Goal: Task Accomplishment & Management: Use online tool/utility

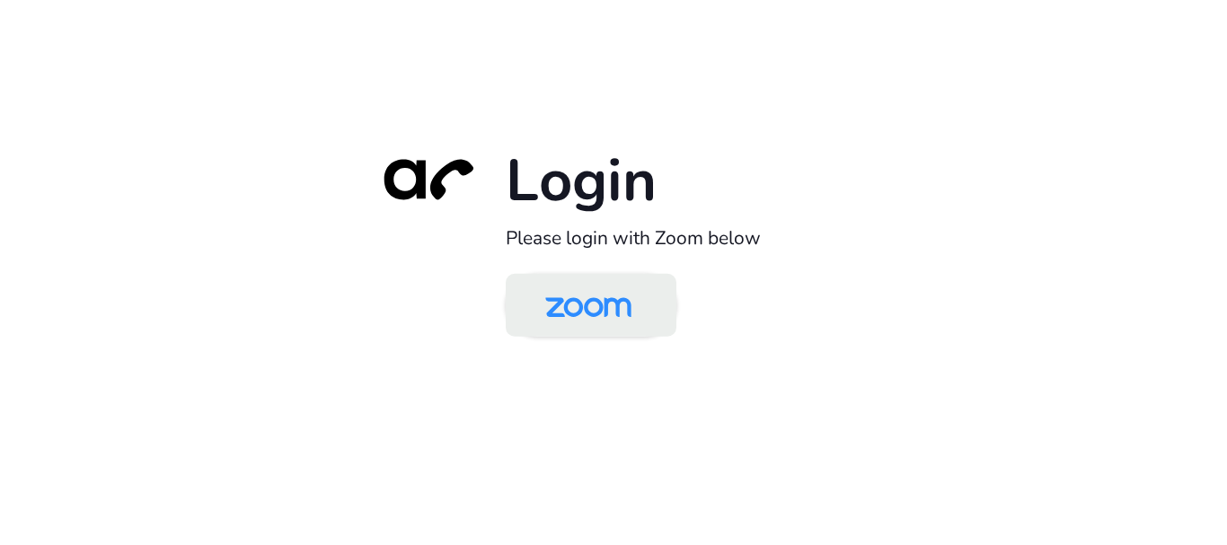
click at [608, 325] on img at bounding box center [589, 307] width 124 height 58
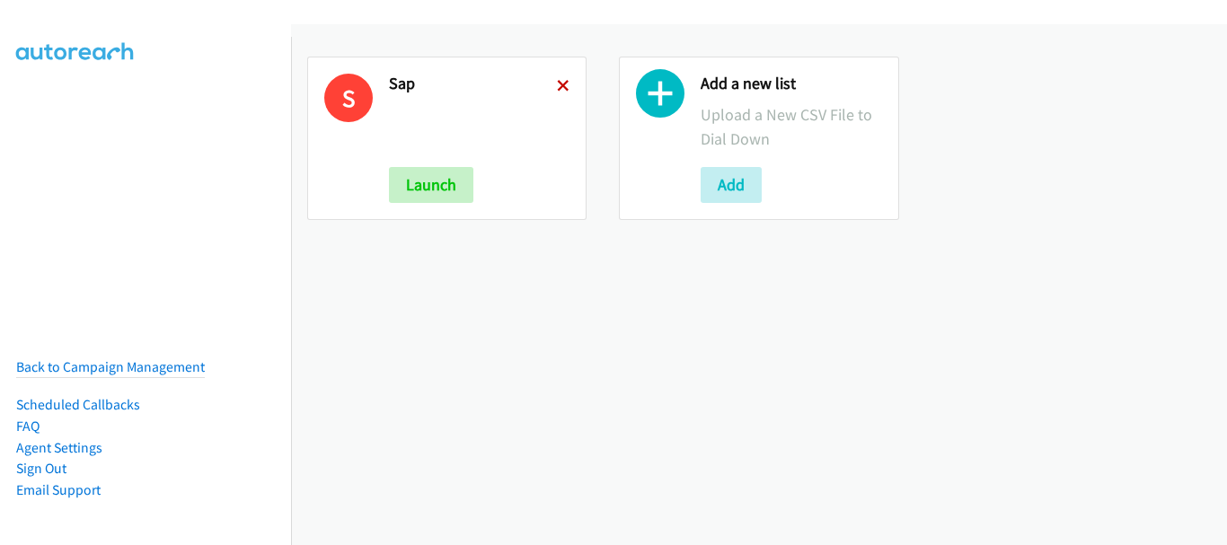
click at [557, 87] on icon at bounding box center [563, 87] width 13 height 13
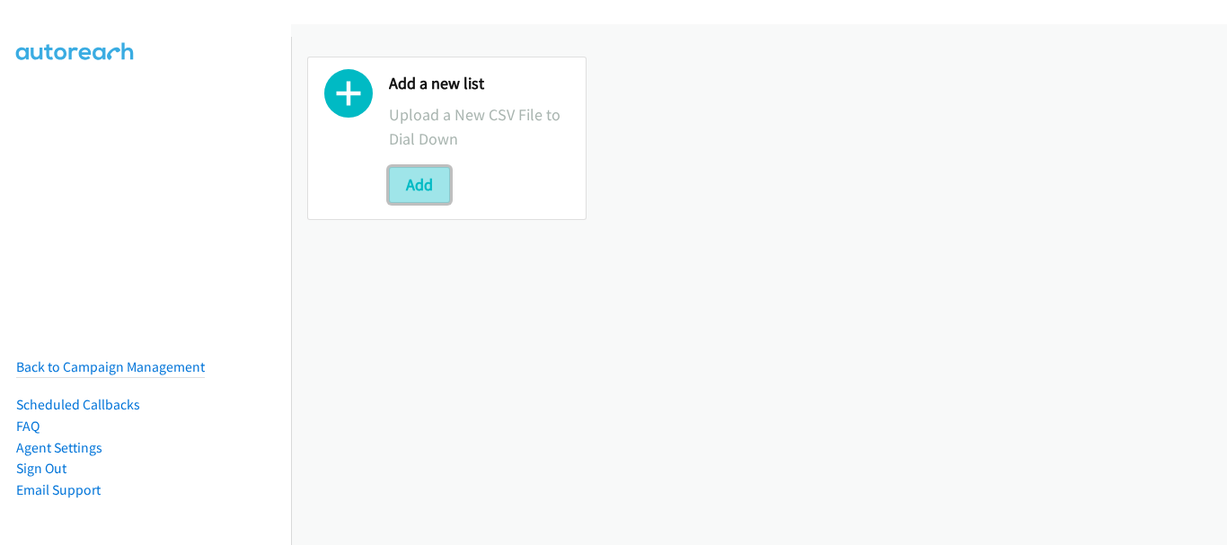
click at [440, 191] on button "Add" at bounding box center [419, 185] width 61 height 36
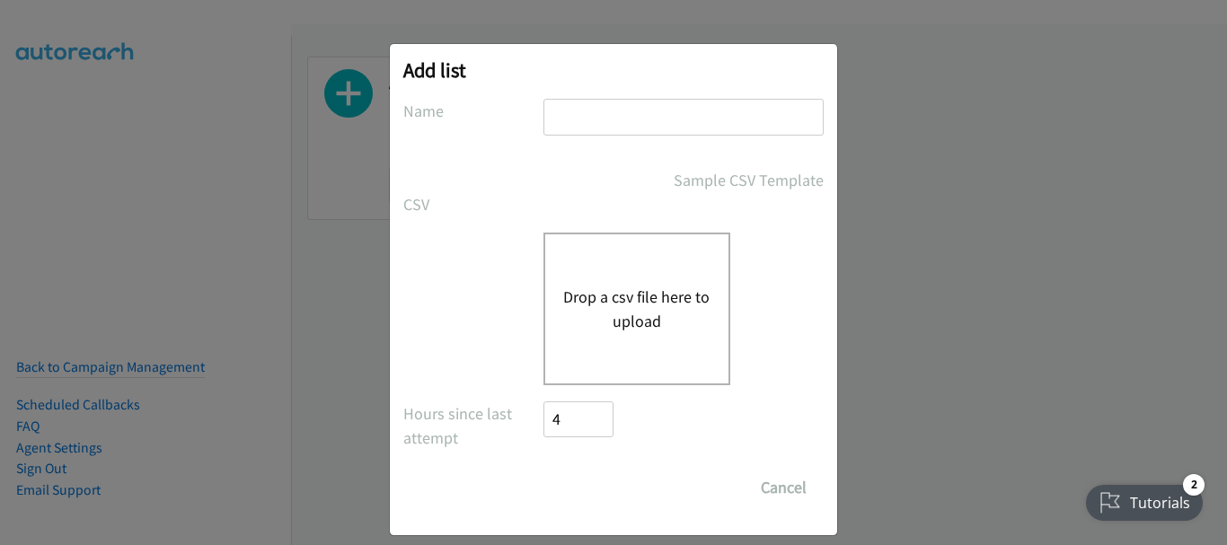
click at [647, 114] on input "text" at bounding box center [684, 117] width 280 height 37
type input "SAP"
click at [625, 312] on button "Drop a csv file here to upload" at bounding box center [636, 309] width 147 height 49
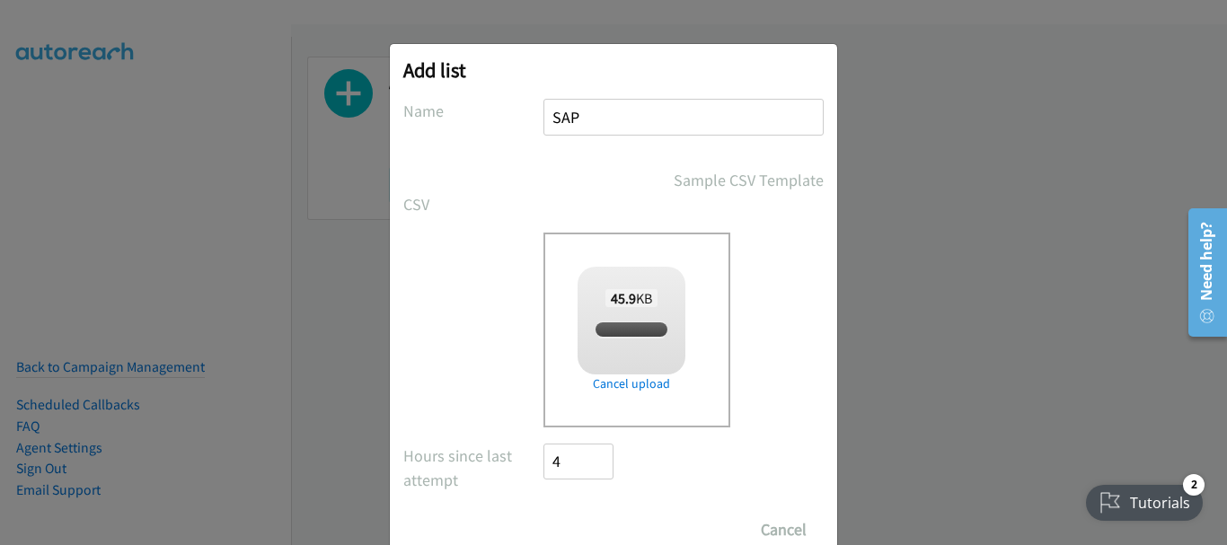
checkbox input "true"
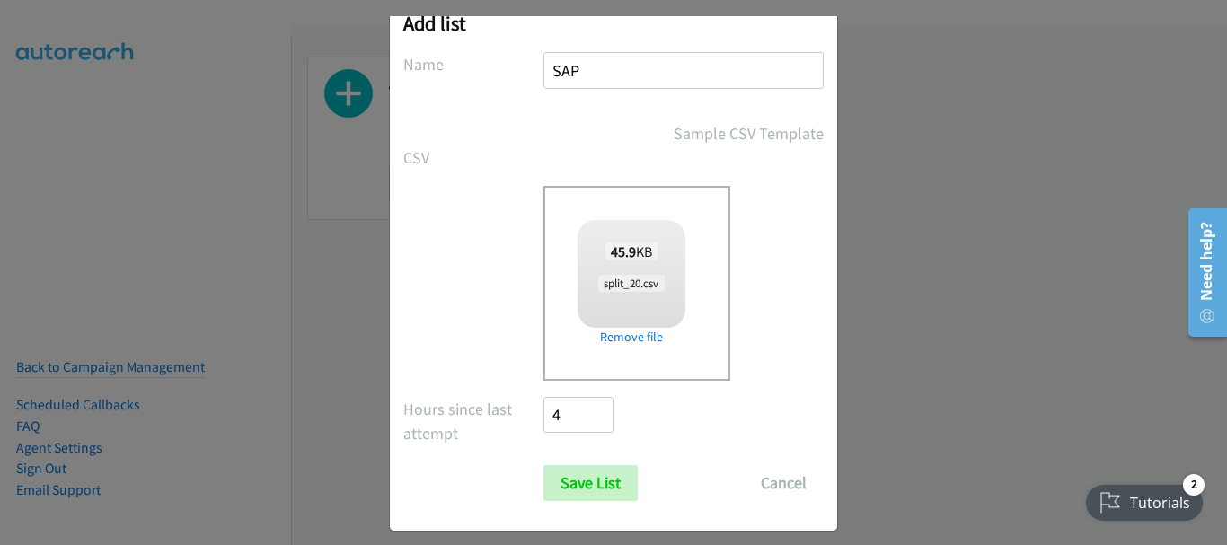
scroll to position [60, 0]
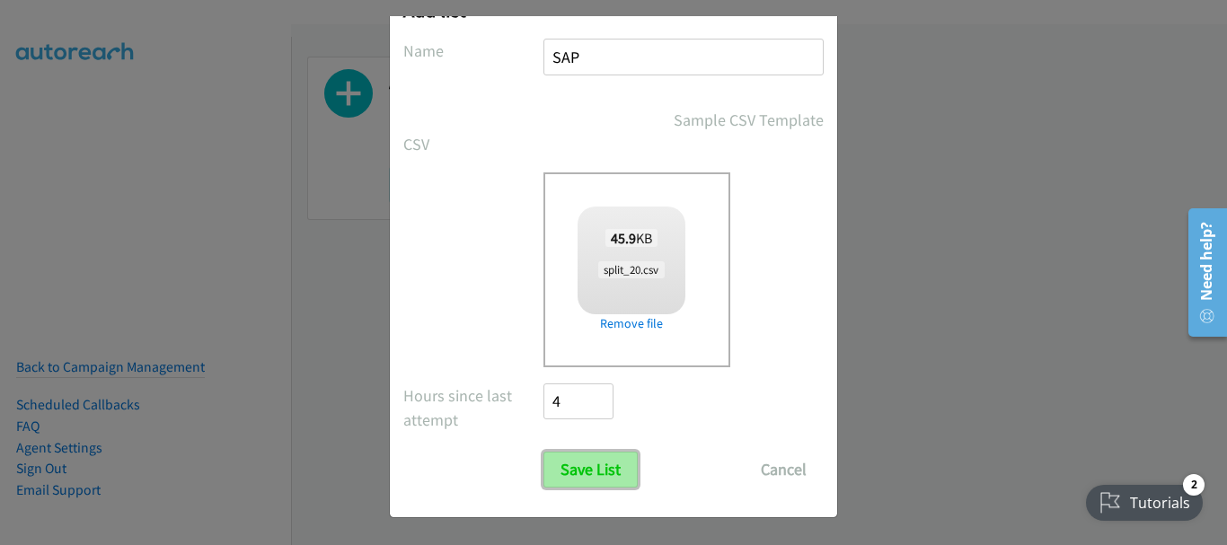
click at [583, 475] on input "Save List" at bounding box center [591, 470] width 94 height 36
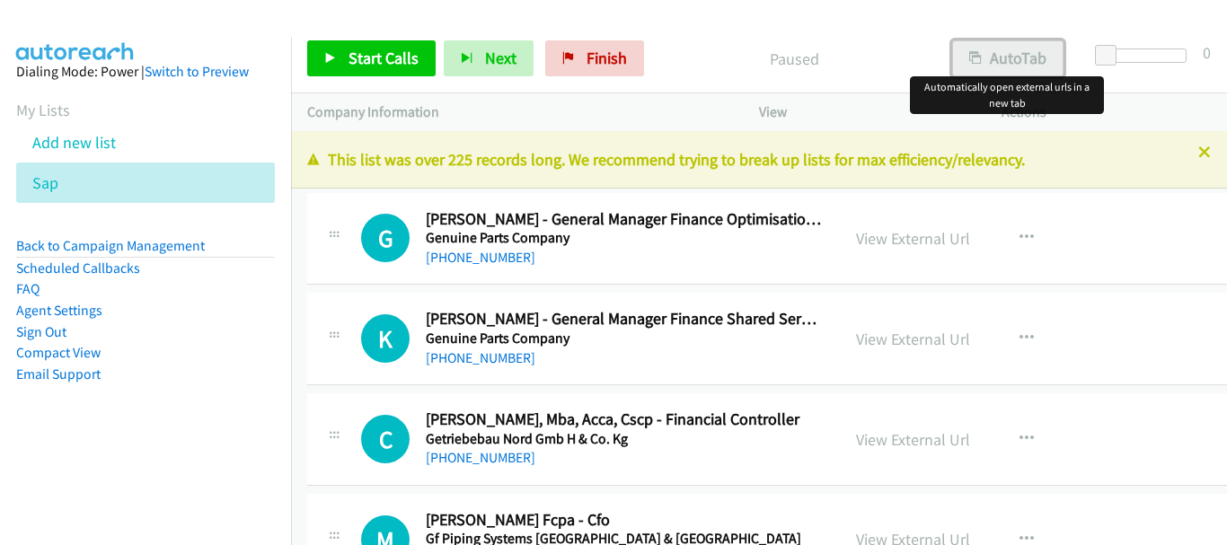
click at [1006, 51] on button "AutoTab" at bounding box center [1007, 58] width 111 height 36
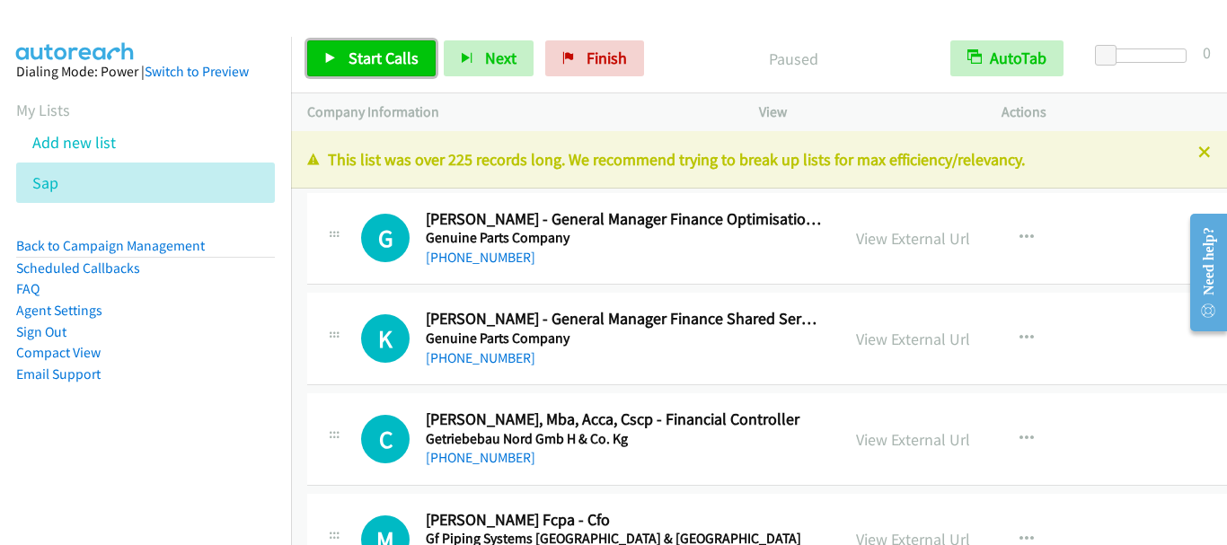
click at [376, 62] on span "Start Calls" at bounding box center [384, 58] width 70 height 21
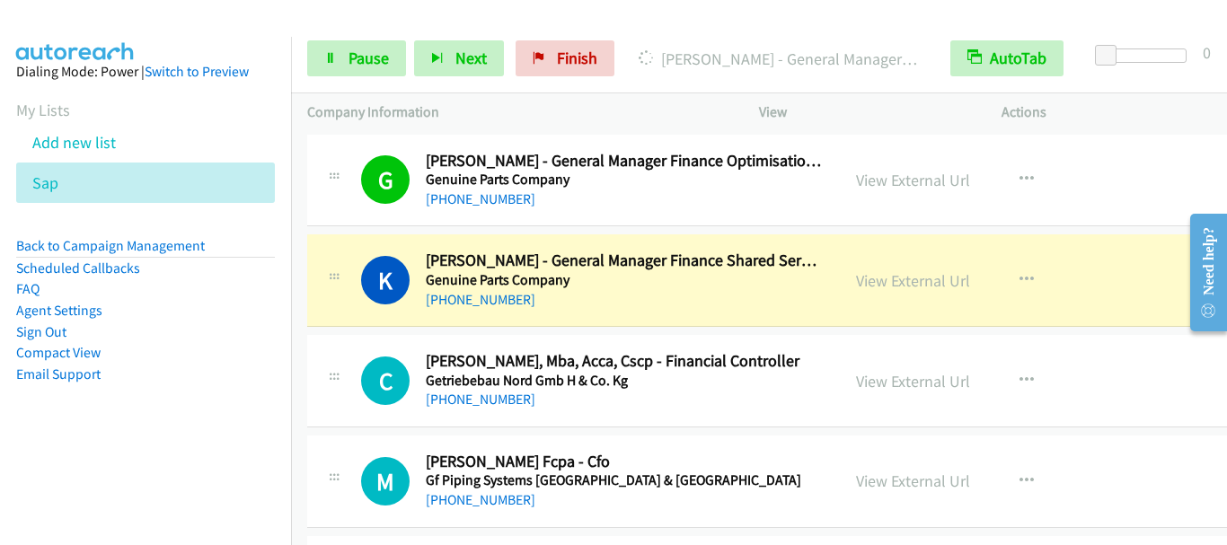
scroll to position [90, 0]
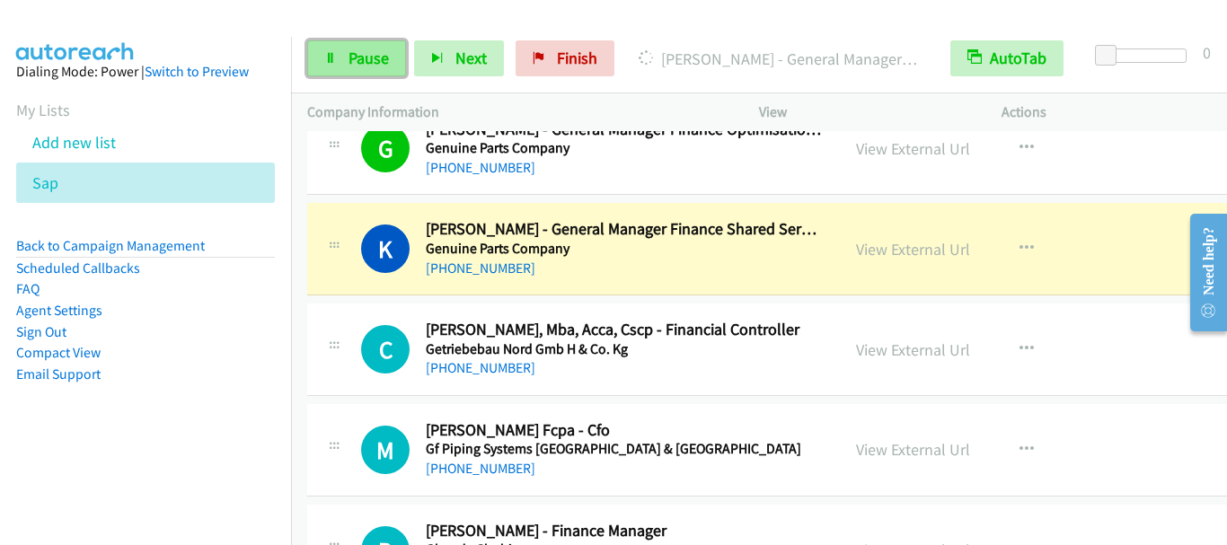
click at [373, 58] on span "Pause" at bounding box center [369, 58] width 40 height 21
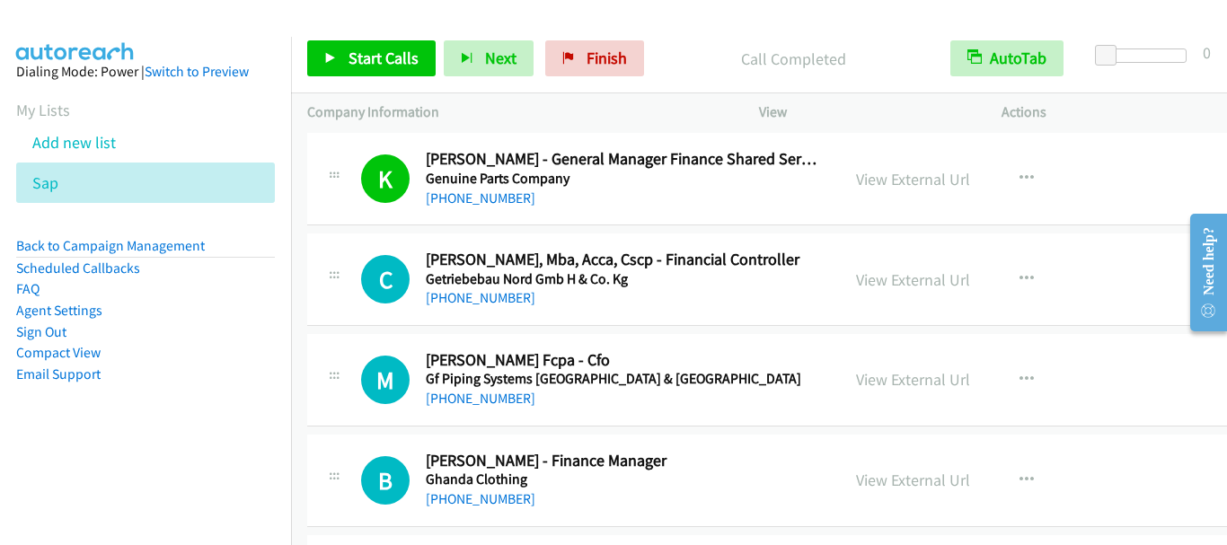
scroll to position [180, 0]
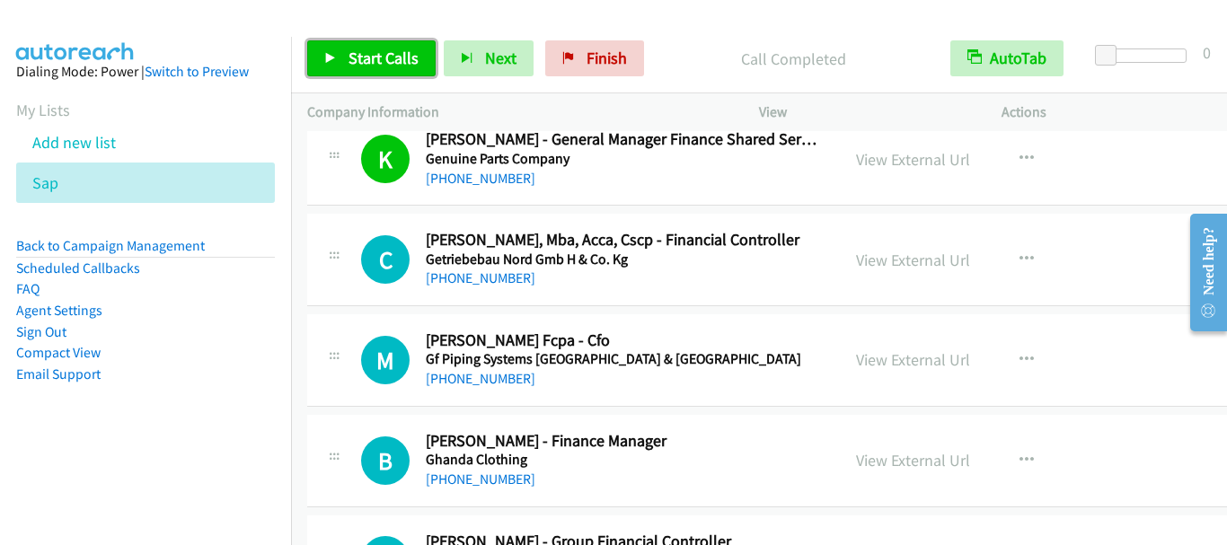
click at [385, 56] on span "Start Calls" at bounding box center [384, 58] width 70 height 21
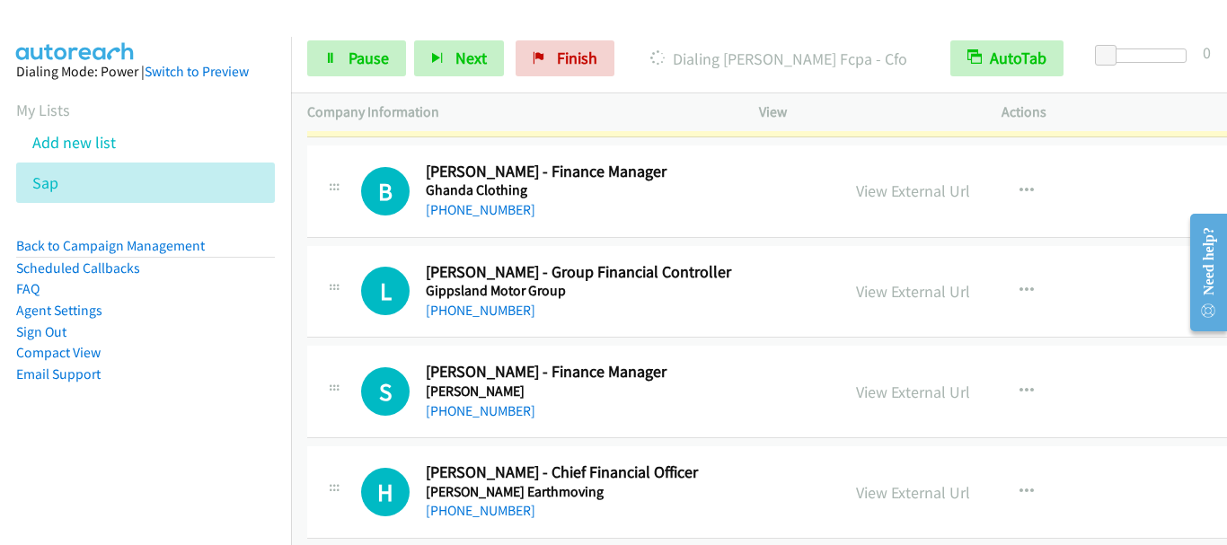
scroll to position [359, 0]
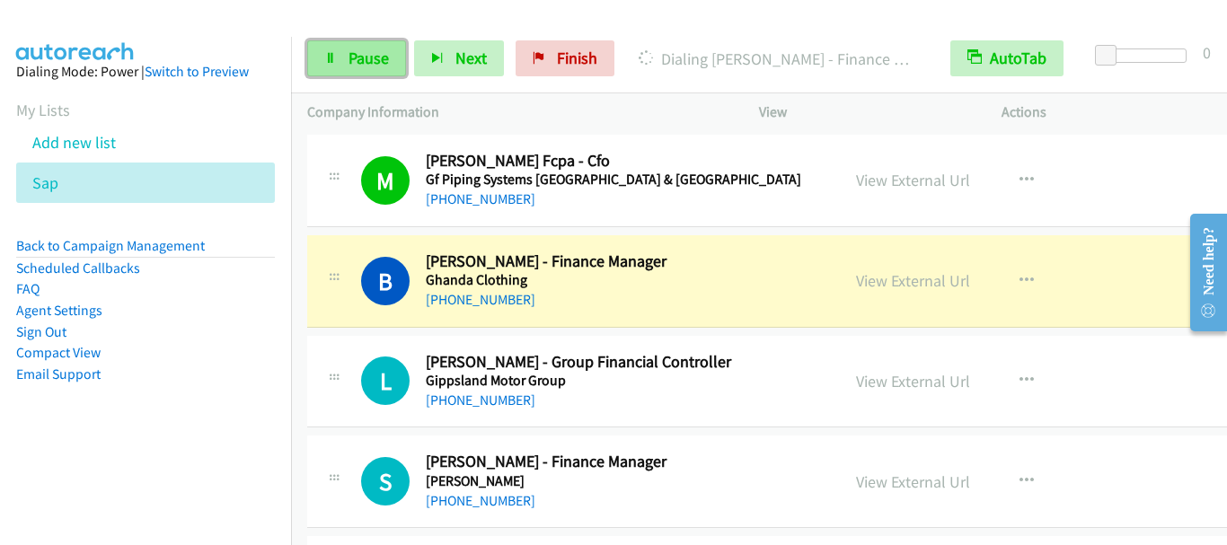
click at [352, 64] on span "Pause" at bounding box center [369, 58] width 40 height 21
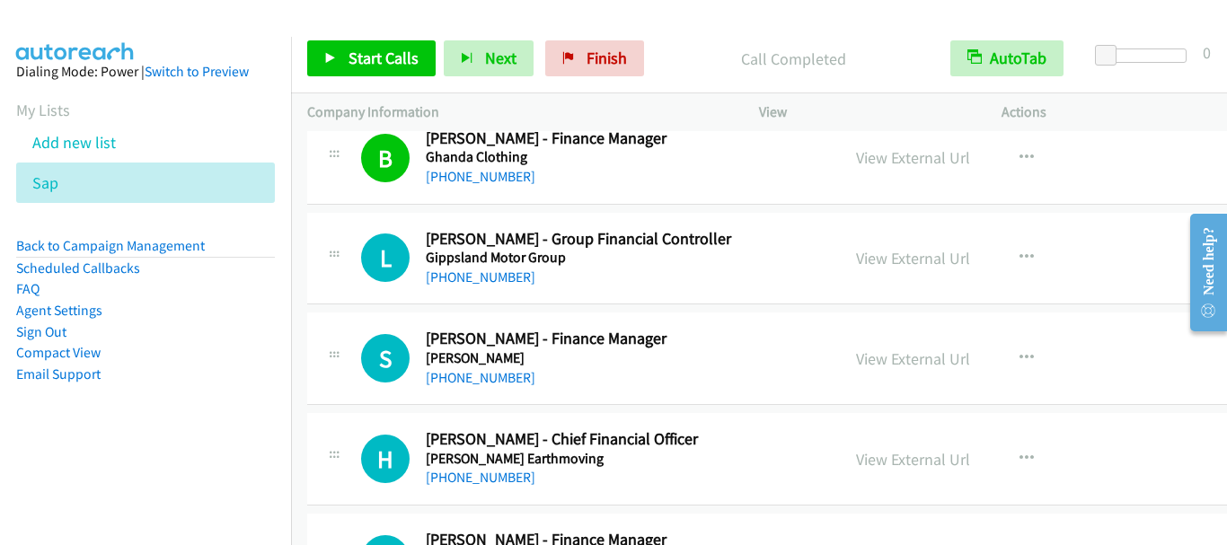
scroll to position [539, 0]
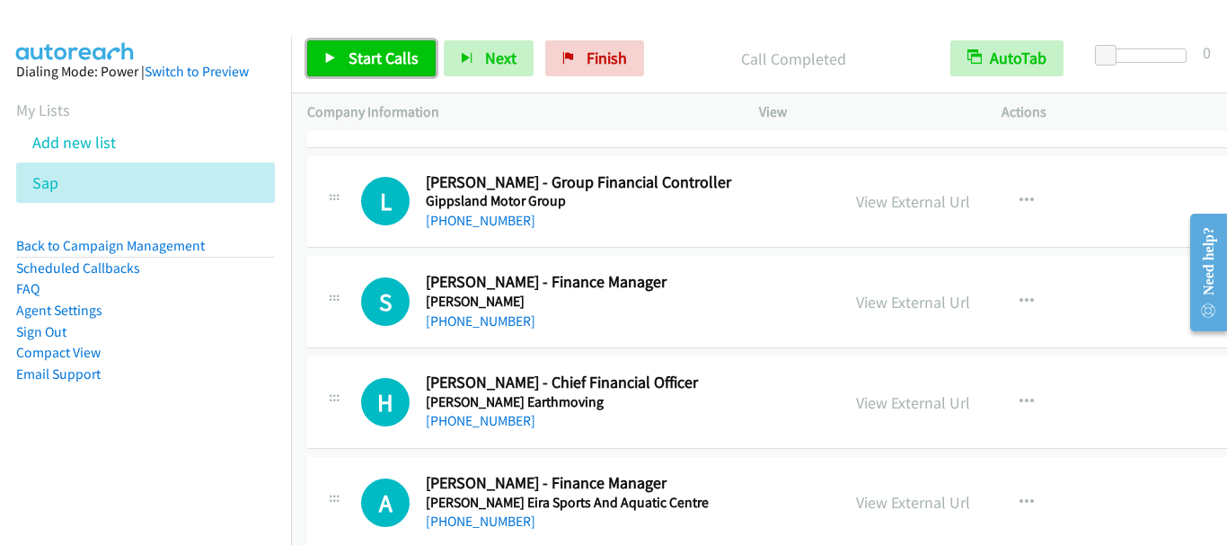
click at [403, 49] on span "Start Calls" at bounding box center [384, 58] width 70 height 21
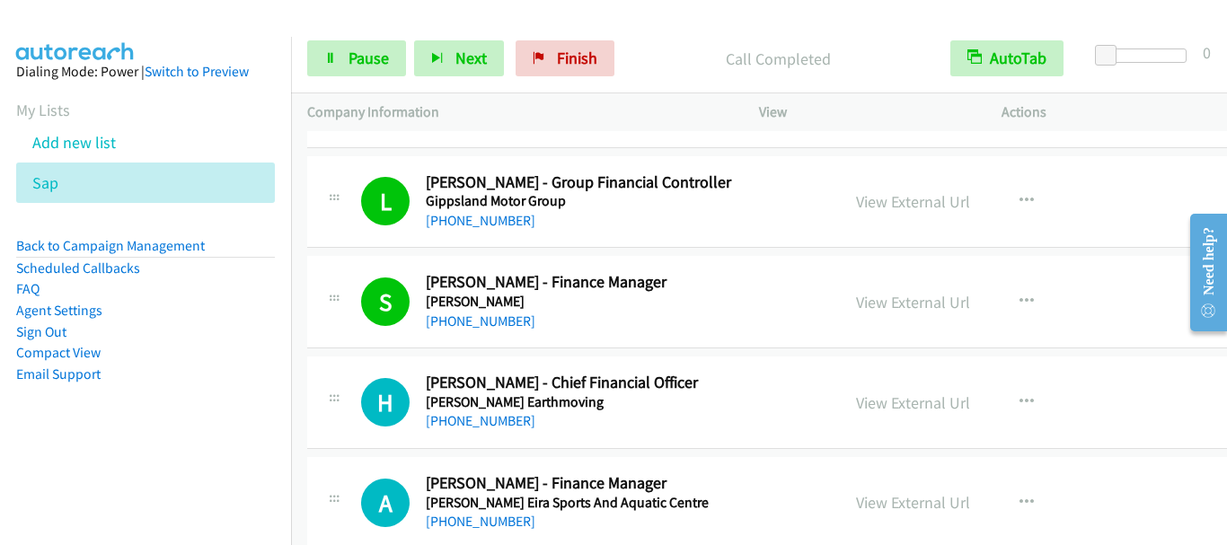
scroll to position [719, 0]
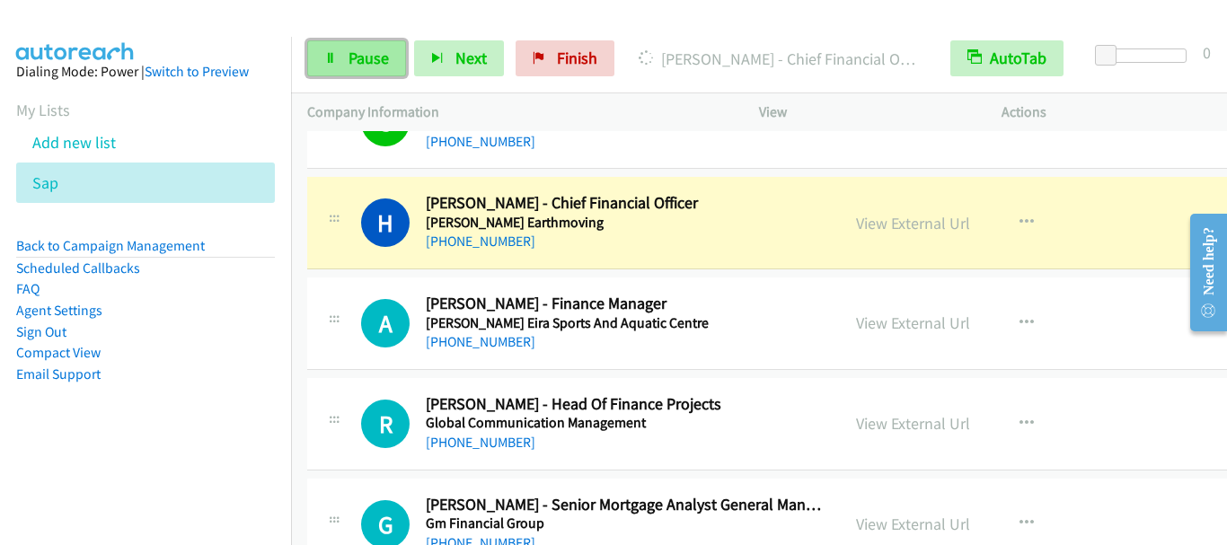
click at [363, 59] on span "Pause" at bounding box center [369, 58] width 40 height 21
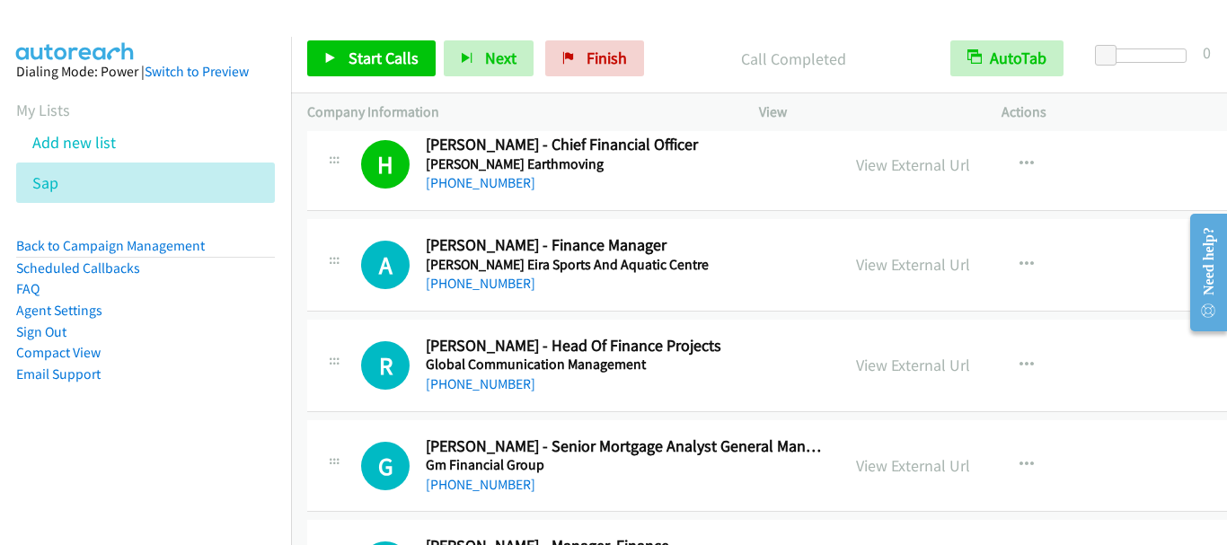
scroll to position [809, 0]
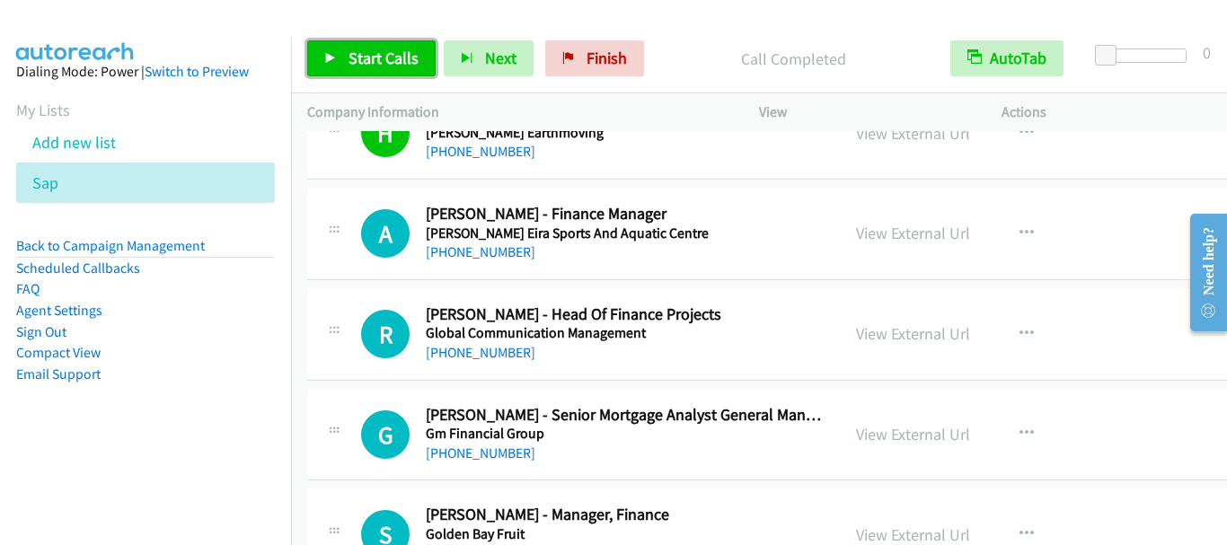
click at [335, 58] on icon at bounding box center [330, 59] width 13 height 13
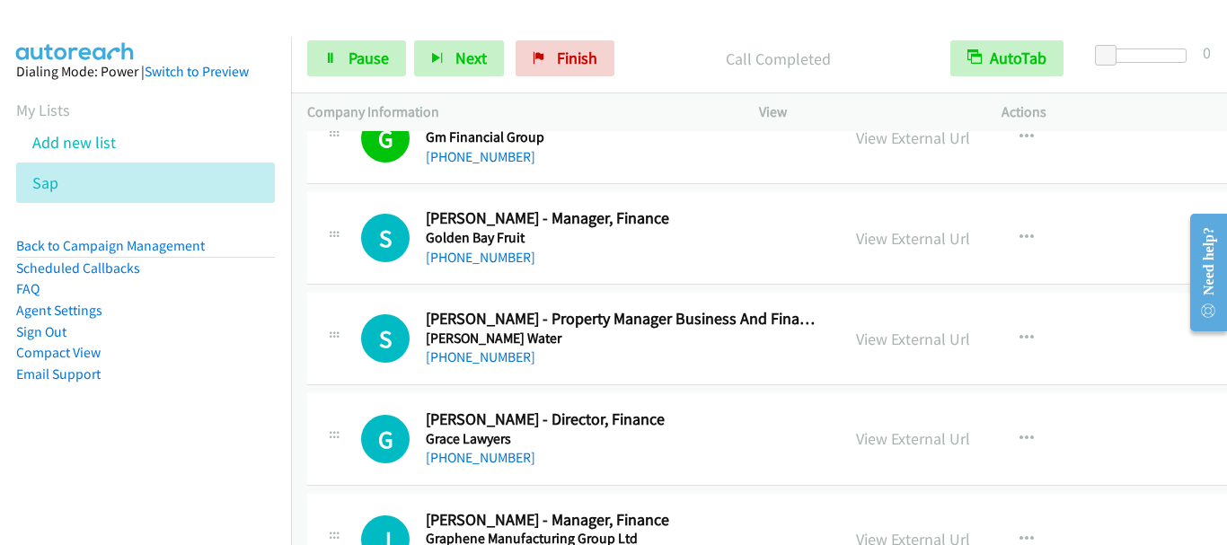
scroll to position [1168, 0]
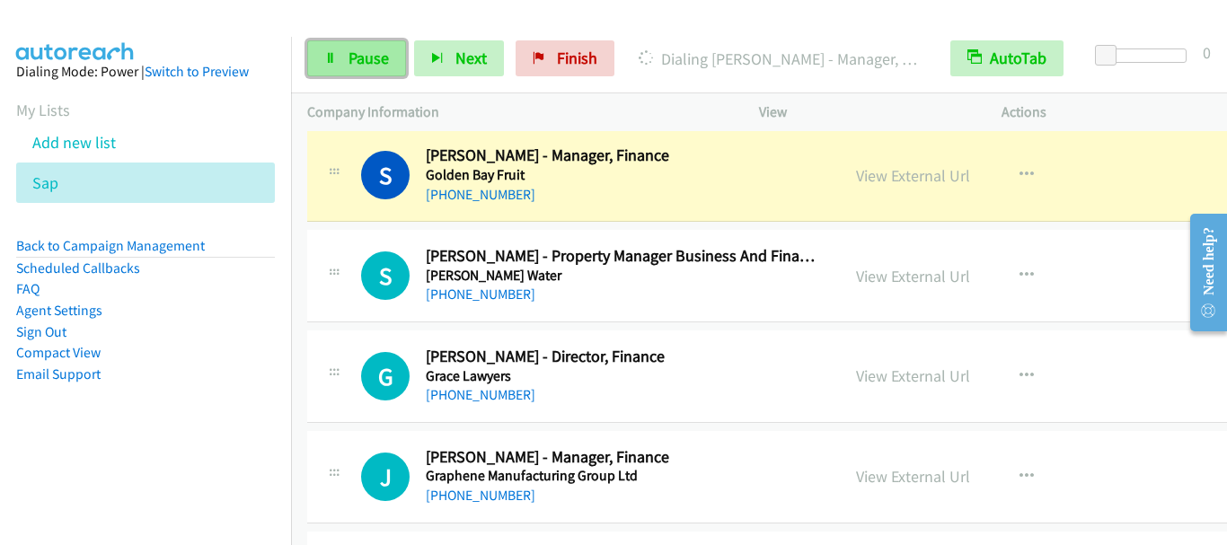
click at [347, 58] on link "Pause" at bounding box center [356, 58] width 99 height 36
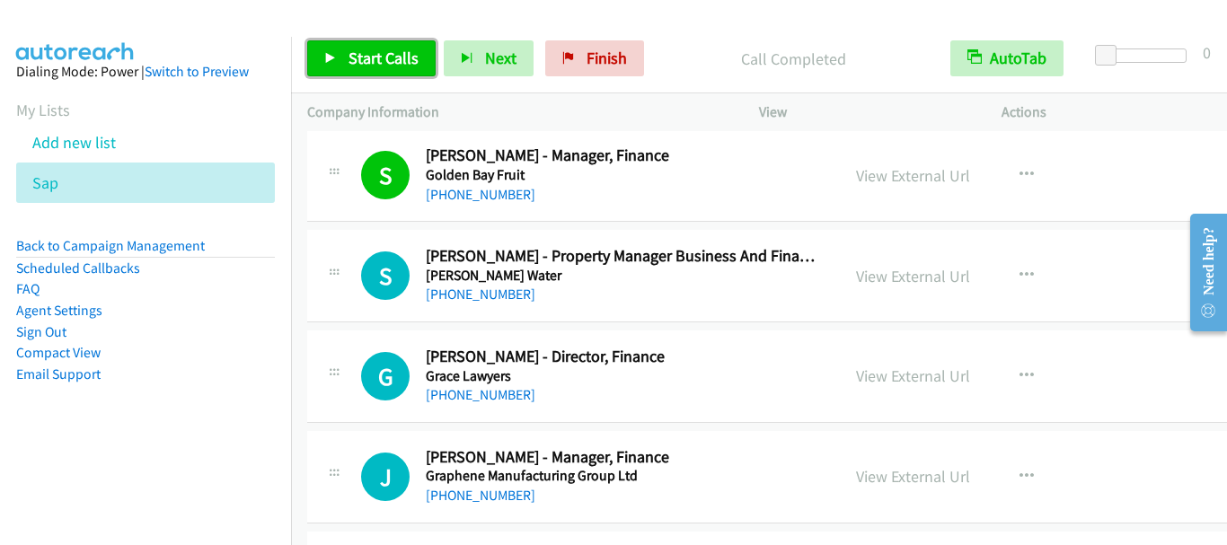
click at [400, 60] on span "Start Calls" at bounding box center [384, 58] width 70 height 21
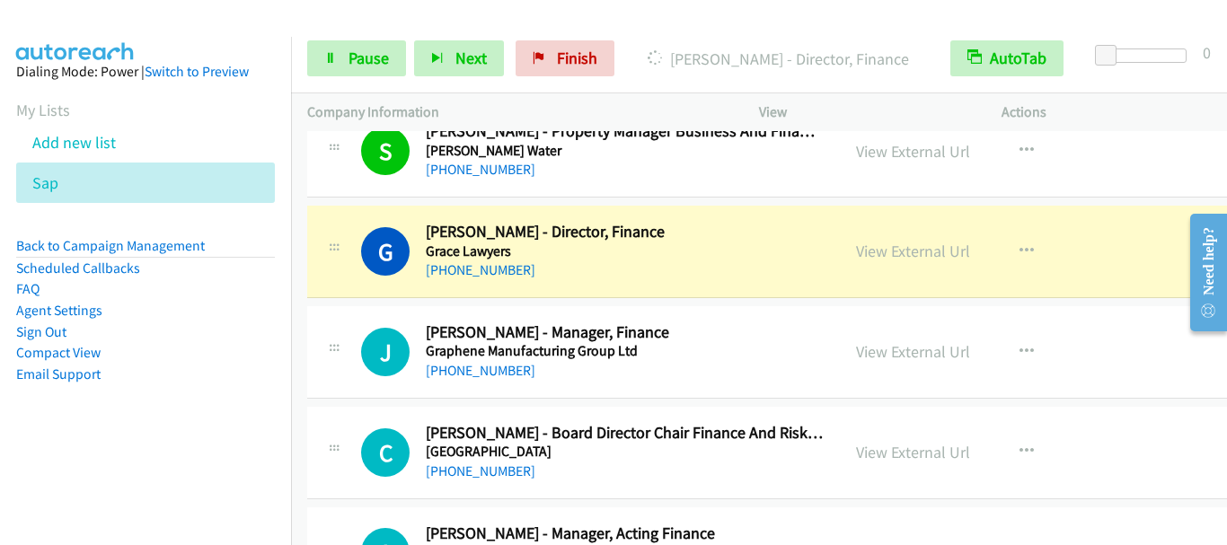
scroll to position [1348, 0]
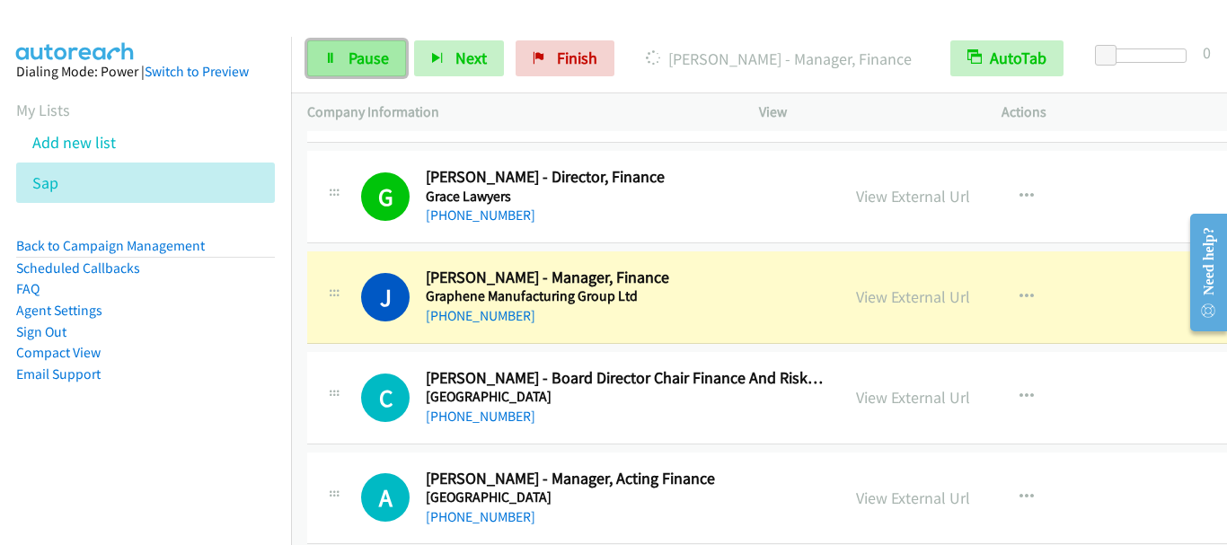
click at [359, 61] on span "Pause" at bounding box center [369, 58] width 40 height 21
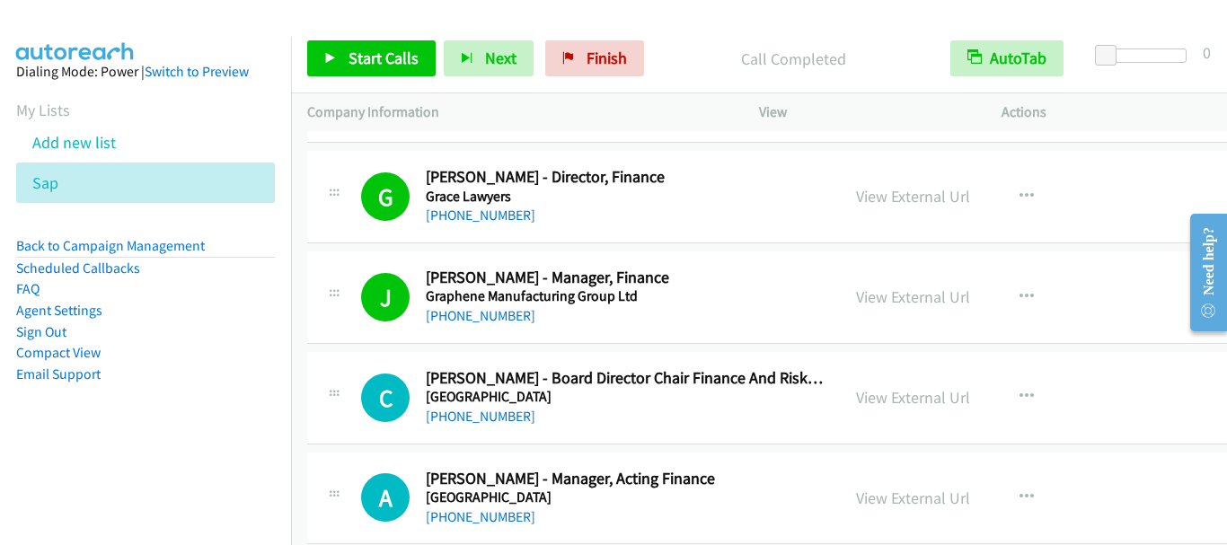
scroll to position [1528, 0]
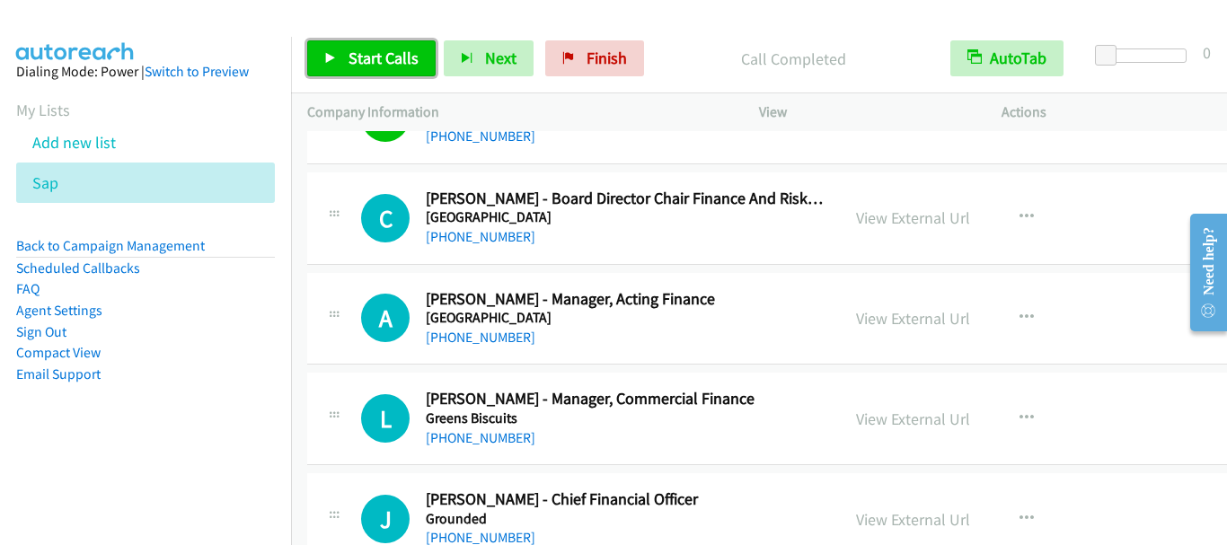
click at [376, 61] on span "Start Calls" at bounding box center [384, 58] width 70 height 21
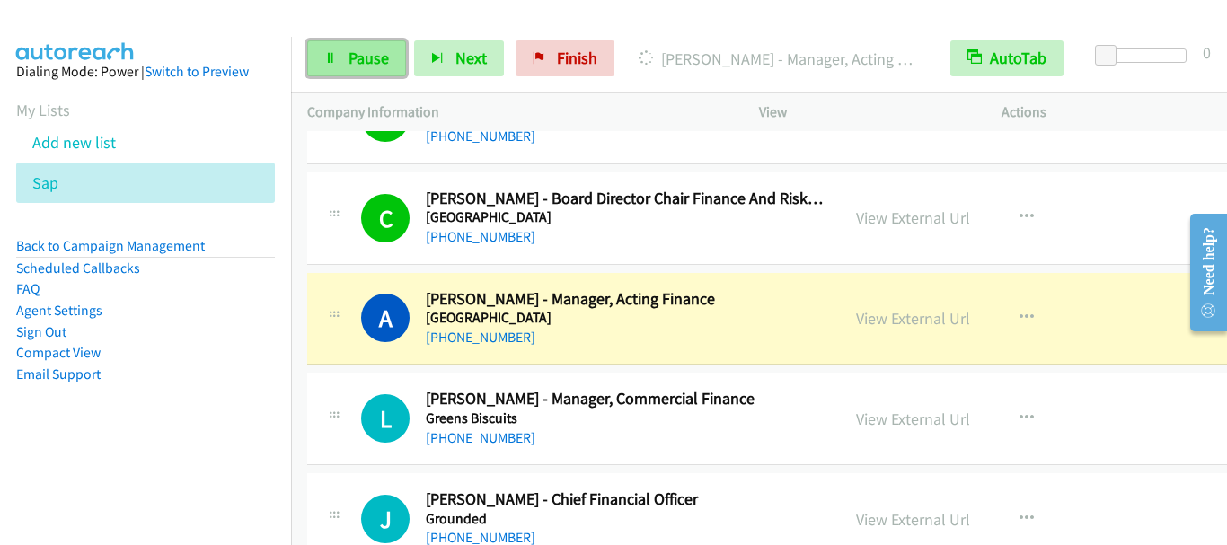
click at [342, 72] on link "Pause" at bounding box center [356, 58] width 99 height 36
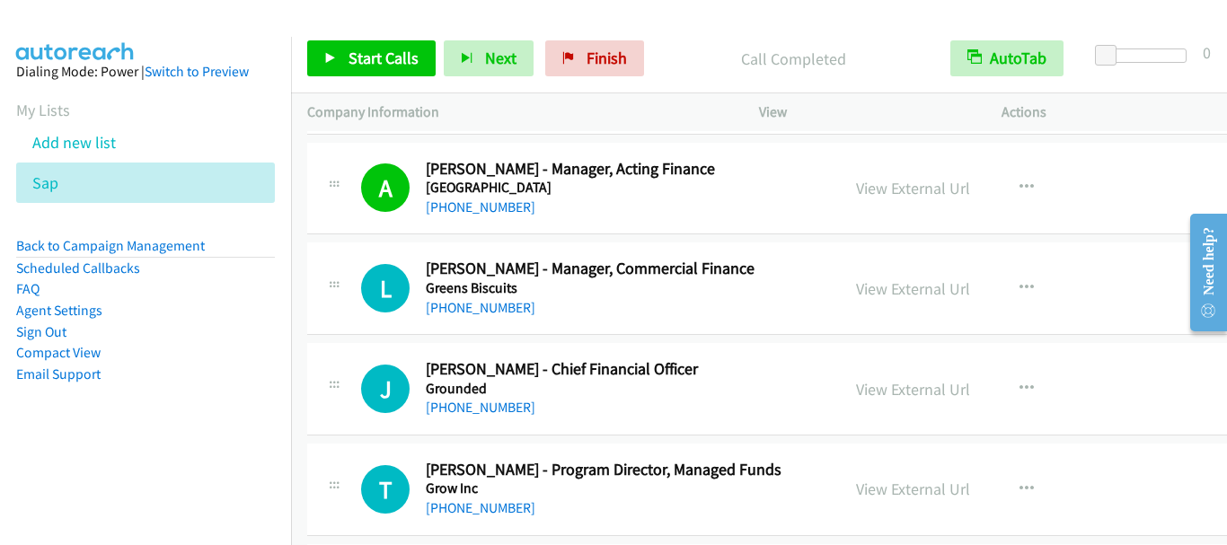
scroll to position [1707, 0]
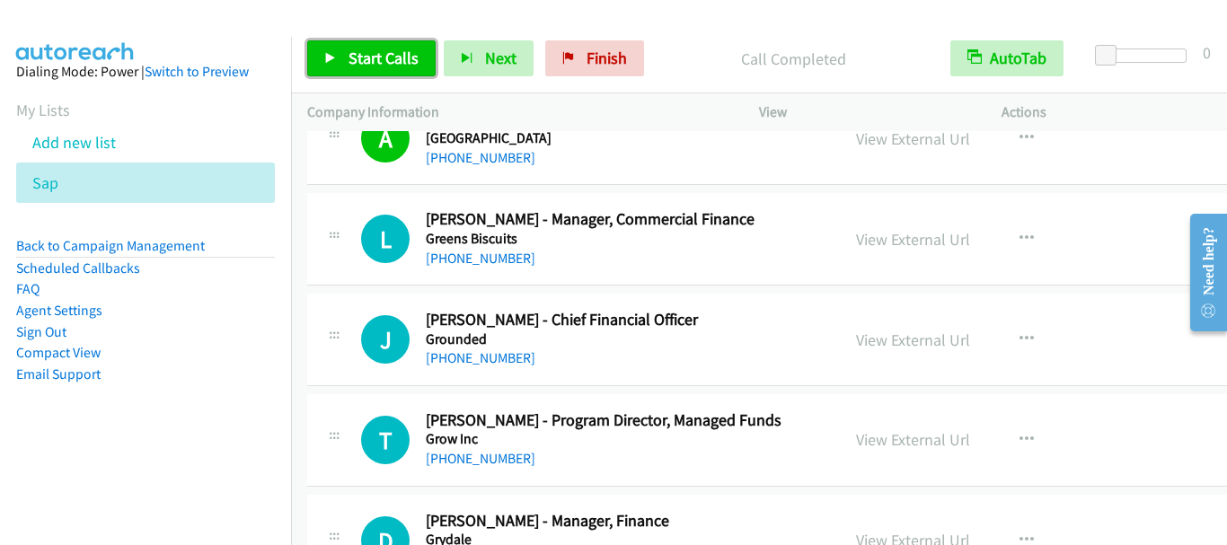
click at [376, 63] on span "Start Calls" at bounding box center [384, 58] width 70 height 21
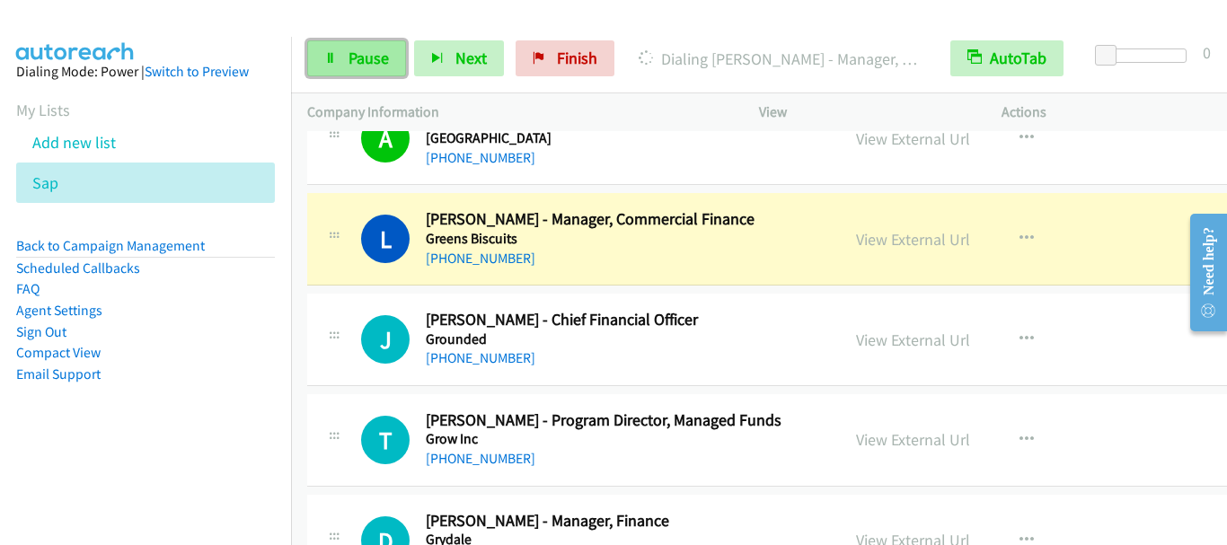
click at [366, 58] on span "Pause" at bounding box center [369, 58] width 40 height 21
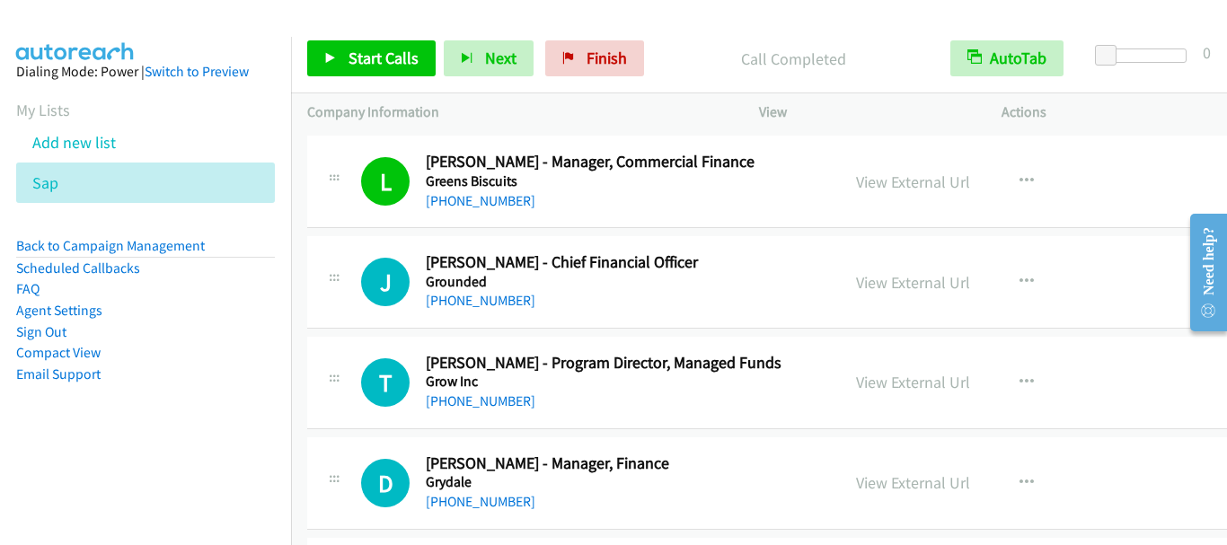
scroll to position [1797, 0]
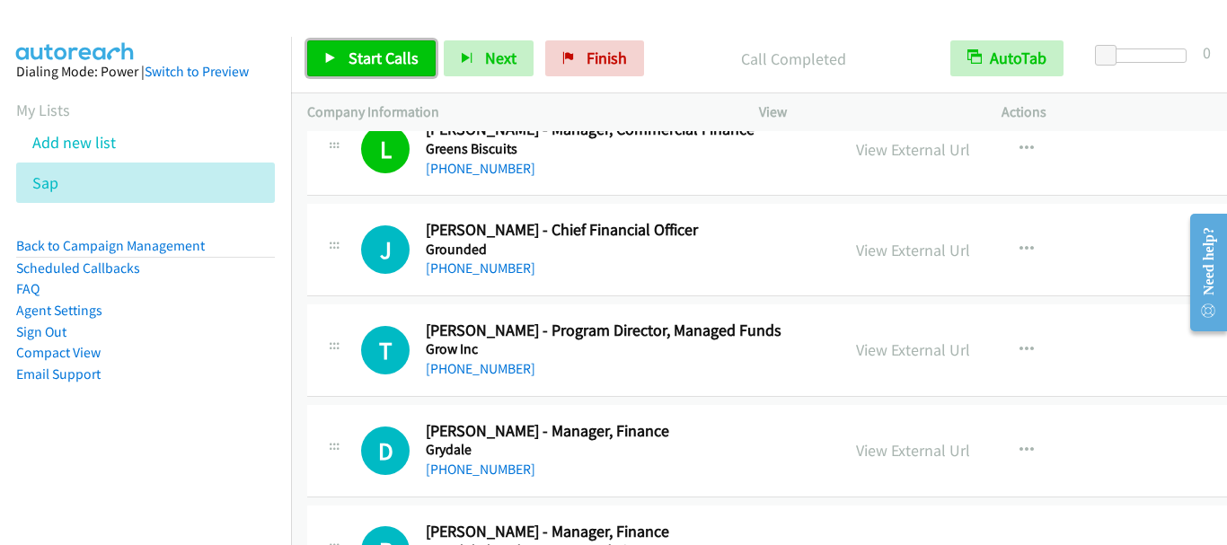
click at [399, 56] on span "Start Calls" at bounding box center [384, 58] width 70 height 21
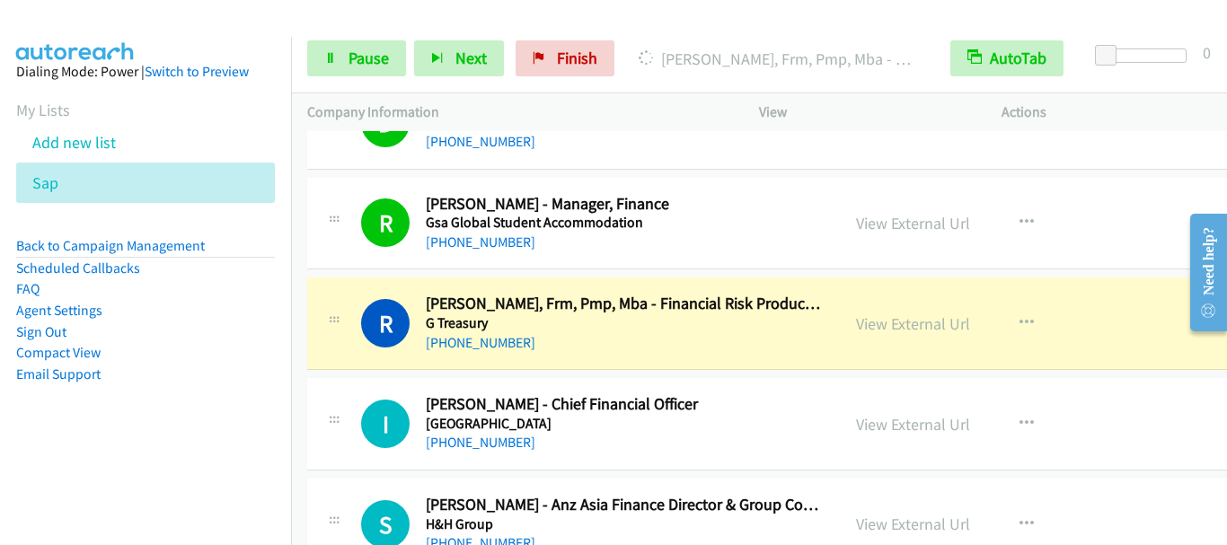
scroll to position [2157, 0]
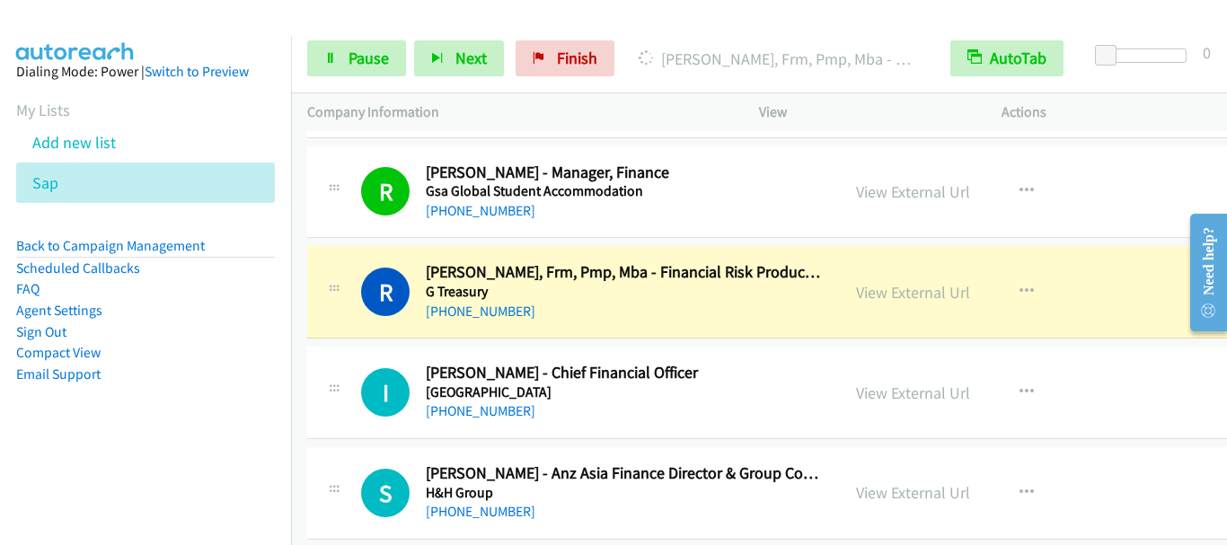
click at [724, 155] on div "R Callback Scheduled Rachel Wong - Manager, Finance Gsa Global Student Accommod…" at bounding box center [807, 192] width 1000 height 93
click at [366, 57] on span "Pause" at bounding box center [369, 58] width 40 height 21
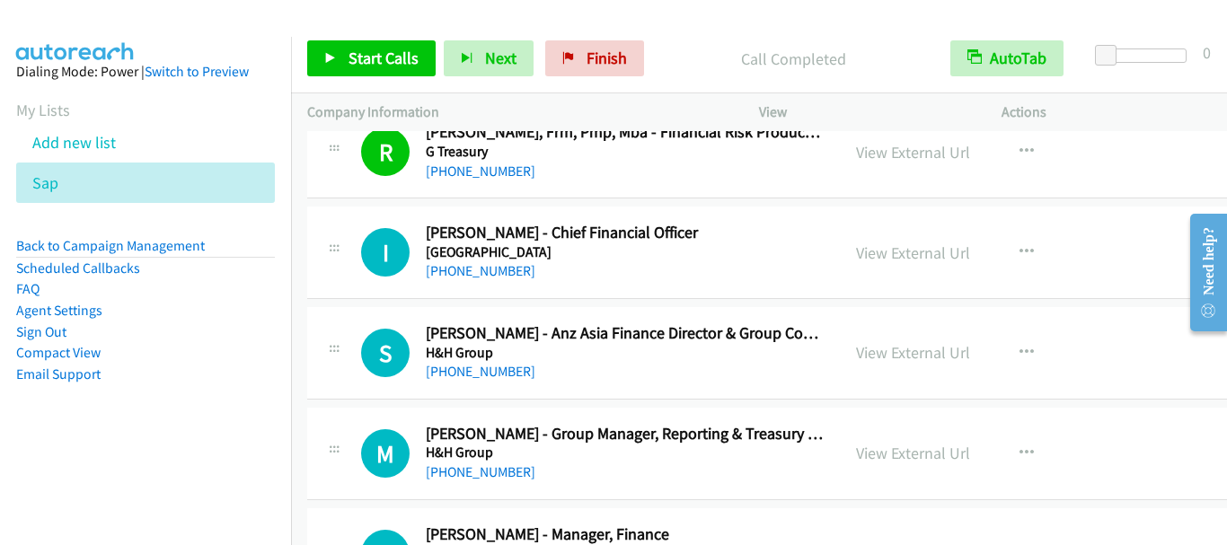
scroll to position [2336, 0]
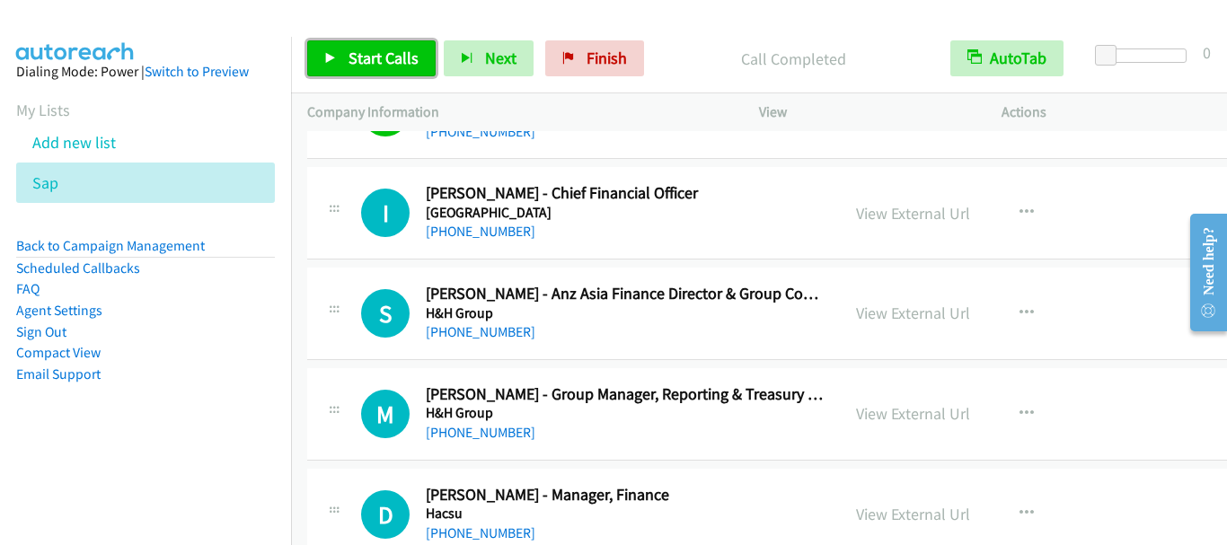
click at [413, 54] on span "Start Calls" at bounding box center [384, 58] width 70 height 21
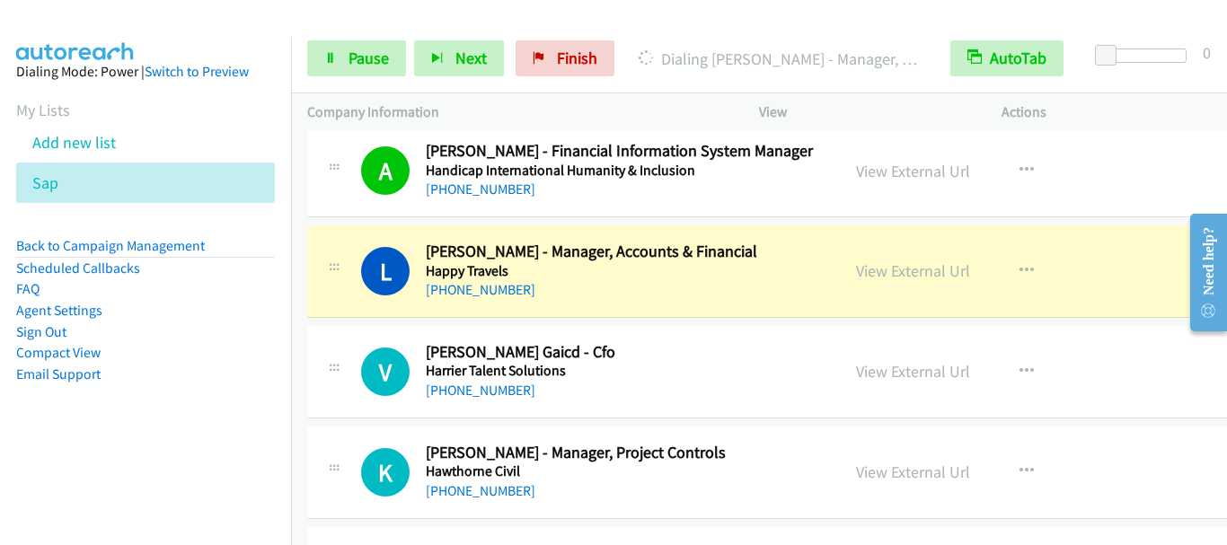
scroll to position [2965, 0]
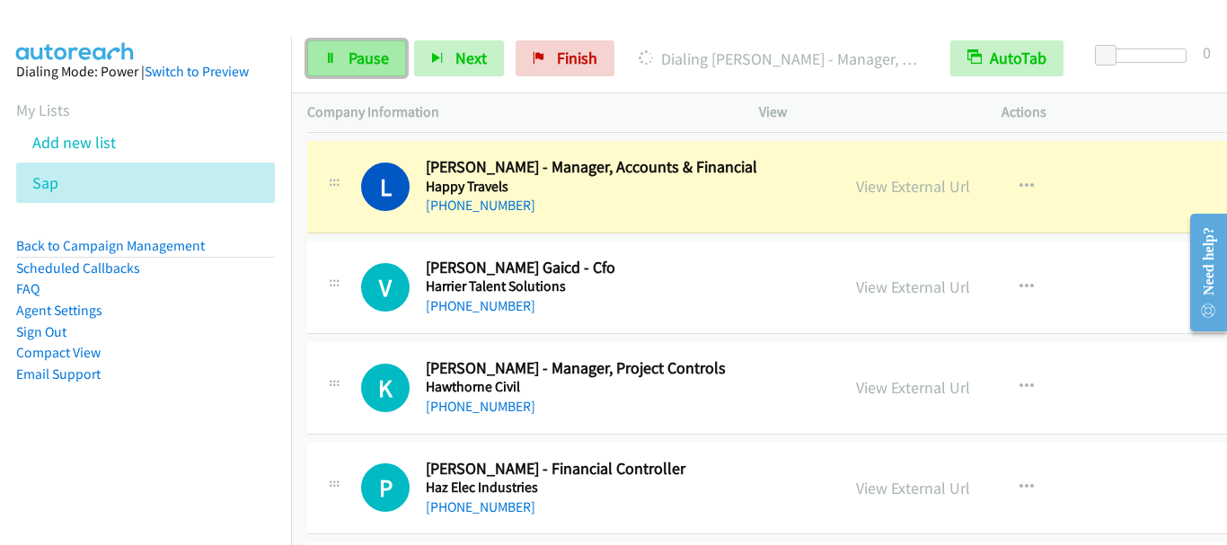
click at [368, 63] on span "Pause" at bounding box center [369, 58] width 40 height 21
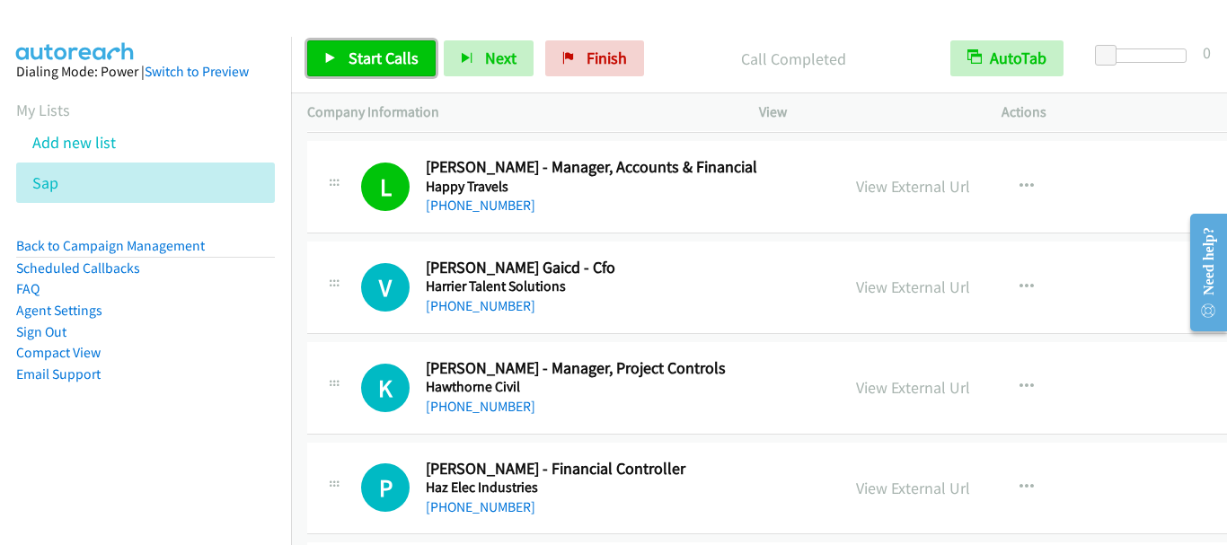
click at [386, 56] on span "Start Calls" at bounding box center [384, 58] width 70 height 21
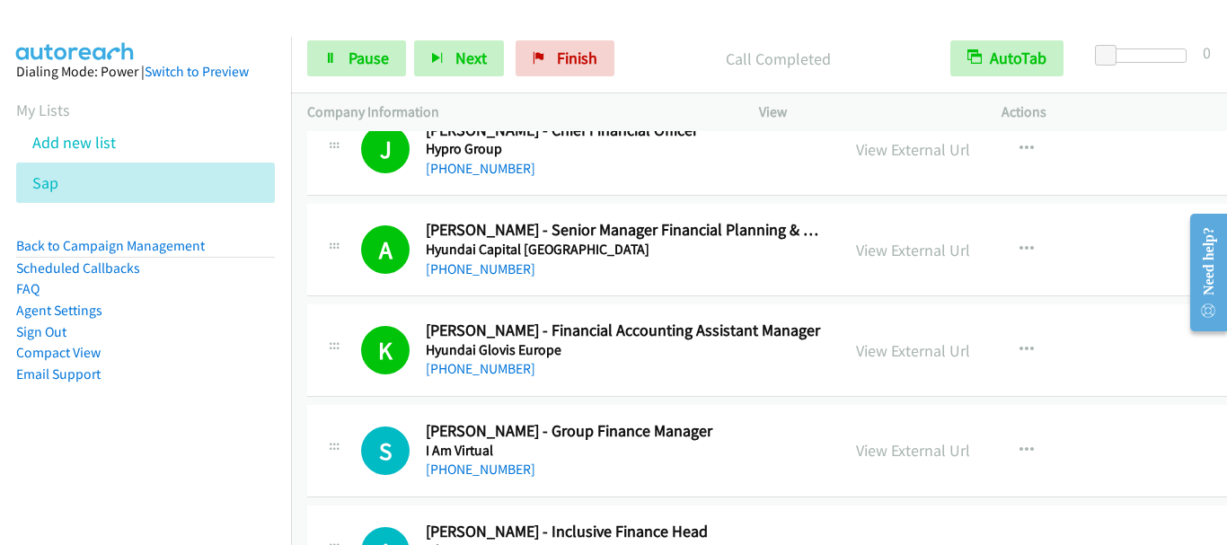
scroll to position [5661, 0]
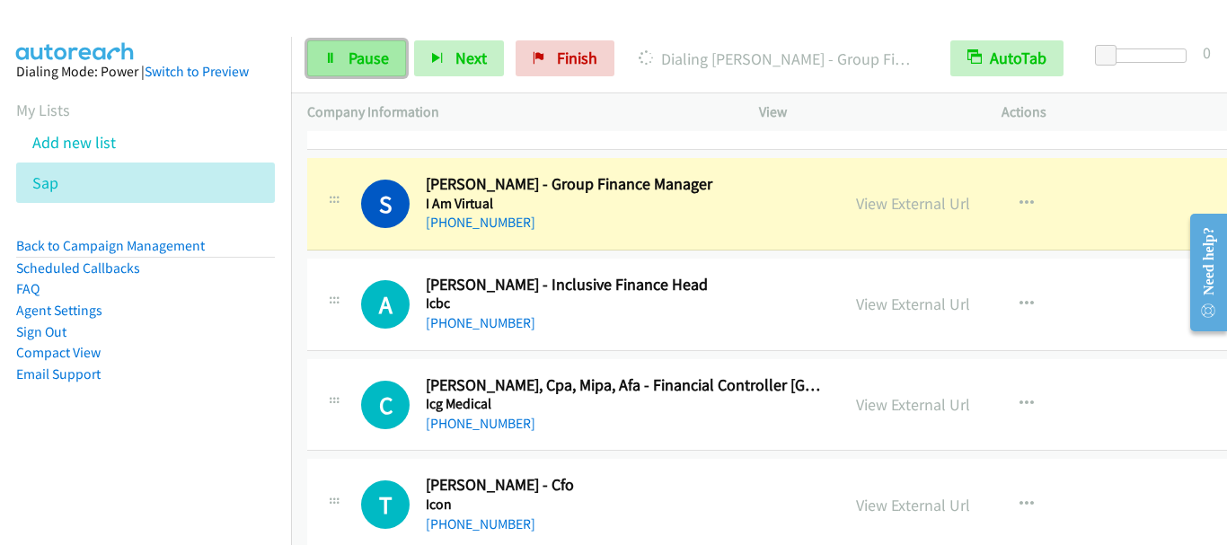
click at [357, 43] on link "Pause" at bounding box center [356, 58] width 99 height 36
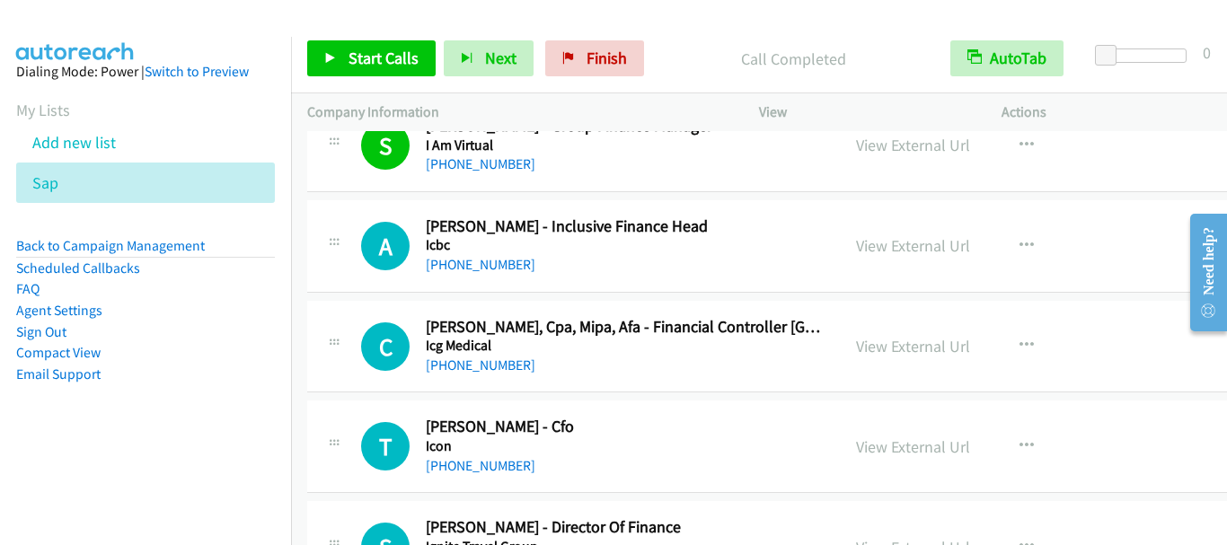
scroll to position [5751, 0]
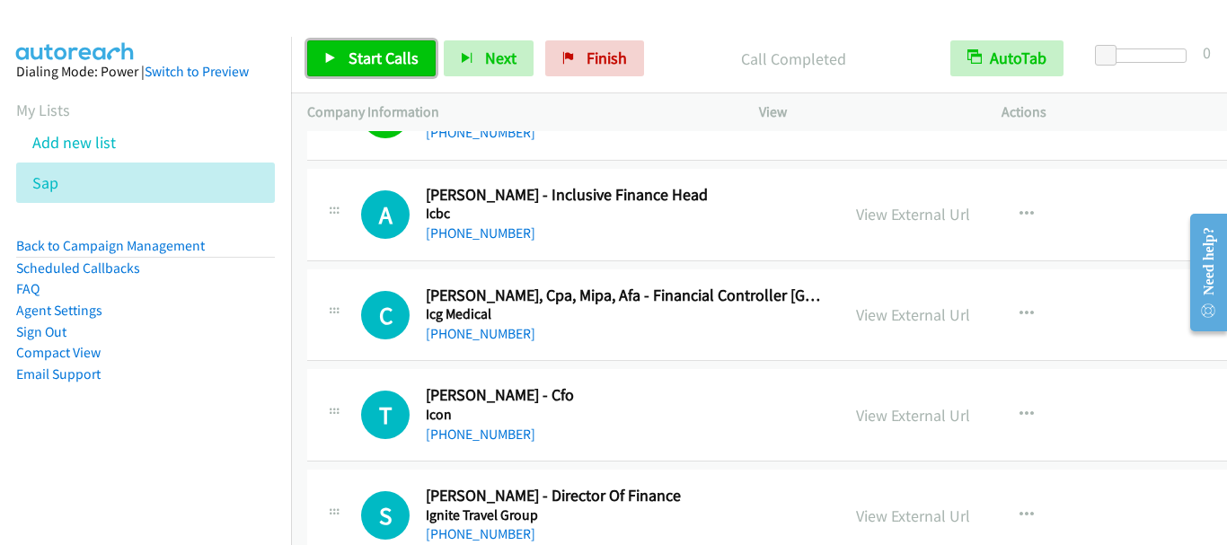
click at [389, 75] on link "Start Calls" at bounding box center [371, 58] width 128 height 36
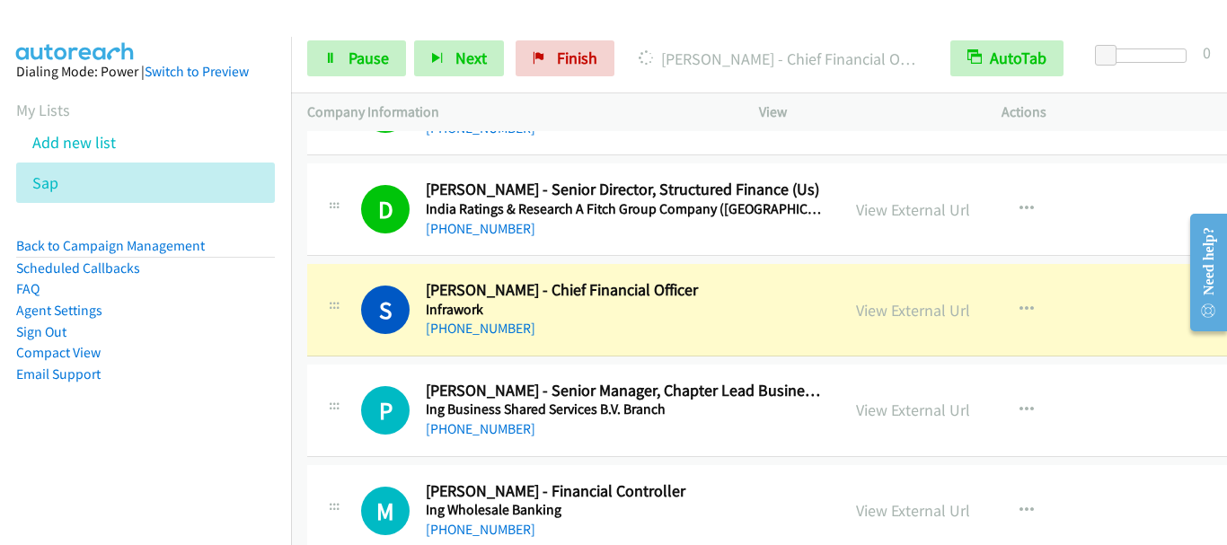
scroll to position [6649, 0]
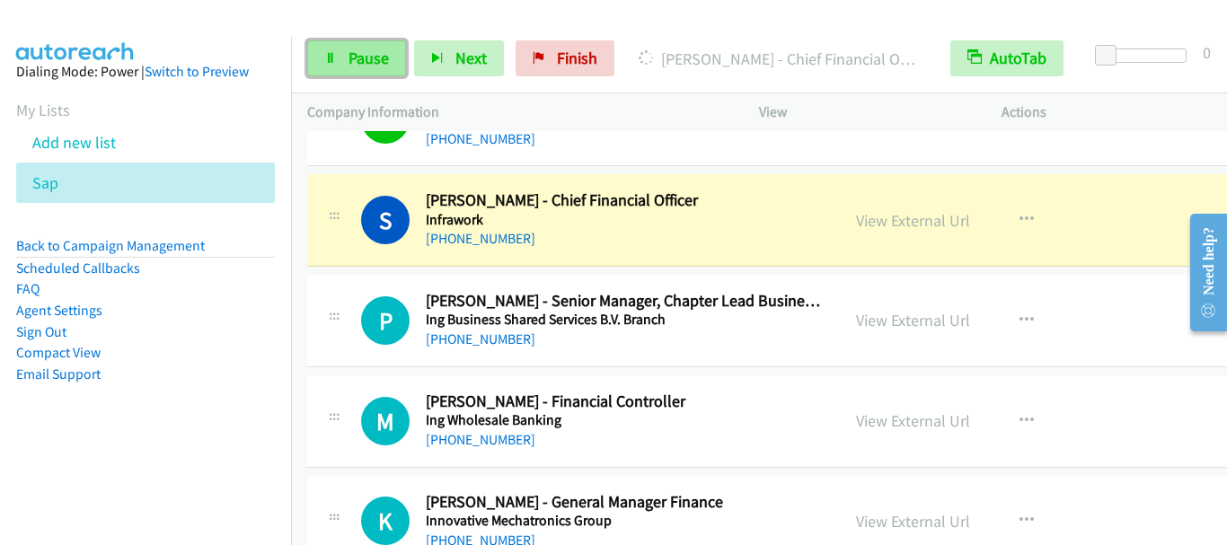
click at [365, 57] on span "Pause" at bounding box center [369, 58] width 40 height 21
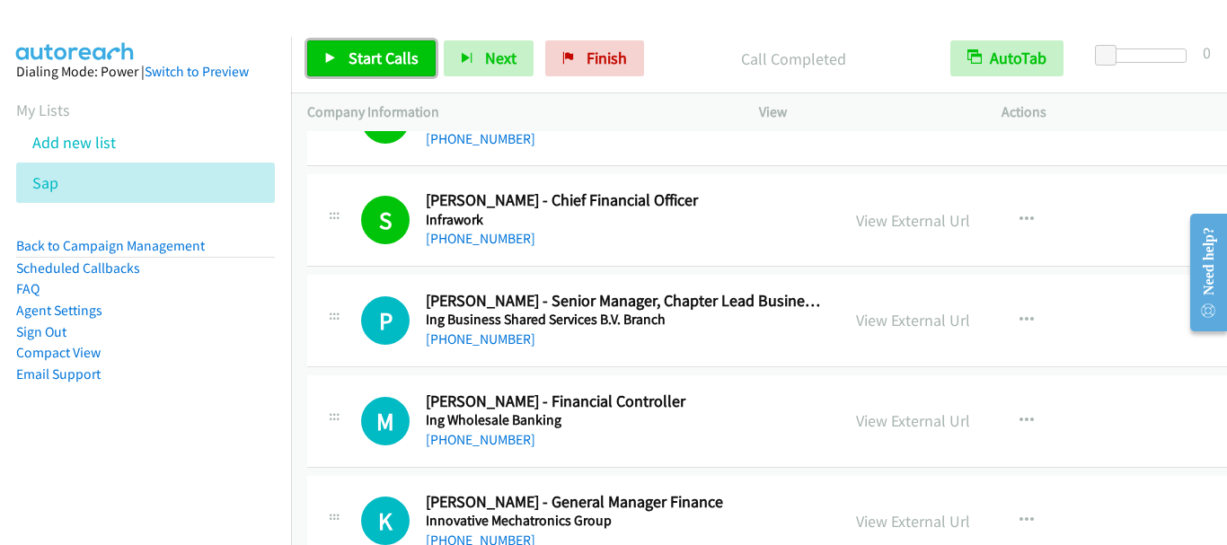
click at [368, 54] on span "Start Calls" at bounding box center [384, 58] width 70 height 21
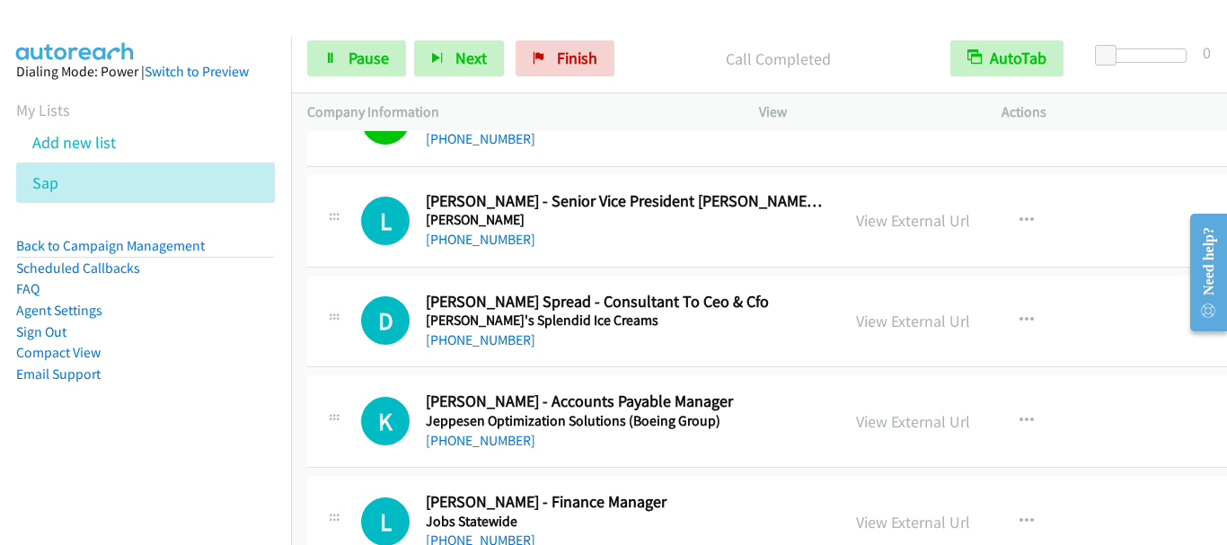
scroll to position [8447, 0]
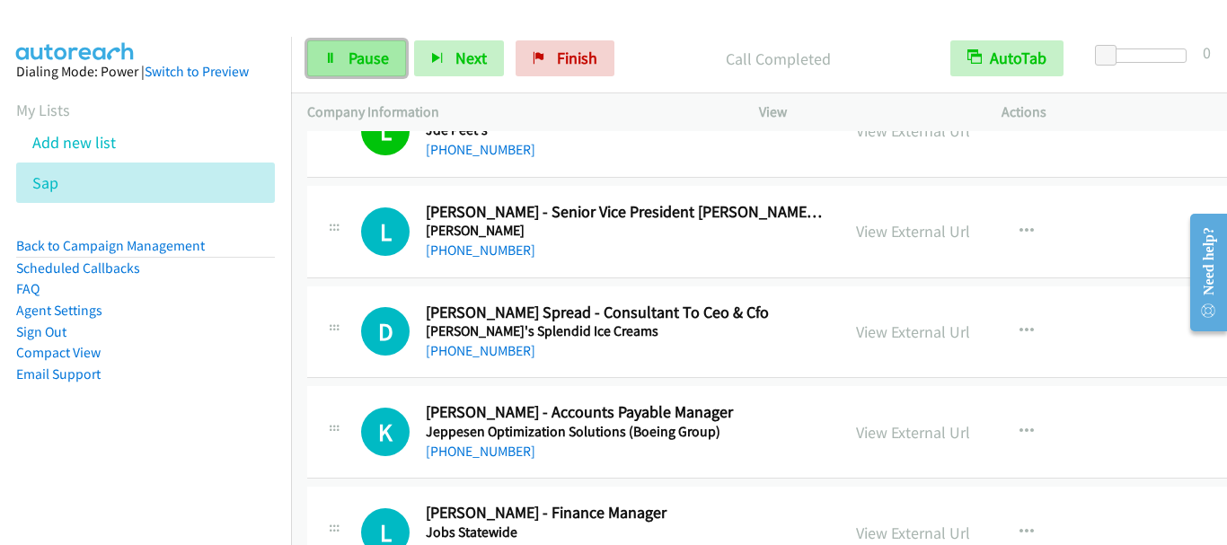
click at [388, 59] on link "Pause" at bounding box center [356, 58] width 99 height 36
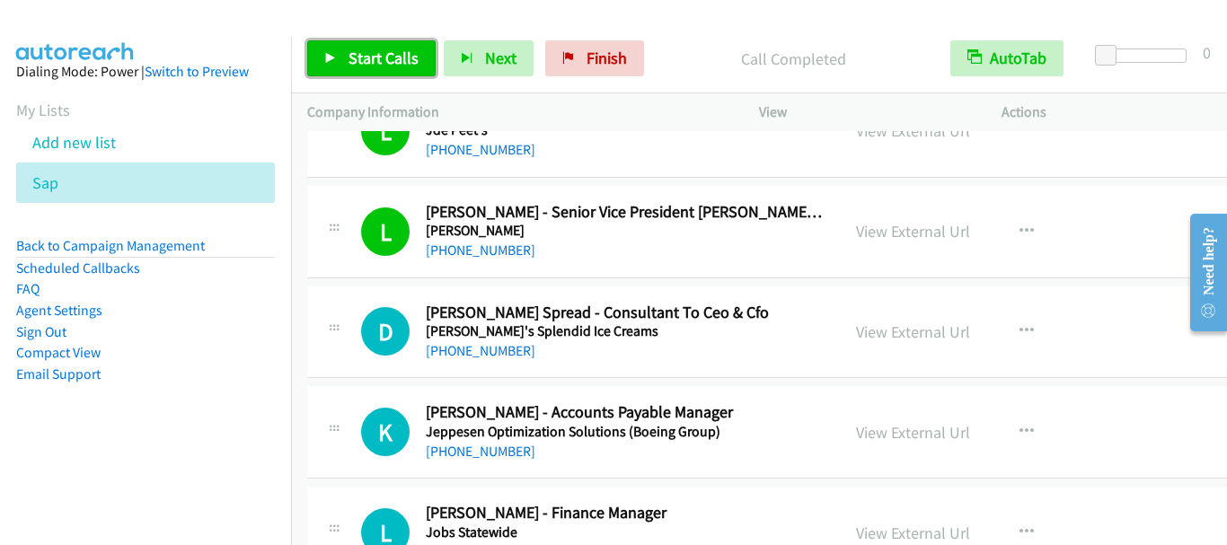
click at [370, 58] on span "Start Calls" at bounding box center [384, 58] width 70 height 21
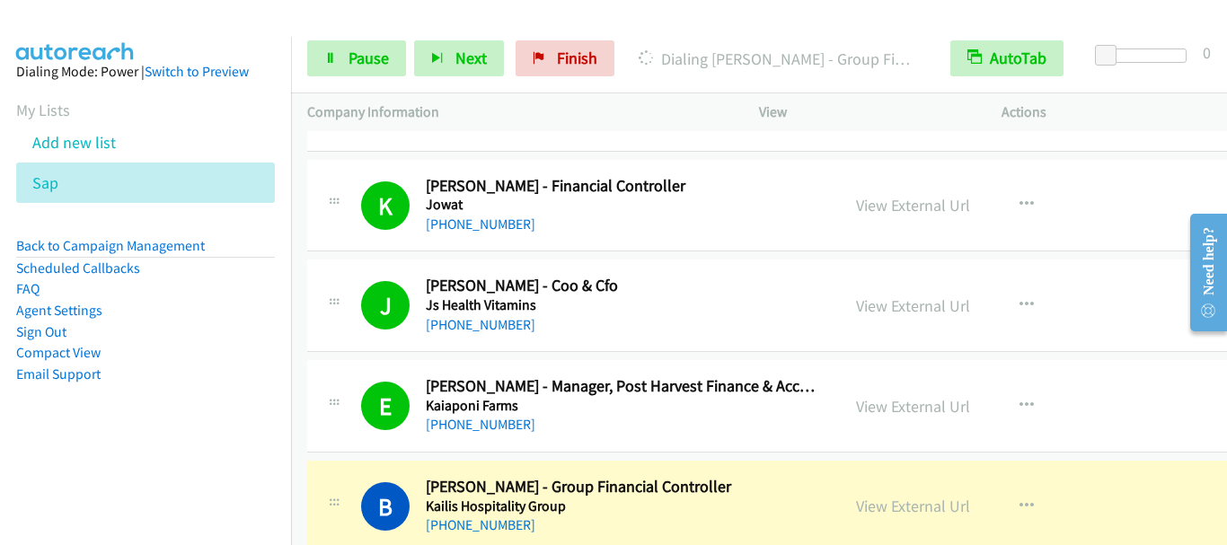
scroll to position [9165, 0]
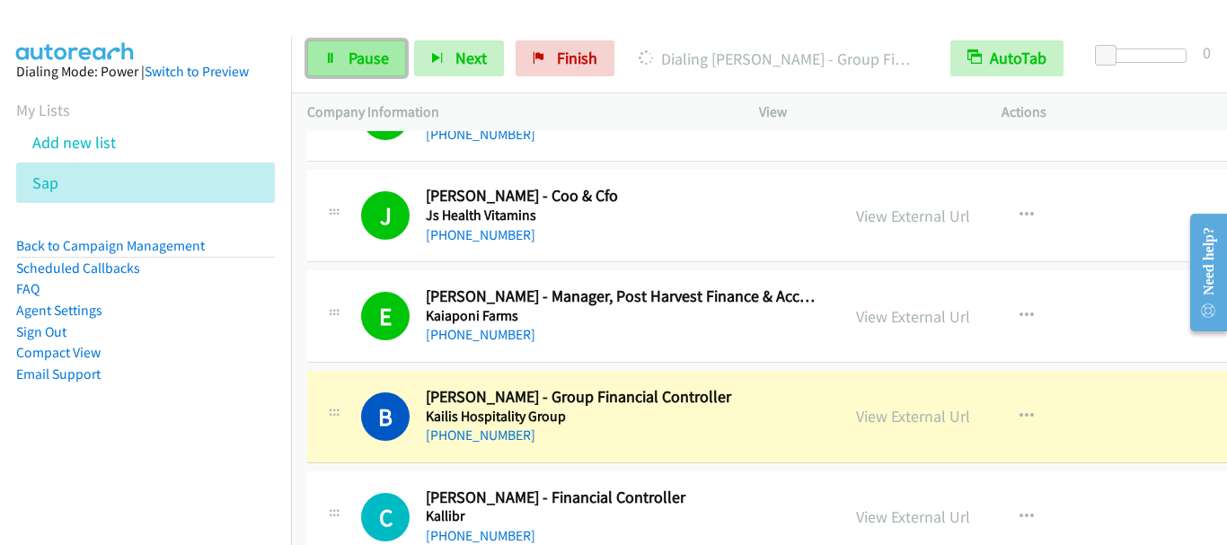
click at [363, 61] on span "Pause" at bounding box center [369, 58] width 40 height 21
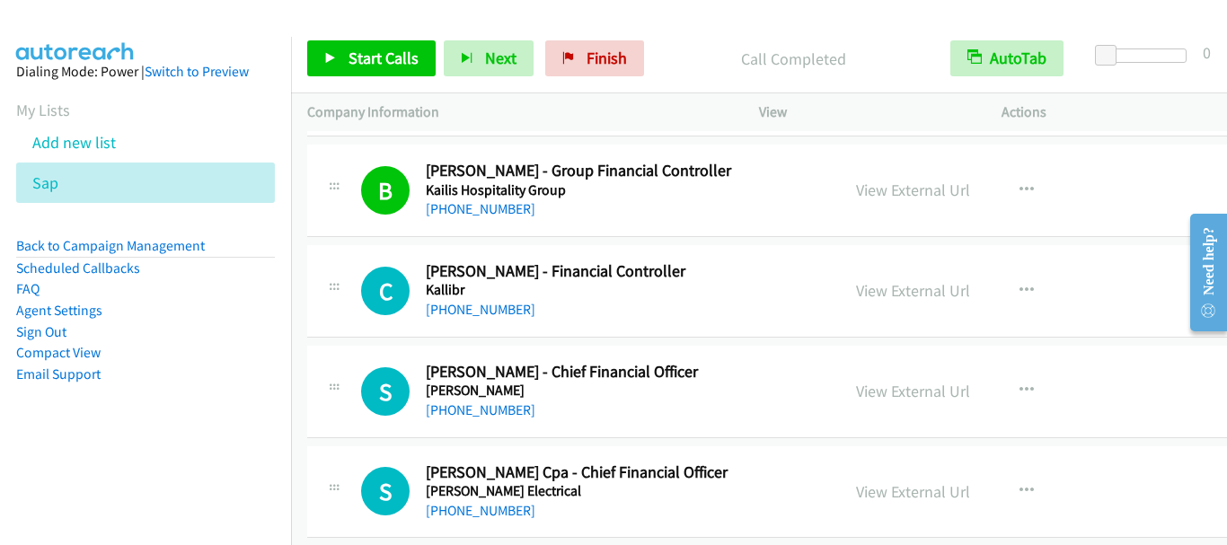
scroll to position [9435, 0]
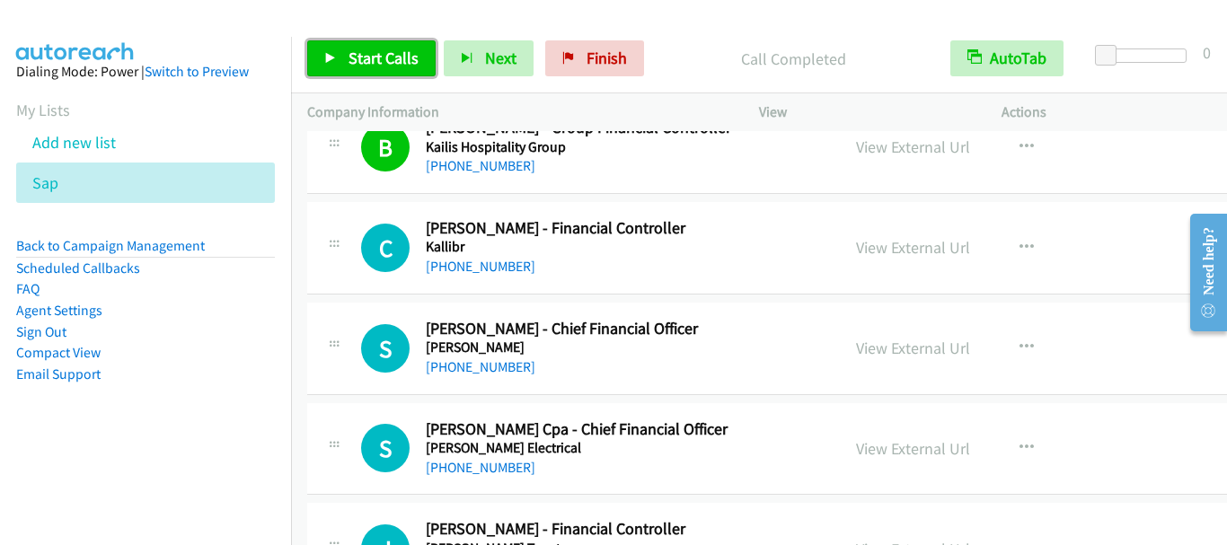
click at [389, 62] on span "Start Calls" at bounding box center [384, 58] width 70 height 21
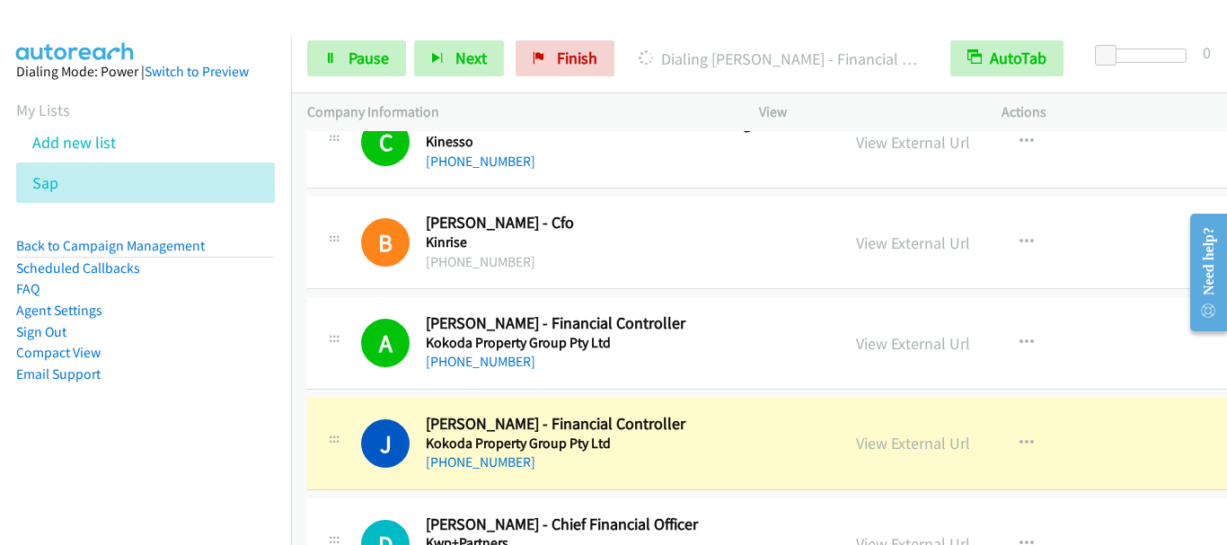
scroll to position [10334, 0]
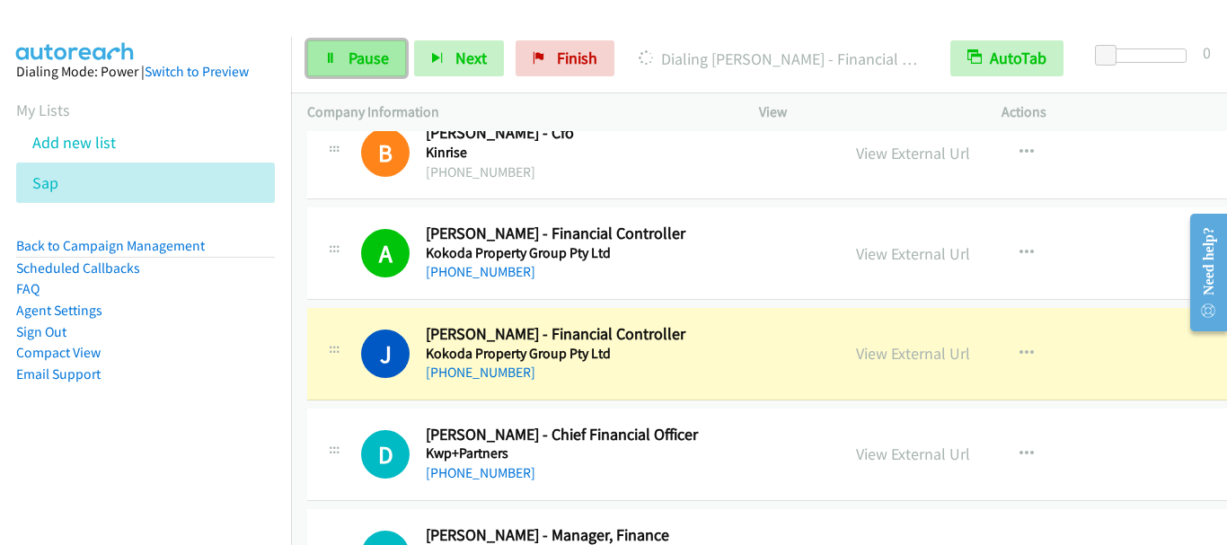
click at [370, 64] on span "Pause" at bounding box center [369, 58] width 40 height 21
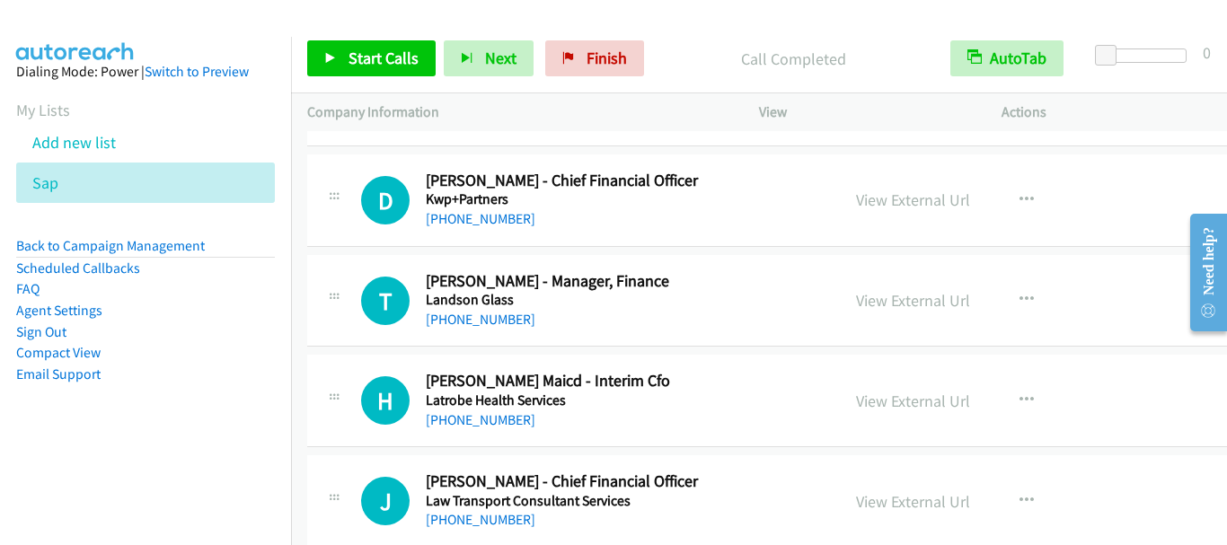
scroll to position [10603, 0]
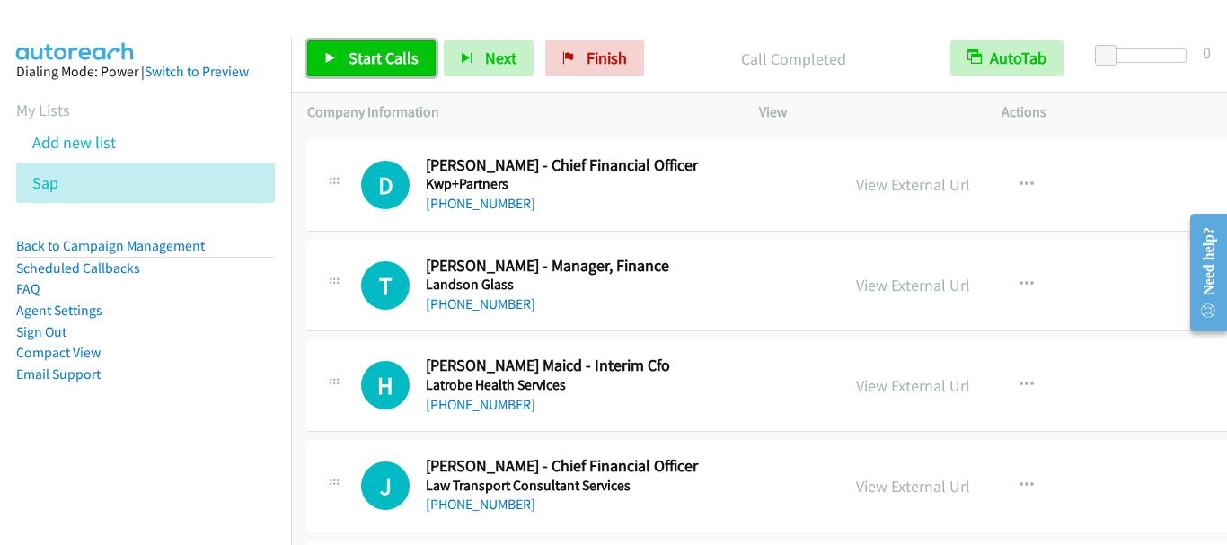
click at [358, 47] on link "Start Calls" at bounding box center [371, 58] width 128 height 36
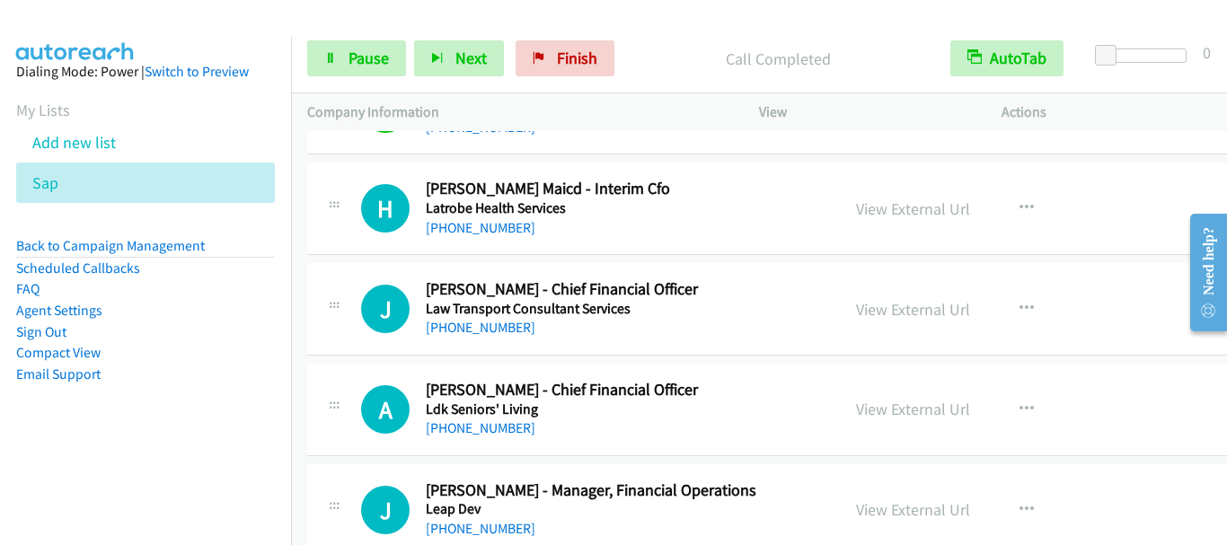
scroll to position [10783, 0]
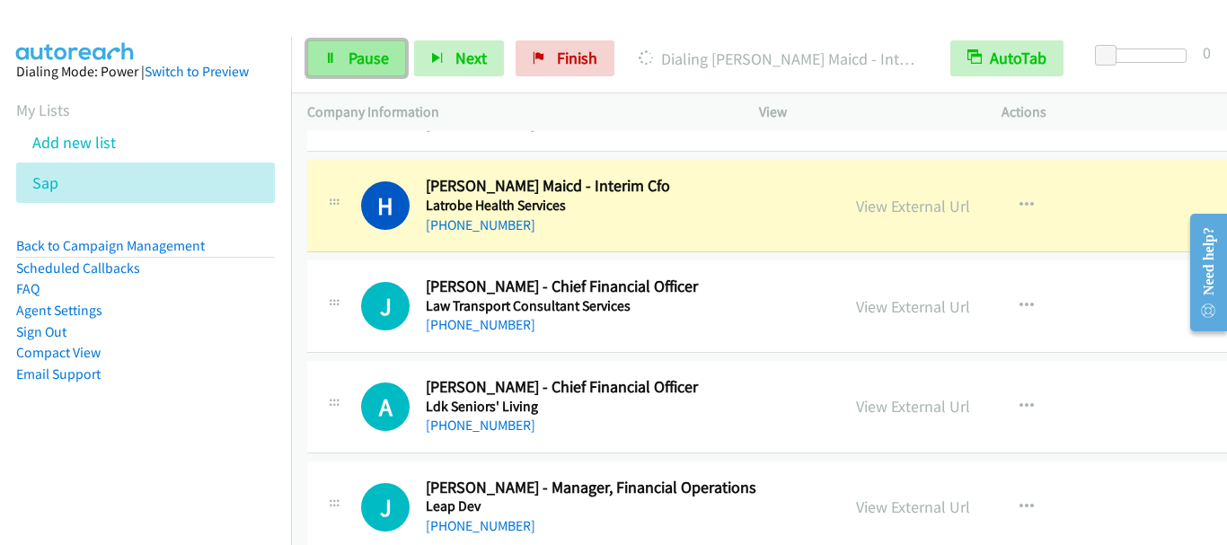
click at [340, 58] on link "Pause" at bounding box center [356, 58] width 99 height 36
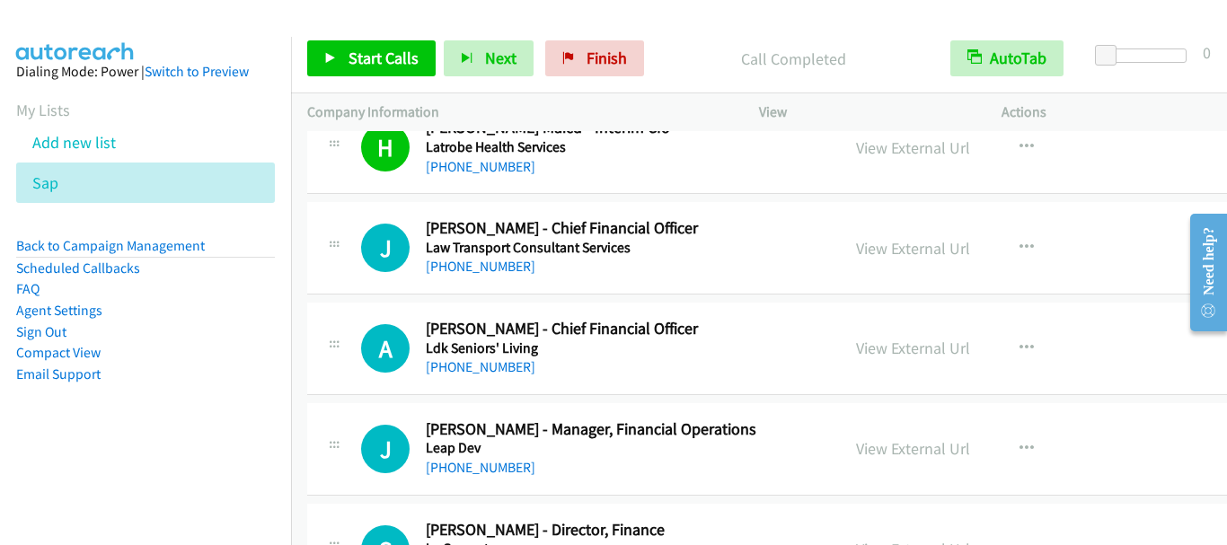
scroll to position [10873, 0]
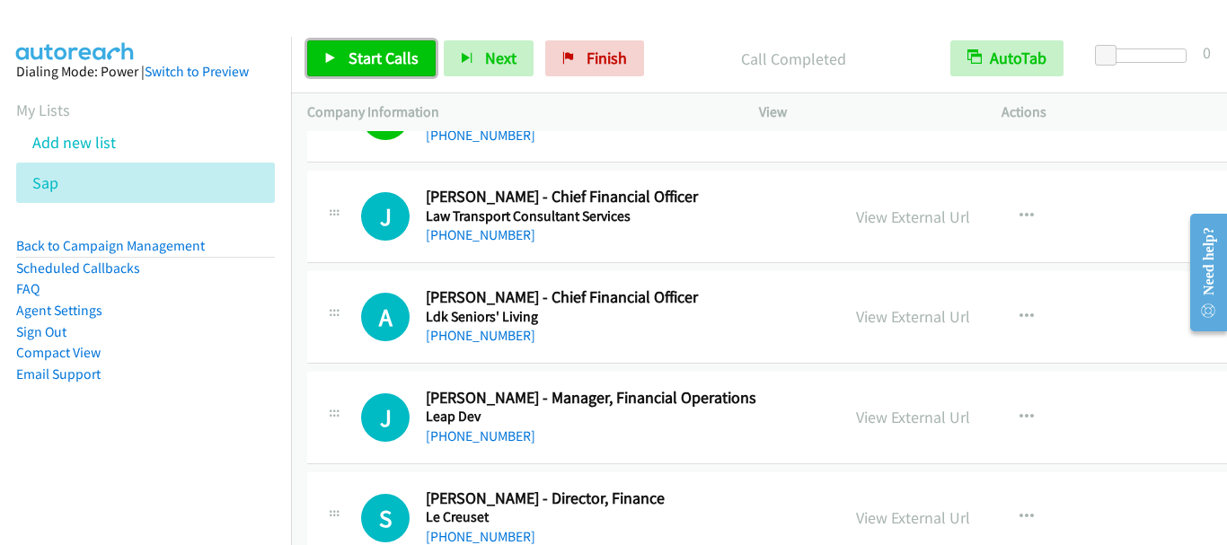
click at [372, 62] on span "Start Calls" at bounding box center [384, 58] width 70 height 21
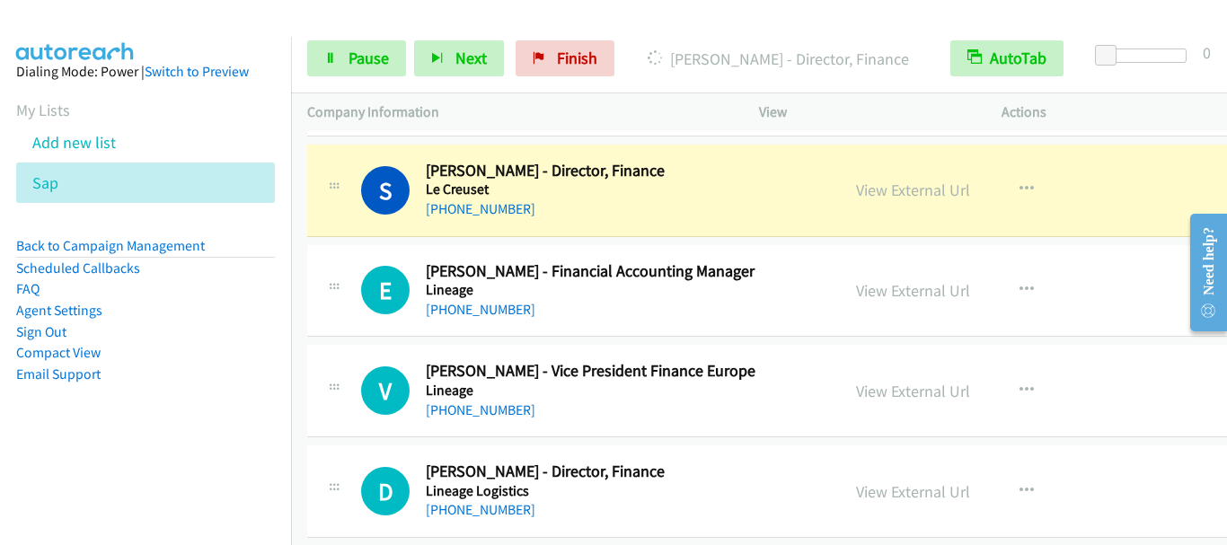
scroll to position [11232, 0]
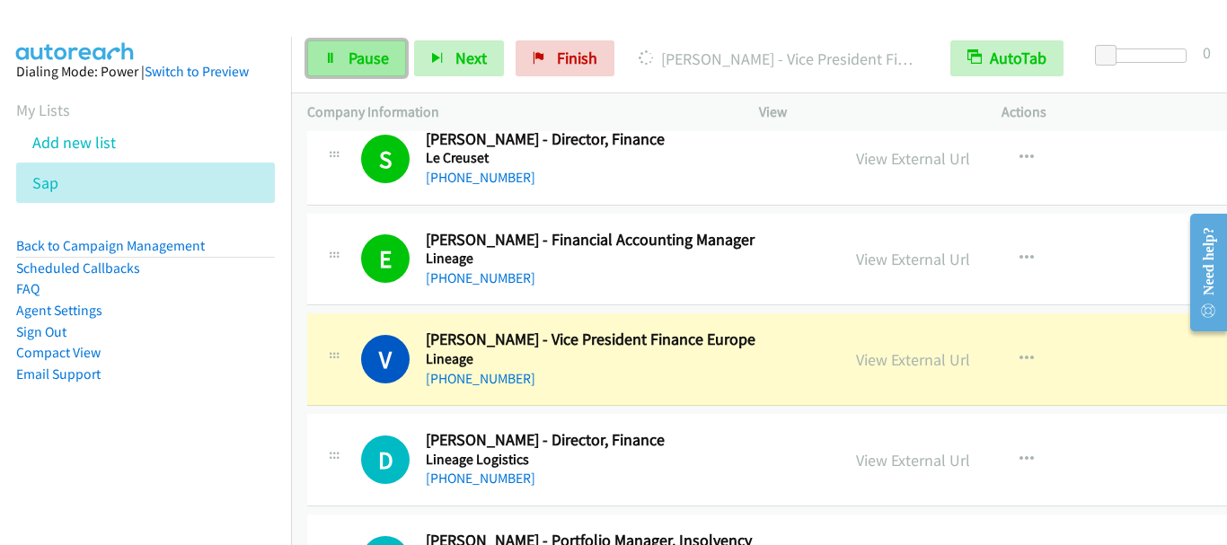
click at [394, 63] on link "Pause" at bounding box center [356, 58] width 99 height 36
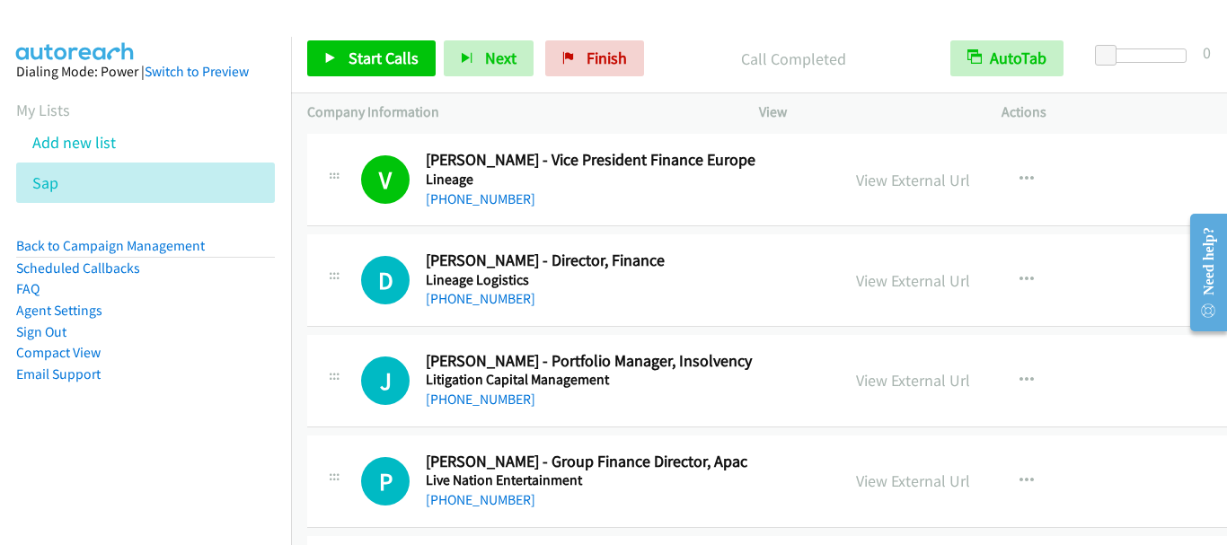
scroll to position [11502, 0]
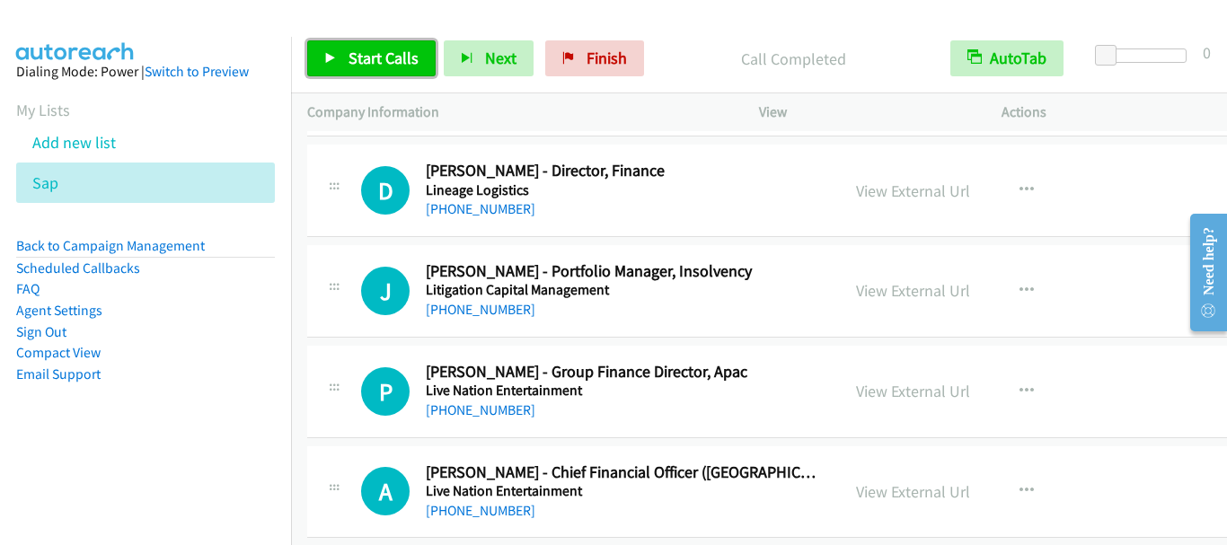
click at [389, 56] on span "Start Calls" at bounding box center [384, 58] width 70 height 21
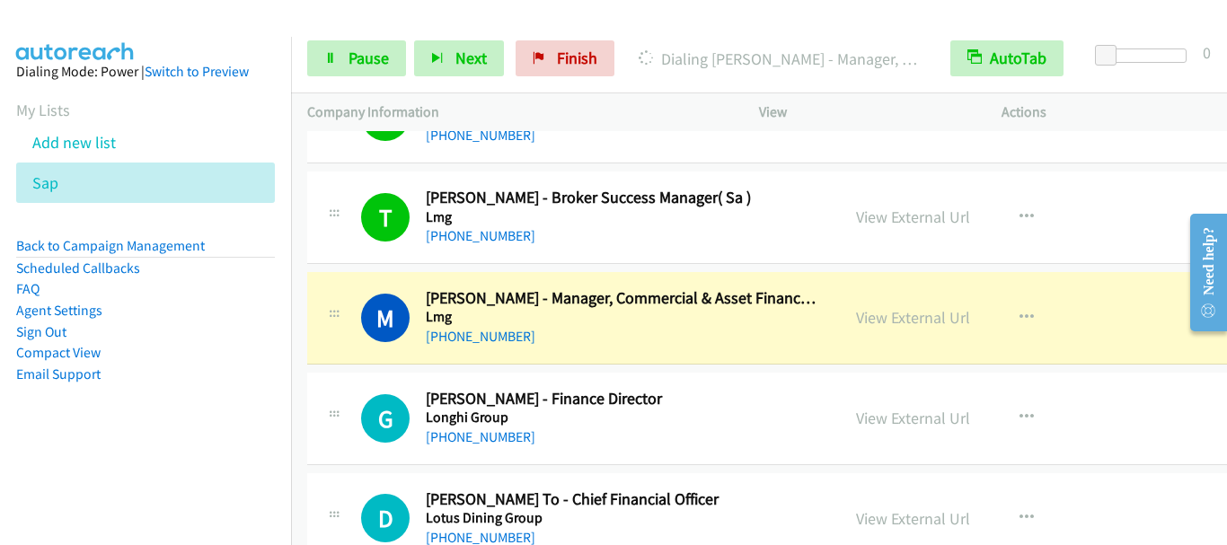
scroll to position [12670, 0]
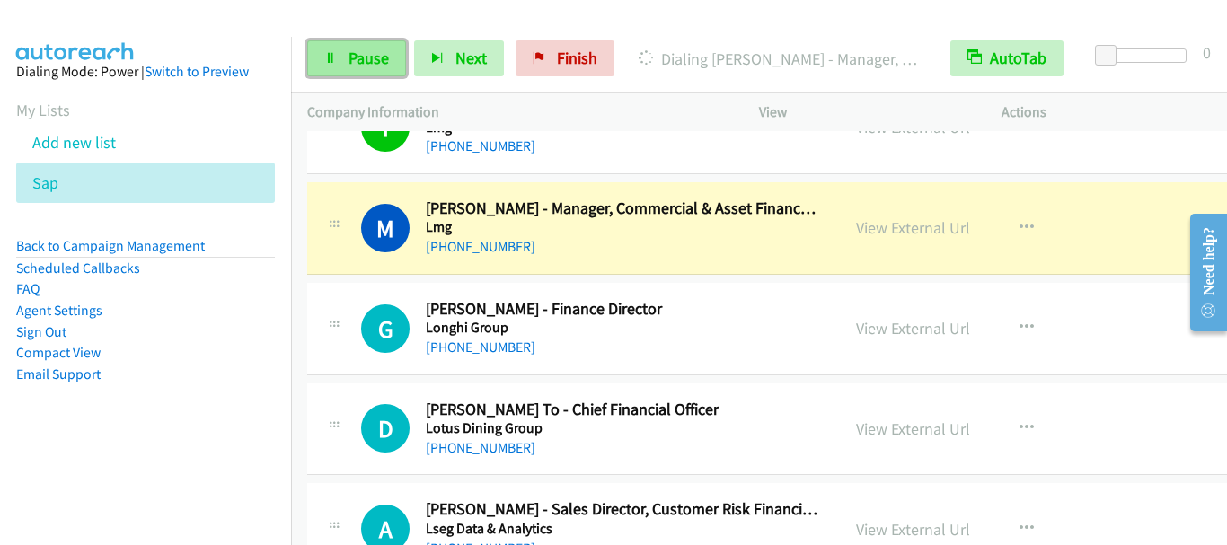
click at [366, 53] on span "Pause" at bounding box center [369, 58] width 40 height 21
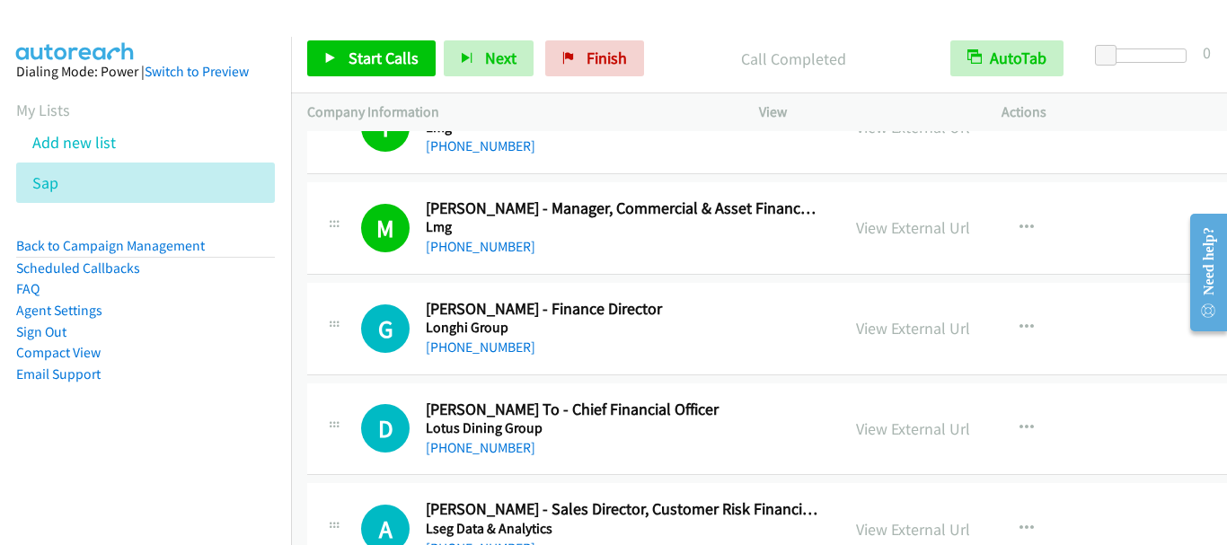
scroll to position [12760, 0]
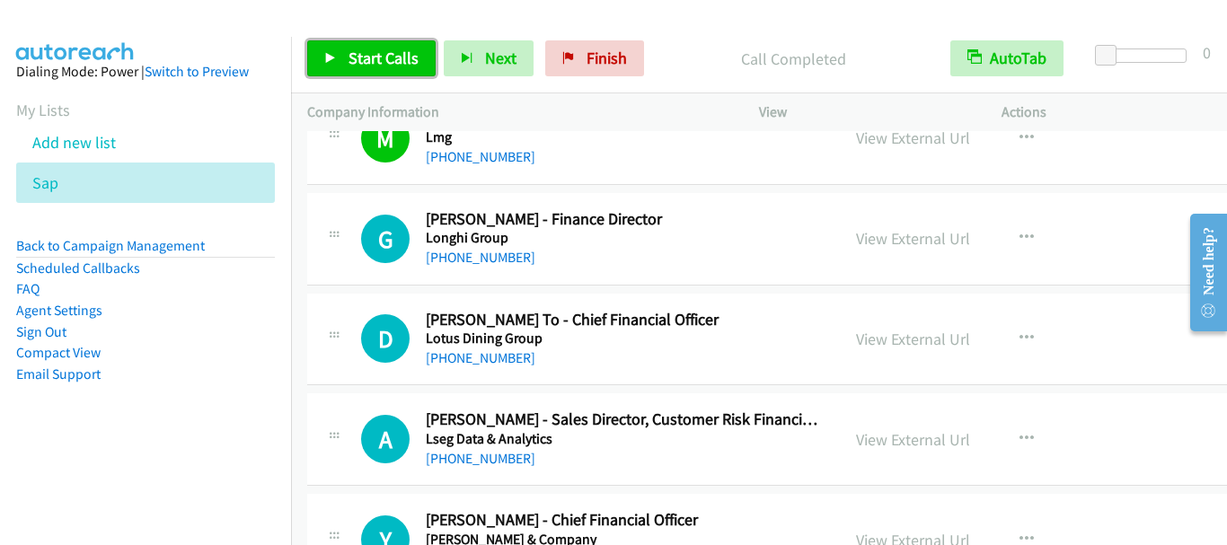
click at [376, 64] on span "Start Calls" at bounding box center [384, 58] width 70 height 21
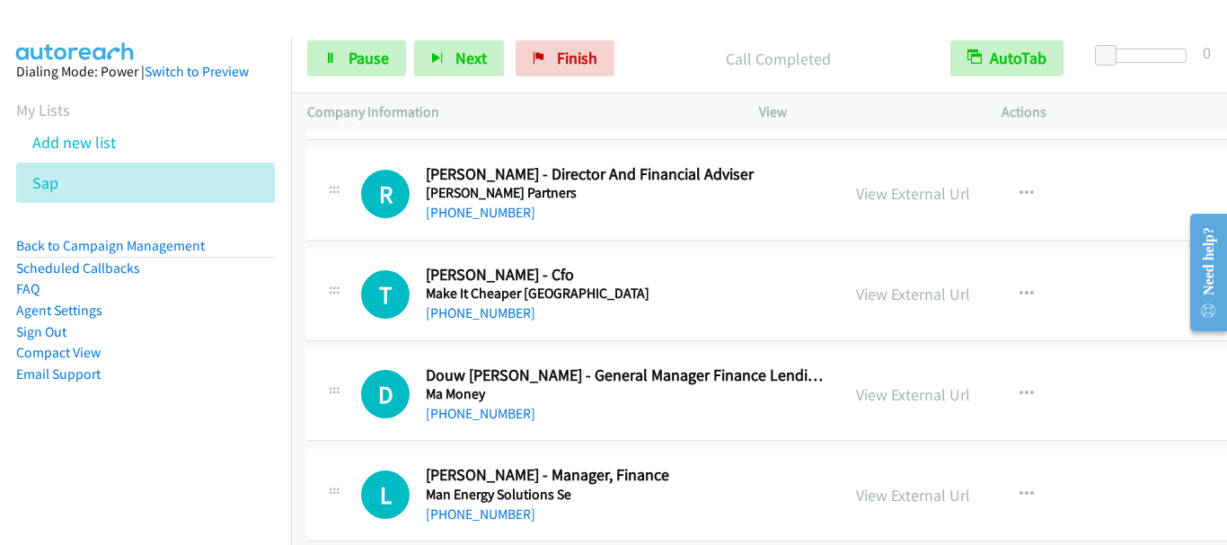
scroll to position [13209, 0]
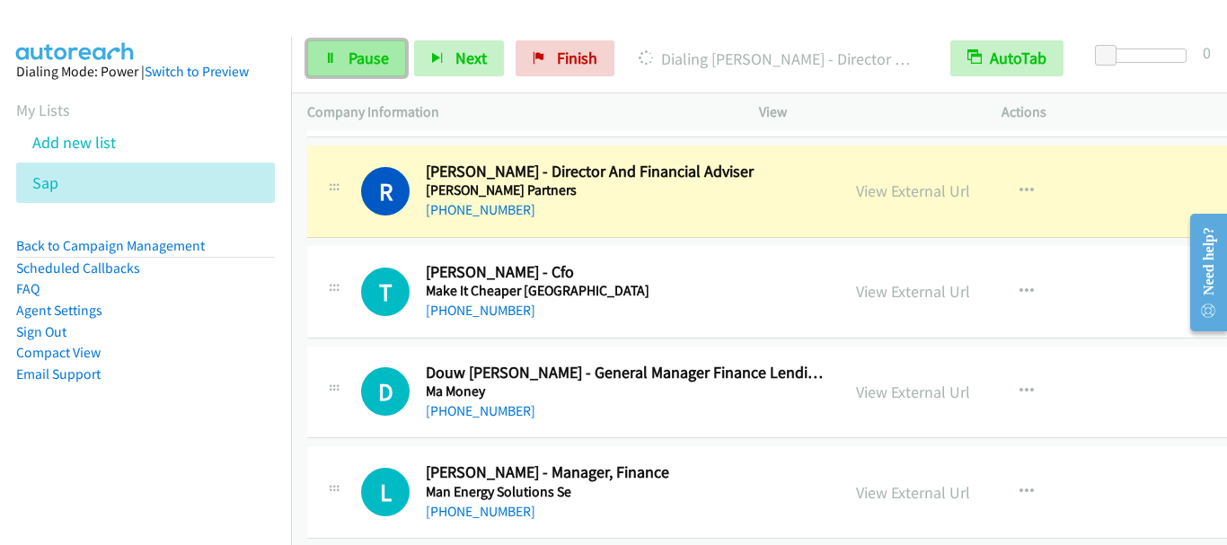
click at [354, 66] on span "Pause" at bounding box center [369, 58] width 40 height 21
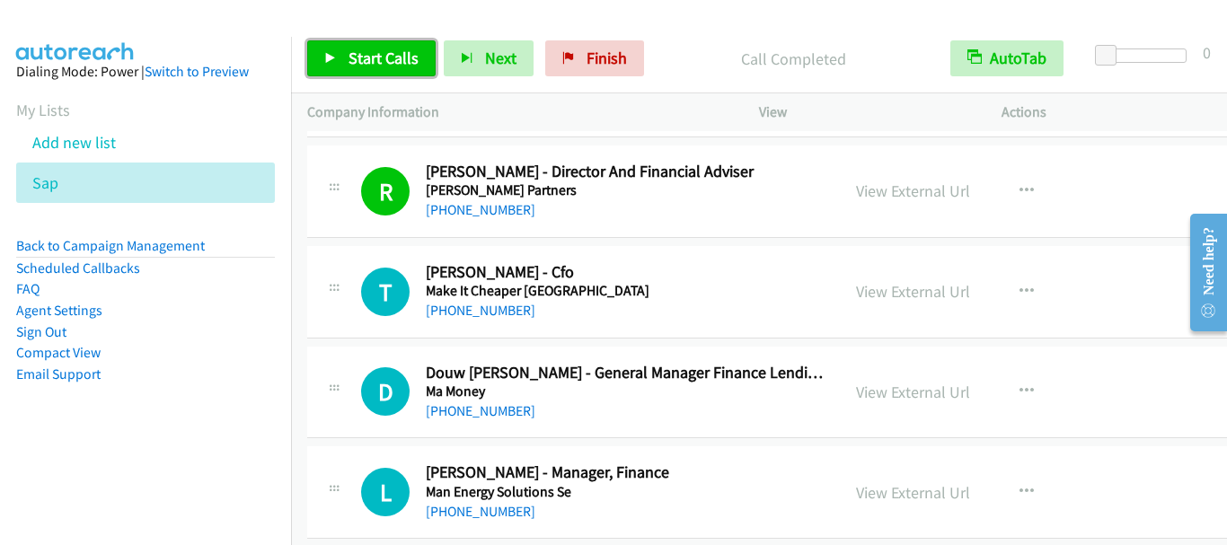
click at [359, 58] on span "Start Calls" at bounding box center [384, 58] width 70 height 21
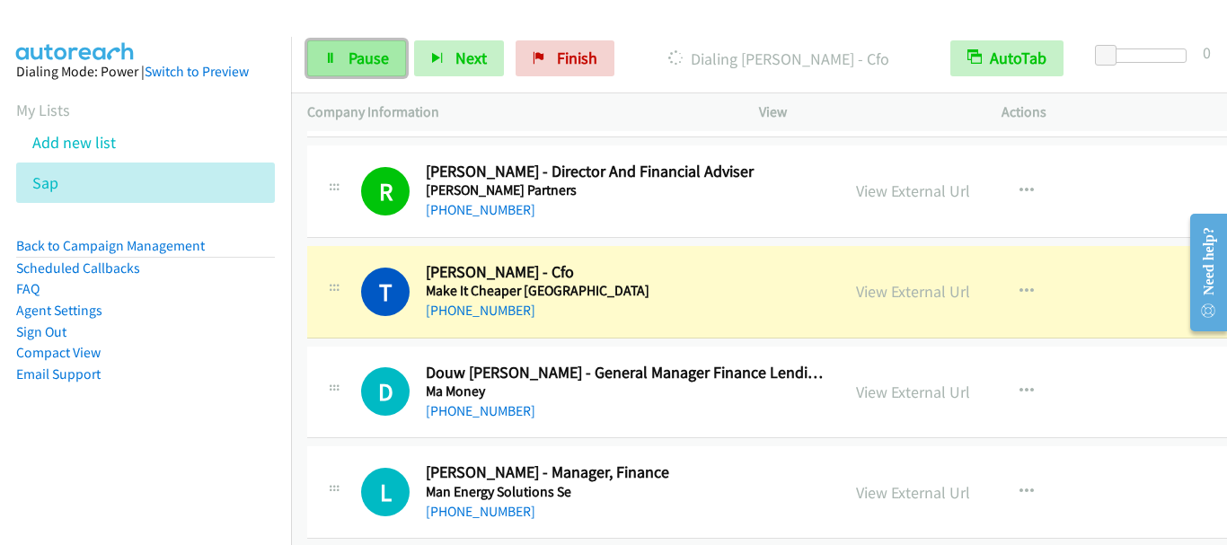
click at [349, 63] on span "Pause" at bounding box center [369, 58] width 40 height 21
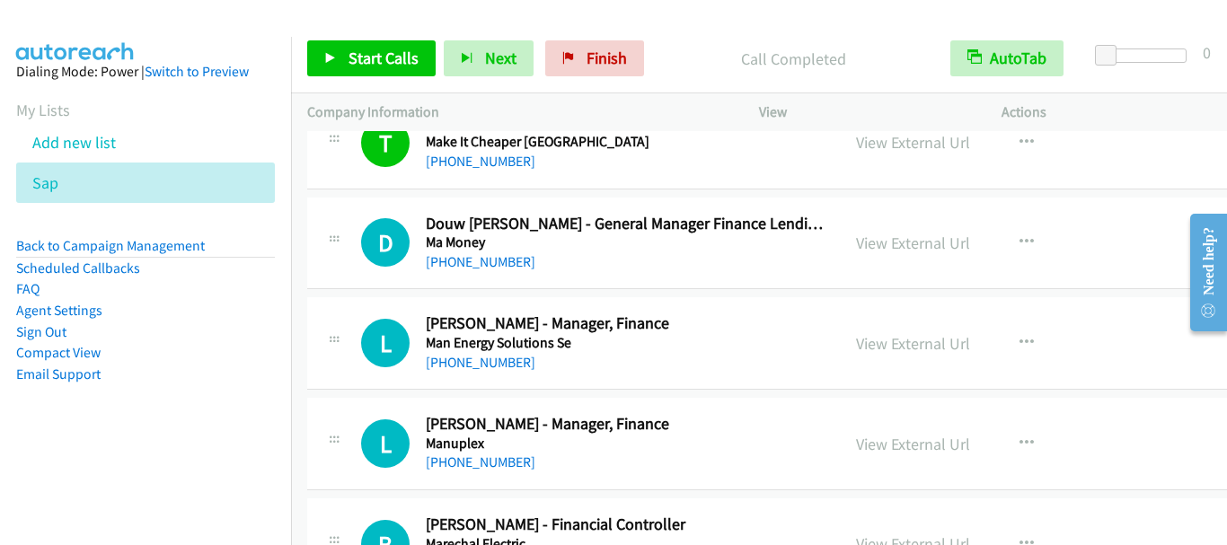
scroll to position [13389, 0]
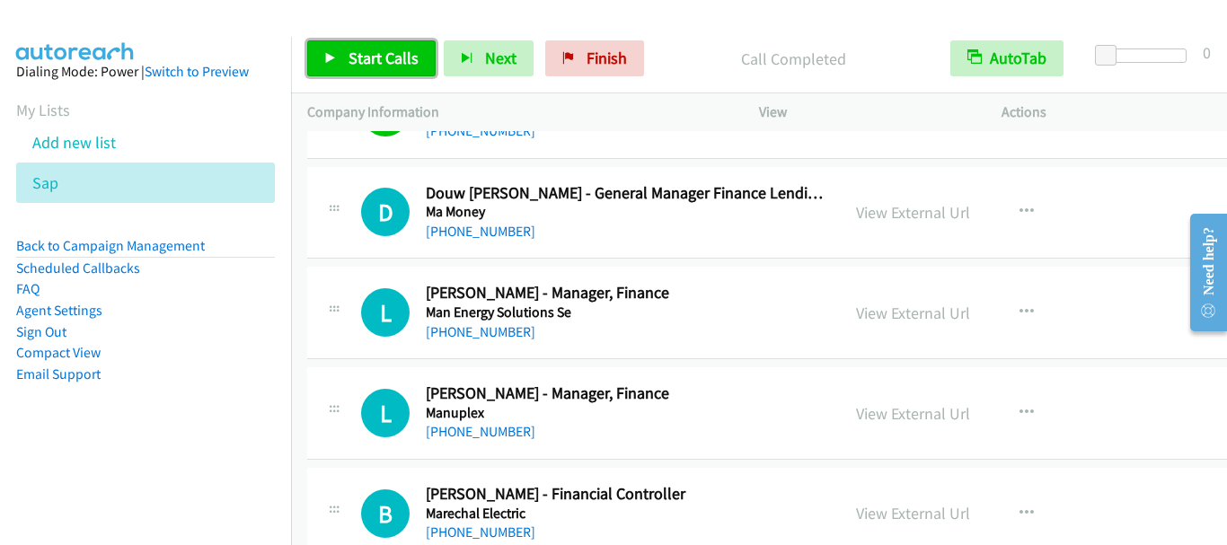
click at [381, 53] on span "Start Calls" at bounding box center [384, 58] width 70 height 21
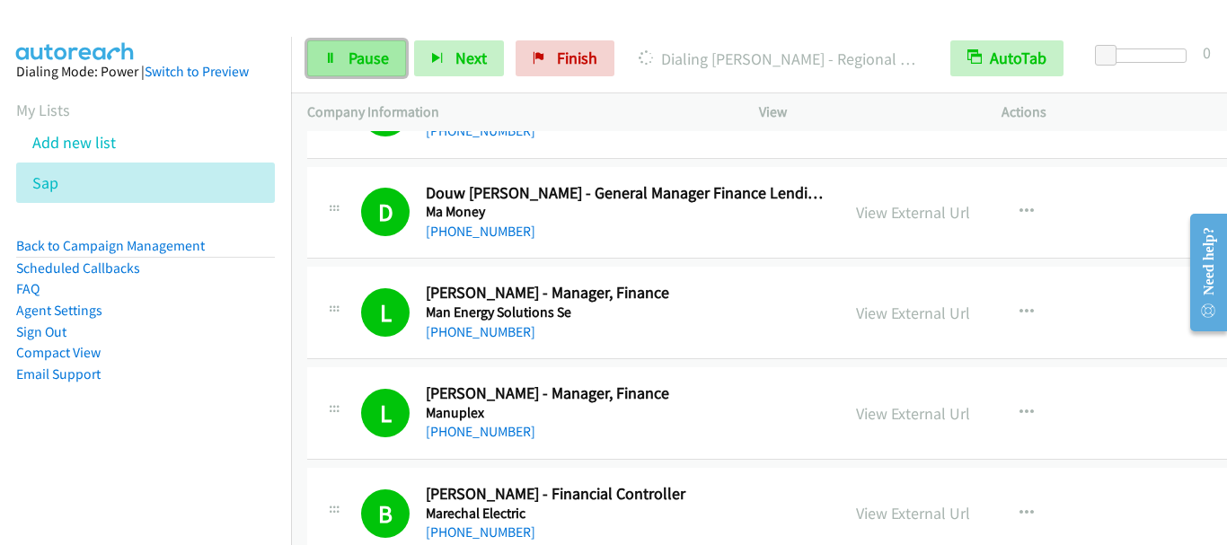
click at [382, 58] on span "Pause" at bounding box center [369, 58] width 40 height 21
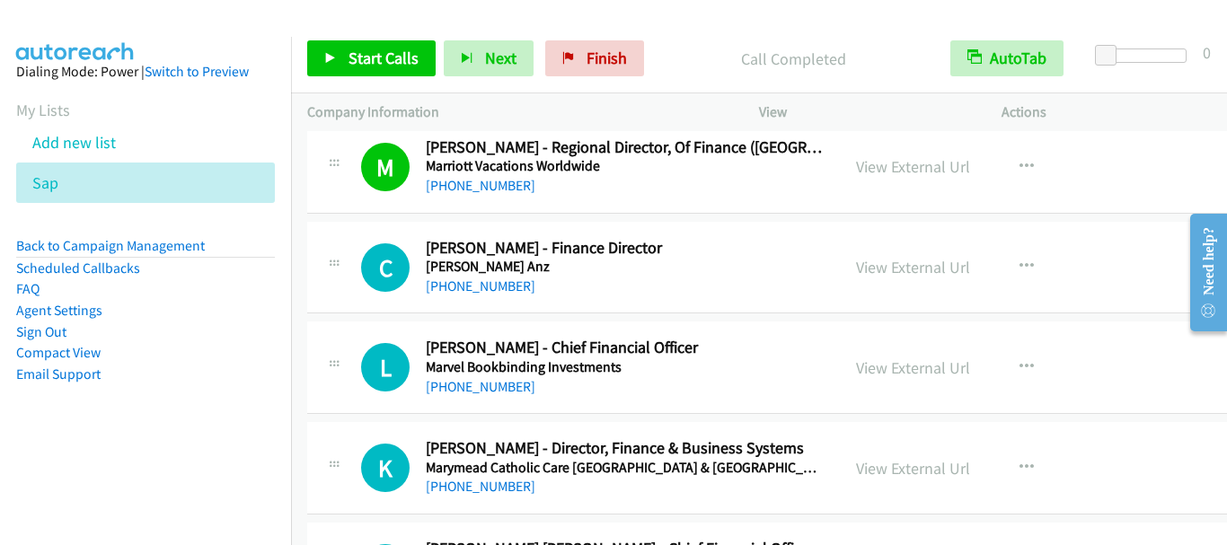
scroll to position [13838, 0]
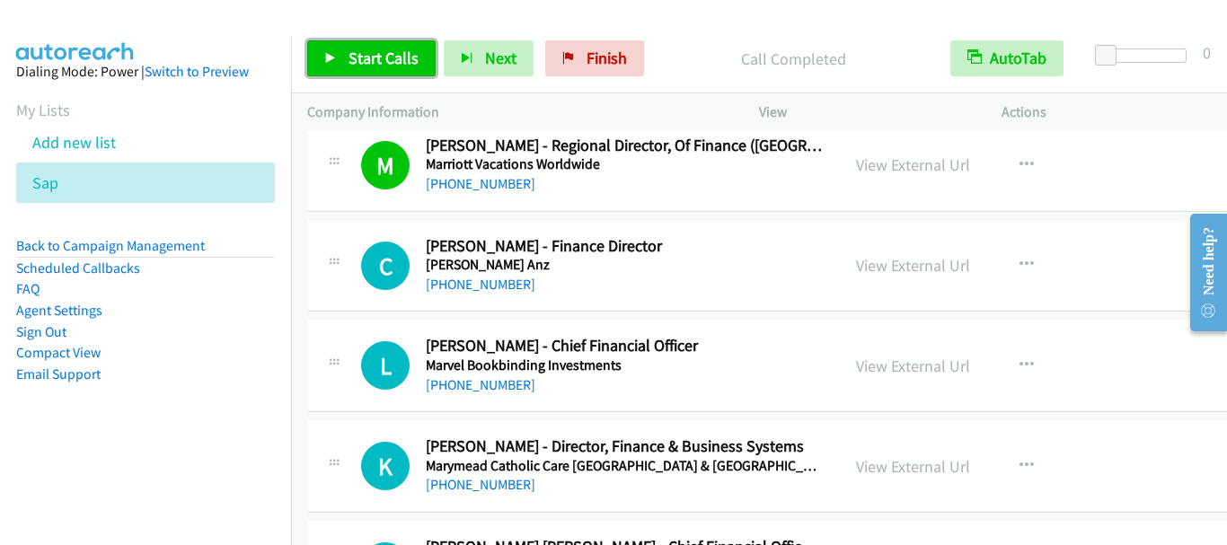
click at [382, 53] on span "Start Calls" at bounding box center [384, 58] width 70 height 21
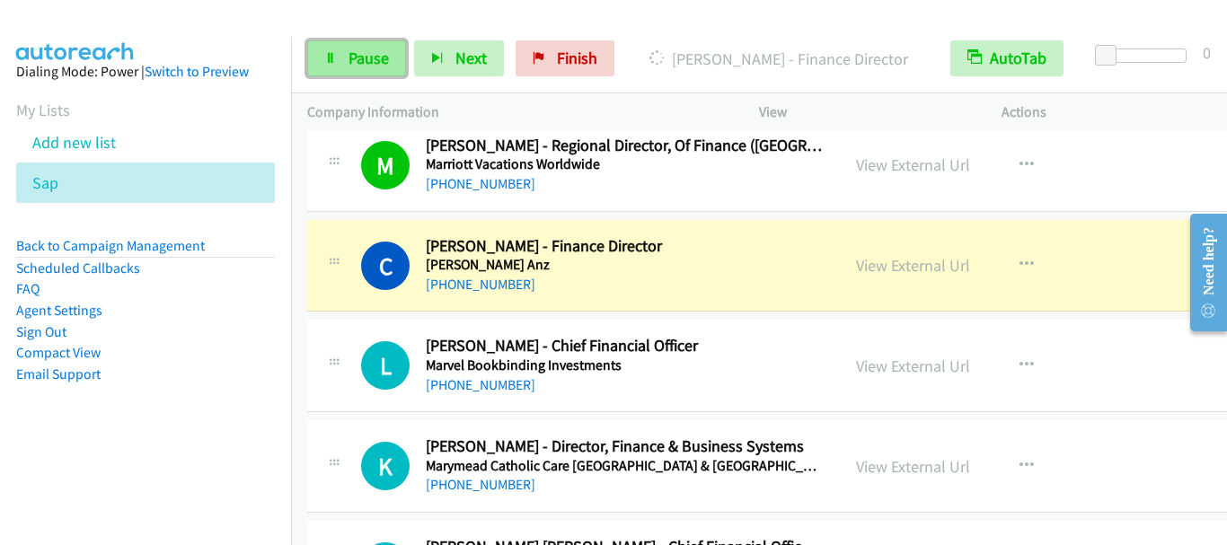
click at [349, 61] on span "Pause" at bounding box center [369, 58] width 40 height 21
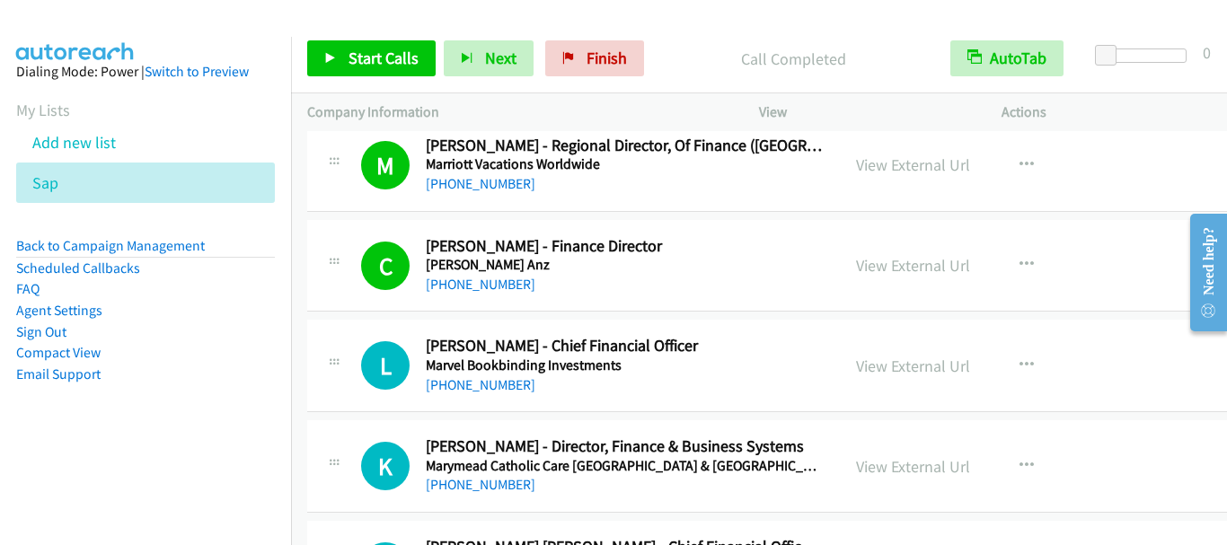
scroll to position [13928, 0]
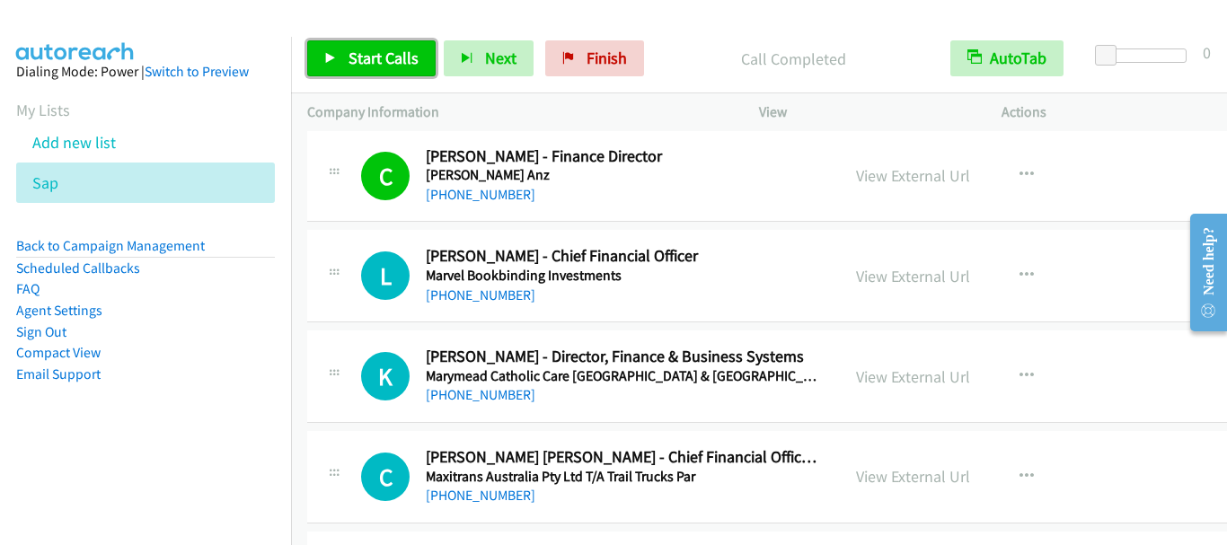
click at [405, 62] on span "Start Calls" at bounding box center [384, 58] width 70 height 21
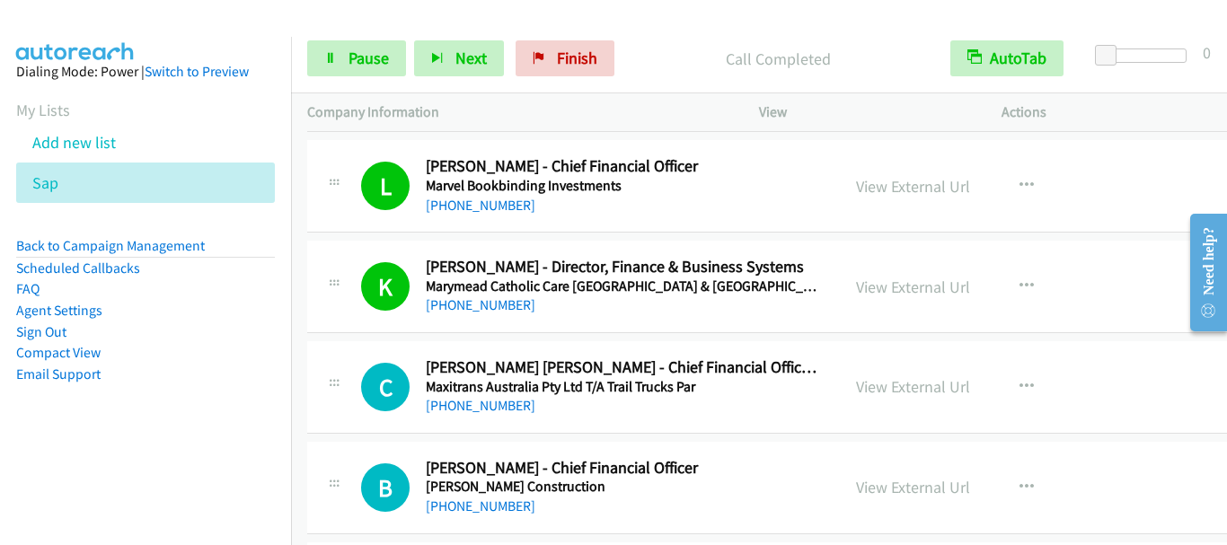
scroll to position [14108, 0]
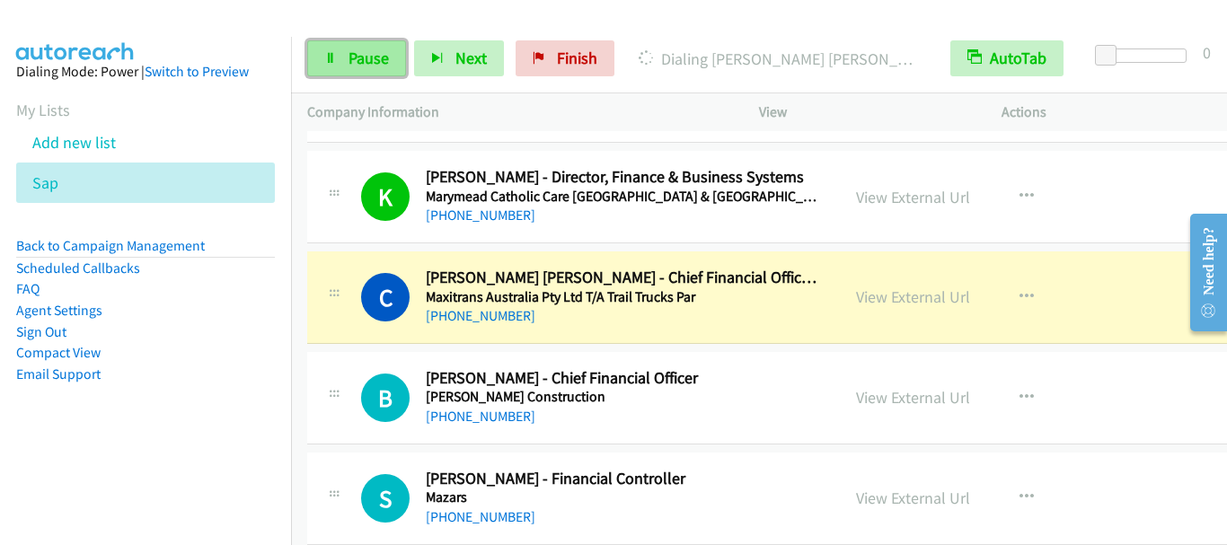
click at [384, 69] on link "Pause" at bounding box center [356, 58] width 99 height 36
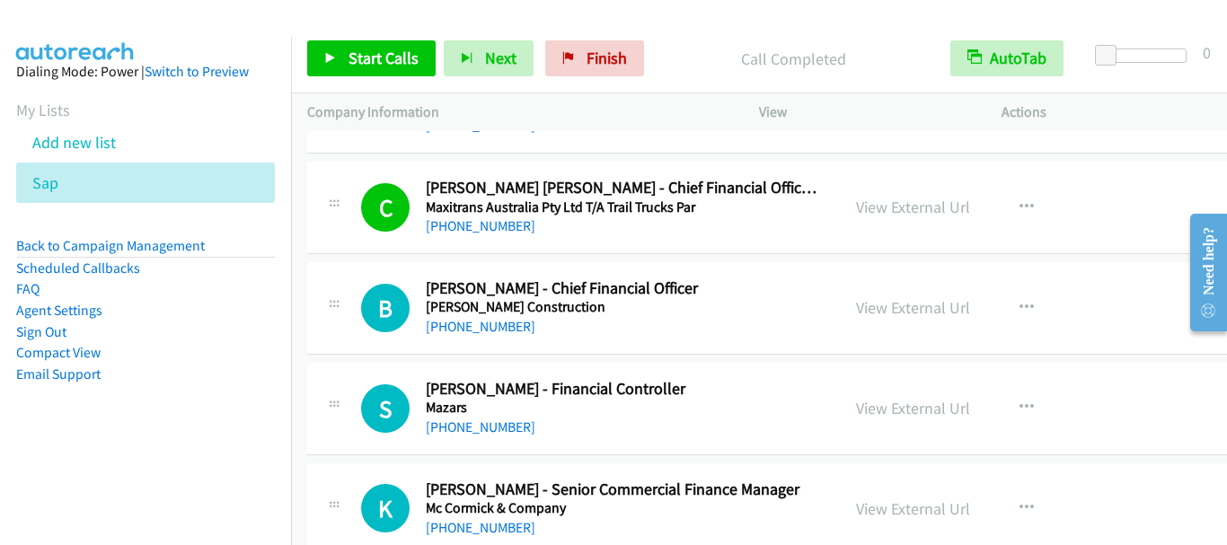
scroll to position [14287, 0]
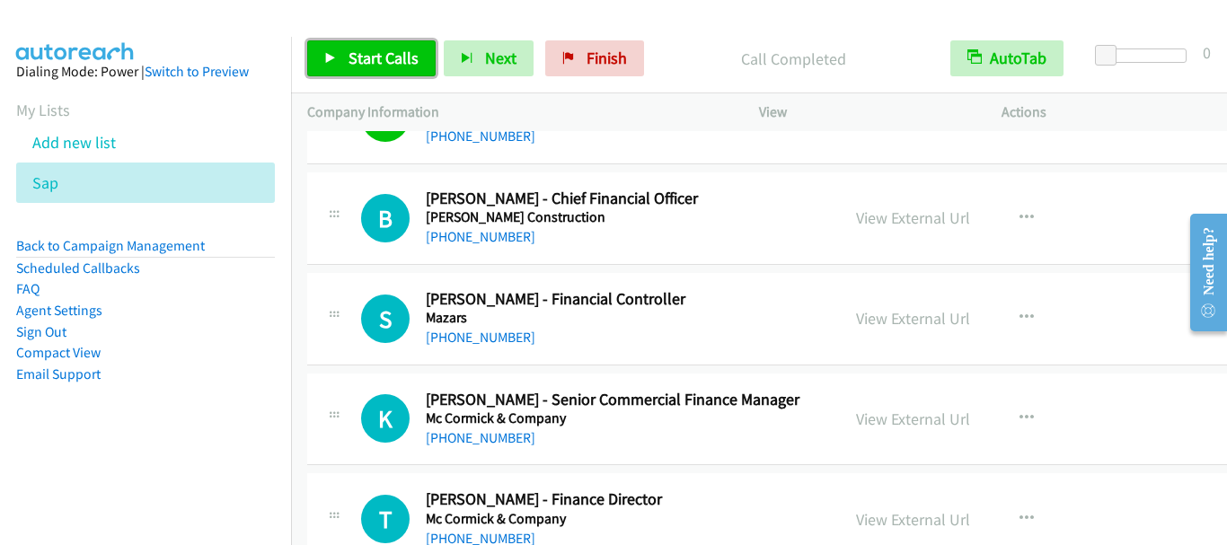
click at [403, 65] on span "Start Calls" at bounding box center [384, 58] width 70 height 21
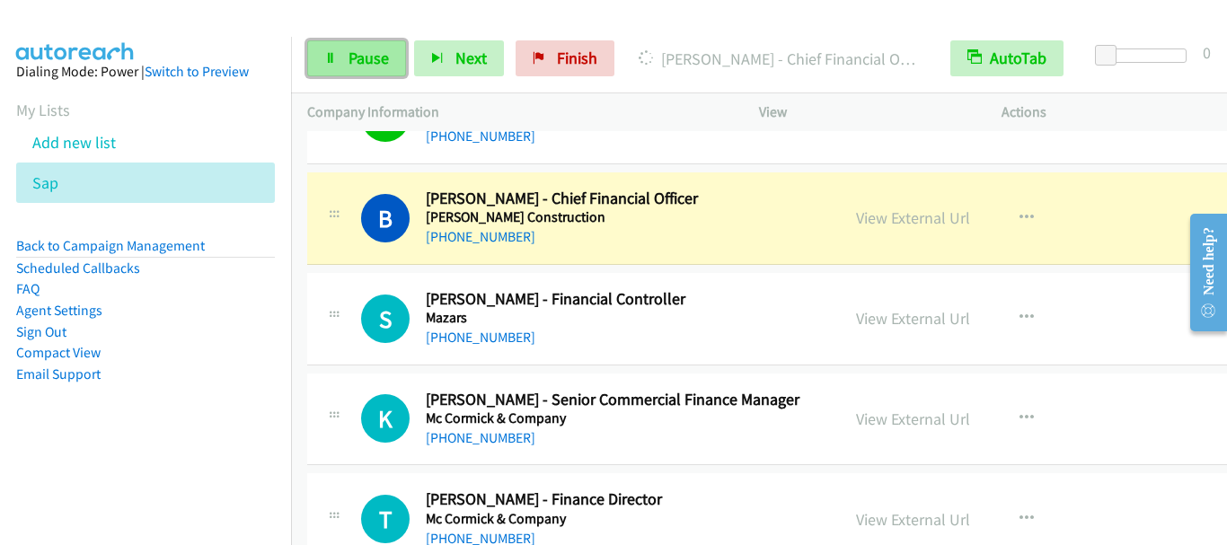
click at [365, 49] on span "Pause" at bounding box center [369, 58] width 40 height 21
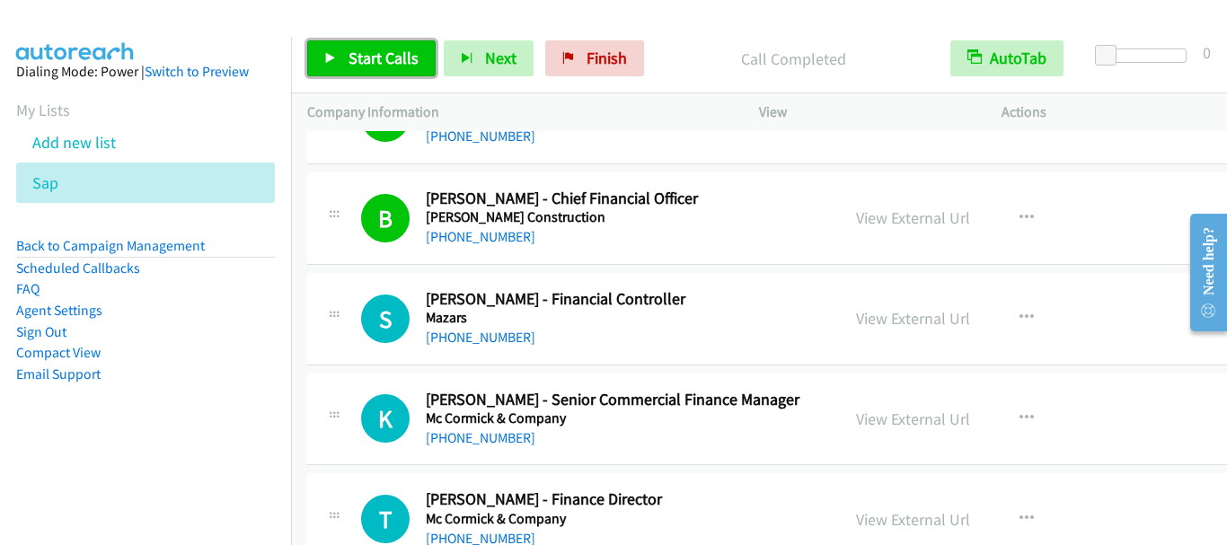
click at [378, 55] on span "Start Calls" at bounding box center [384, 58] width 70 height 21
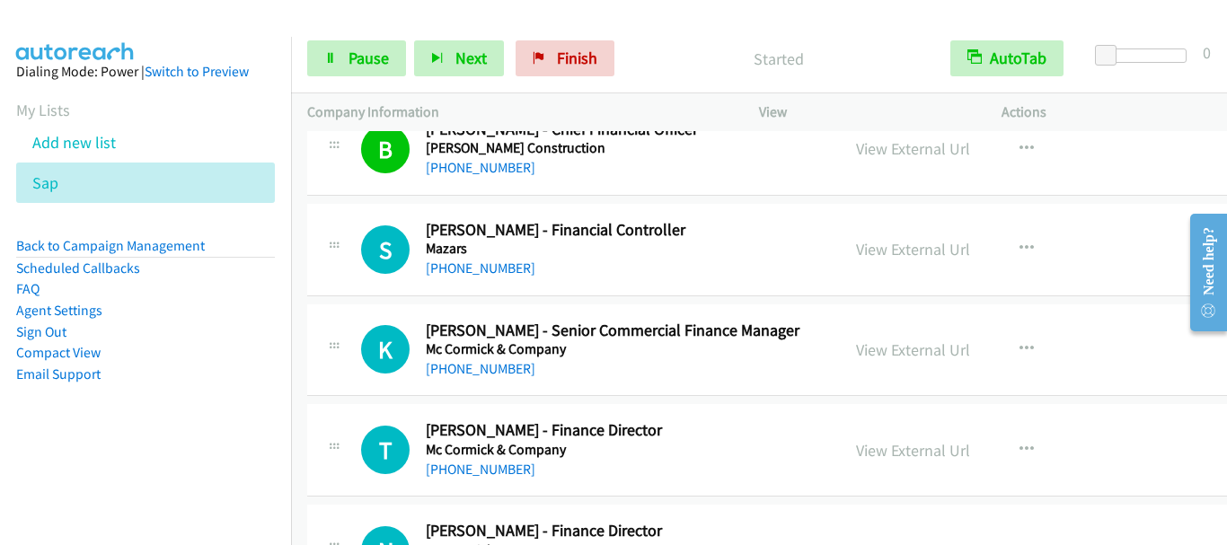
scroll to position [14377, 0]
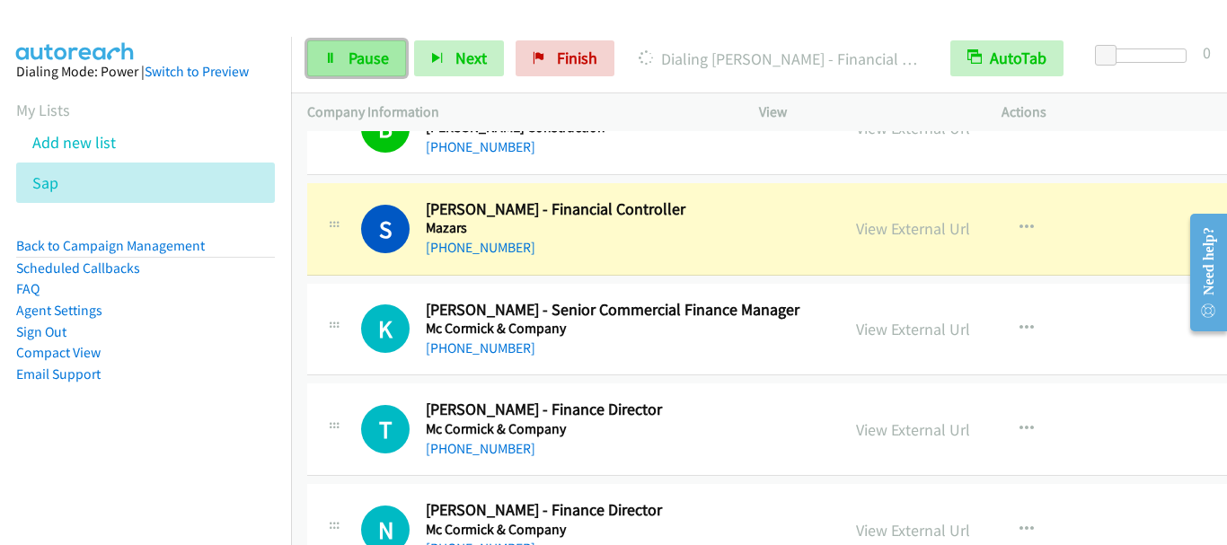
click at [363, 52] on span "Pause" at bounding box center [369, 58] width 40 height 21
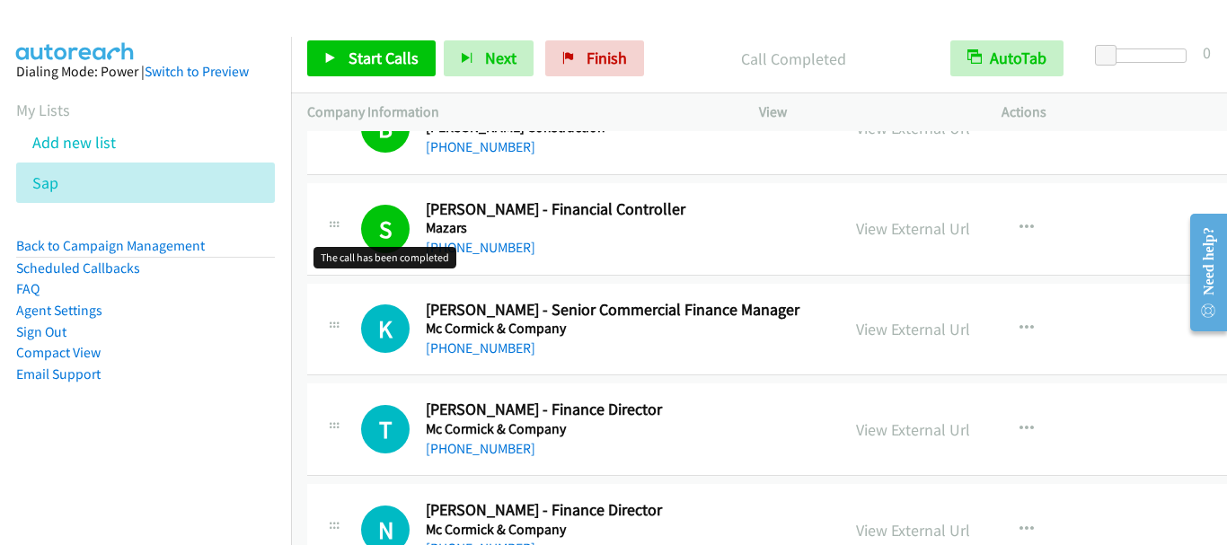
scroll to position [14467, 0]
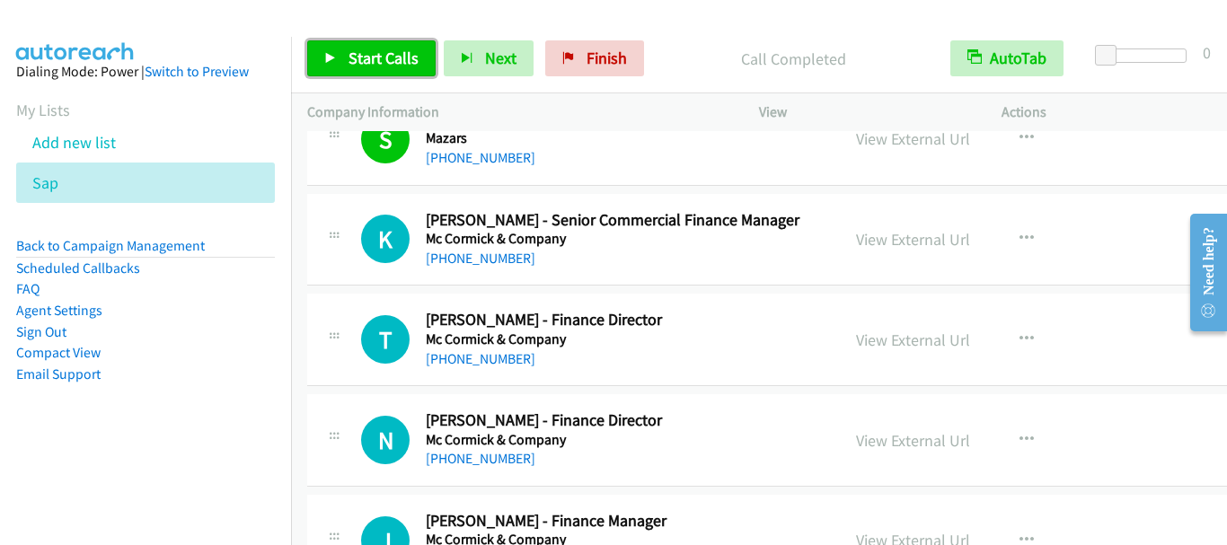
click at [391, 62] on span "Start Calls" at bounding box center [384, 58] width 70 height 21
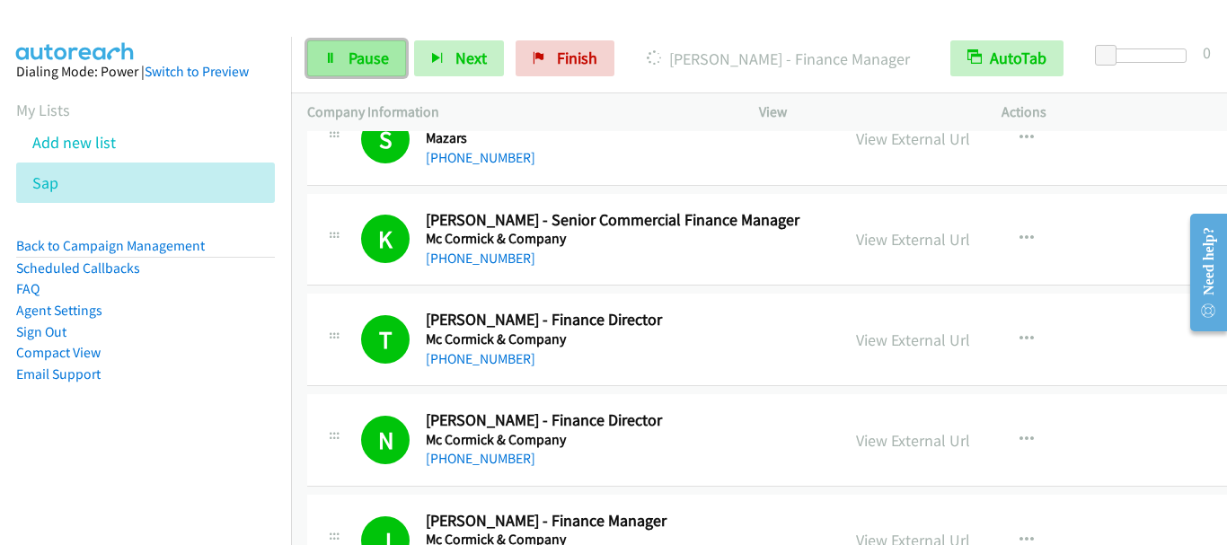
click at [371, 63] on span "Pause" at bounding box center [369, 58] width 40 height 21
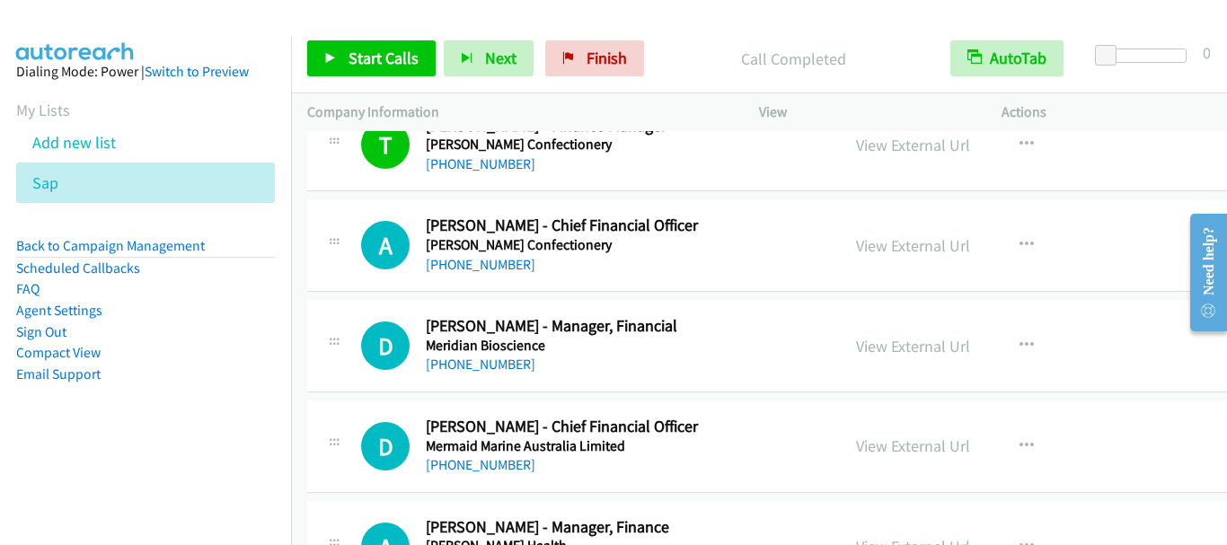
scroll to position [15096, 0]
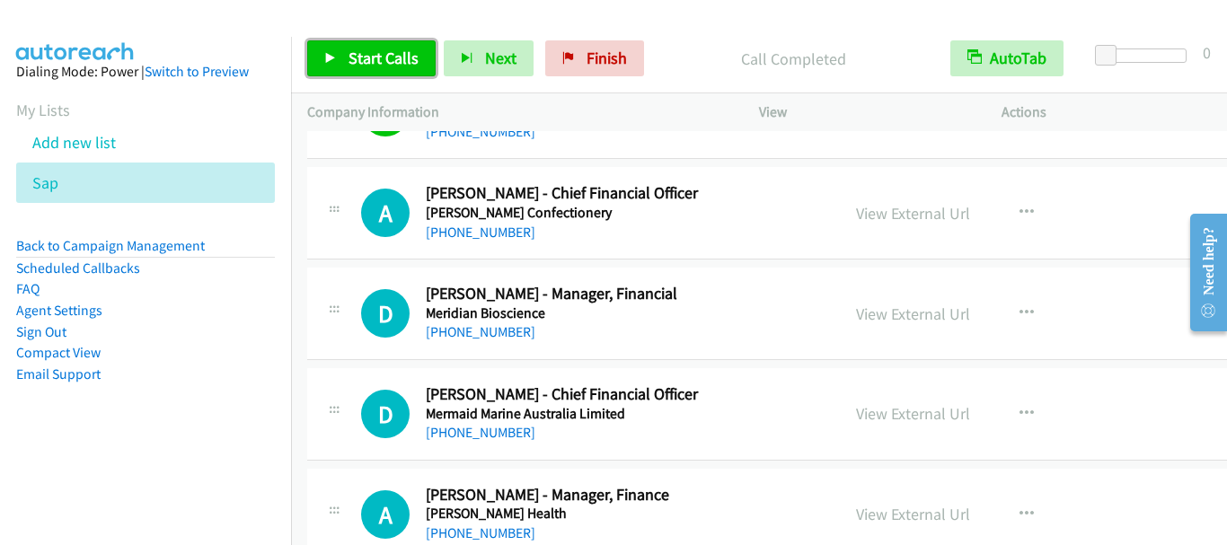
click at [375, 65] on span "Start Calls" at bounding box center [384, 58] width 70 height 21
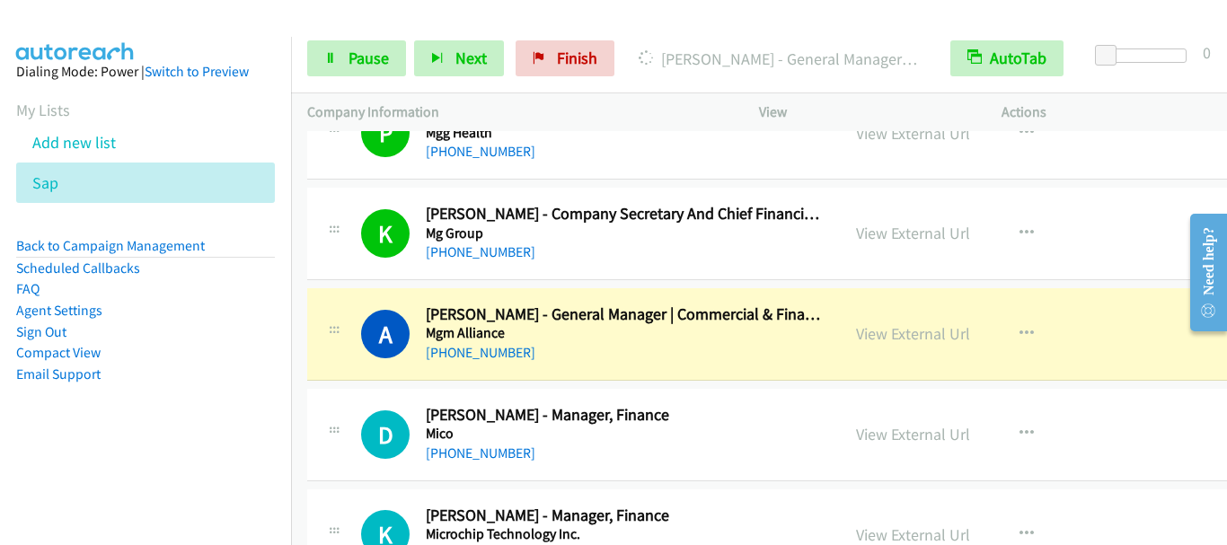
scroll to position [15815, 0]
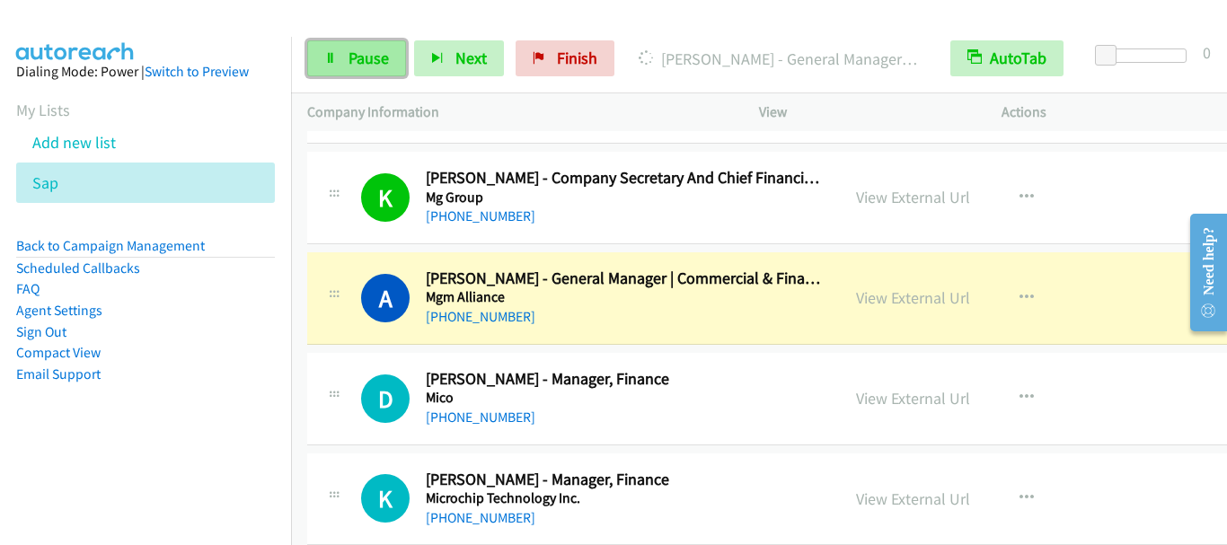
click at [359, 58] on span "Pause" at bounding box center [369, 58] width 40 height 21
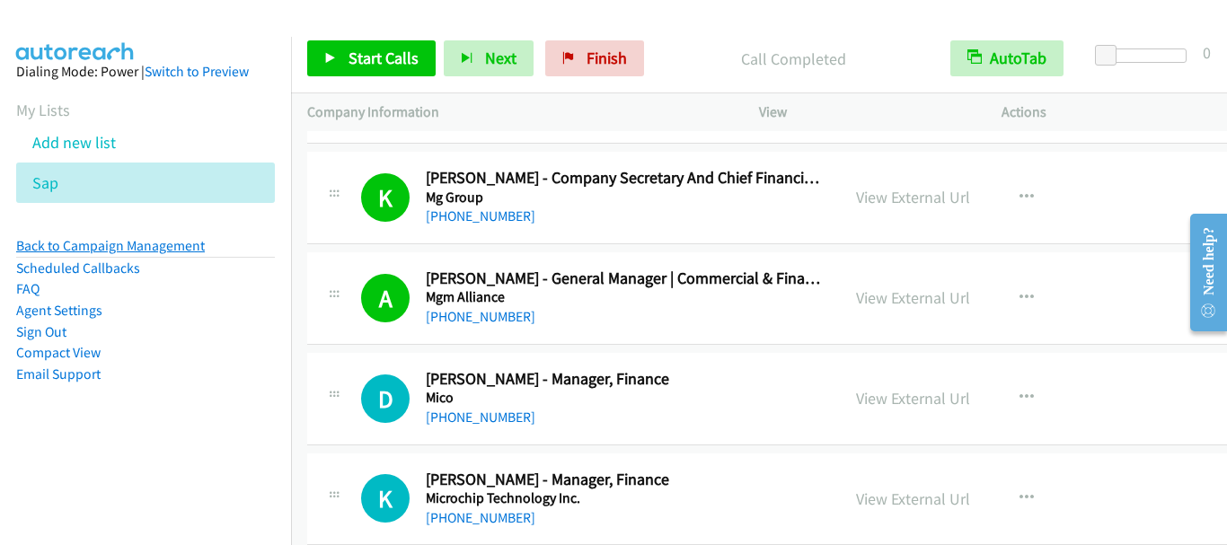
click at [139, 244] on link "Back to Campaign Management" at bounding box center [110, 245] width 189 height 17
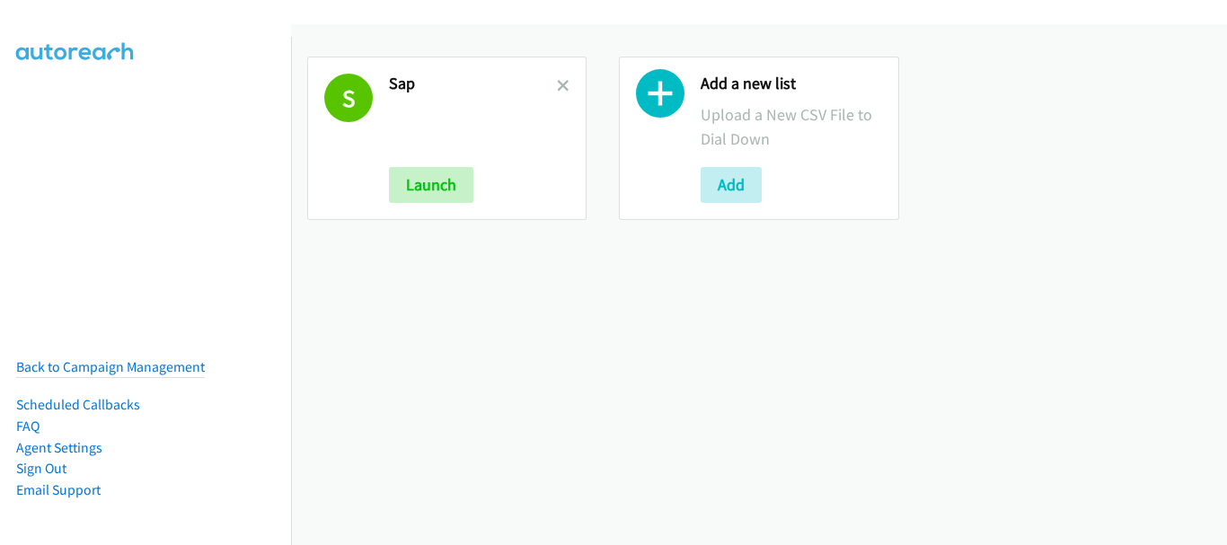
click at [559, 83] on icon at bounding box center [563, 87] width 13 height 13
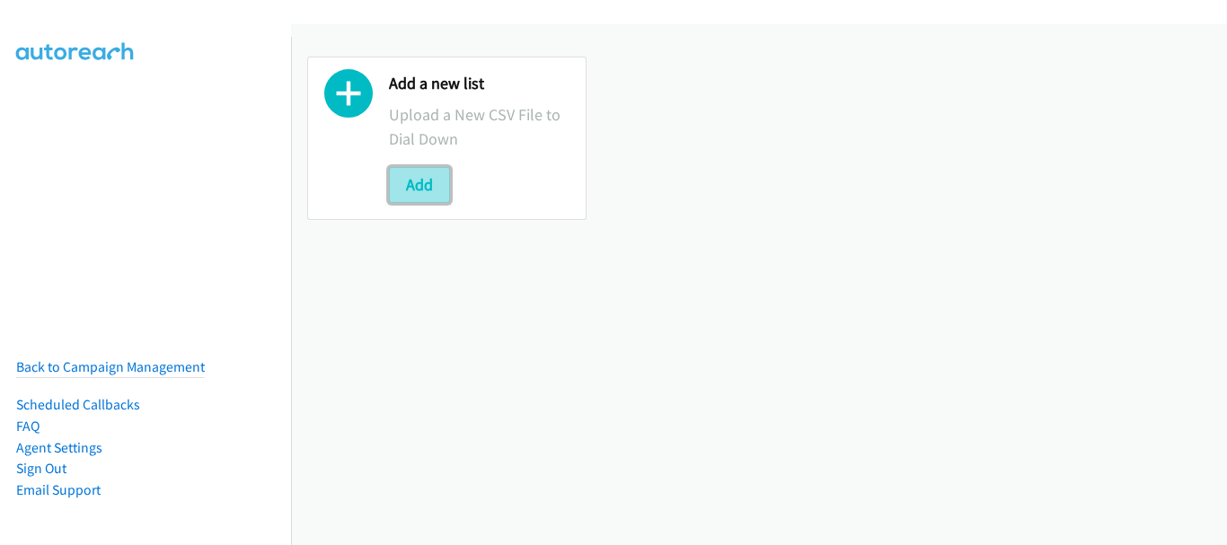
click at [398, 183] on button "Add" at bounding box center [419, 185] width 61 height 36
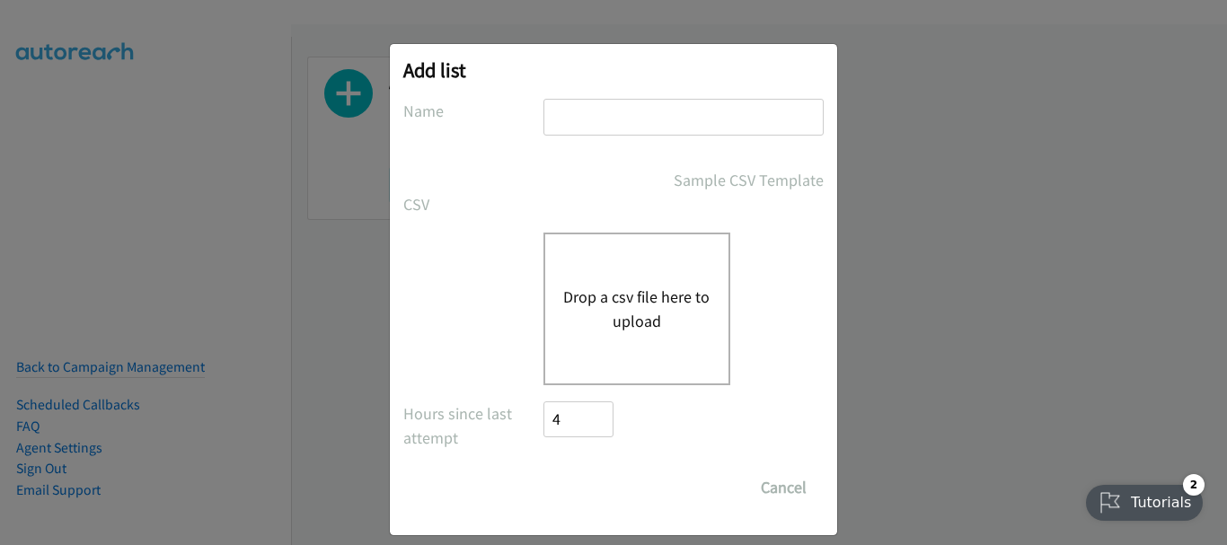
click at [644, 125] on input "text" at bounding box center [684, 117] width 280 height 37
type input "SAP"
click at [594, 314] on button "Drop a csv file here to upload" at bounding box center [636, 309] width 147 height 49
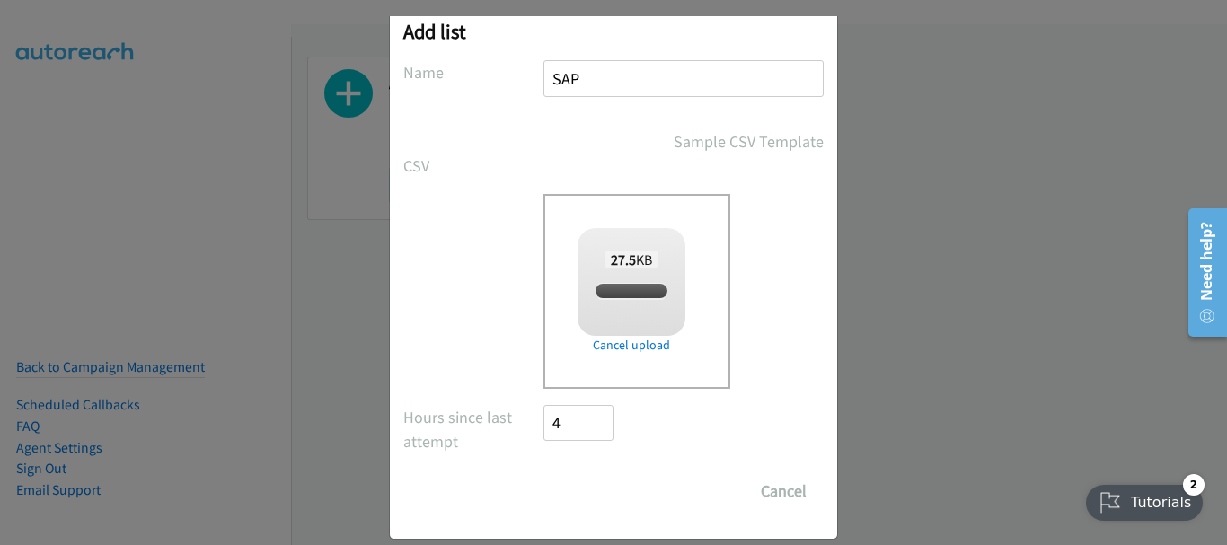
checkbox input "true"
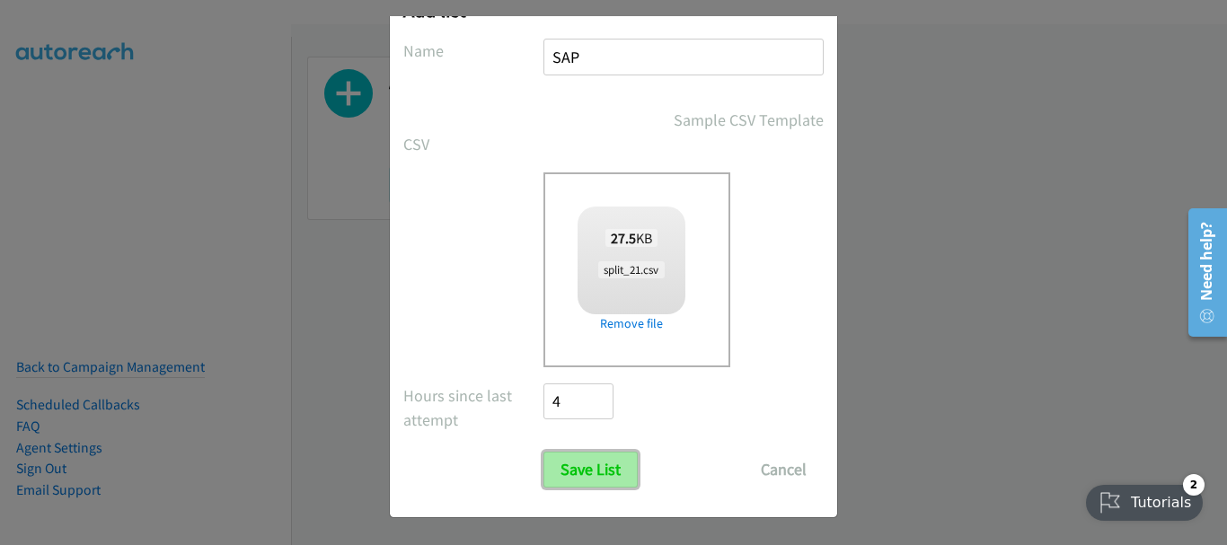
click at [575, 470] on input "Save List" at bounding box center [591, 470] width 94 height 36
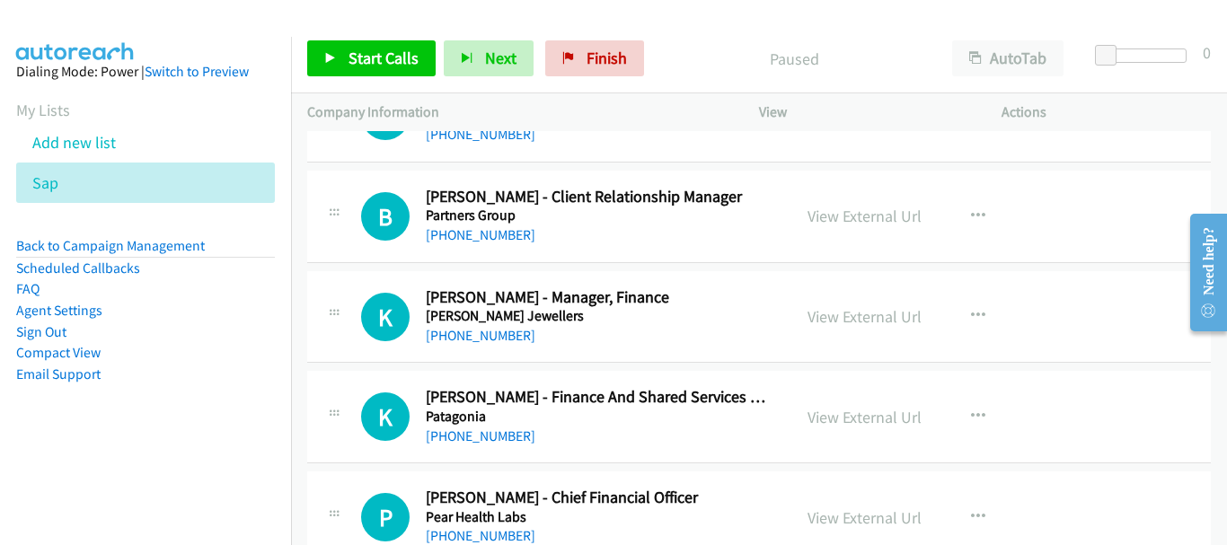
scroll to position [10513, 0]
click at [961, 317] on button "button" at bounding box center [978, 317] width 49 height 36
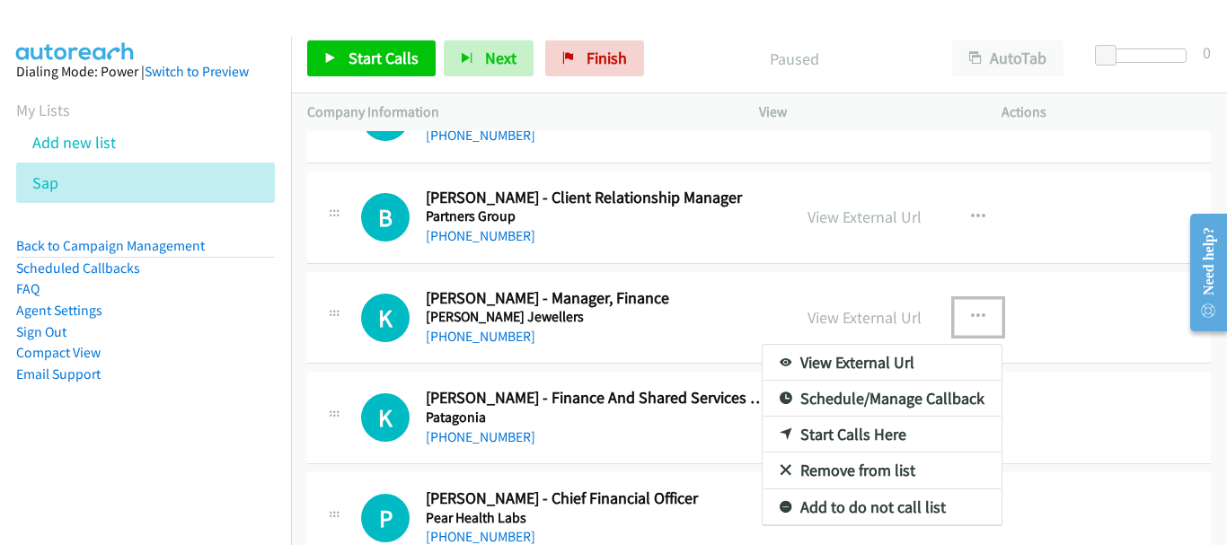
click at [843, 435] on link "Start Calls Here" at bounding box center [882, 435] width 239 height 36
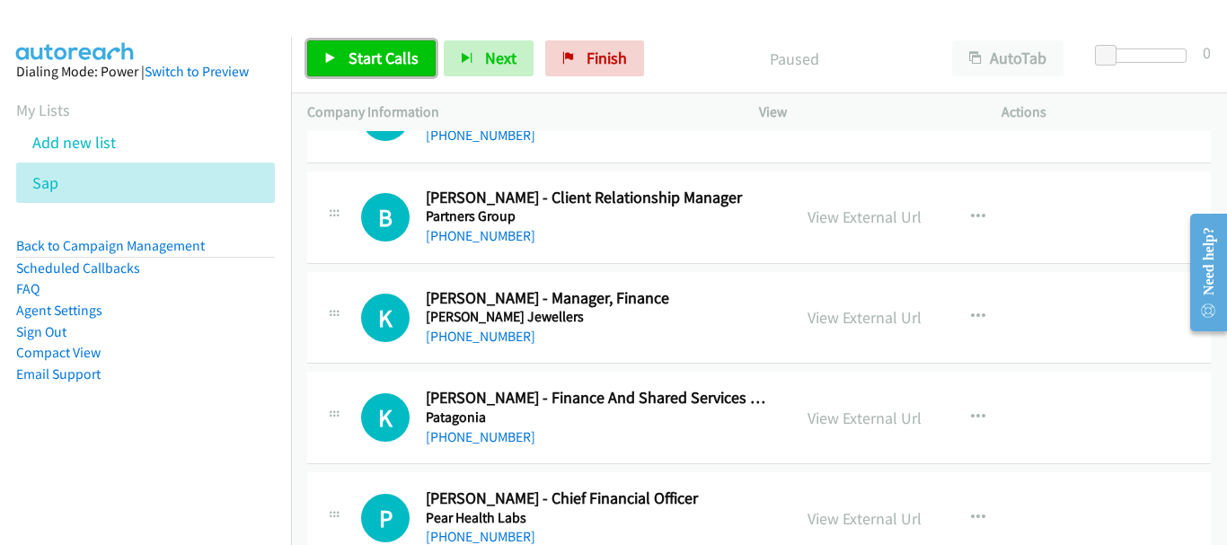
click at [385, 58] on span "Start Calls" at bounding box center [384, 58] width 70 height 21
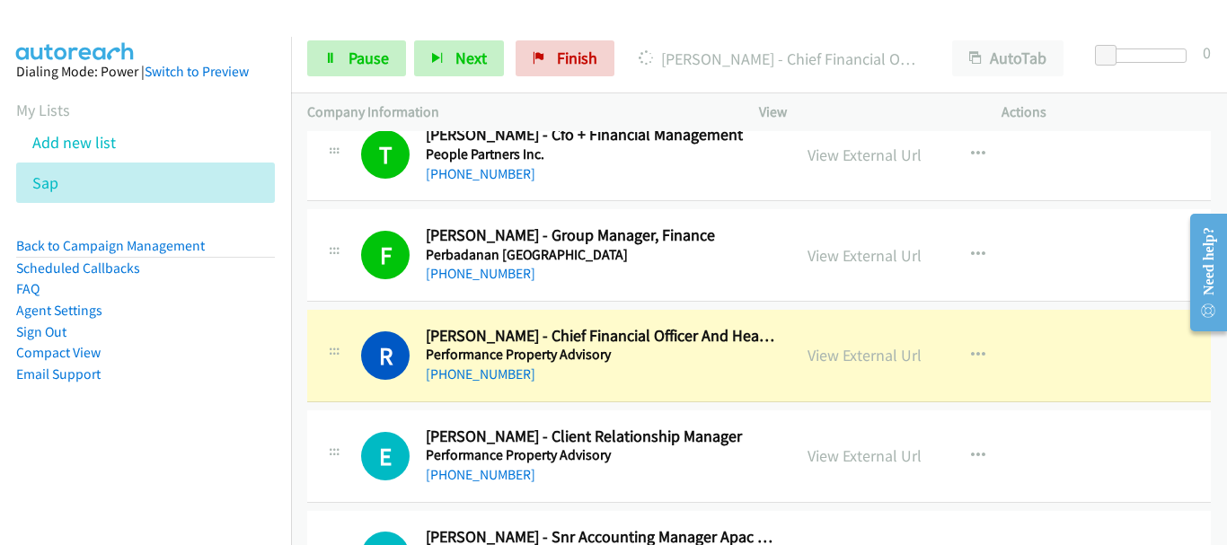
scroll to position [11412, 0]
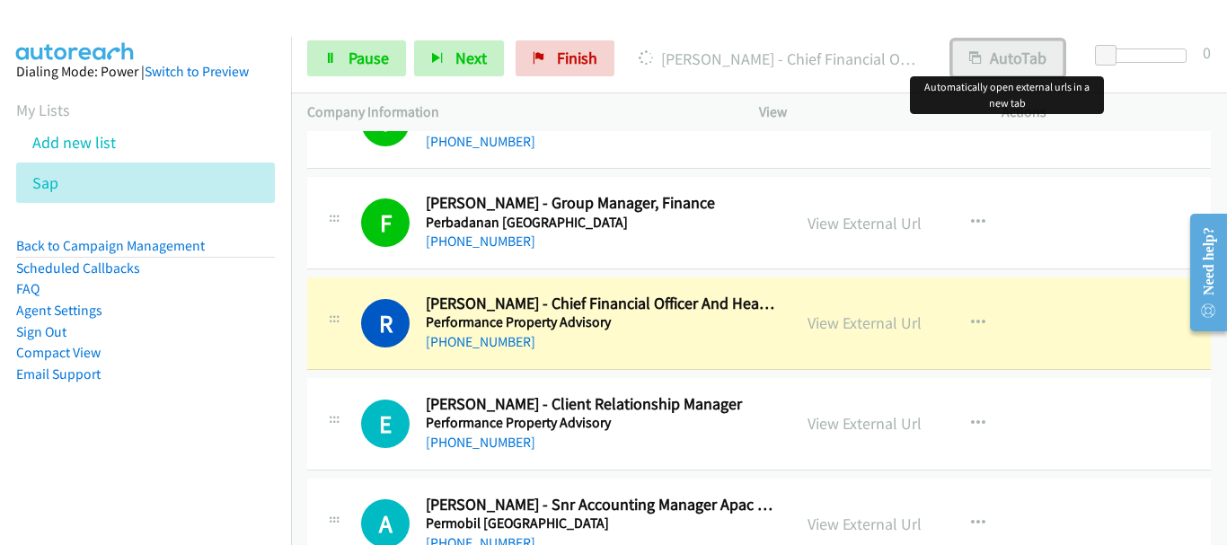
click at [1005, 57] on button "AutoTab" at bounding box center [1007, 58] width 111 height 36
click at [844, 323] on link "View External Url" at bounding box center [865, 323] width 114 height 21
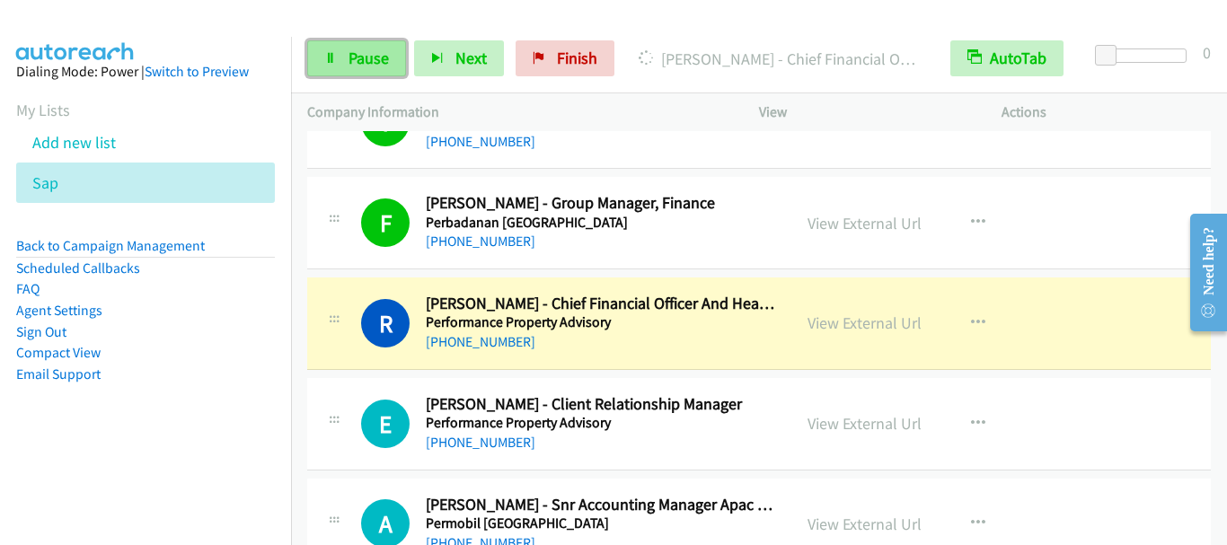
click at [370, 47] on link "Pause" at bounding box center [356, 58] width 99 height 36
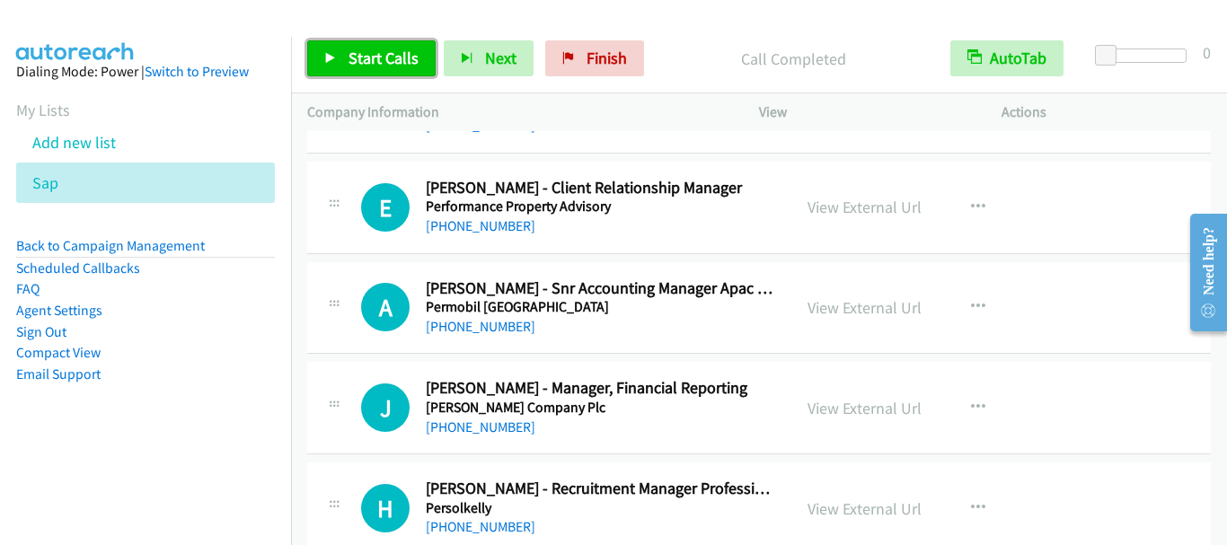
scroll to position [11681, 0]
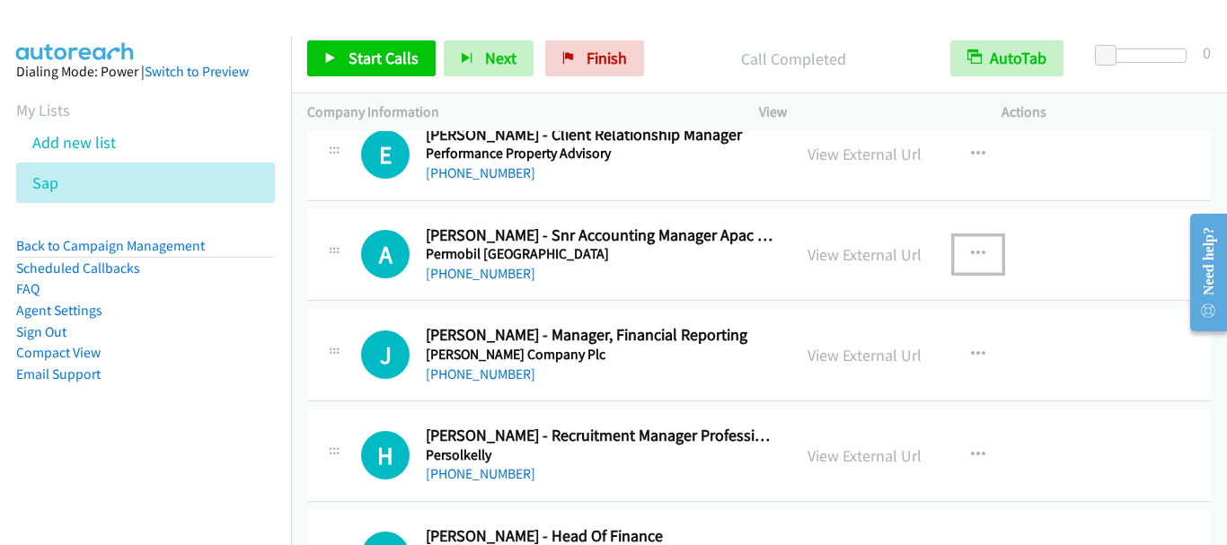
click at [978, 250] on icon "button" at bounding box center [978, 254] width 14 height 14
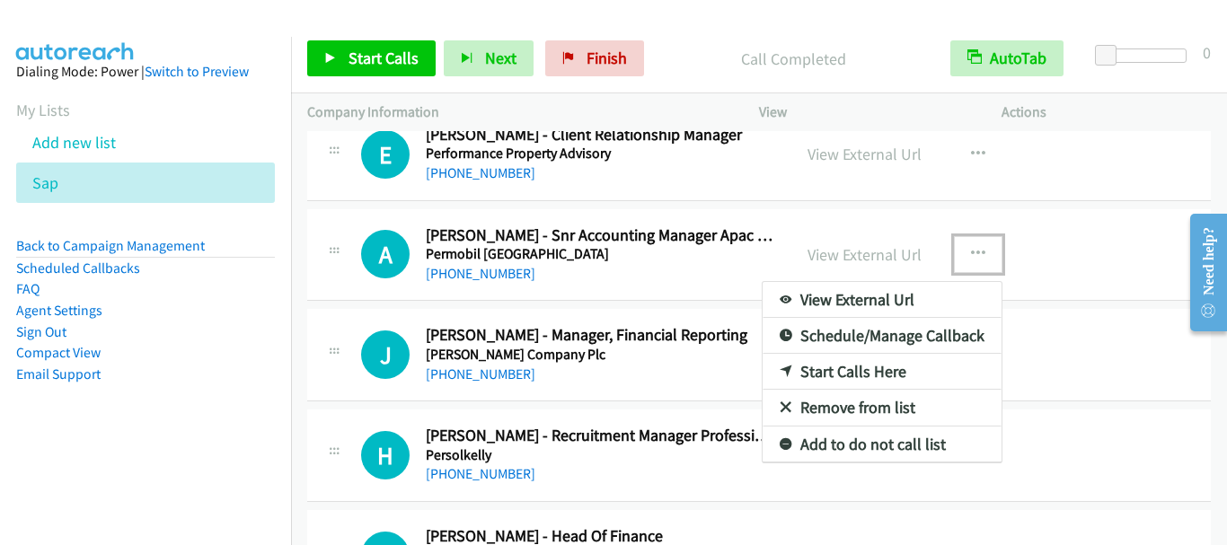
click at [851, 368] on link "Start Calls Here" at bounding box center [882, 372] width 239 height 36
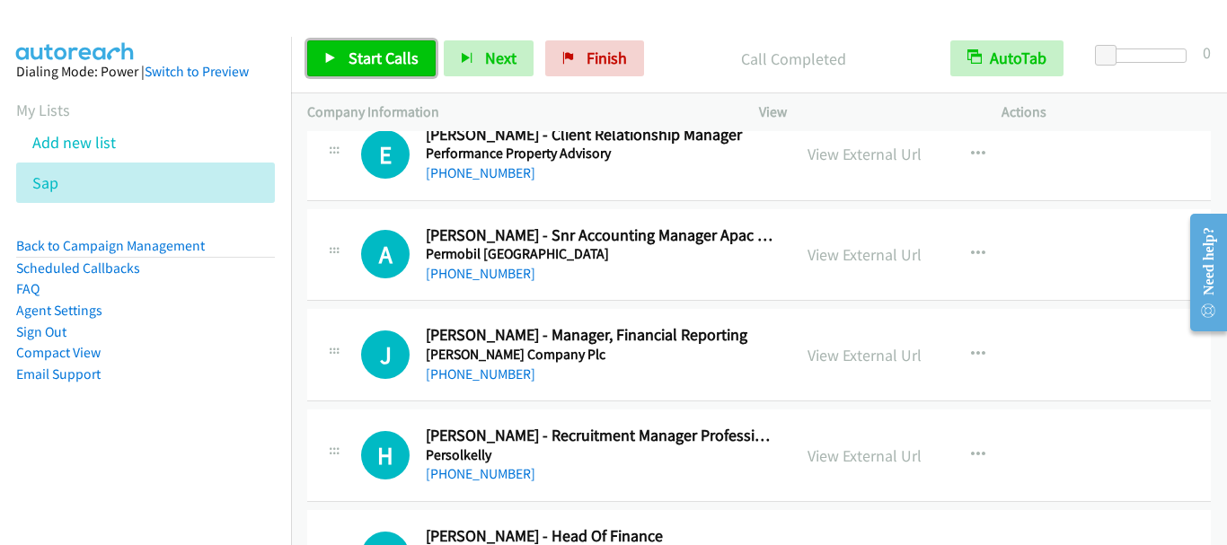
click at [419, 67] on link "Start Calls" at bounding box center [371, 58] width 128 height 36
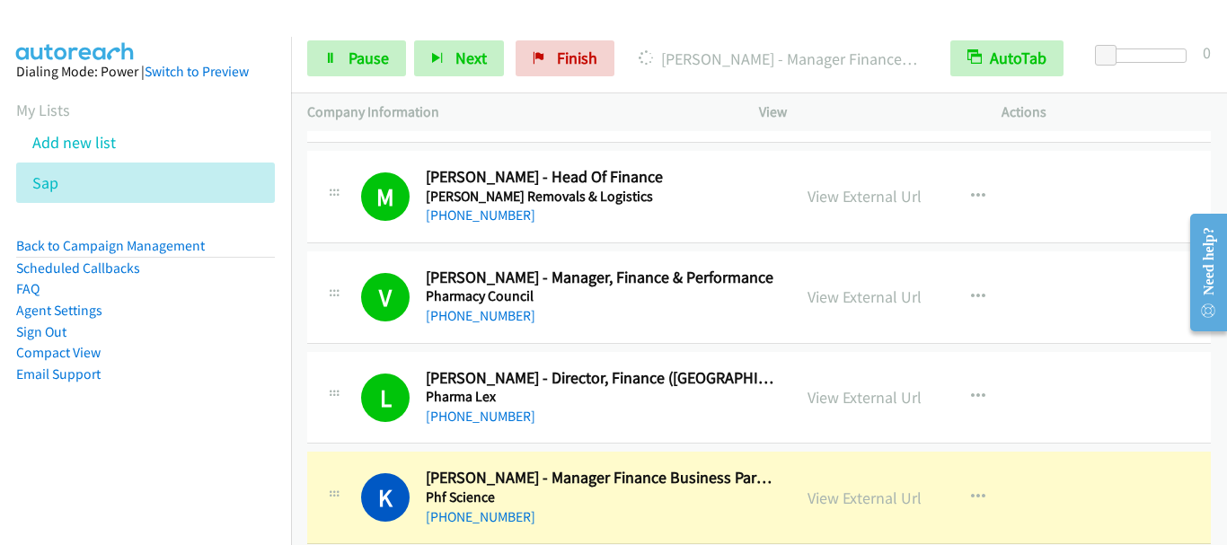
scroll to position [12221, 0]
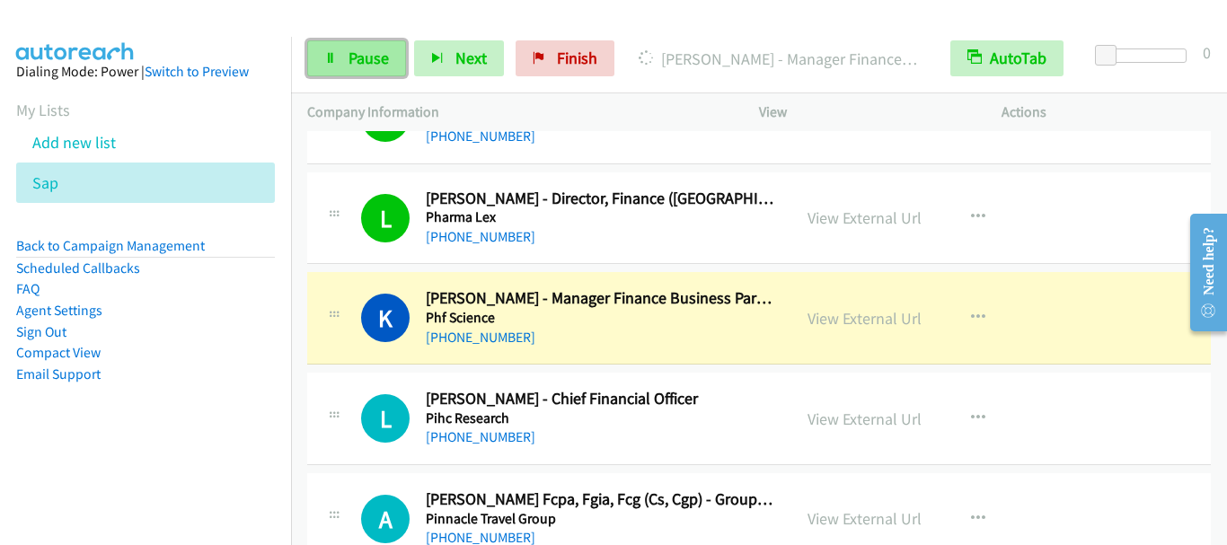
click at [360, 63] on span "Pause" at bounding box center [369, 58] width 40 height 21
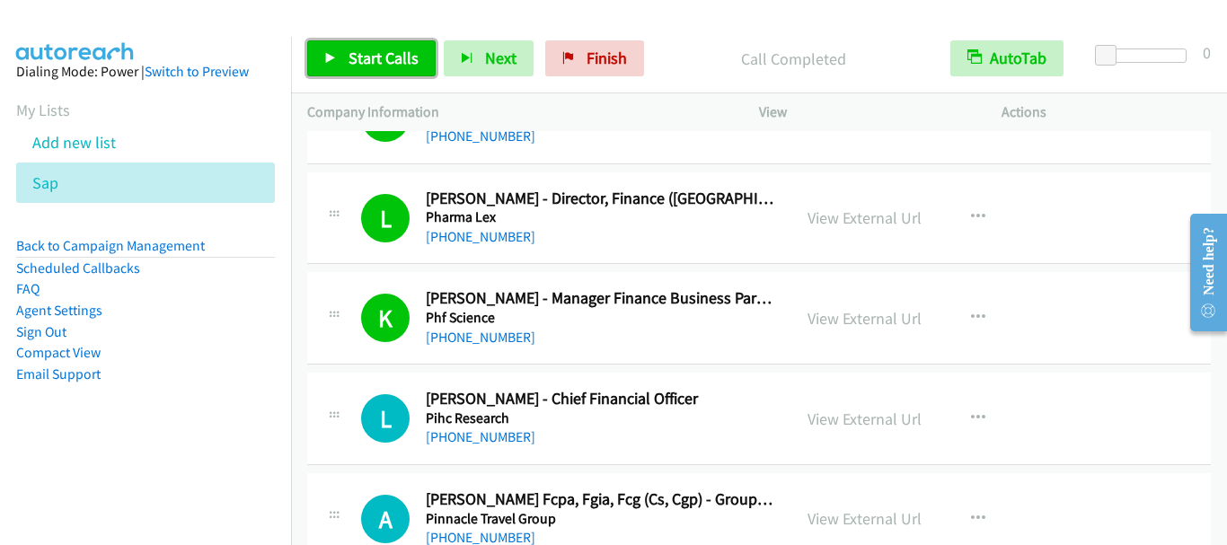
click at [373, 61] on span "Start Calls" at bounding box center [384, 58] width 70 height 21
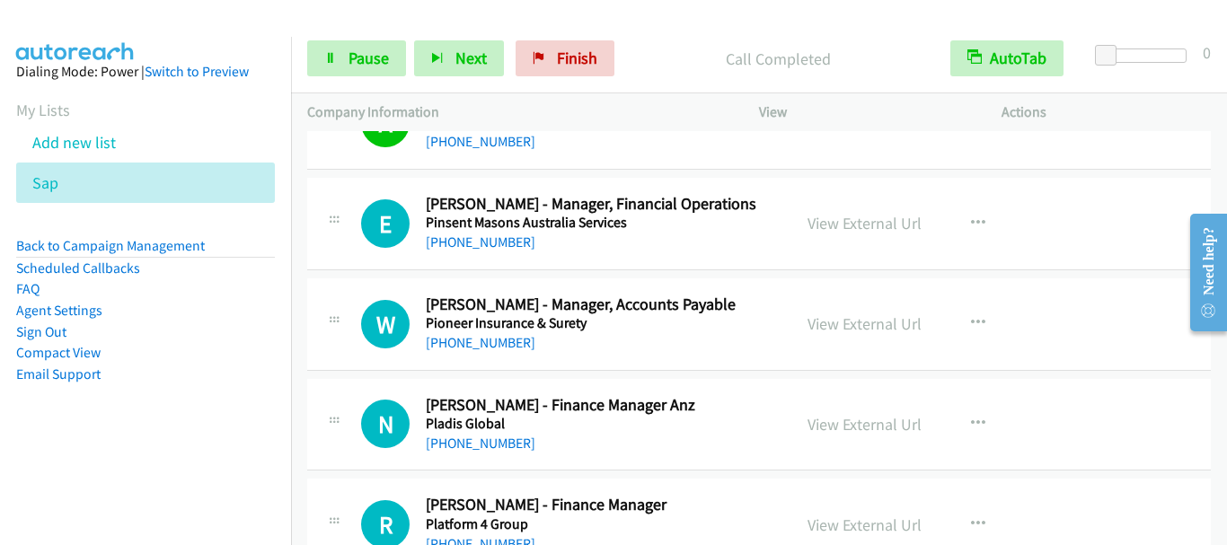
scroll to position [12670, 0]
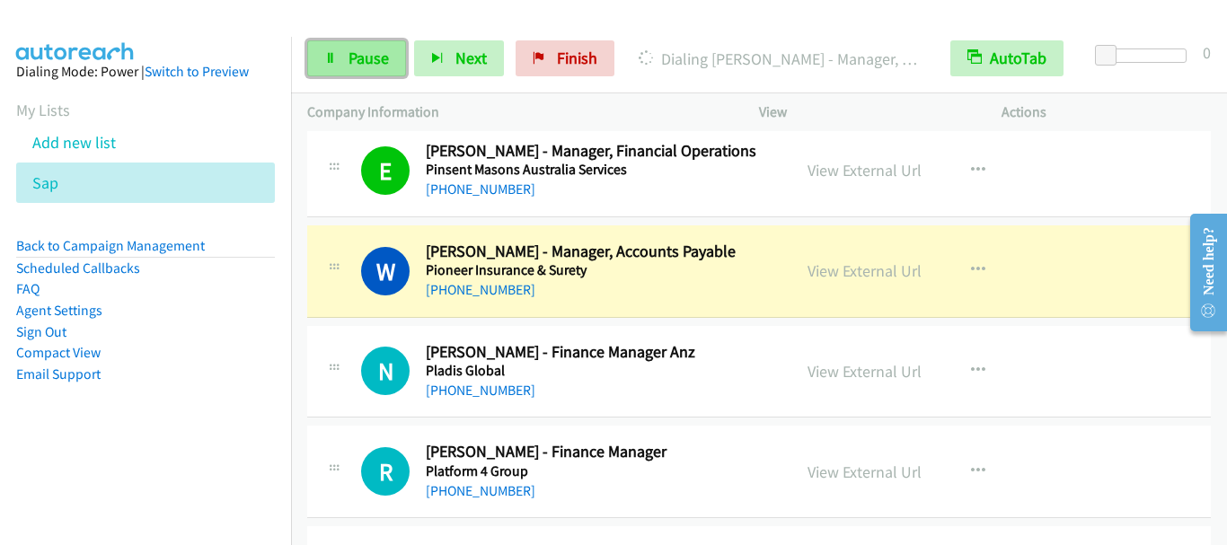
click at [380, 60] on span "Pause" at bounding box center [369, 58] width 40 height 21
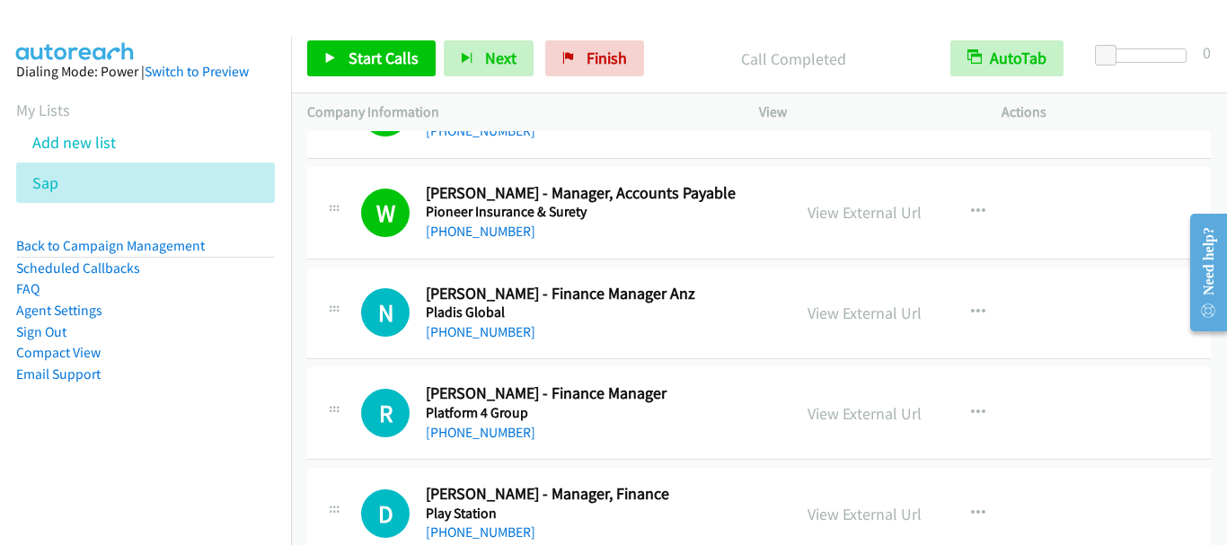
scroll to position [12760, 0]
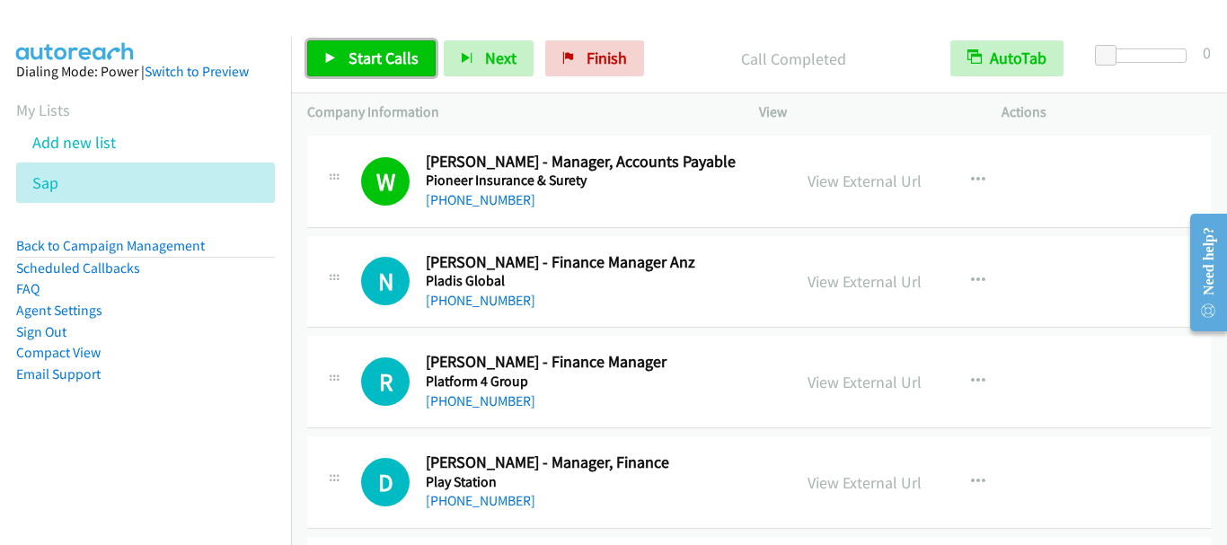
click at [367, 56] on span "Start Calls" at bounding box center [384, 58] width 70 height 21
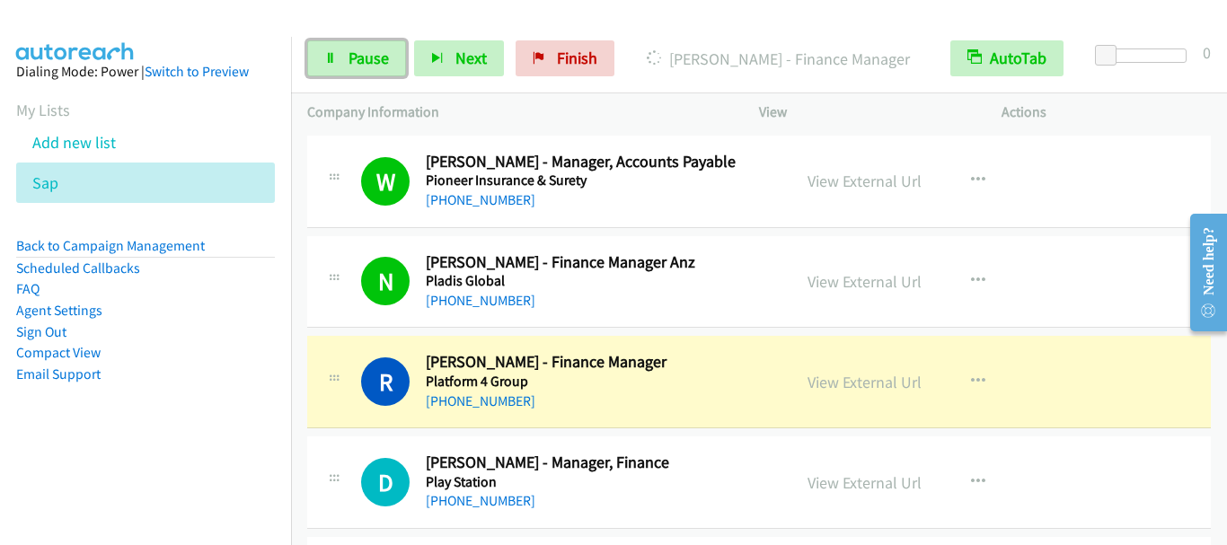
drag, startPoint x: 365, startPoint y: 59, endPoint x: 395, endPoint y: 29, distance: 43.2
click at [366, 57] on span "Pause" at bounding box center [369, 58] width 40 height 21
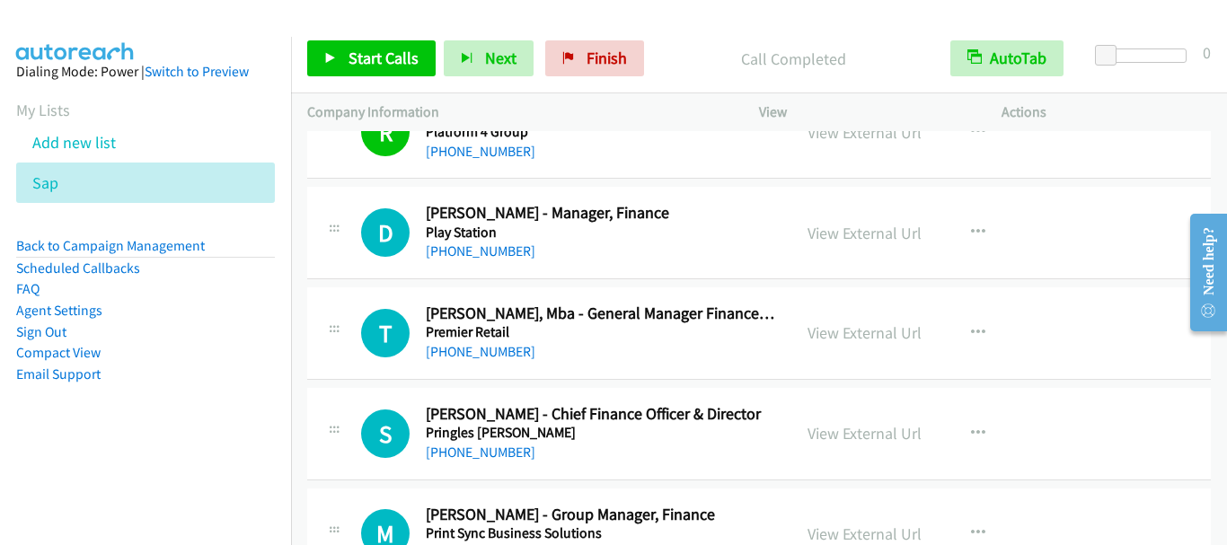
scroll to position [13029, 0]
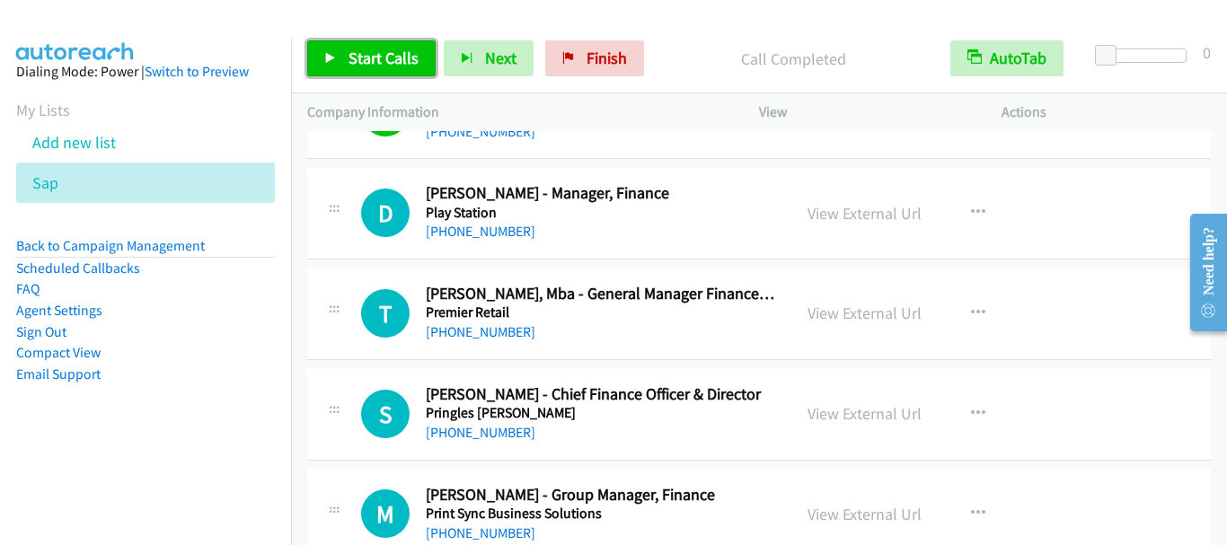
click at [383, 58] on span "Start Calls" at bounding box center [384, 58] width 70 height 21
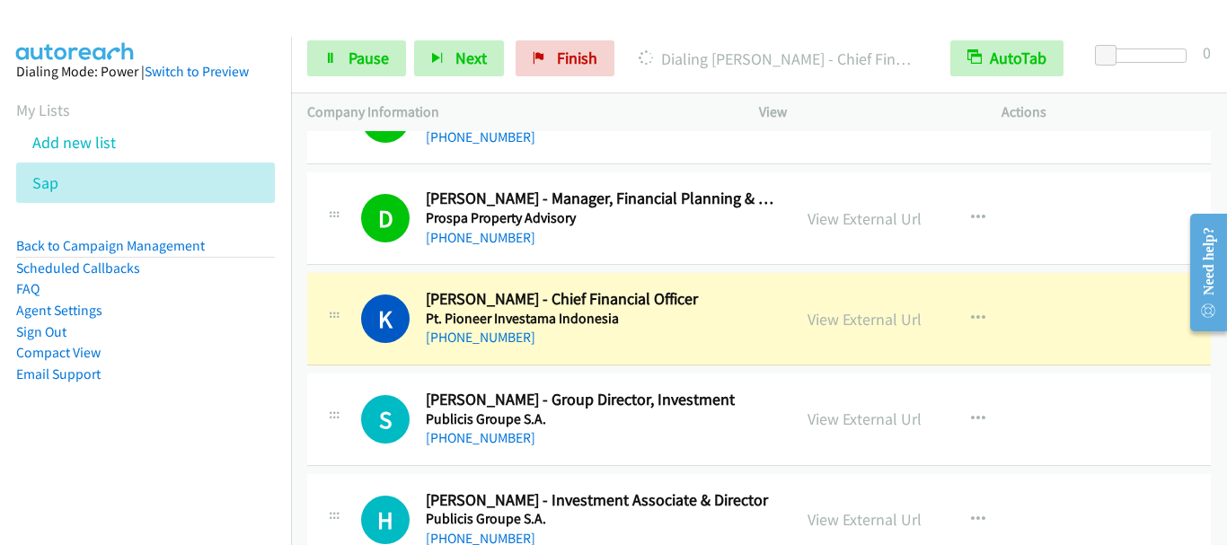
scroll to position [14018, 0]
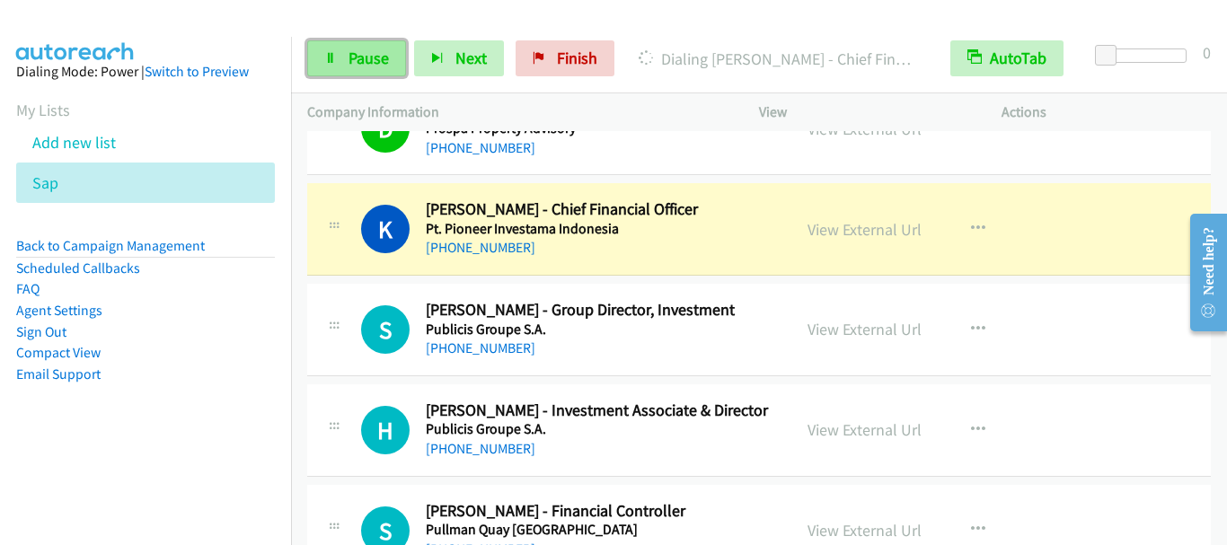
click at [362, 66] on span "Pause" at bounding box center [369, 58] width 40 height 21
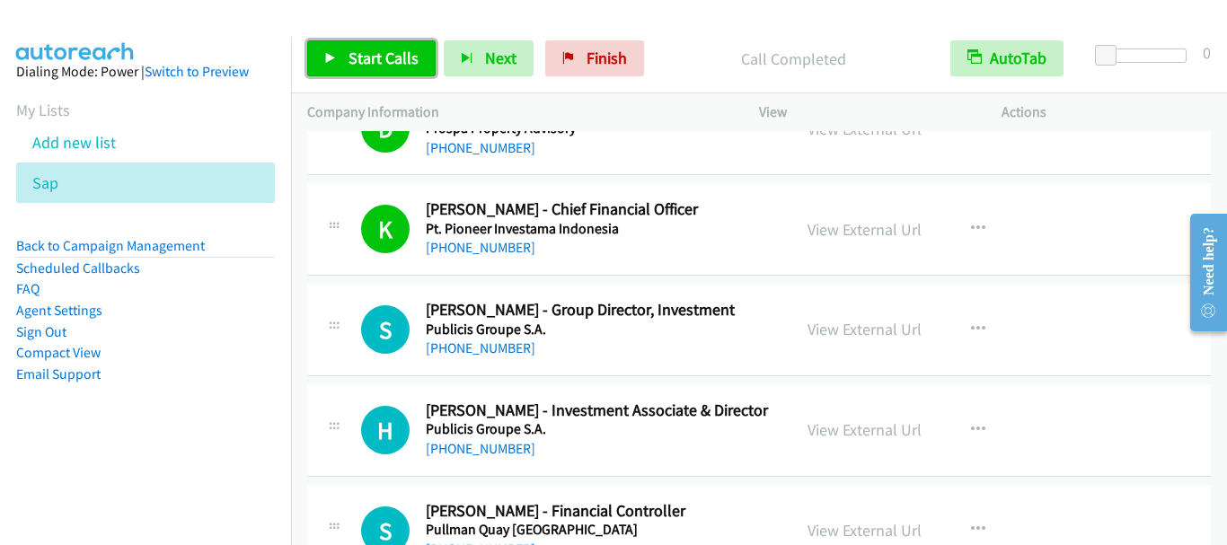
click at [387, 62] on span "Start Calls" at bounding box center [384, 58] width 70 height 21
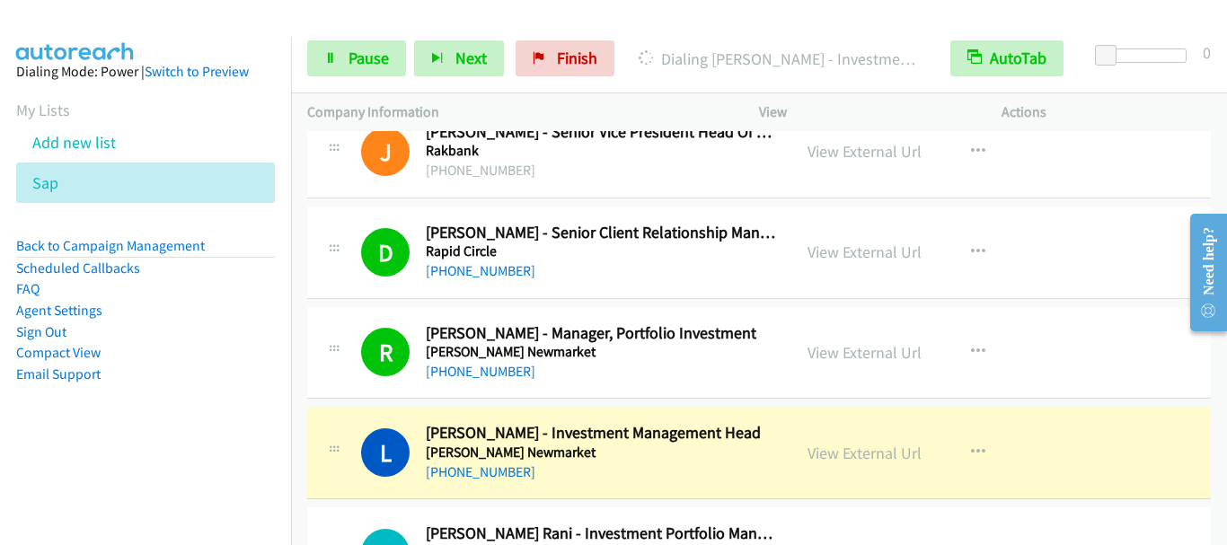
scroll to position [14880, 0]
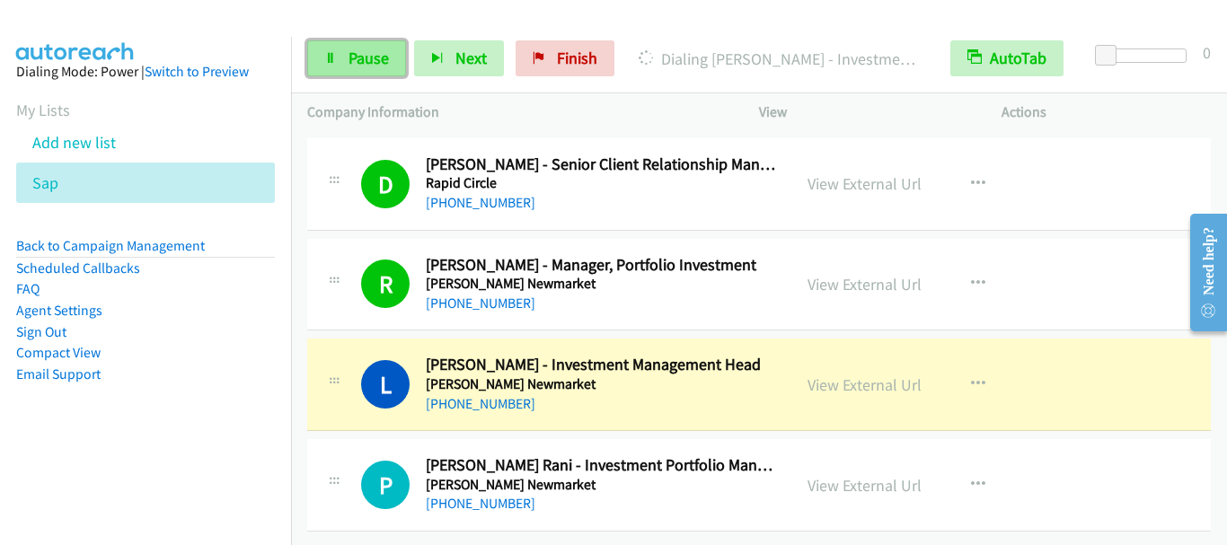
click at [369, 57] on span "Pause" at bounding box center [369, 58] width 40 height 21
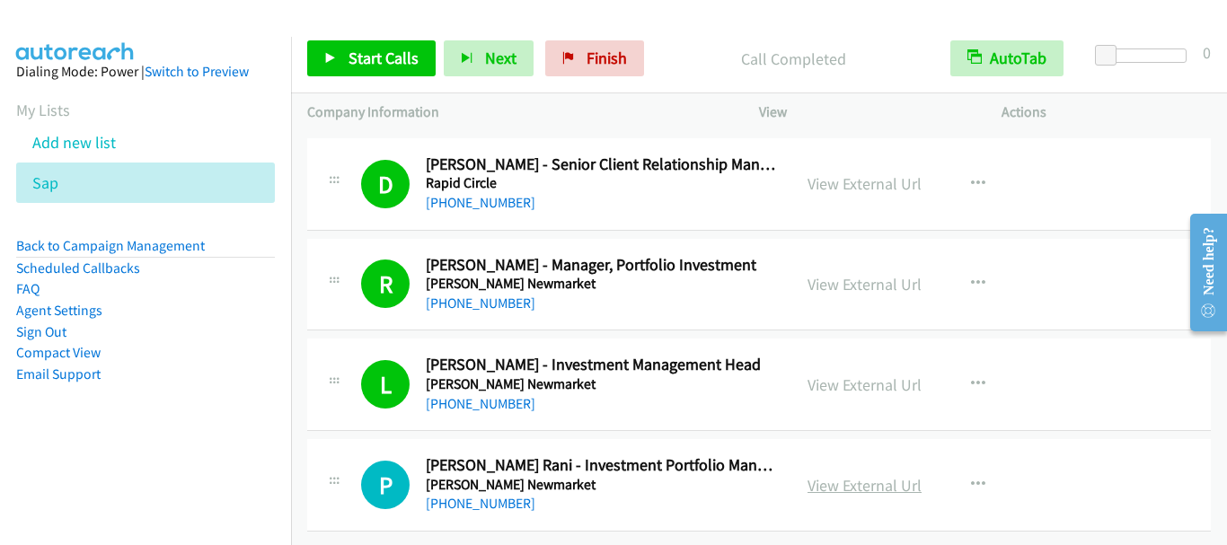
click at [877, 475] on link "View External Url" at bounding box center [865, 485] width 114 height 21
click at [358, 60] on span "Start Calls" at bounding box center [384, 58] width 70 height 21
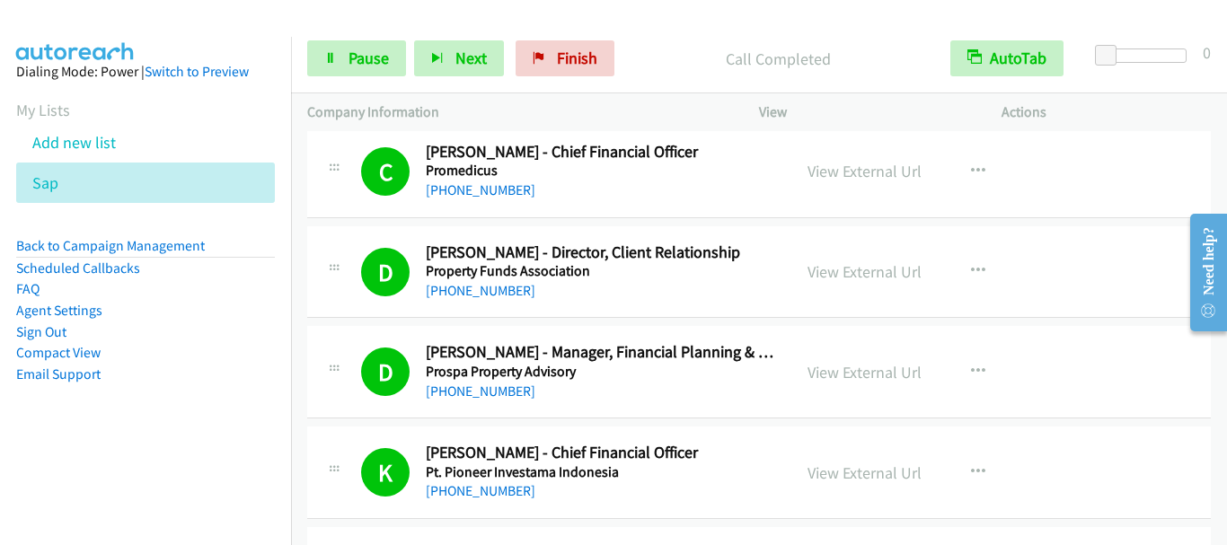
scroll to position [13622, 0]
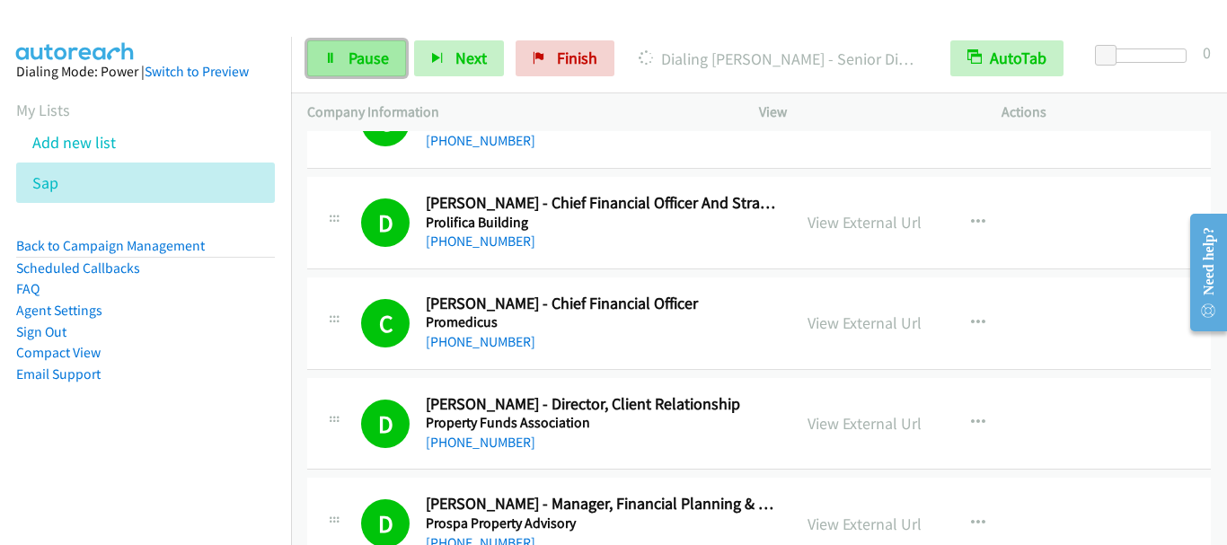
click at [389, 58] on link "Pause" at bounding box center [356, 58] width 99 height 36
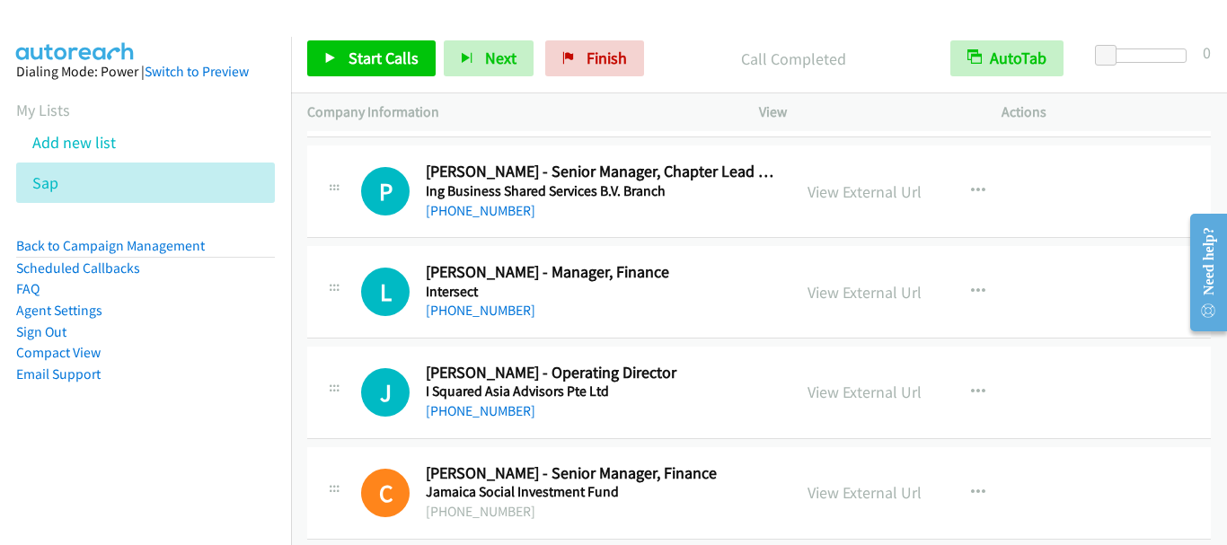
scroll to position [0, 0]
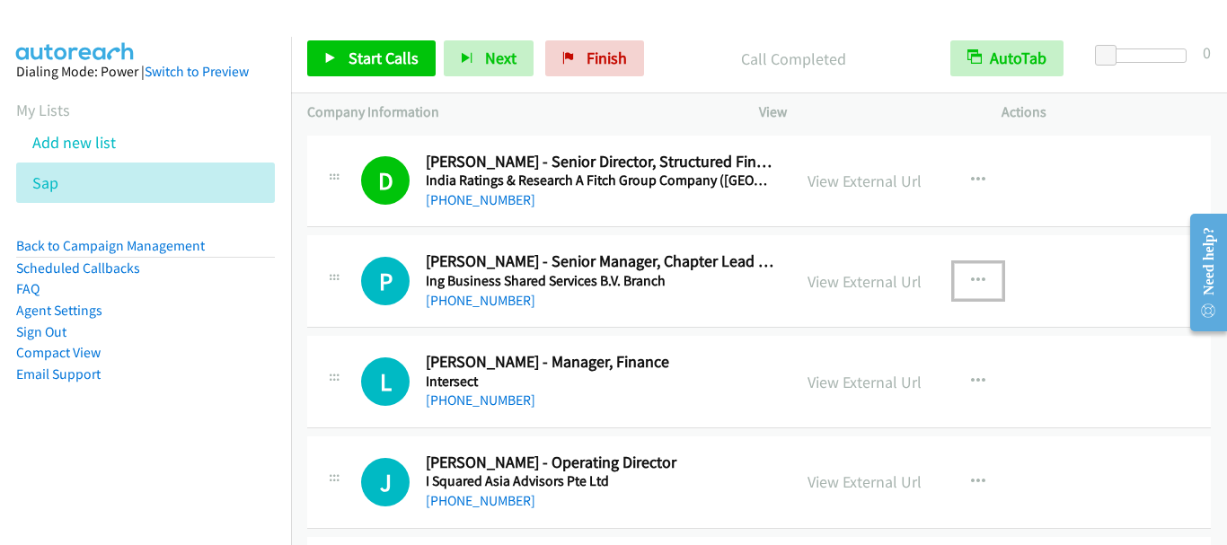
click at [971, 278] on icon "button" at bounding box center [978, 281] width 14 height 14
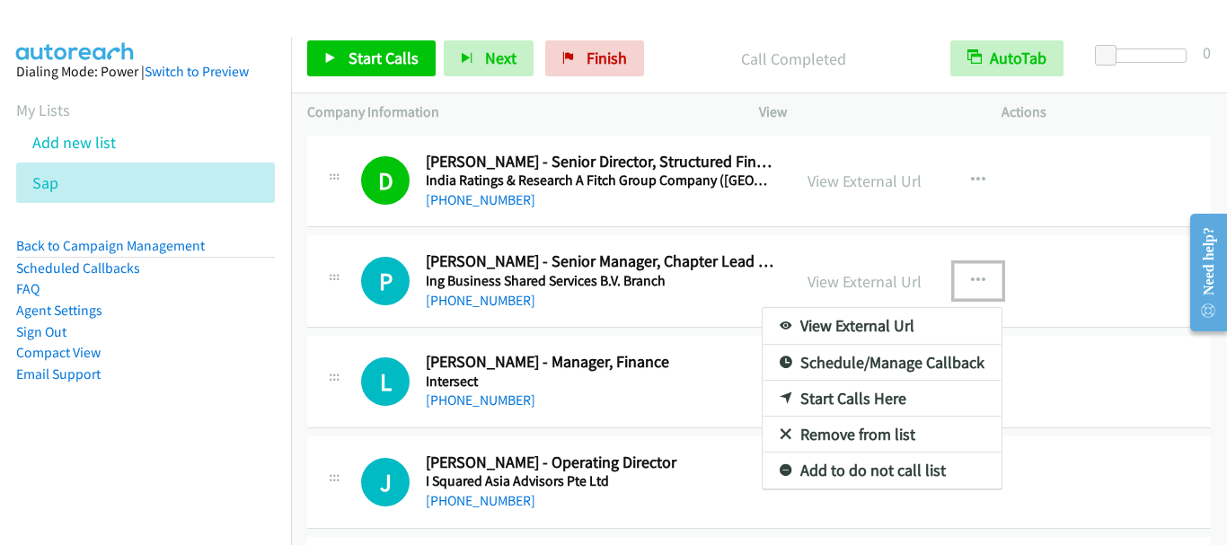
click at [873, 393] on link "Start Calls Here" at bounding box center [882, 399] width 239 height 36
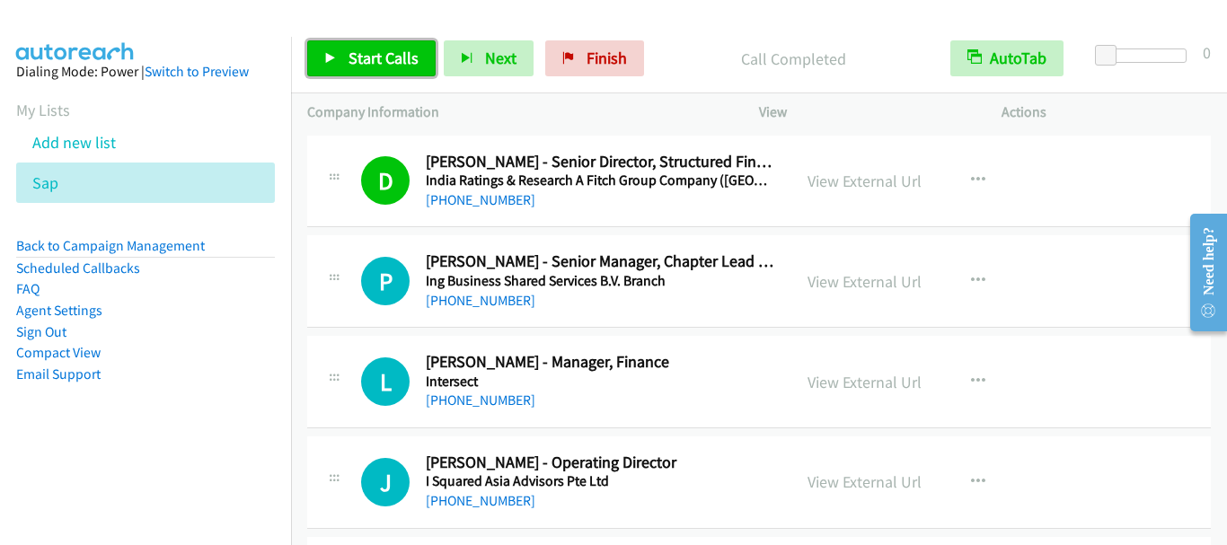
click at [371, 63] on span "Start Calls" at bounding box center [384, 58] width 70 height 21
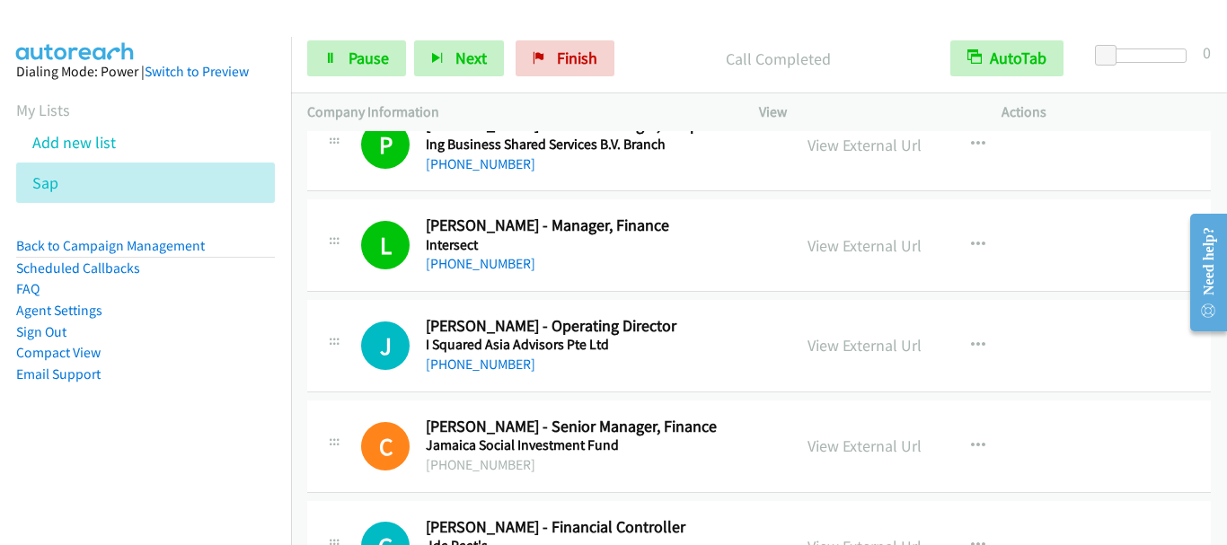
scroll to position [180, 0]
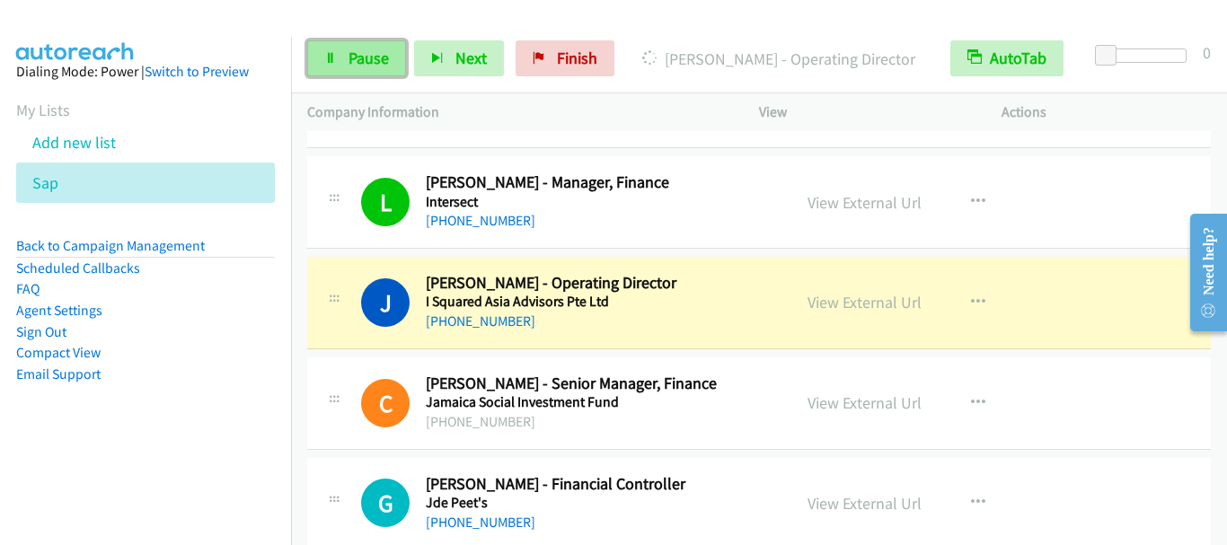
click at [383, 58] on span "Pause" at bounding box center [369, 58] width 40 height 21
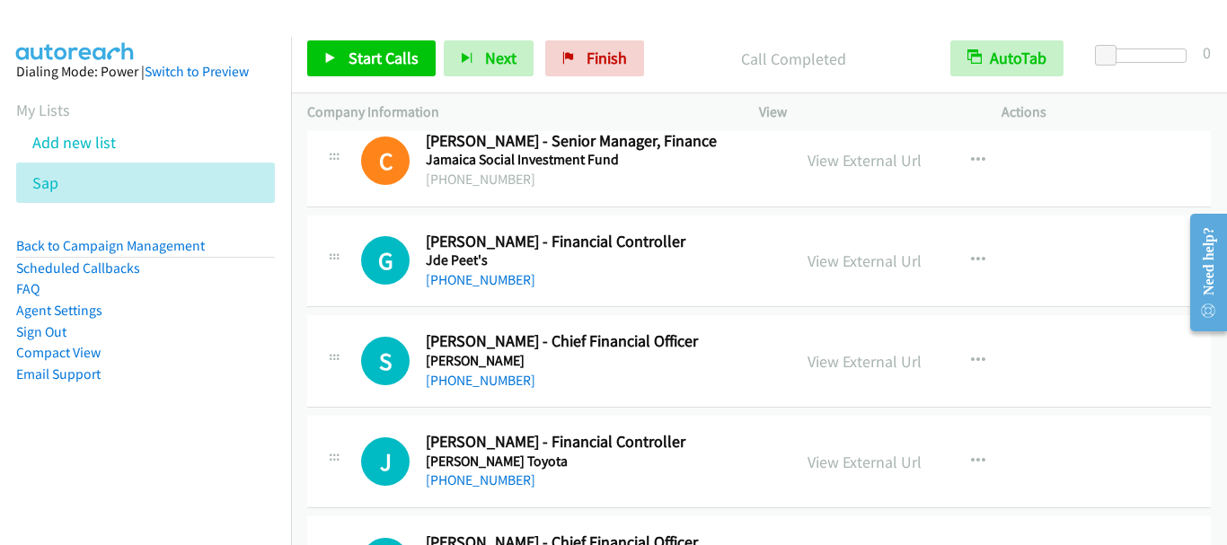
scroll to position [449, 0]
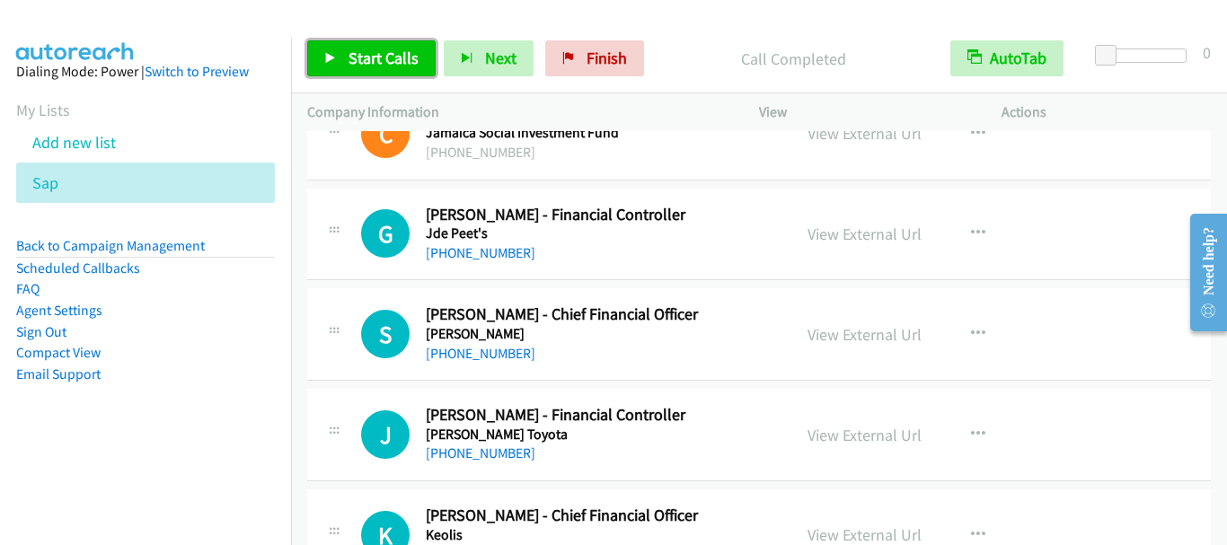
click at [396, 46] on link "Start Calls" at bounding box center [371, 58] width 128 height 36
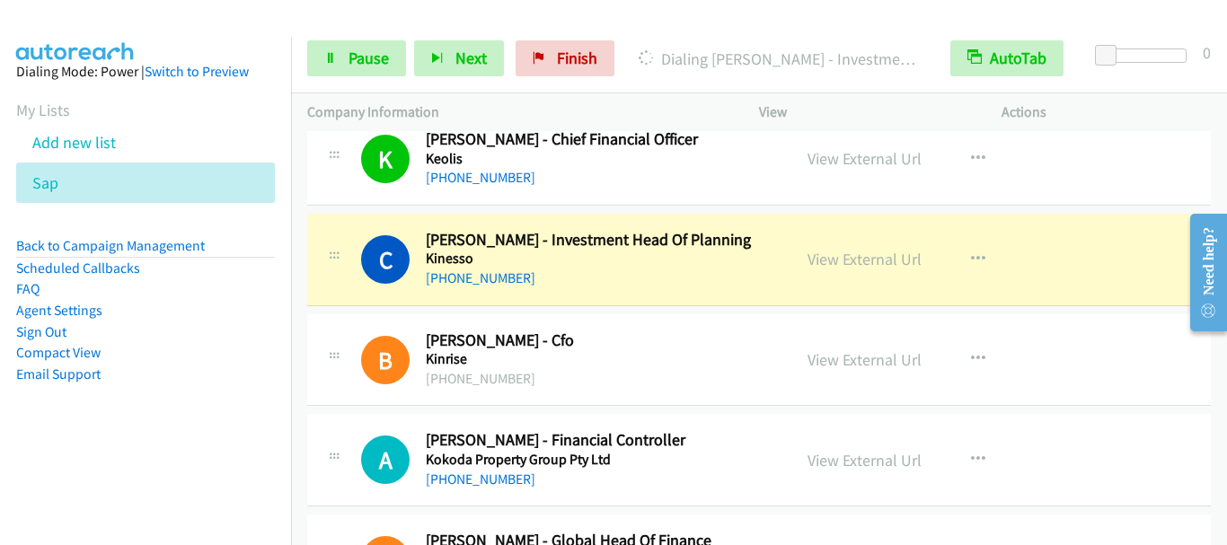
scroll to position [899, 0]
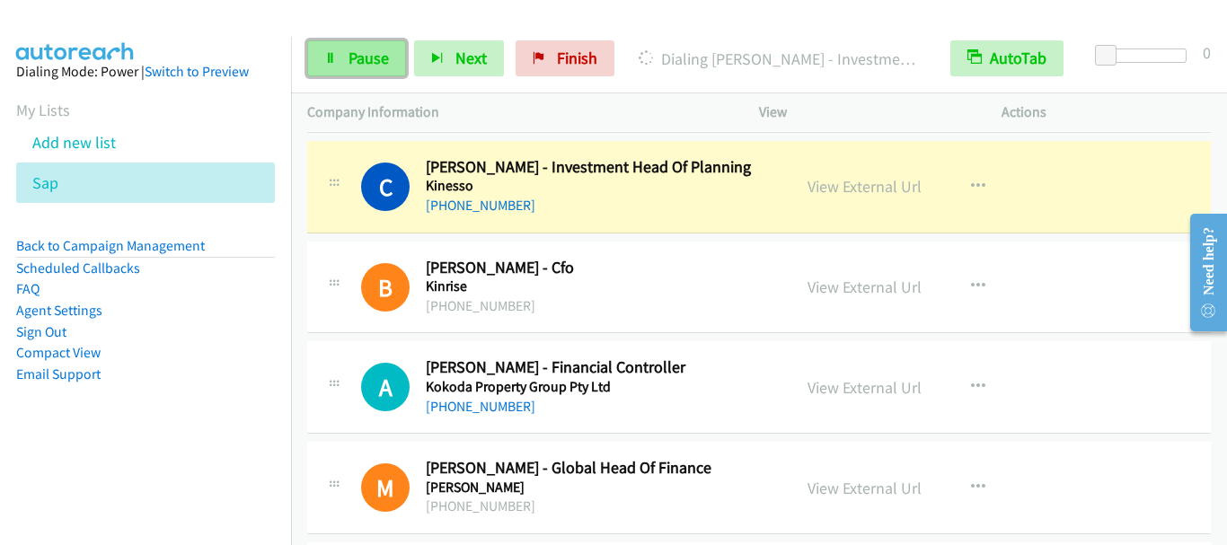
click at [375, 55] on span "Pause" at bounding box center [369, 58] width 40 height 21
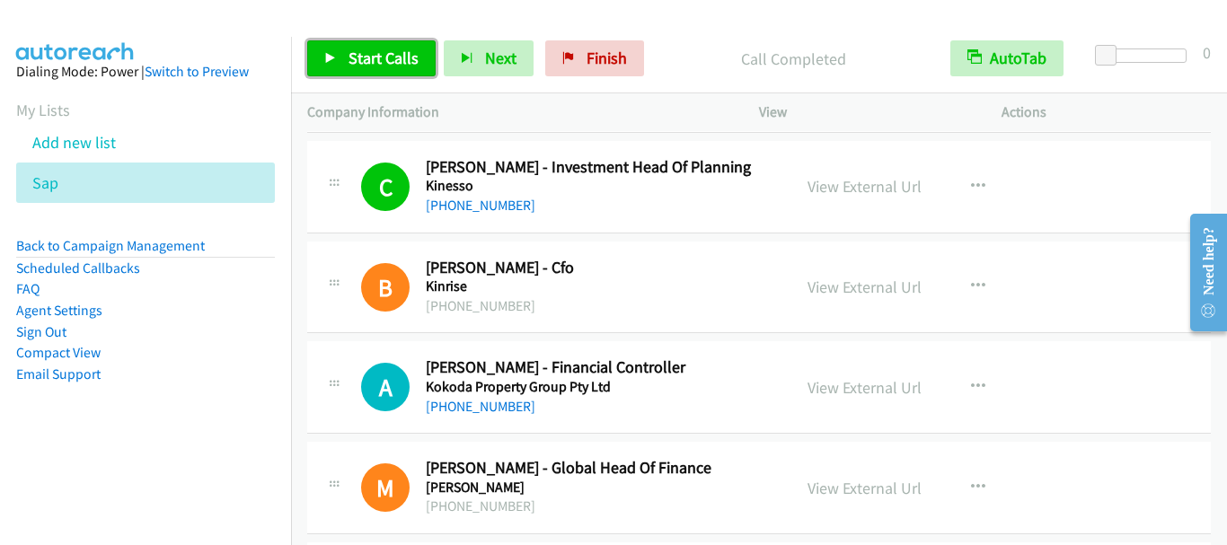
click at [386, 55] on span "Start Calls" at bounding box center [384, 58] width 70 height 21
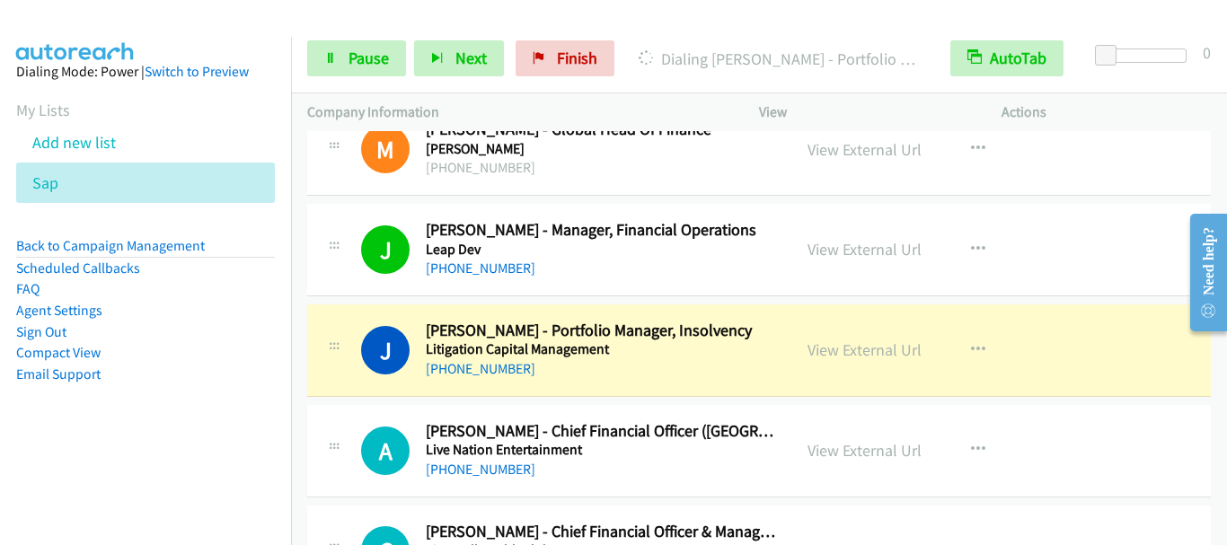
scroll to position [1258, 0]
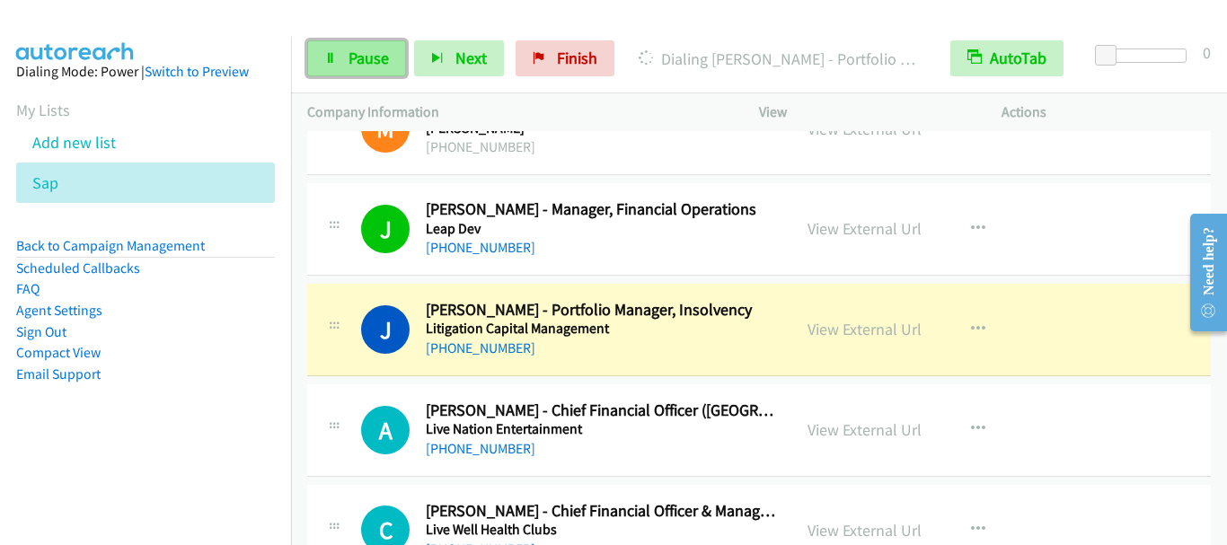
click at [375, 60] on span "Pause" at bounding box center [369, 58] width 40 height 21
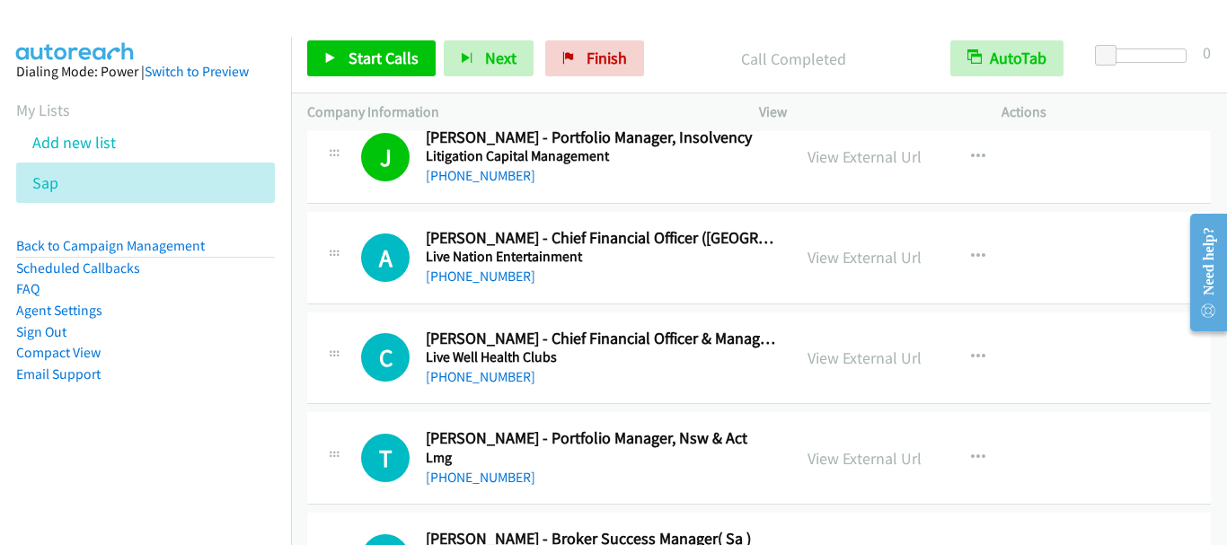
scroll to position [1438, 0]
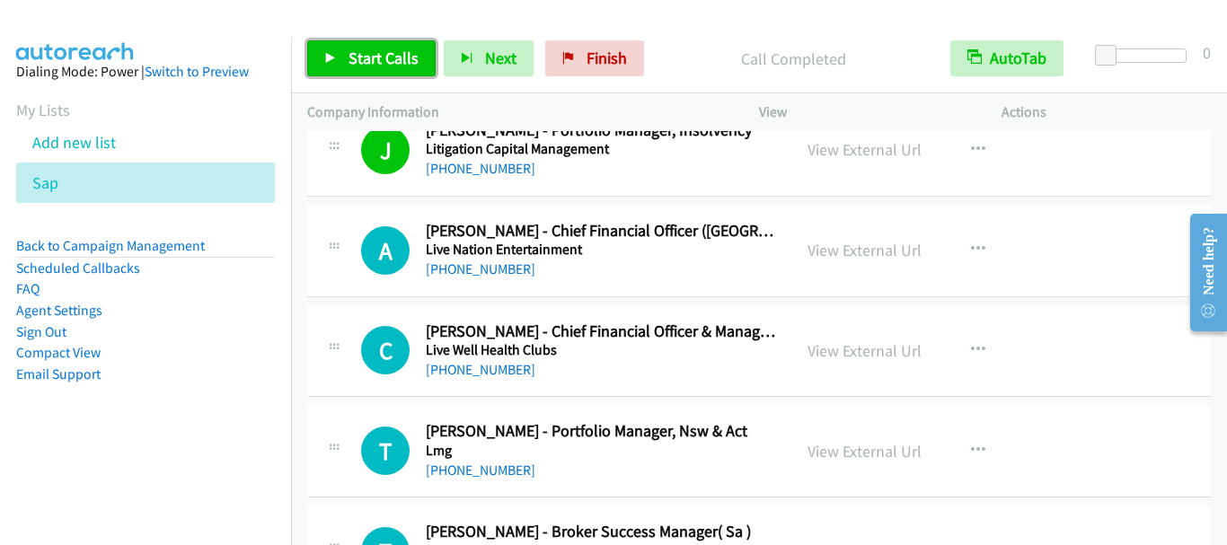
drag, startPoint x: 377, startPoint y: 51, endPoint x: 406, endPoint y: 107, distance: 62.7
click at [377, 51] on span "Start Calls" at bounding box center [384, 58] width 70 height 21
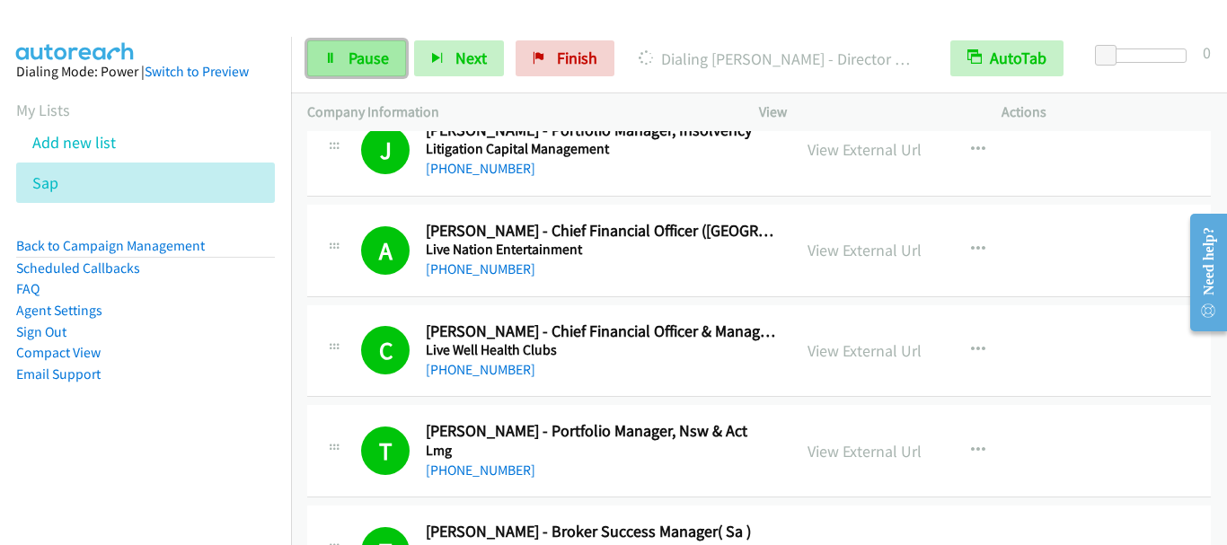
click at [361, 56] on span "Pause" at bounding box center [369, 58] width 40 height 21
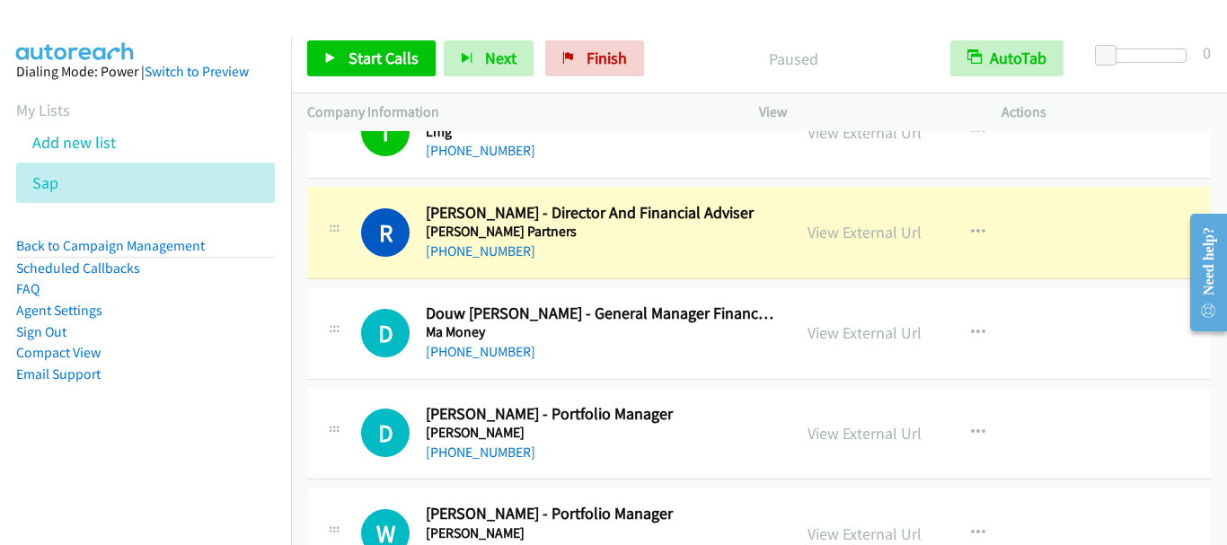
scroll to position [1887, 0]
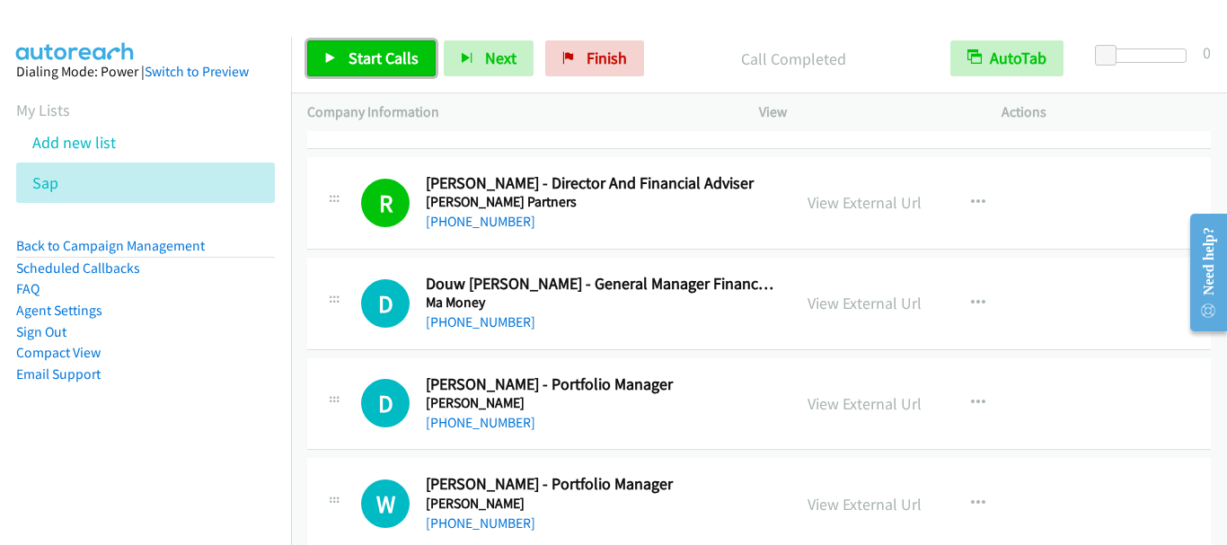
click at [358, 55] on span "Start Calls" at bounding box center [384, 58] width 70 height 21
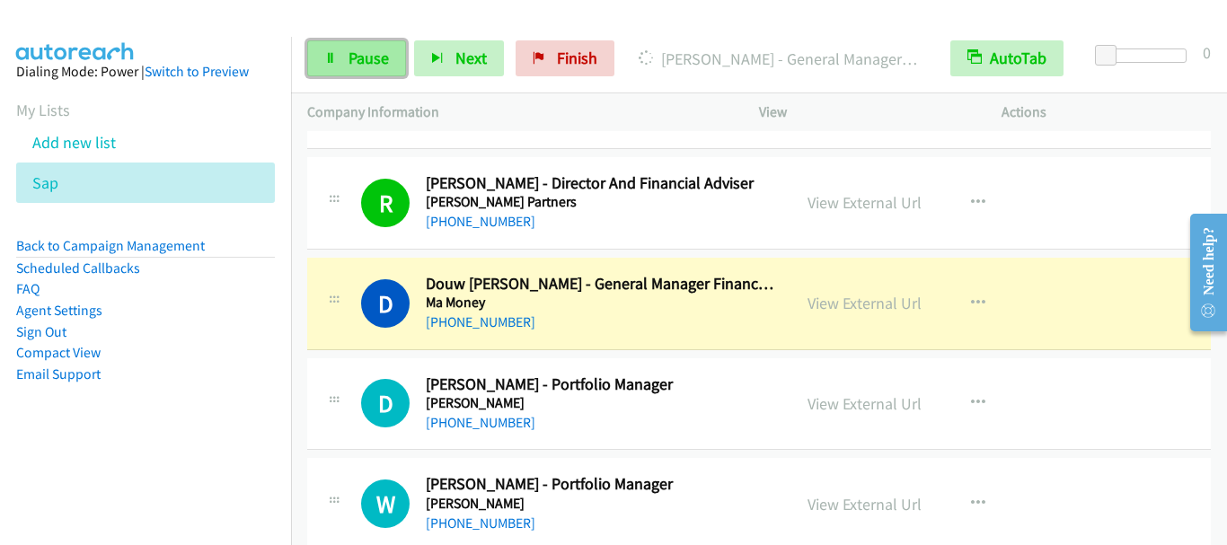
click at [341, 51] on link "Pause" at bounding box center [356, 58] width 99 height 36
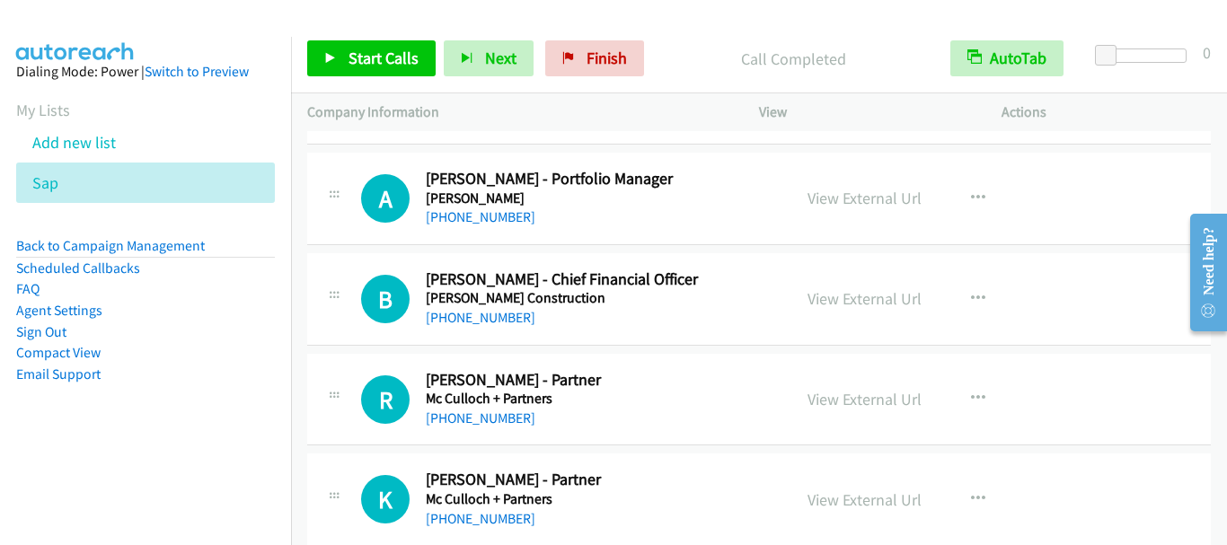
scroll to position [2426, 0]
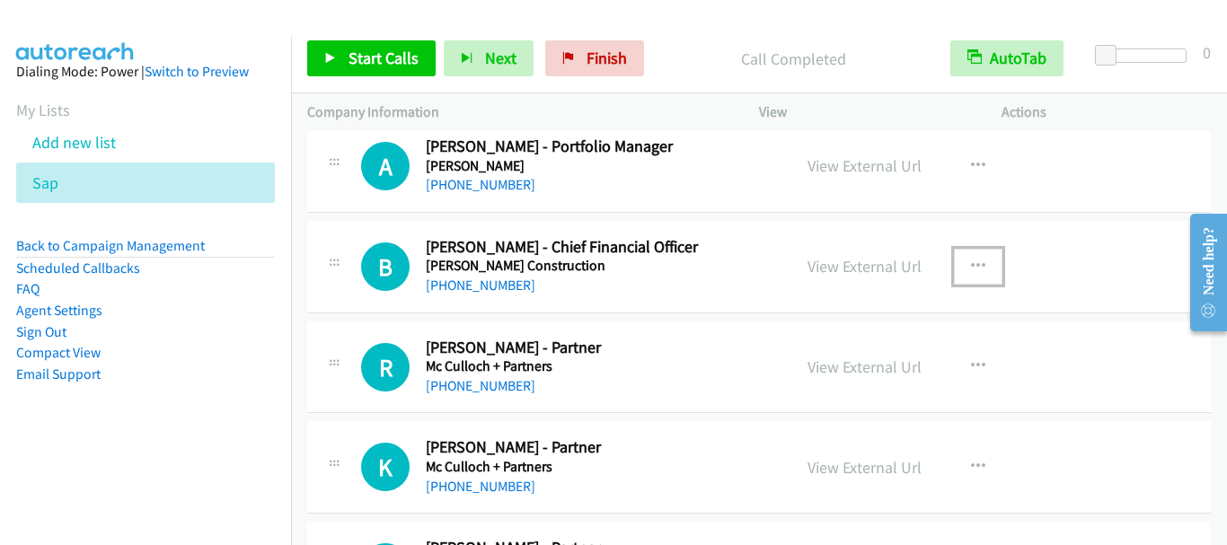
click at [973, 261] on icon "button" at bounding box center [978, 267] width 14 height 14
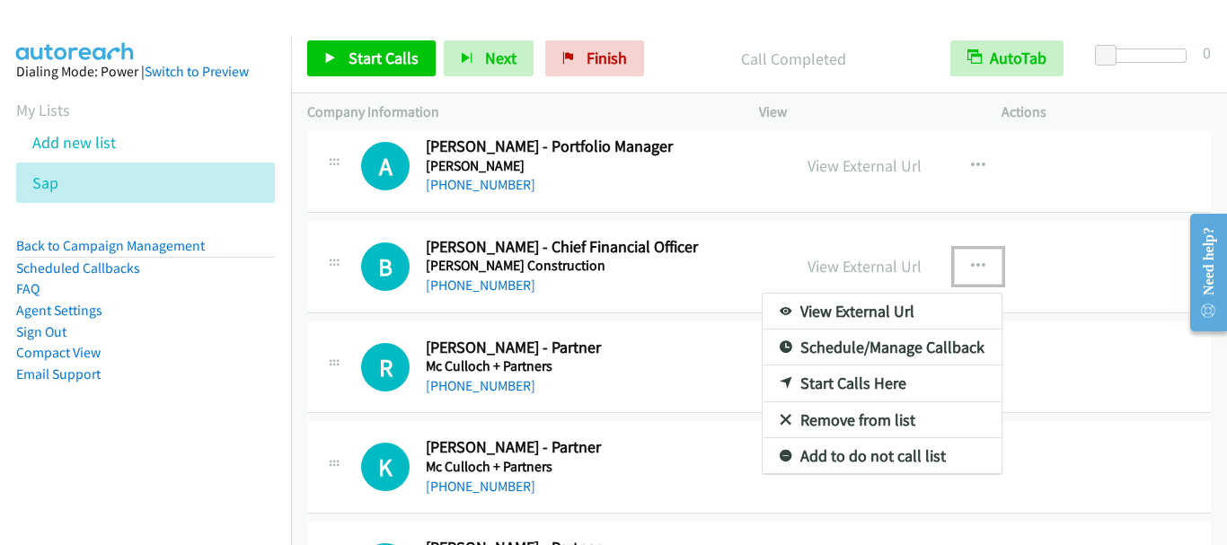
click at [840, 385] on link "Start Calls Here" at bounding box center [882, 384] width 239 height 36
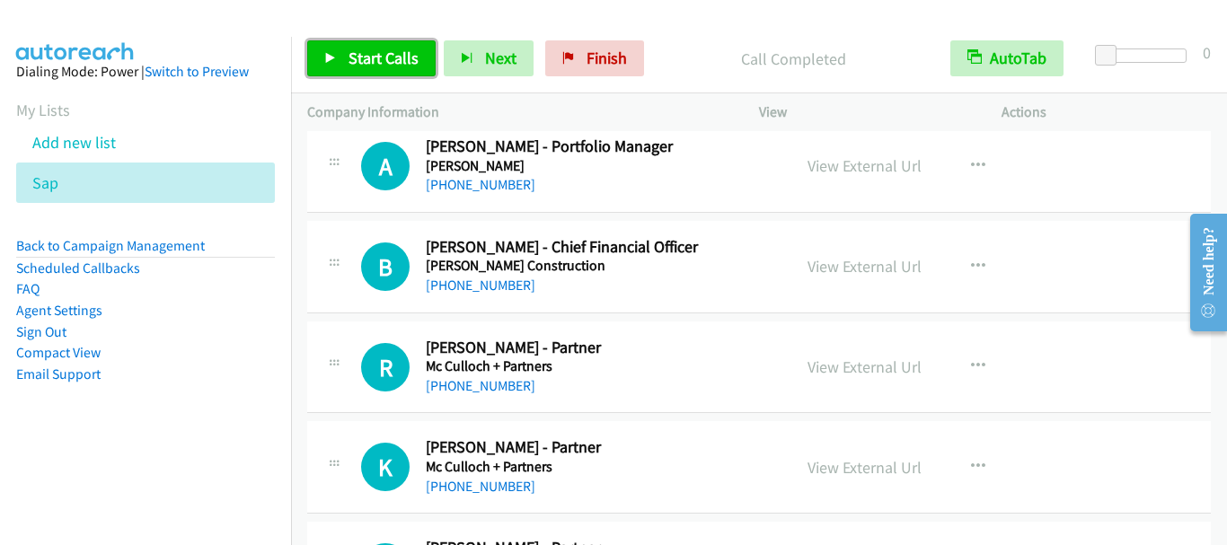
click at [380, 51] on span "Start Calls" at bounding box center [384, 58] width 70 height 21
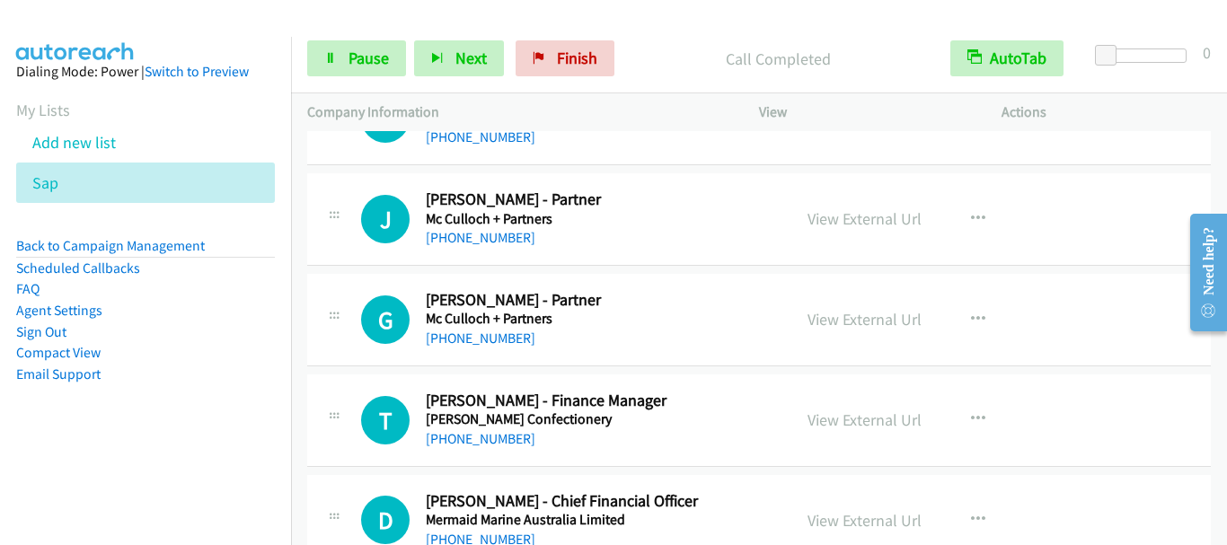
scroll to position [2965, 0]
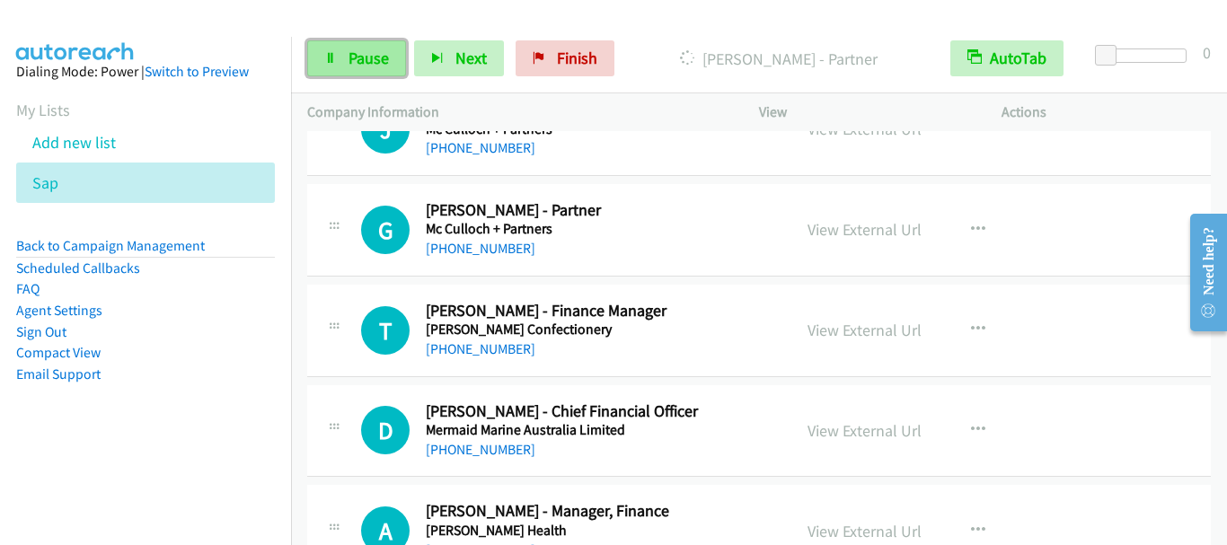
click at [366, 64] on span "Pause" at bounding box center [369, 58] width 40 height 21
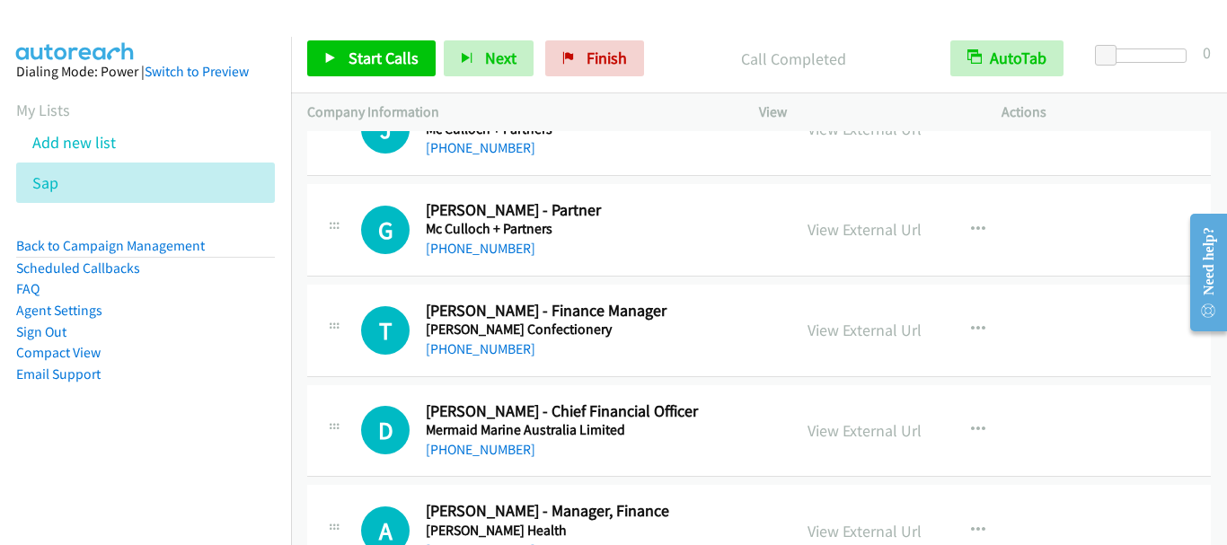
scroll to position [3055, 0]
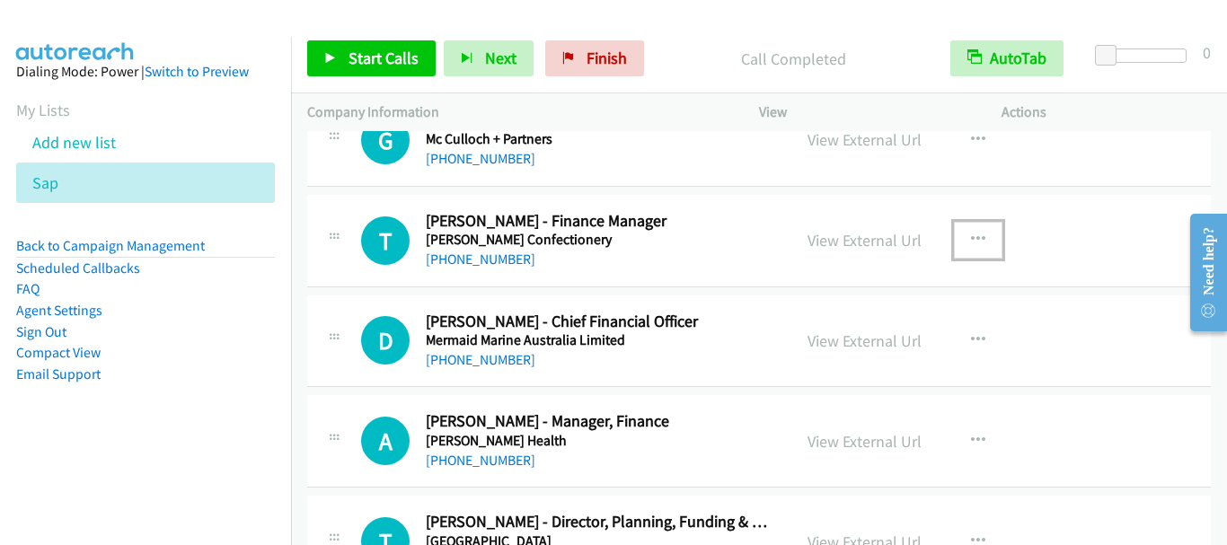
click at [979, 233] on button "button" at bounding box center [978, 240] width 49 height 36
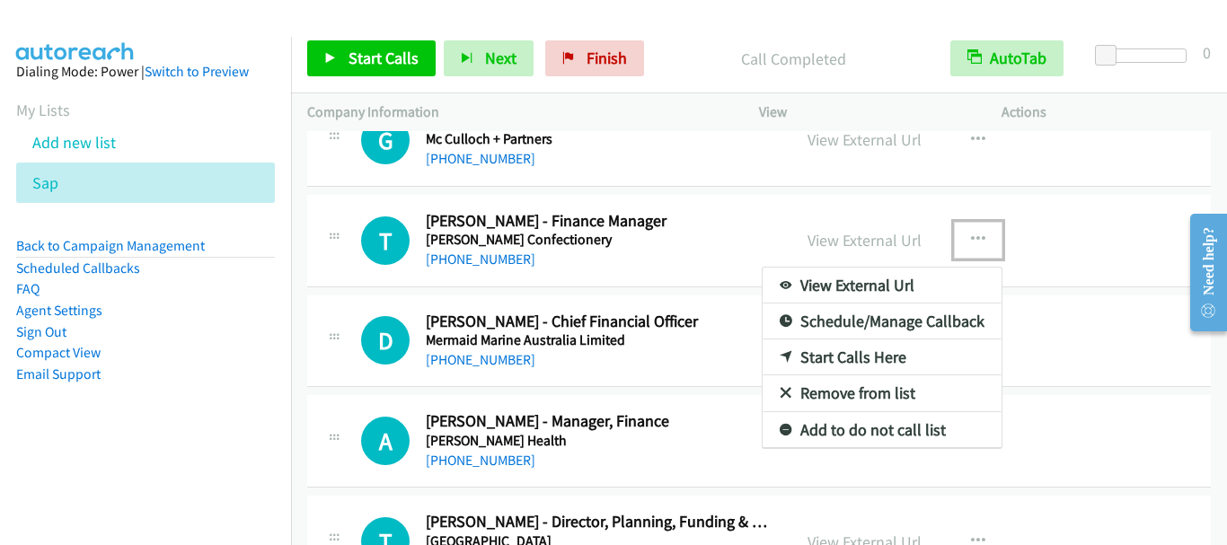
click at [856, 365] on link "Start Calls Here" at bounding box center [882, 358] width 239 height 36
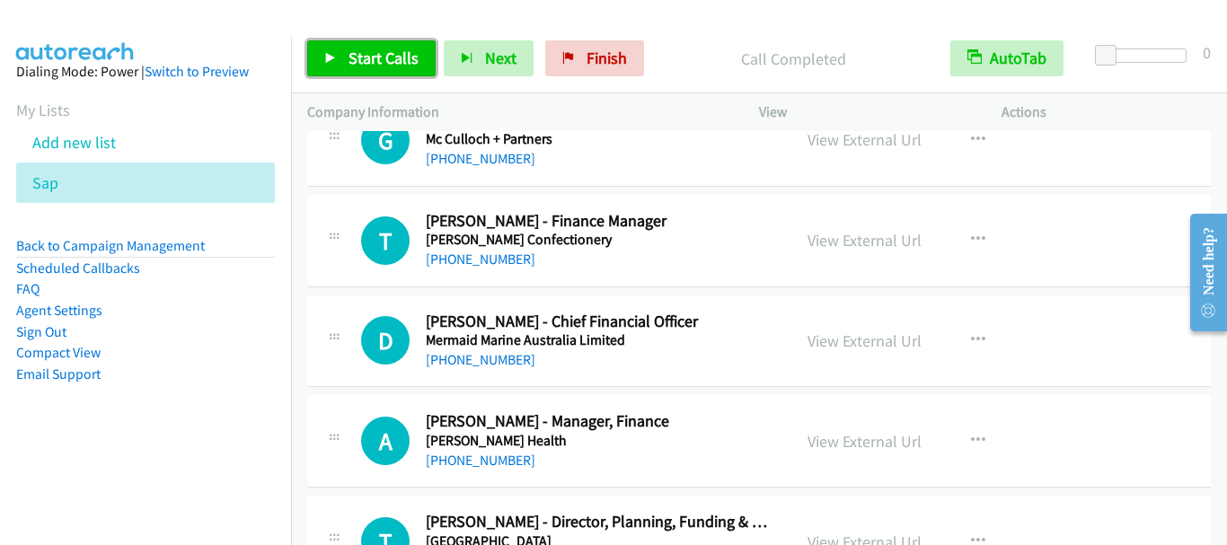
click at [403, 57] on span "Start Calls" at bounding box center [384, 58] width 70 height 21
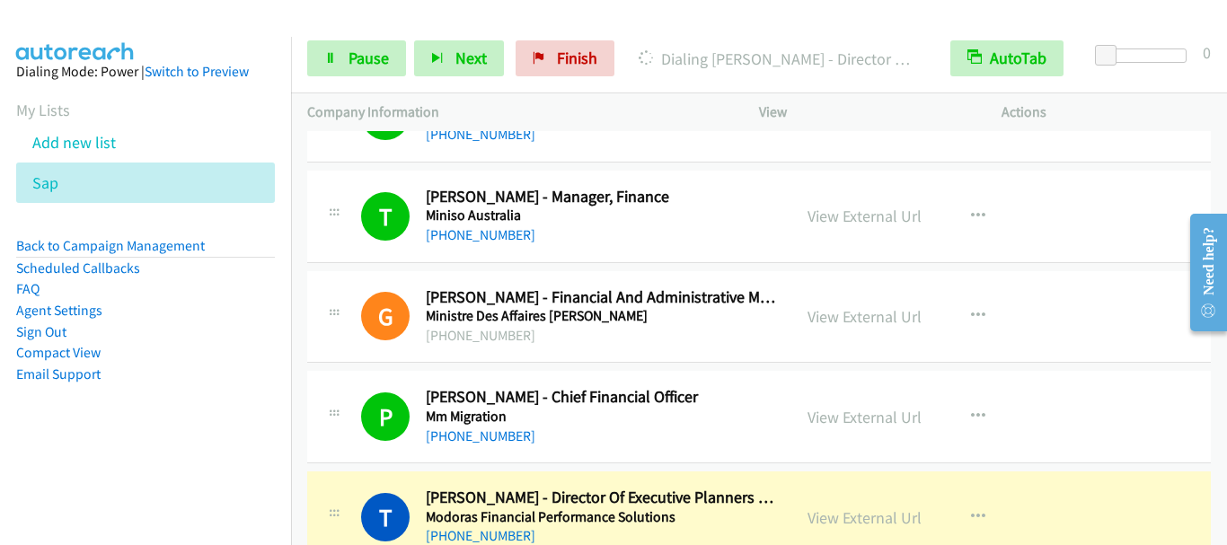
scroll to position [3594, 0]
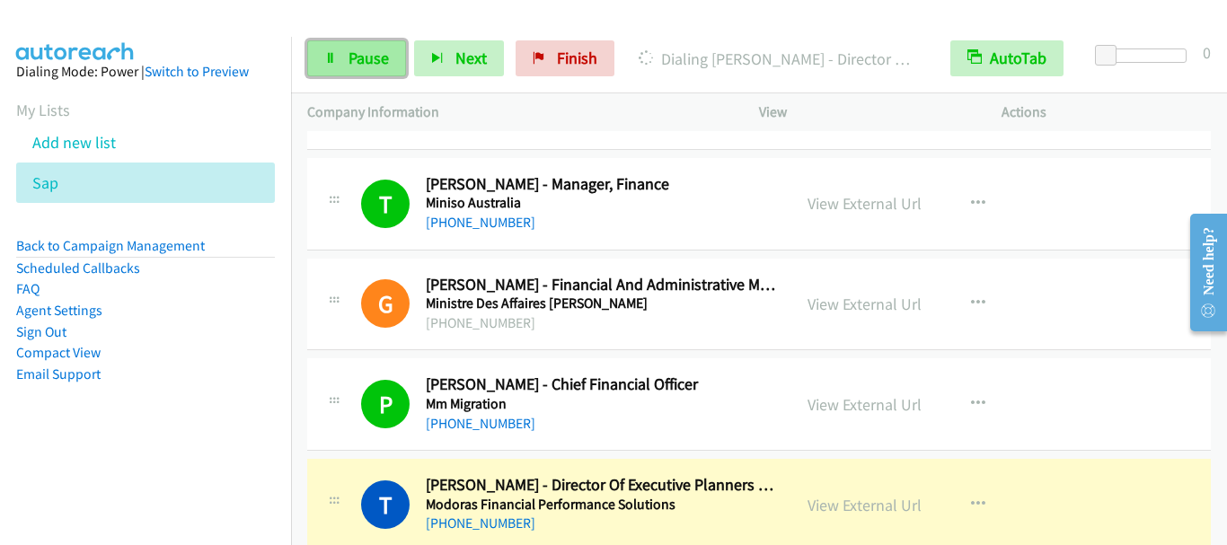
click at [318, 55] on link "Pause" at bounding box center [356, 58] width 99 height 36
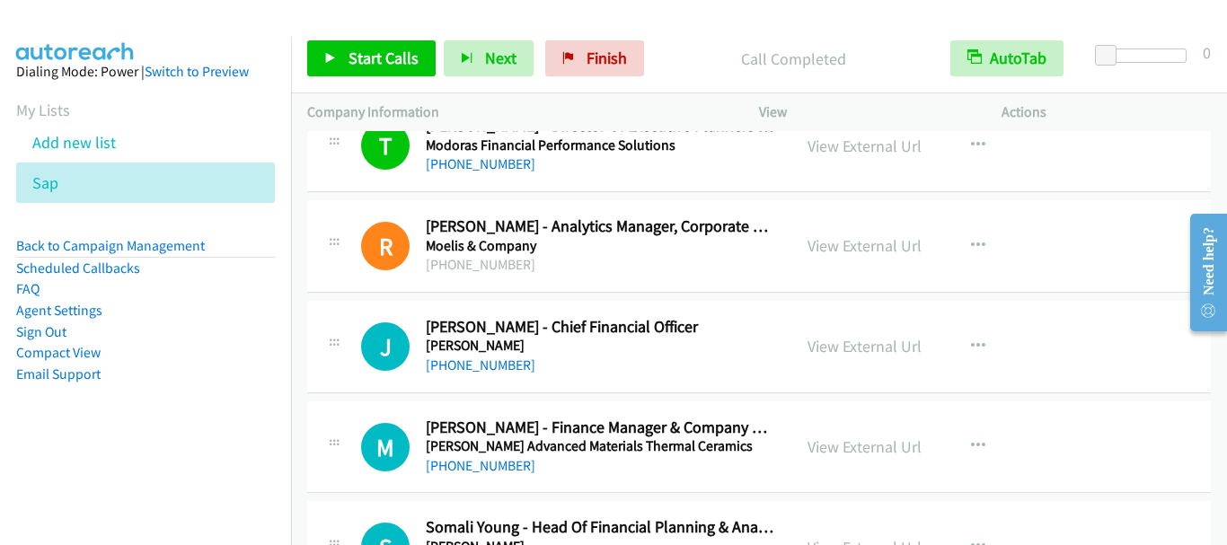
scroll to position [4044, 0]
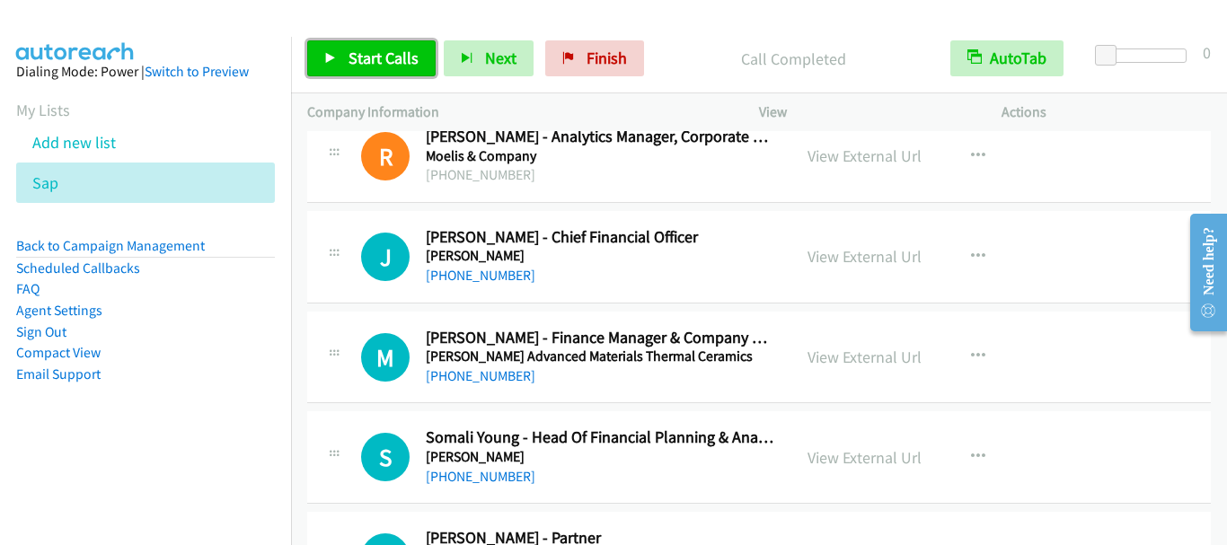
click at [402, 66] on span "Start Calls" at bounding box center [384, 58] width 70 height 21
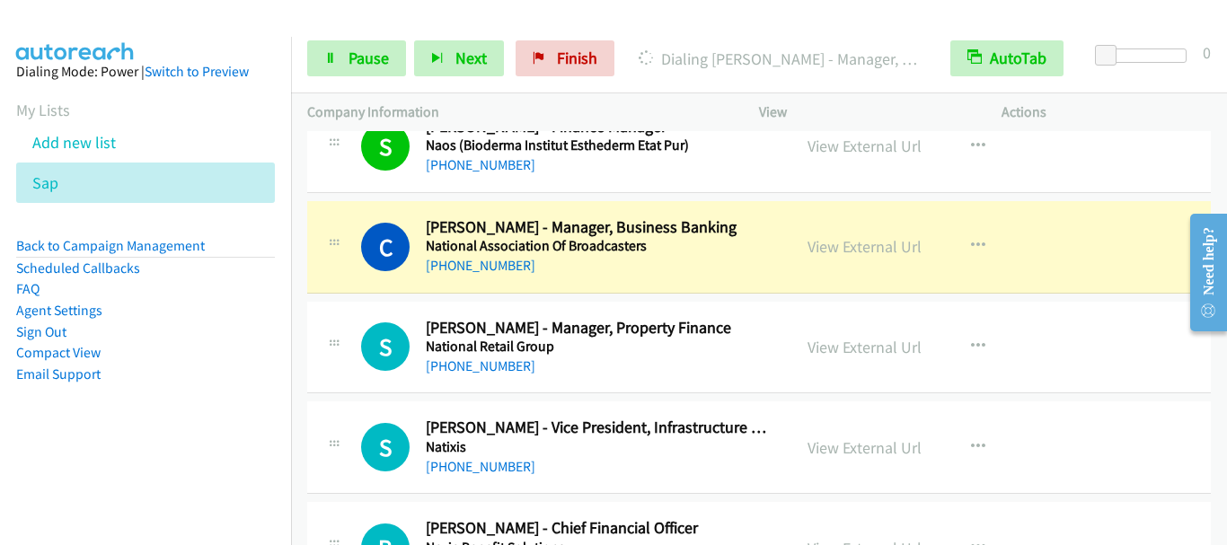
scroll to position [4673, 0]
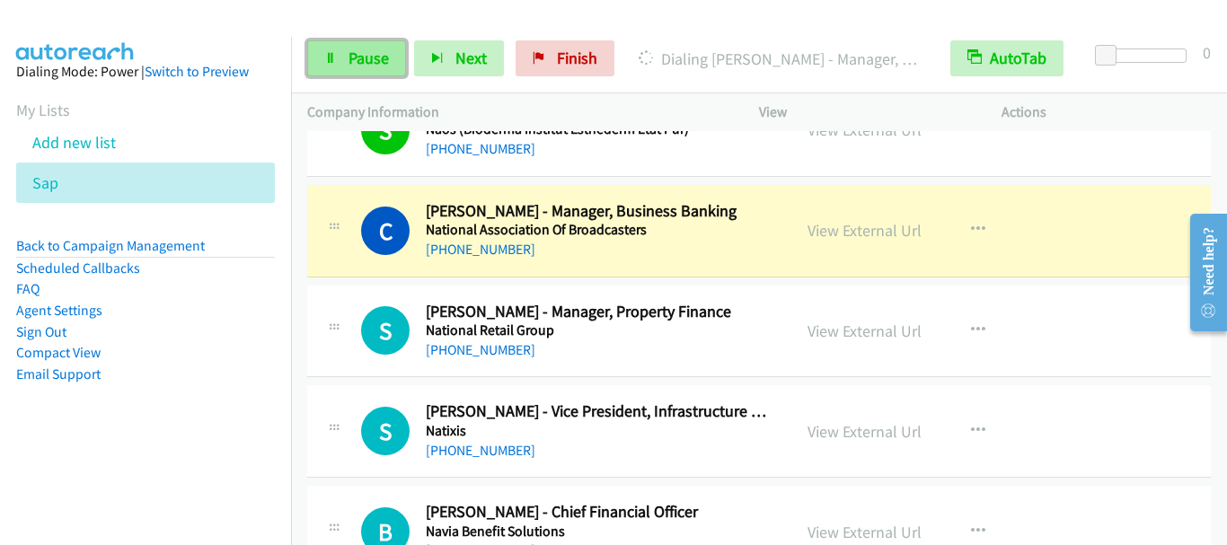
click at [351, 50] on span "Pause" at bounding box center [369, 58] width 40 height 21
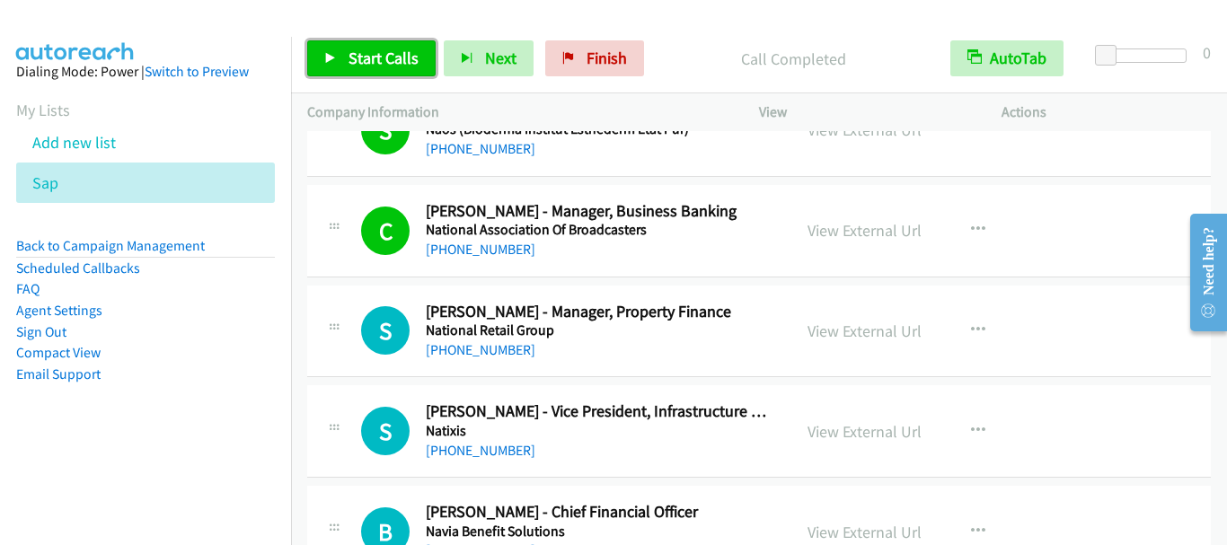
click at [364, 60] on span "Start Calls" at bounding box center [384, 58] width 70 height 21
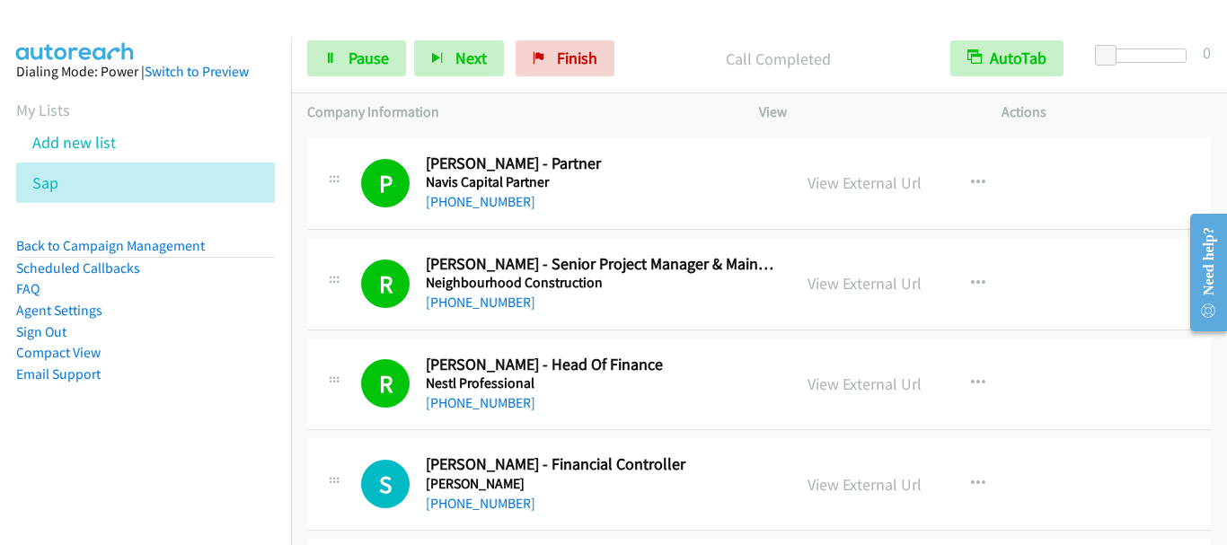
scroll to position [5302, 0]
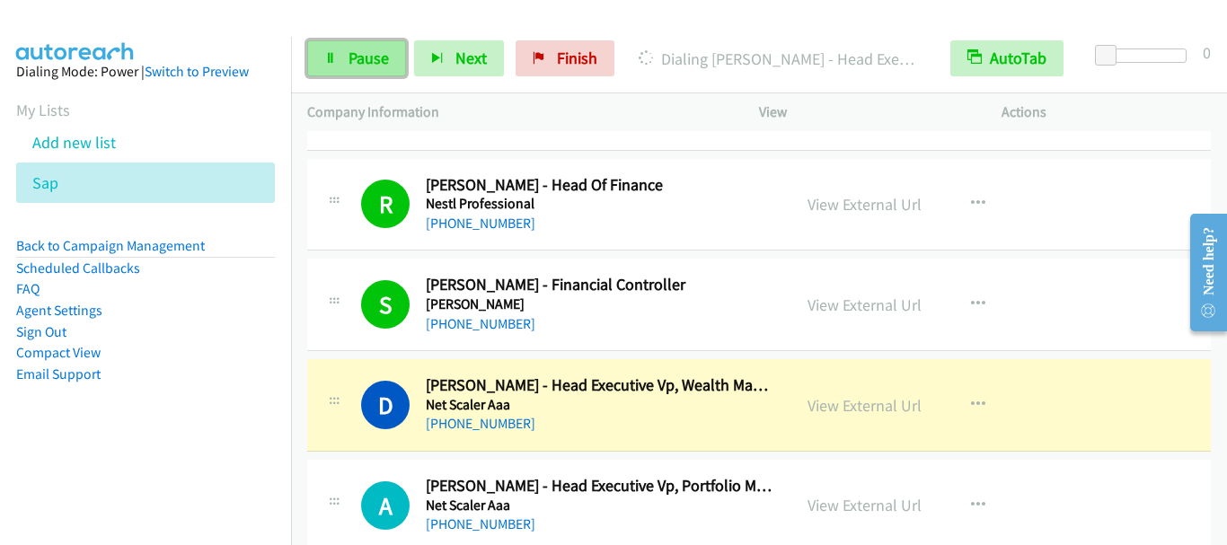
click at [362, 64] on span "Pause" at bounding box center [369, 58] width 40 height 21
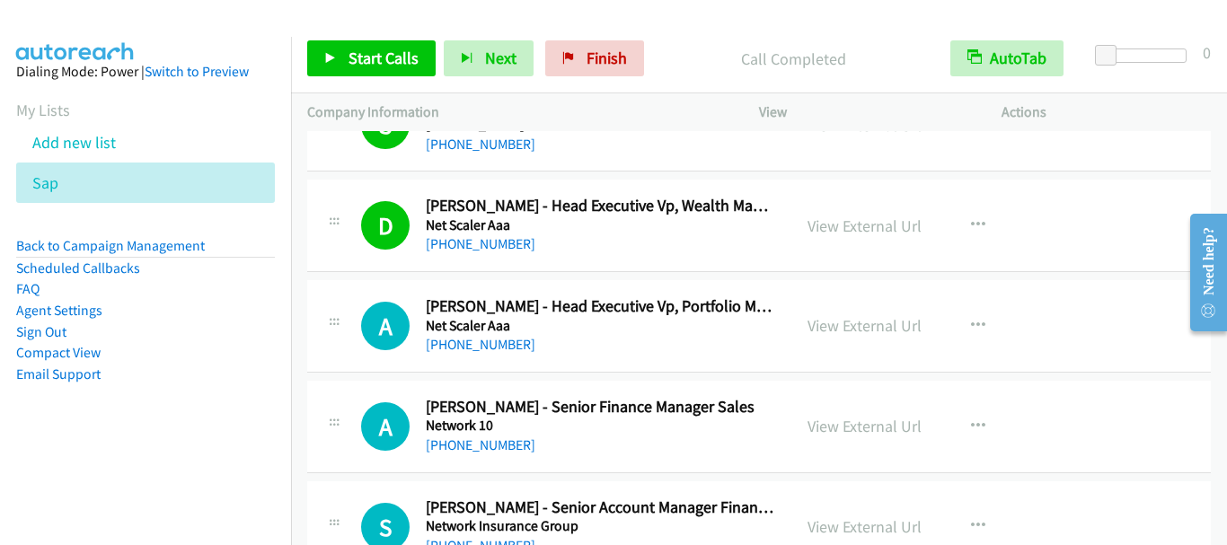
scroll to position [5571, 0]
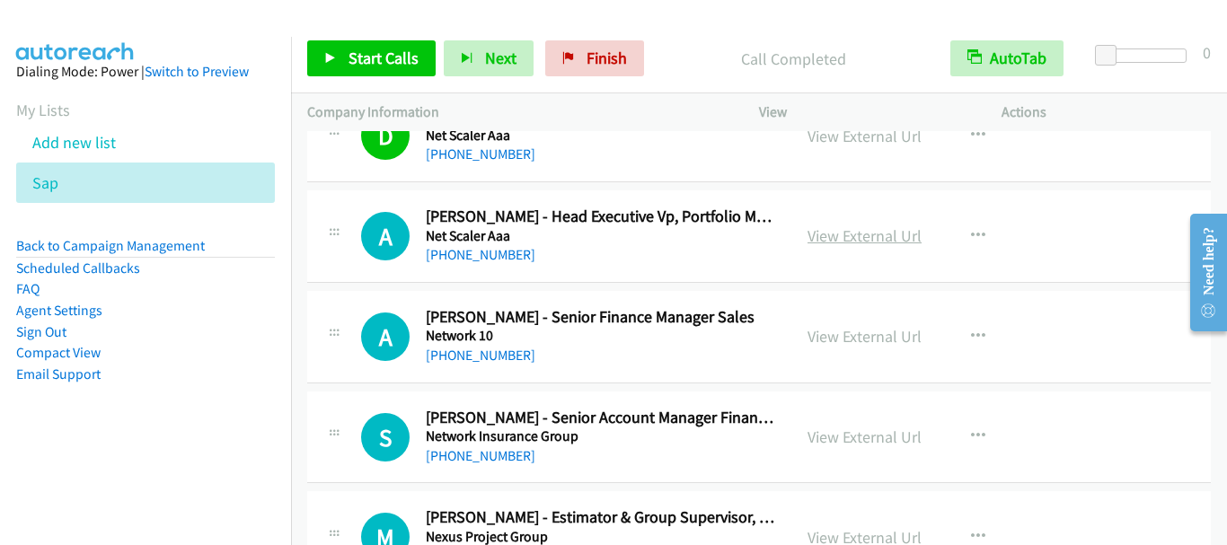
click at [848, 240] on link "View External Url" at bounding box center [865, 236] width 114 height 21
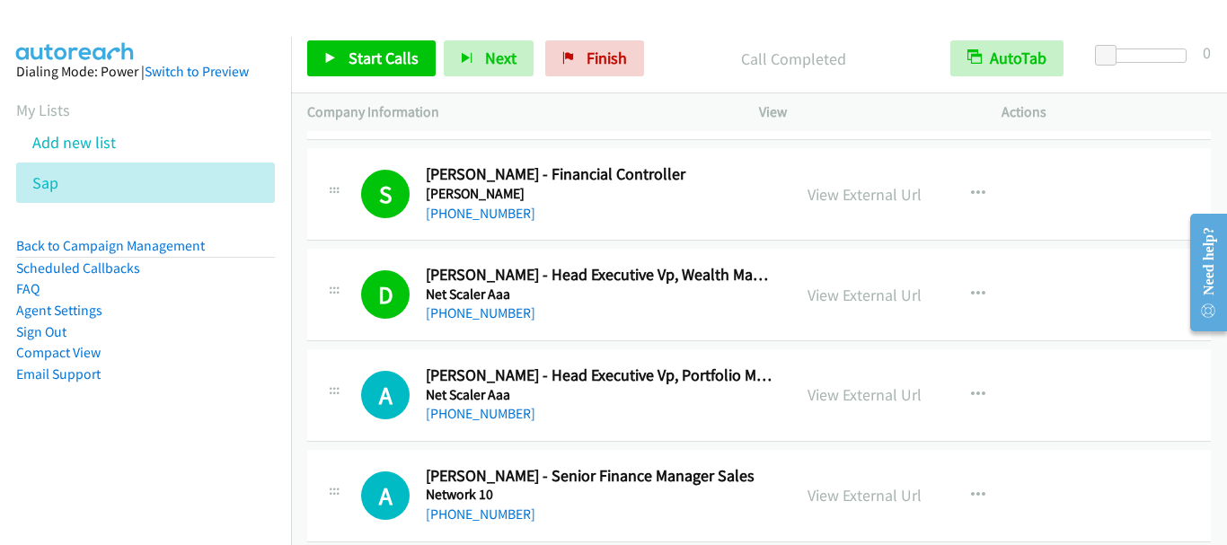
scroll to position [5391, 0]
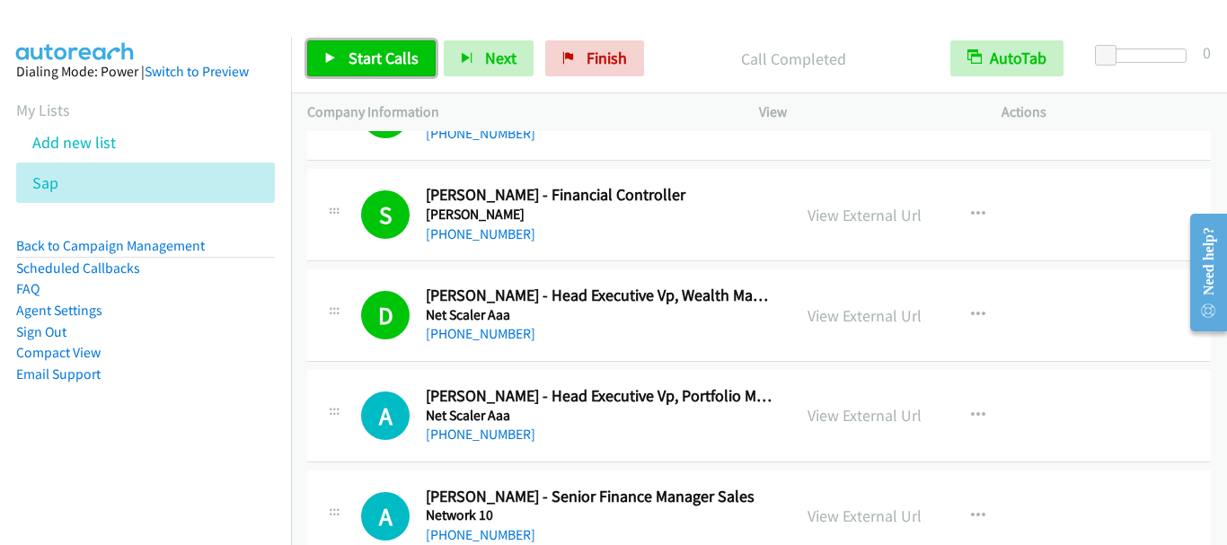
click at [377, 64] on span "Start Calls" at bounding box center [384, 58] width 70 height 21
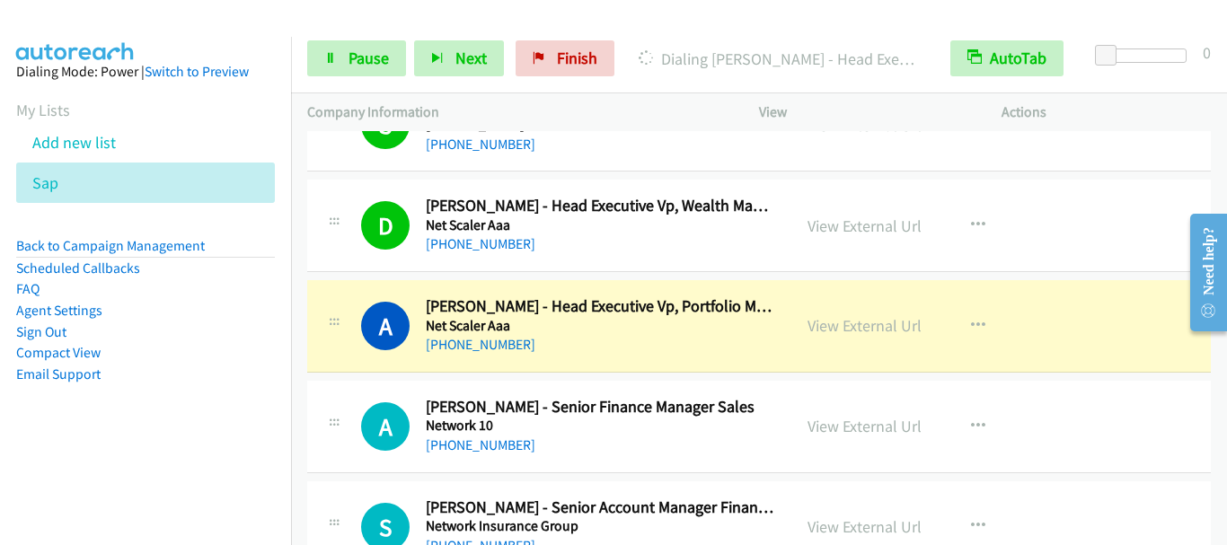
scroll to position [5571, 0]
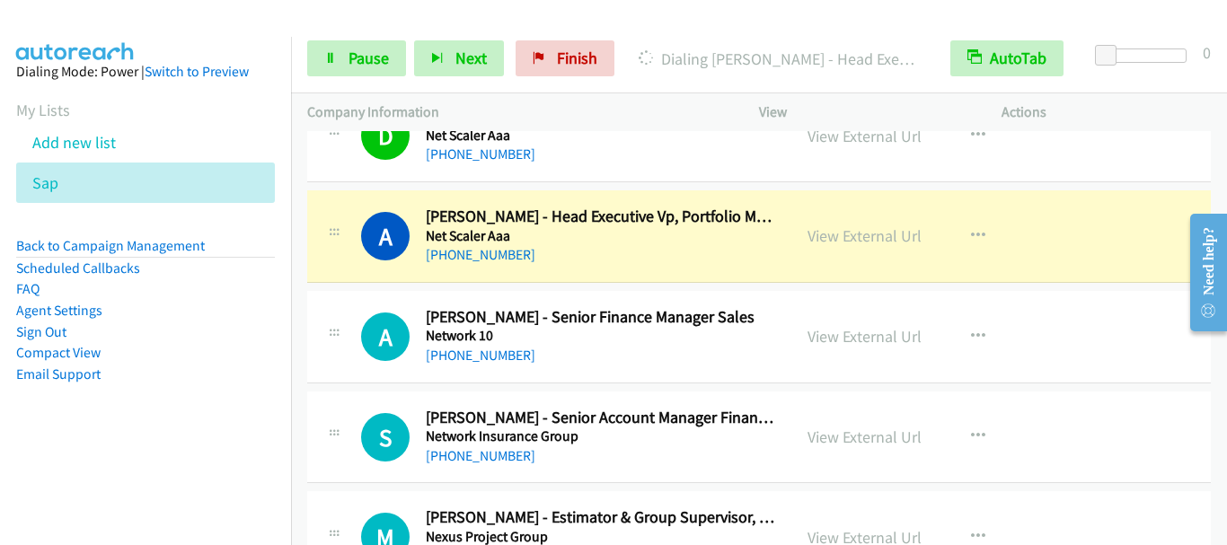
click at [377, 79] on div "Start Calls Pause Next Finish [PERSON_NAME] - Head Executive Vp, Portfolio Mana…" at bounding box center [759, 58] width 936 height 69
click at [368, 62] on span "Pause" at bounding box center [369, 58] width 40 height 21
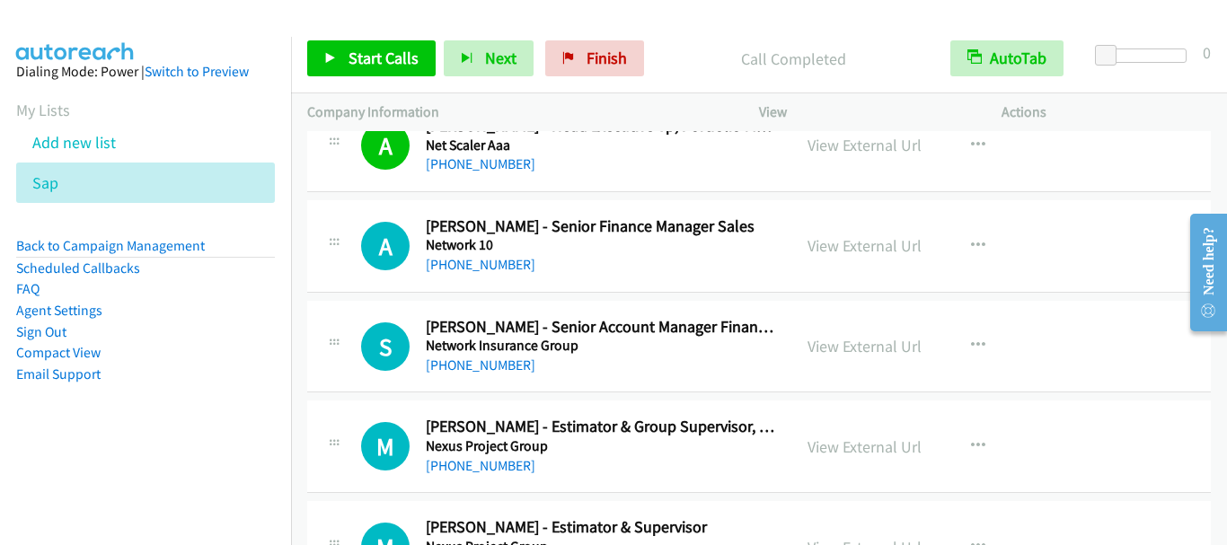
scroll to position [5751, 0]
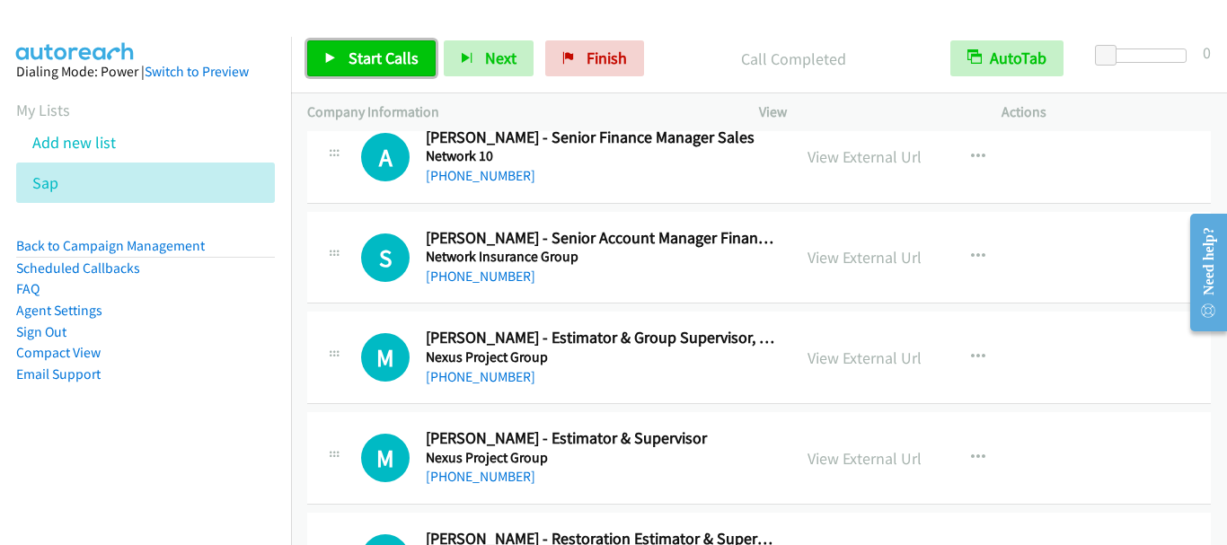
click at [383, 57] on span "Start Calls" at bounding box center [384, 58] width 70 height 21
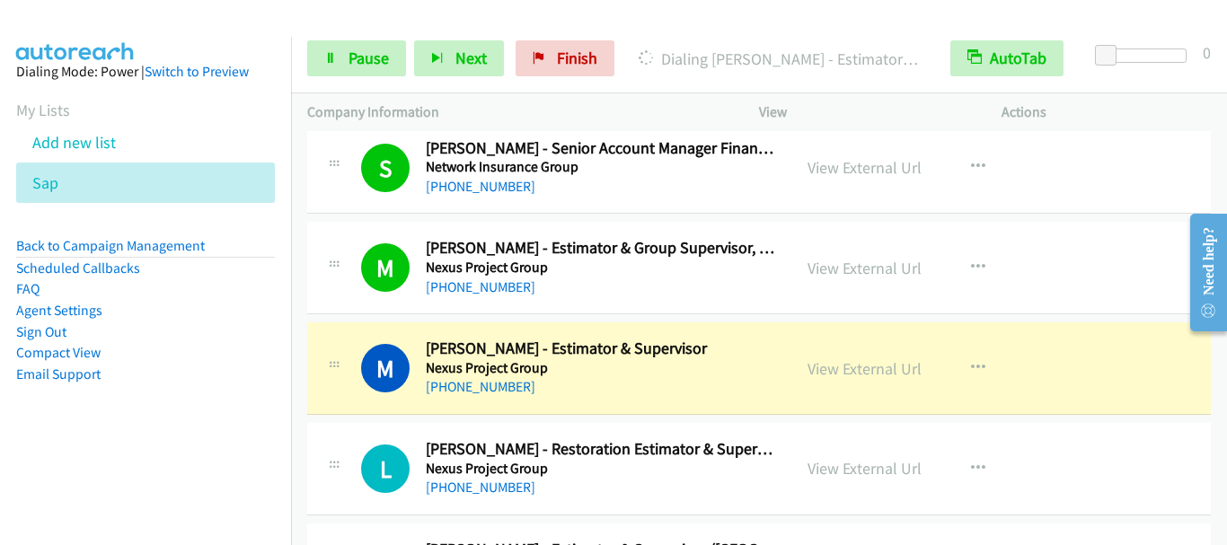
scroll to position [5931, 0]
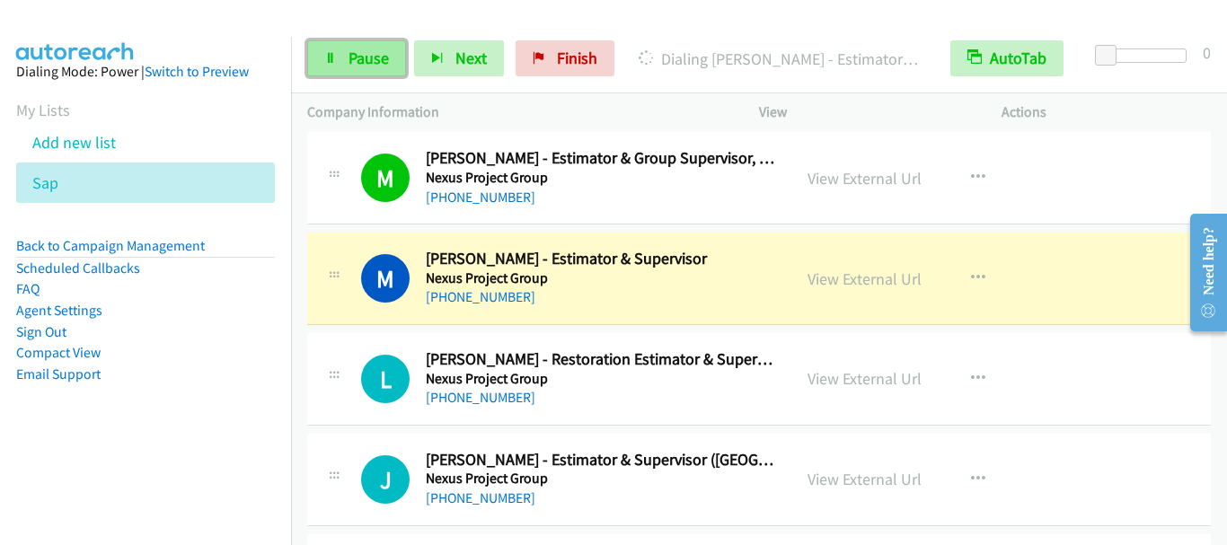
click at [367, 52] on span "Pause" at bounding box center [369, 58] width 40 height 21
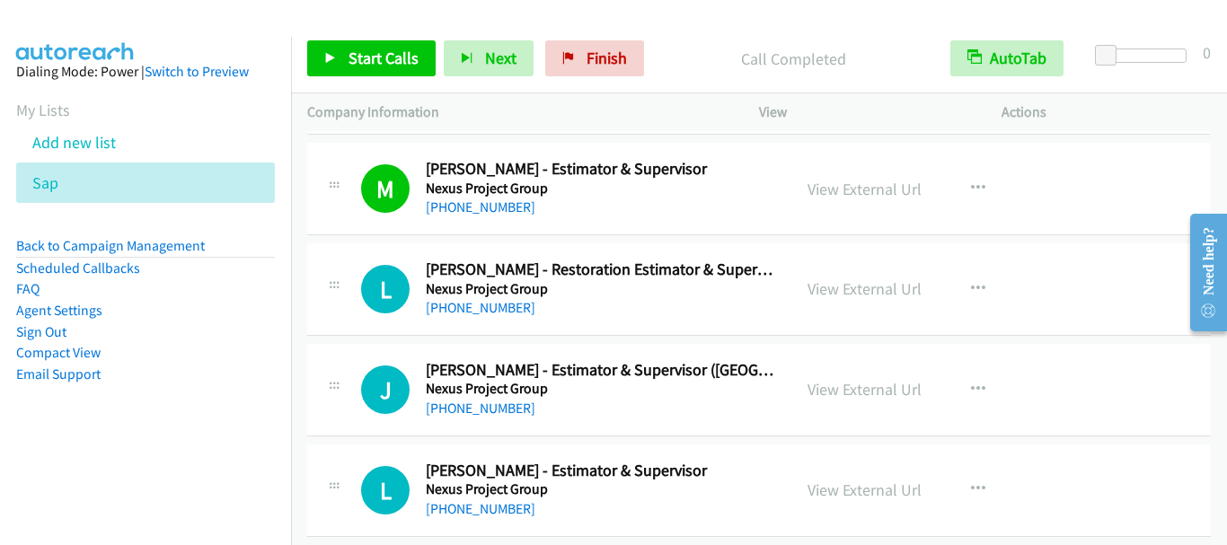
scroll to position [6110, 0]
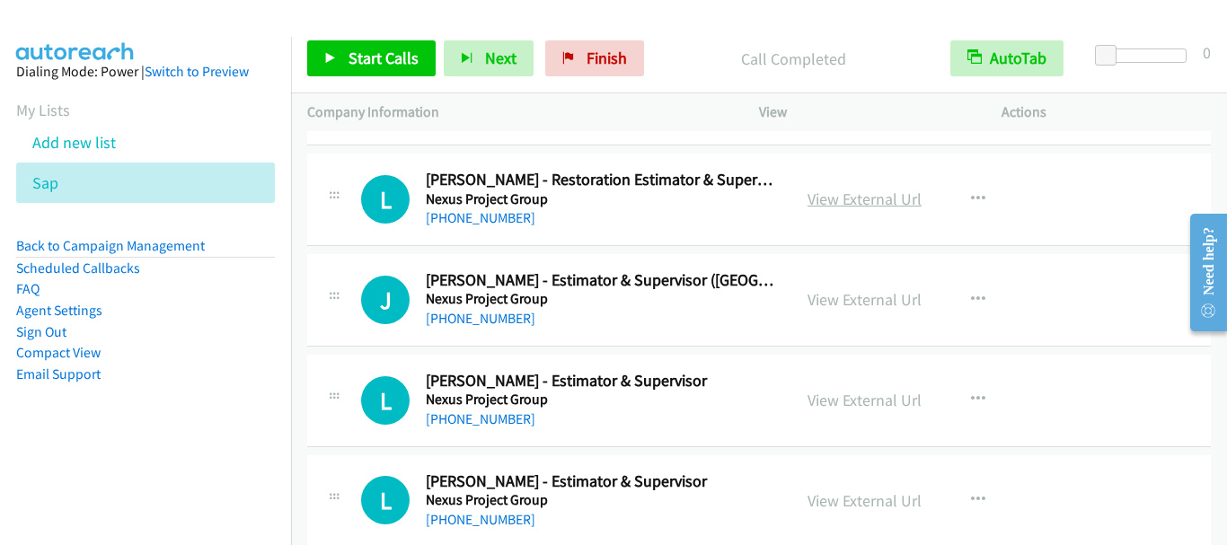
click at [862, 198] on link "View External Url" at bounding box center [865, 199] width 114 height 21
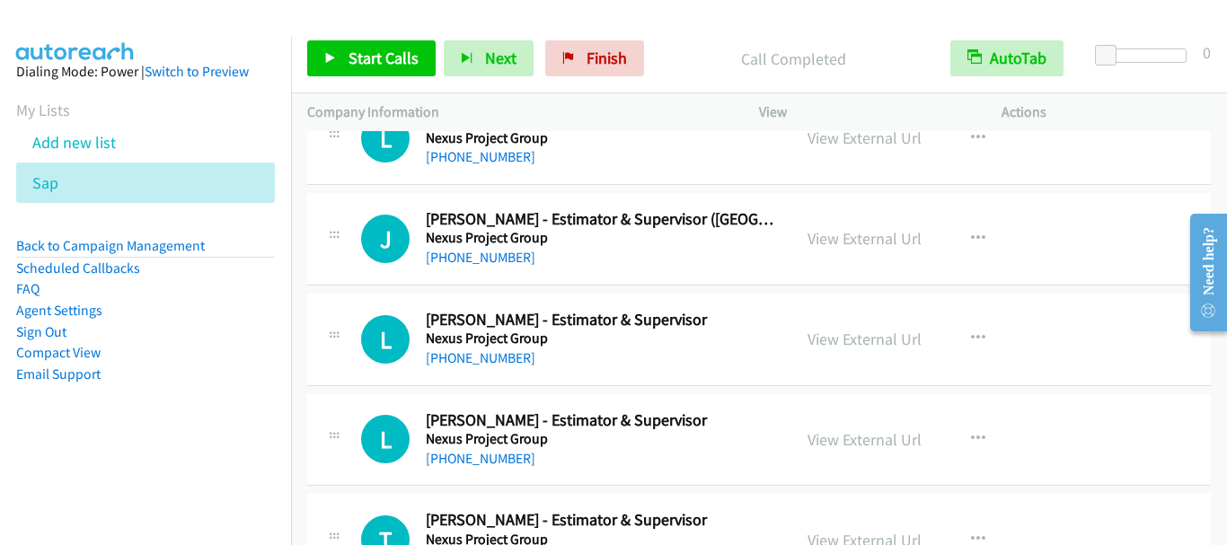
scroll to position [6200, 0]
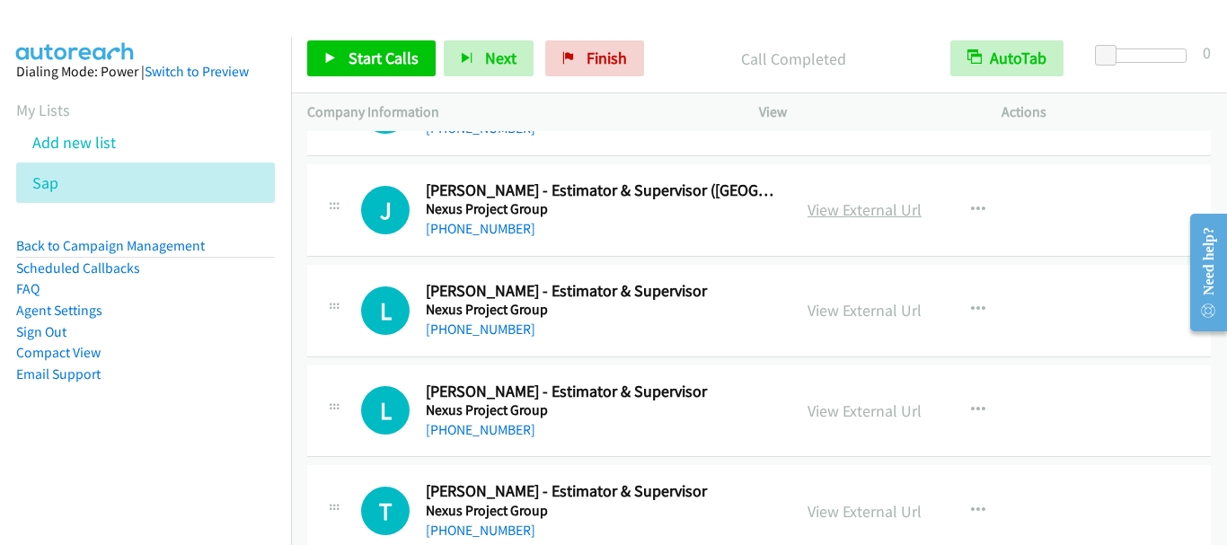
click at [840, 206] on link "View External Url" at bounding box center [865, 209] width 114 height 21
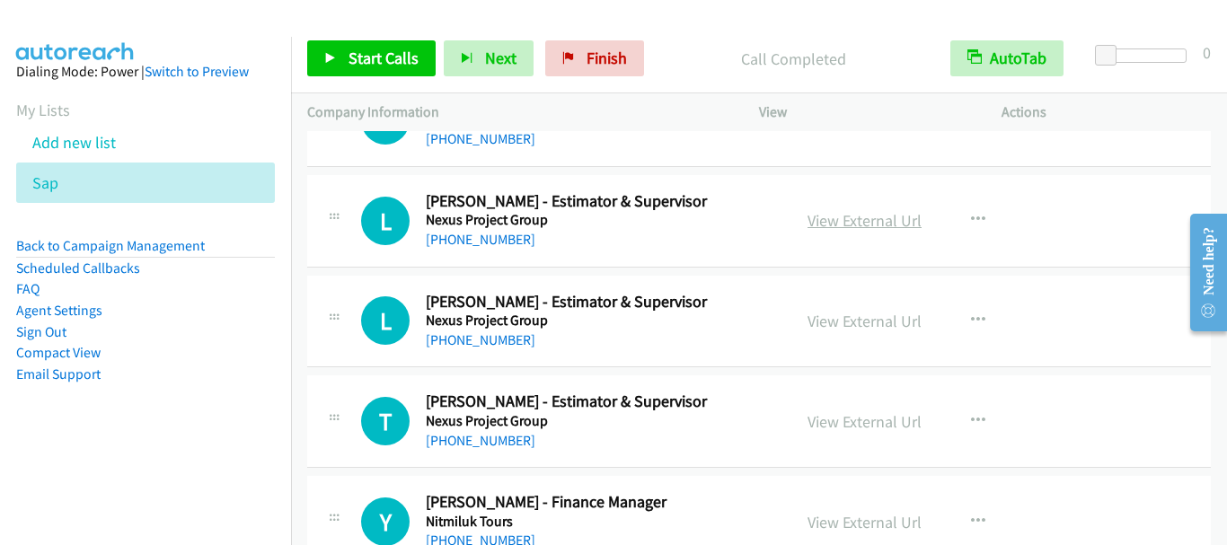
click at [855, 225] on link "View External Url" at bounding box center [865, 220] width 114 height 21
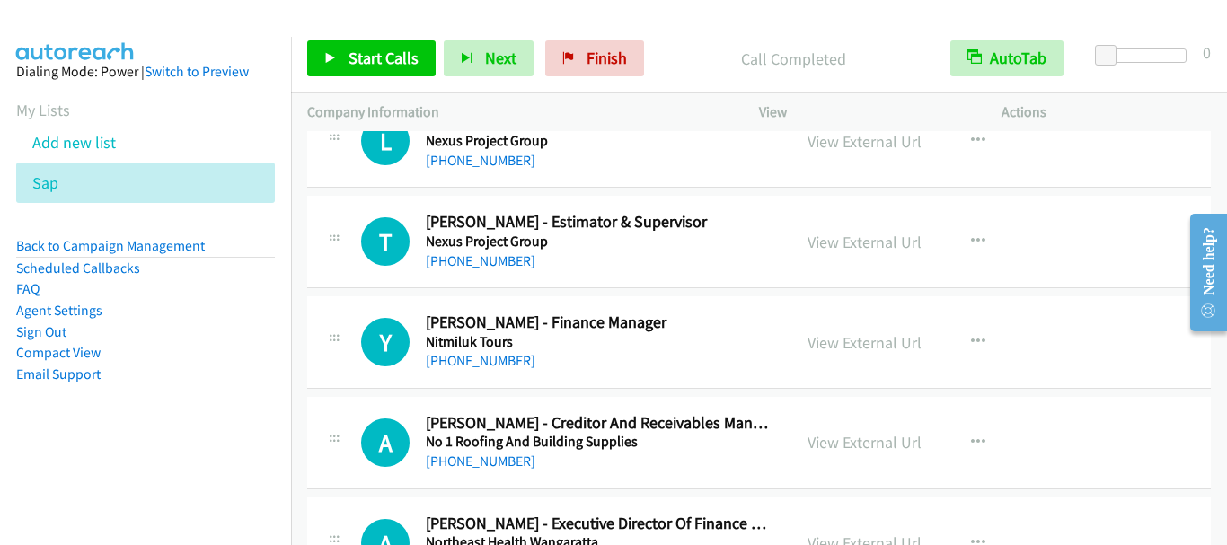
scroll to position [6380, 0]
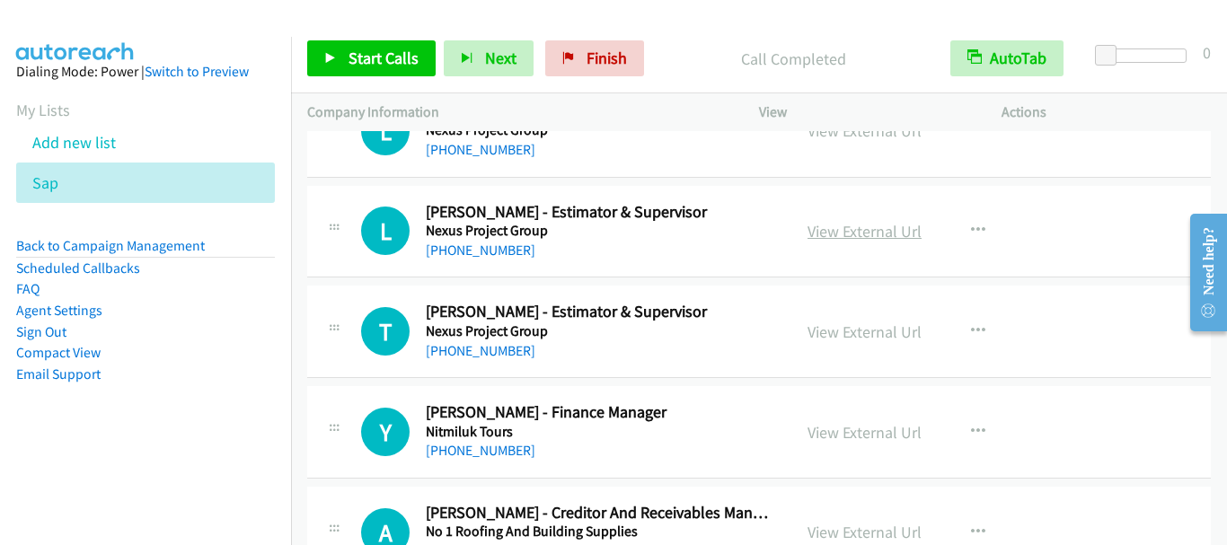
click at [857, 234] on link "View External Url" at bounding box center [865, 231] width 114 height 21
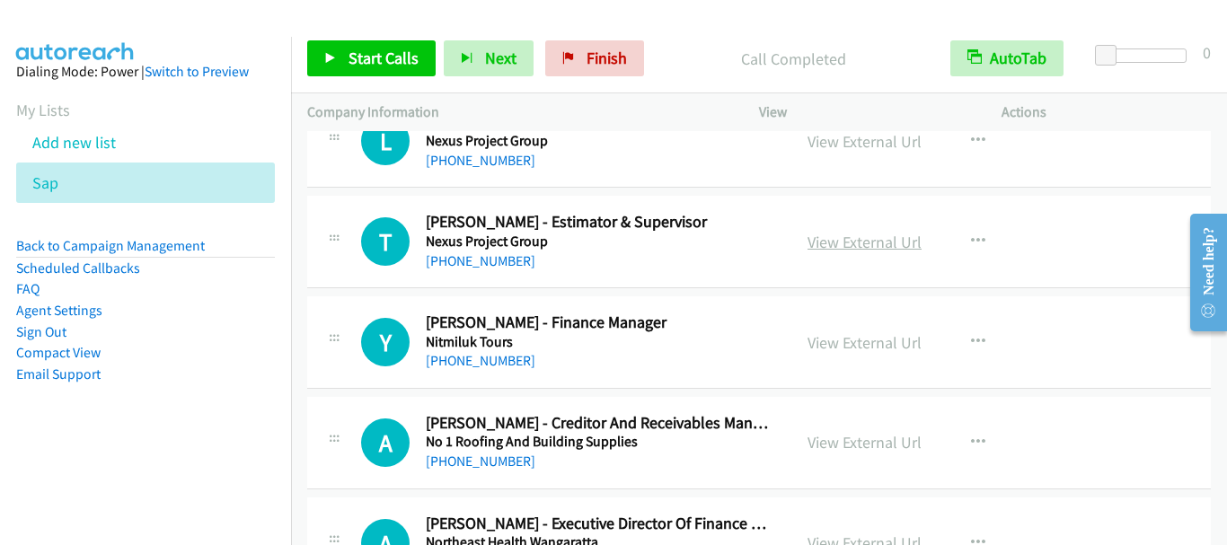
click at [867, 244] on link "View External Url" at bounding box center [865, 242] width 114 height 21
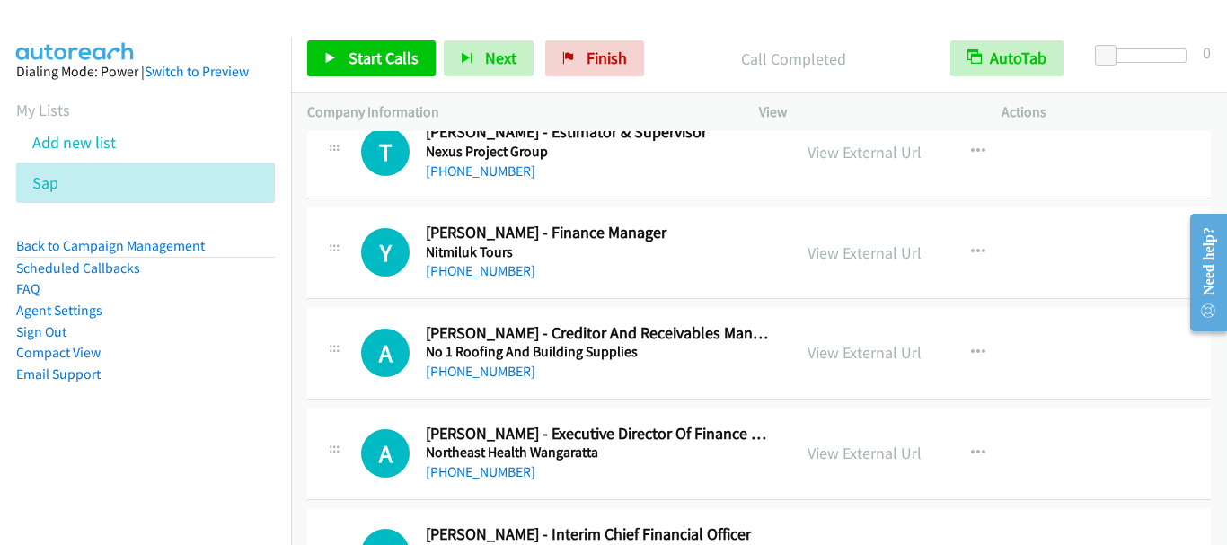
scroll to position [6649, 0]
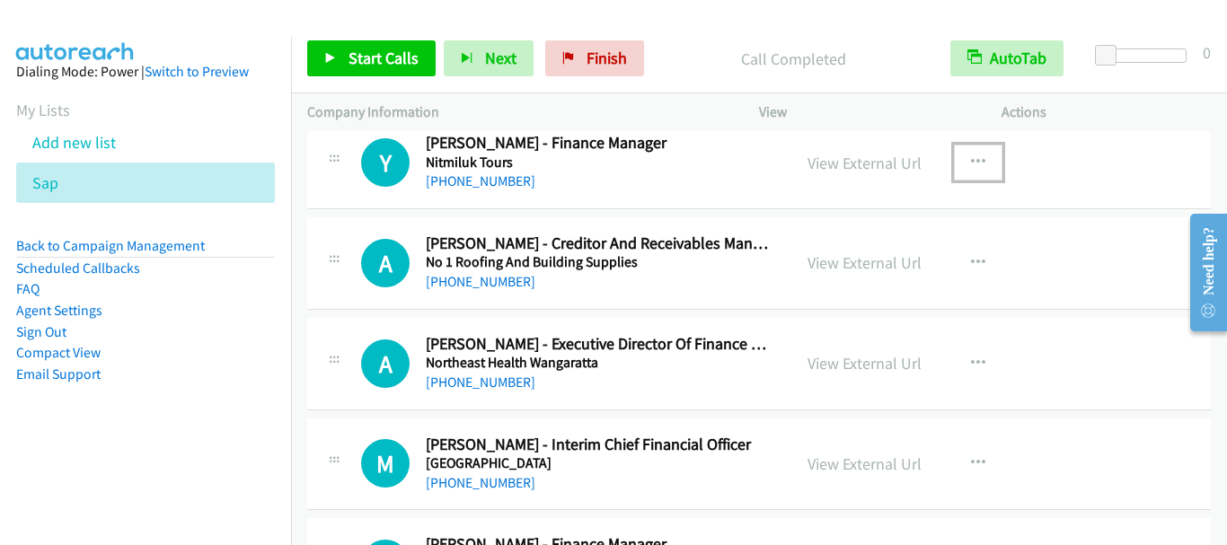
click at [971, 159] on icon "button" at bounding box center [978, 162] width 14 height 14
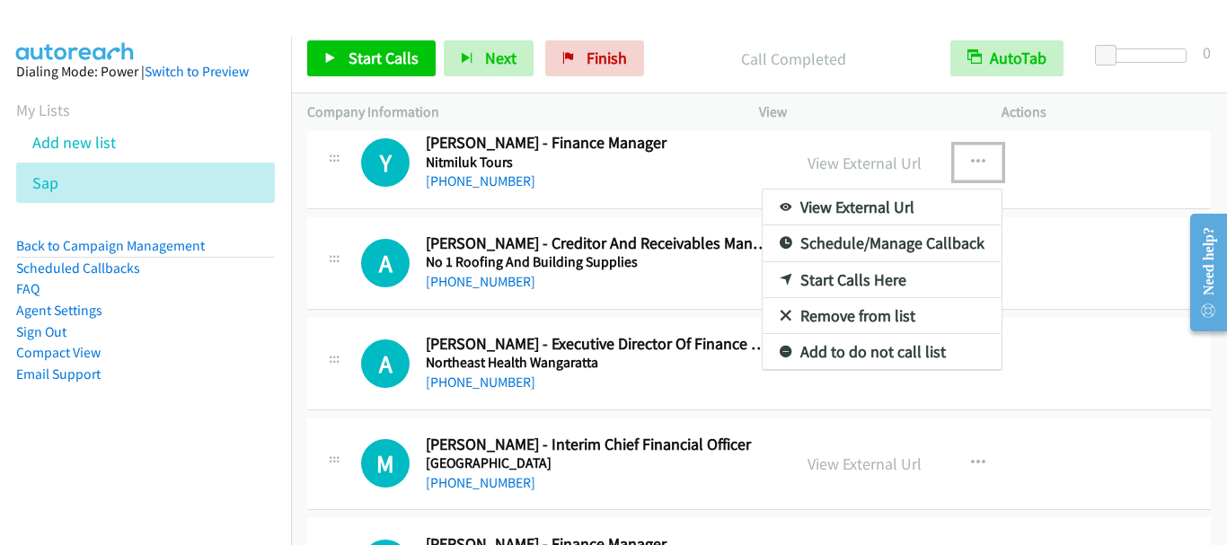
click at [866, 284] on link "Start Calls Here" at bounding box center [882, 280] width 239 height 36
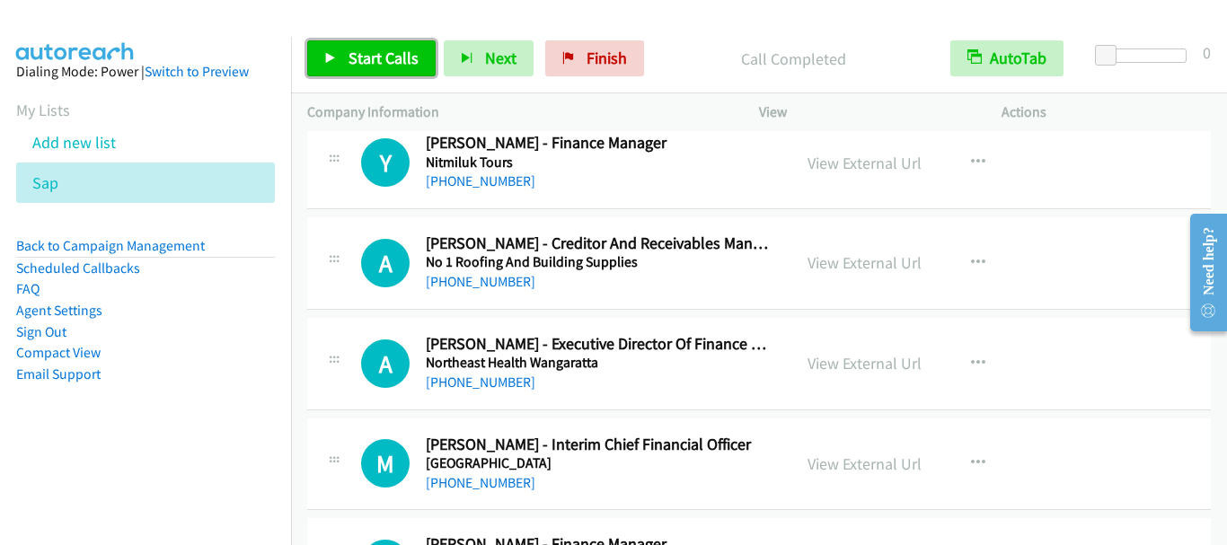
click at [367, 61] on span "Start Calls" at bounding box center [384, 58] width 70 height 21
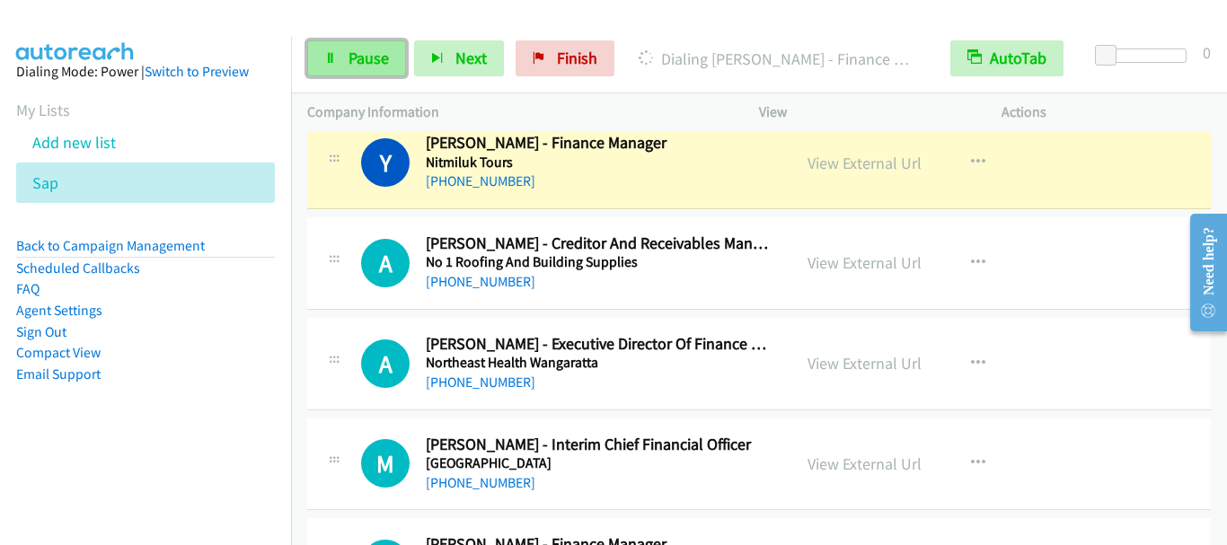
click at [362, 56] on span "Pause" at bounding box center [369, 58] width 40 height 21
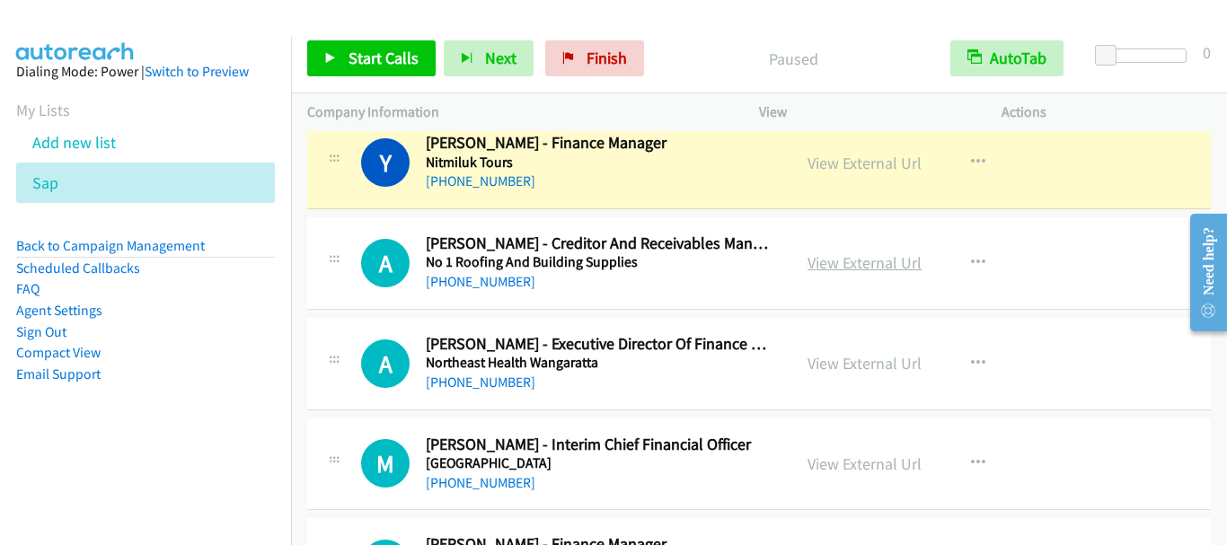
click at [855, 265] on link "View External Url" at bounding box center [865, 262] width 114 height 21
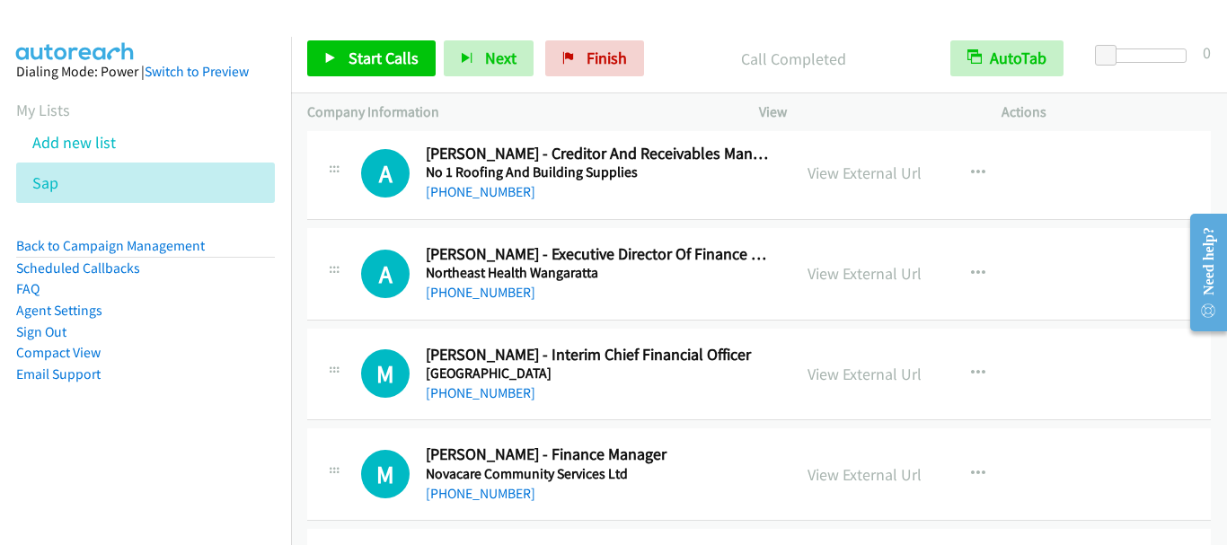
scroll to position [6829, 0]
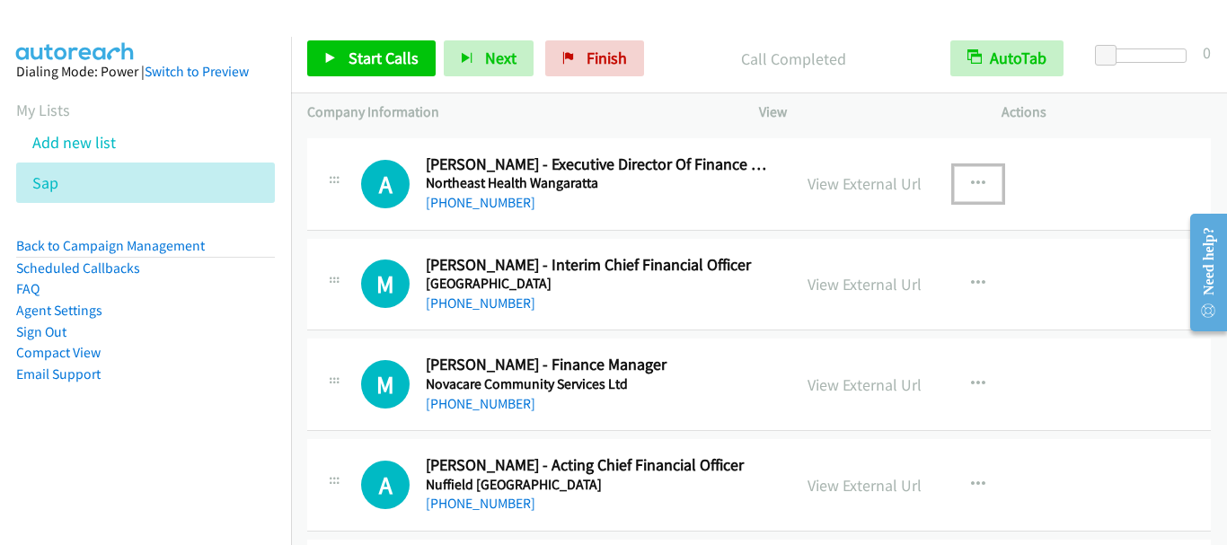
click at [971, 179] on icon "button" at bounding box center [978, 184] width 14 height 14
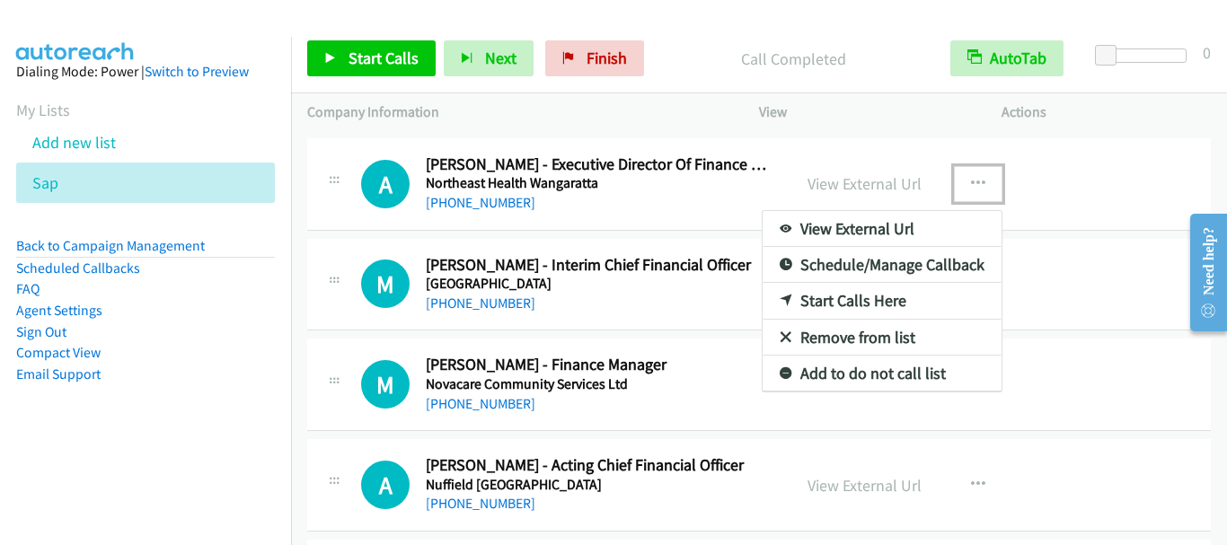
click at [886, 304] on link "Start Calls Here" at bounding box center [882, 301] width 239 height 36
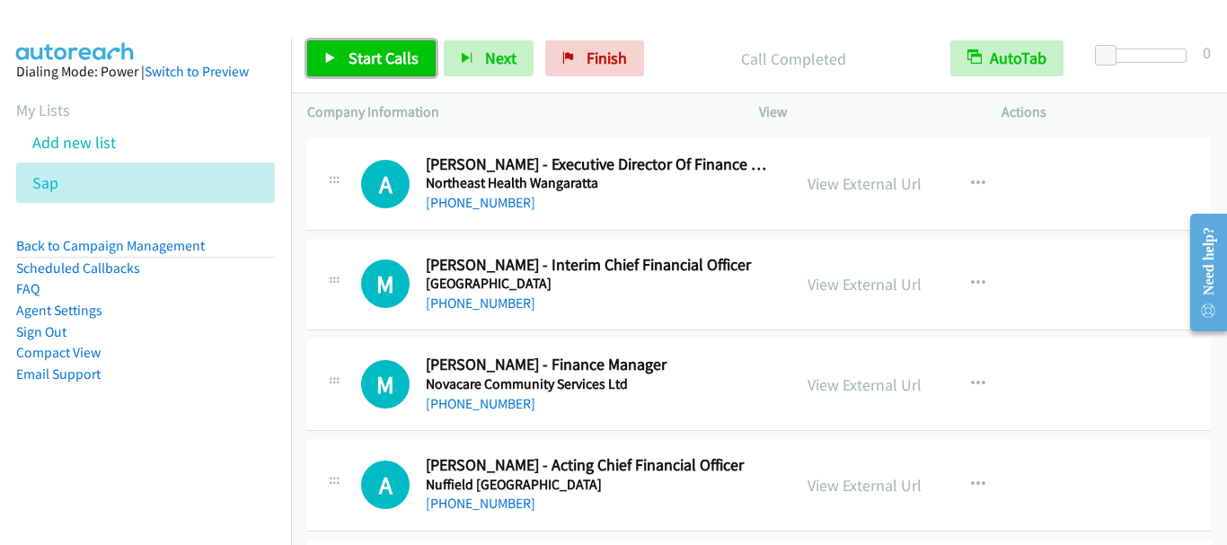
click at [374, 62] on span "Start Calls" at bounding box center [384, 58] width 70 height 21
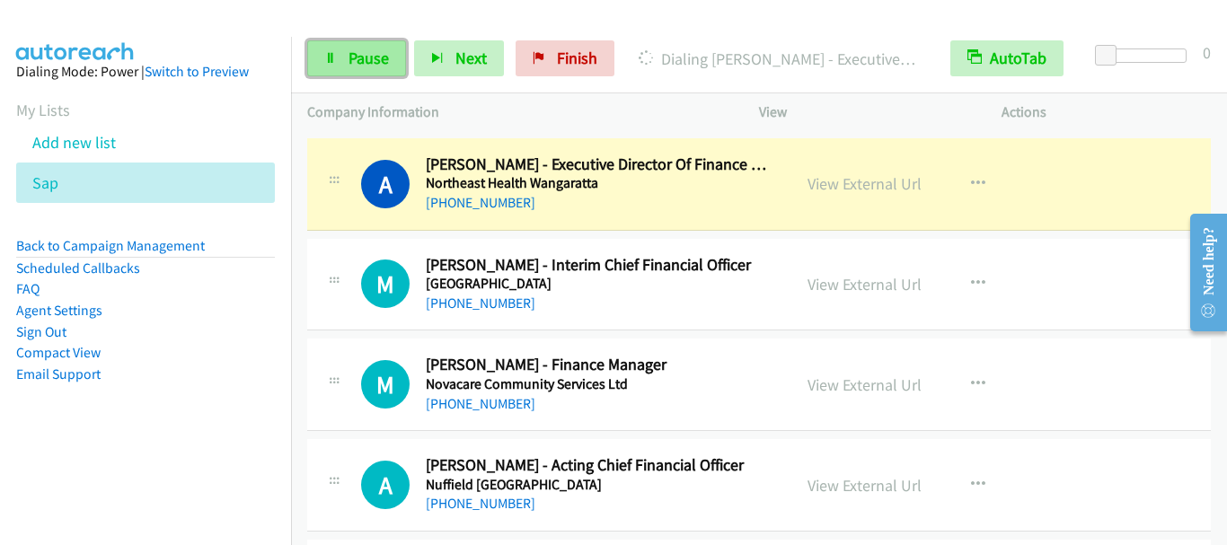
click at [363, 49] on span "Pause" at bounding box center [369, 58] width 40 height 21
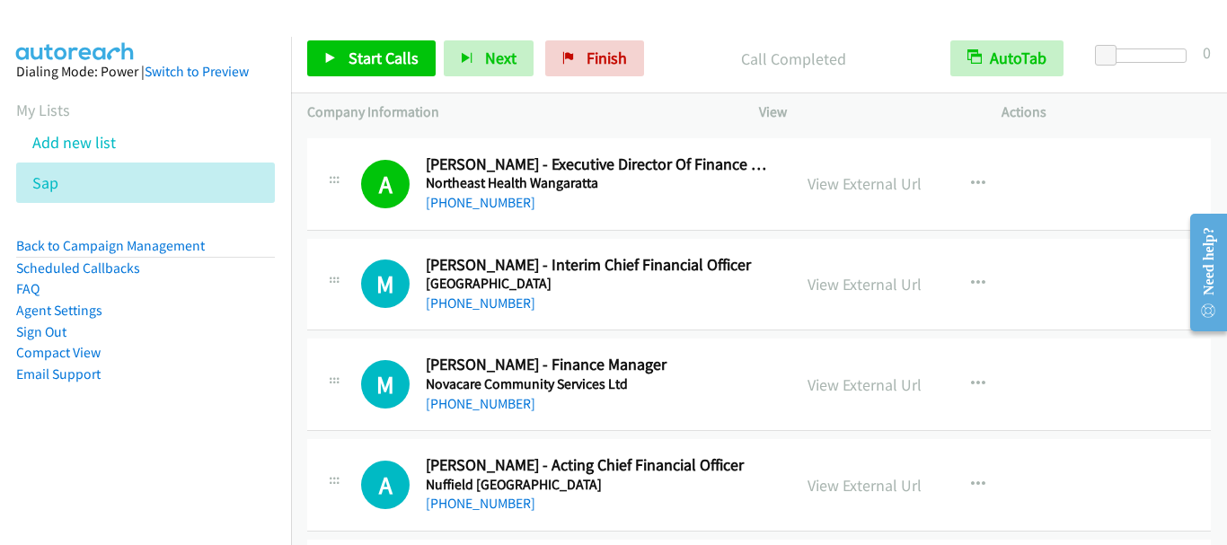
scroll to position [6919, 0]
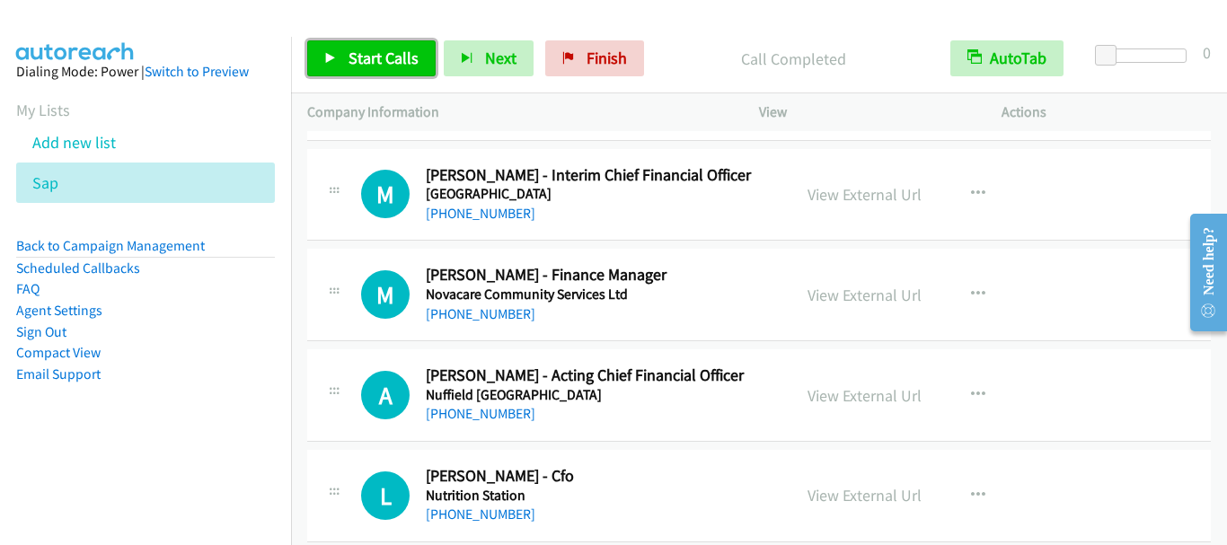
click at [387, 65] on span "Start Calls" at bounding box center [384, 58] width 70 height 21
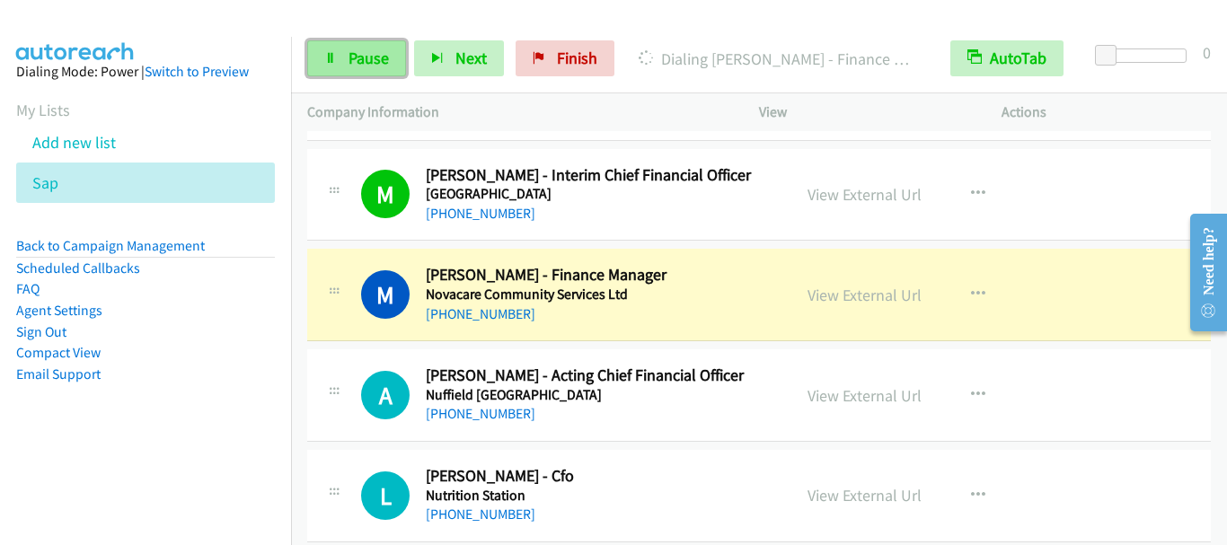
click at [375, 63] on span "Pause" at bounding box center [369, 58] width 40 height 21
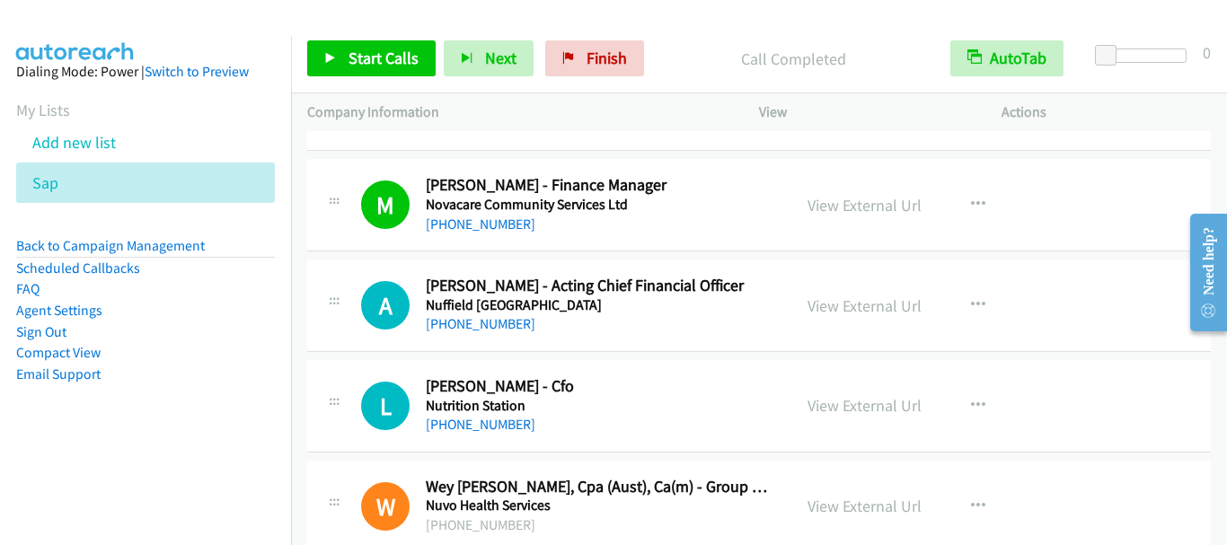
scroll to position [7099, 0]
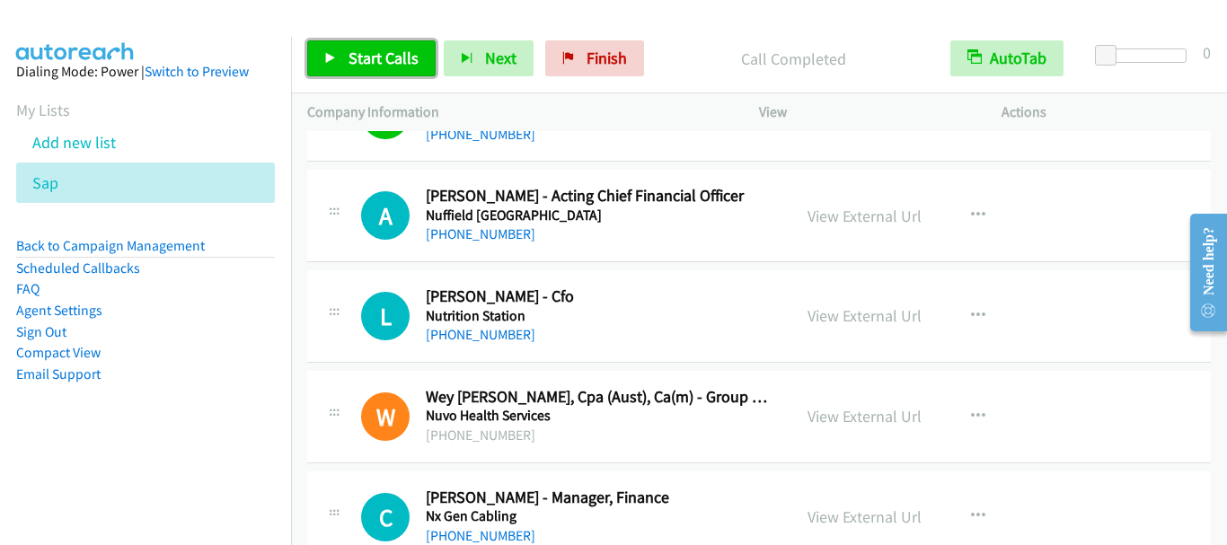
click at [377, 56] on span "Start Calls" at bounding box center [384, 58] width 70 height 21
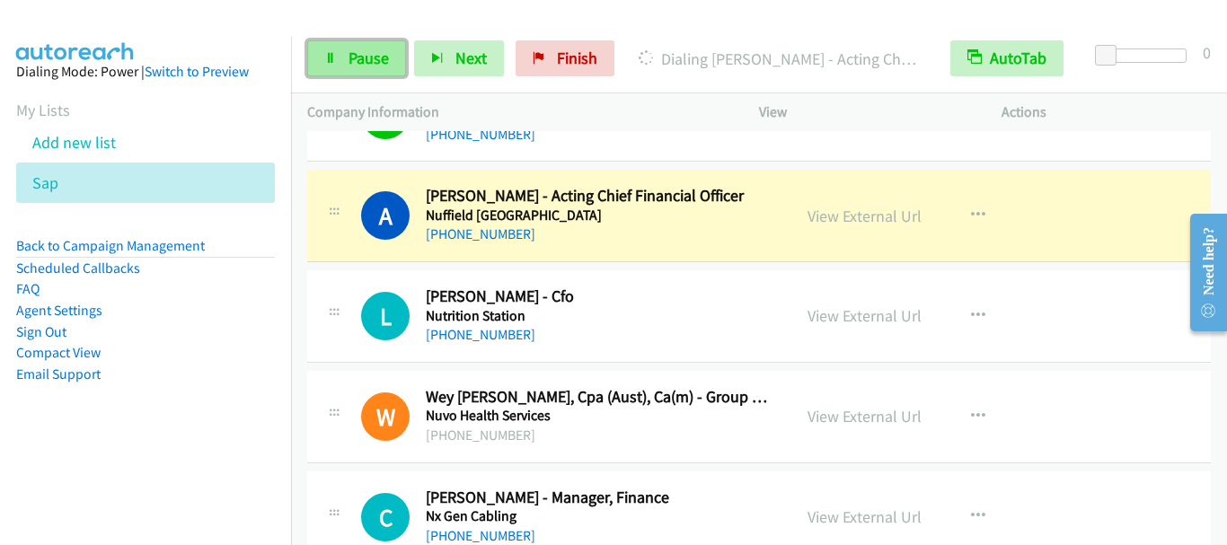
click at [351, 60] on span "Pause" at bounding box center [369, 58] width 40 height 21
